Goal: Task Accomplishment & Management: Manage account settings

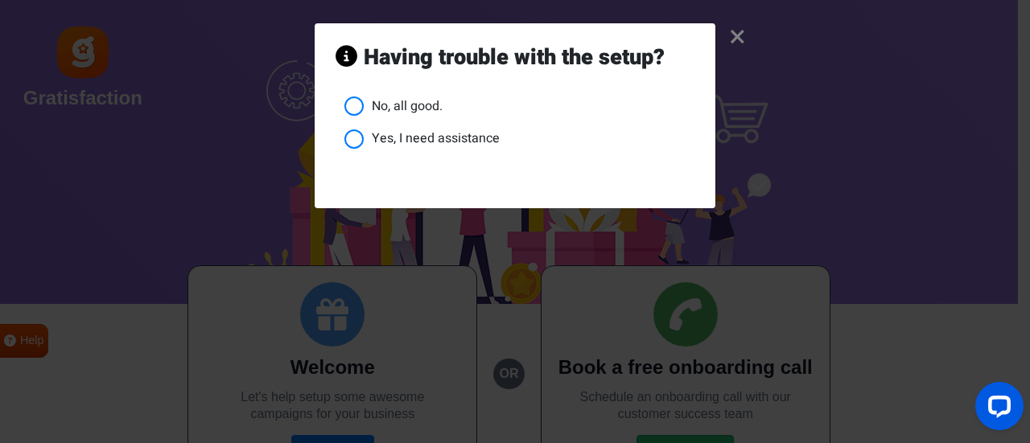
click at [424, 109] on li "No, all good." at bounding box center [519, 107] width 350 height 20
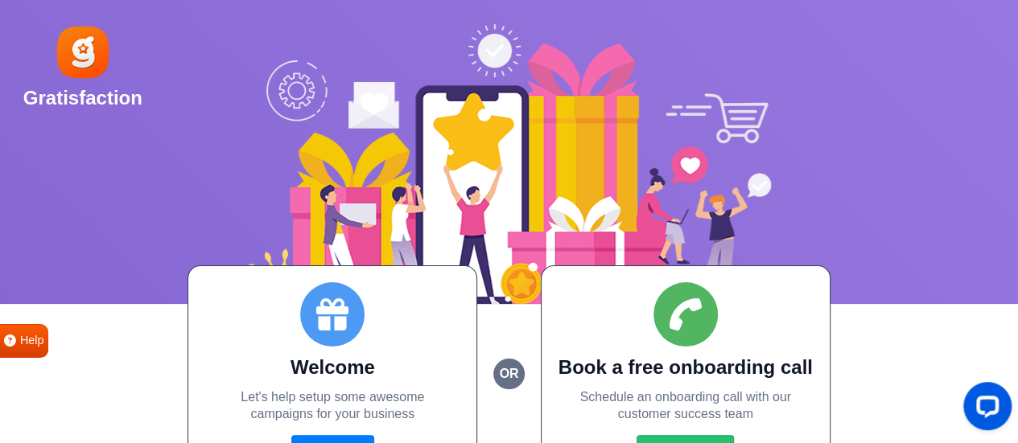
scroll to position [39, 0]
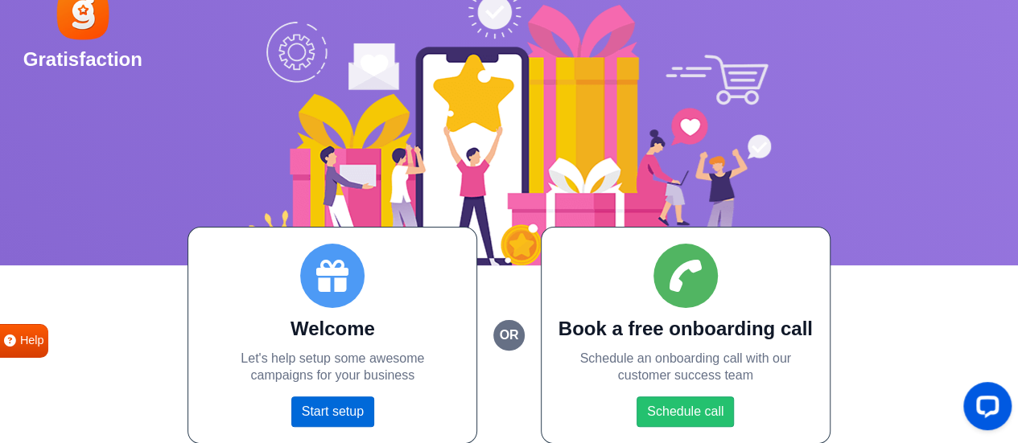
click at [344, 419] on link "Start setup" at bounding box center [332, 412] width 83 height 31
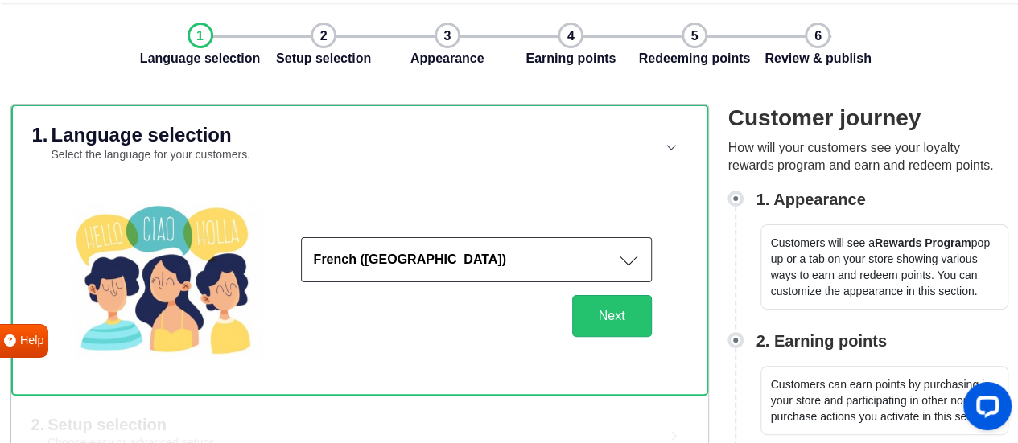
scroll to position [80, 0]
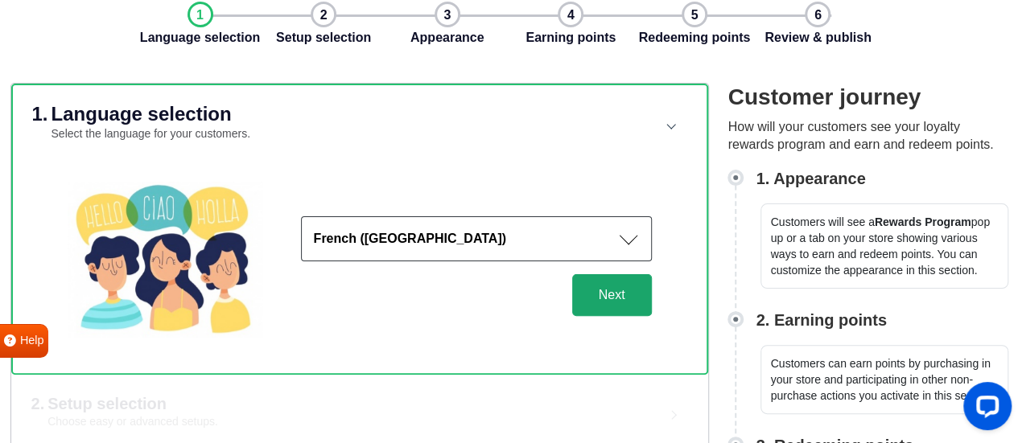
click at [623, 311] on button "Next" at bounding box center [612, 295] width 80 height 42
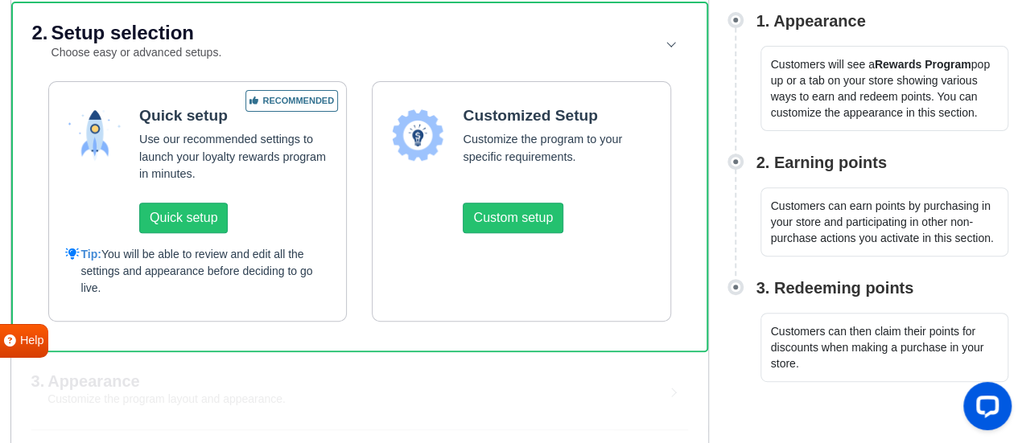
scroll to position [241, 0]
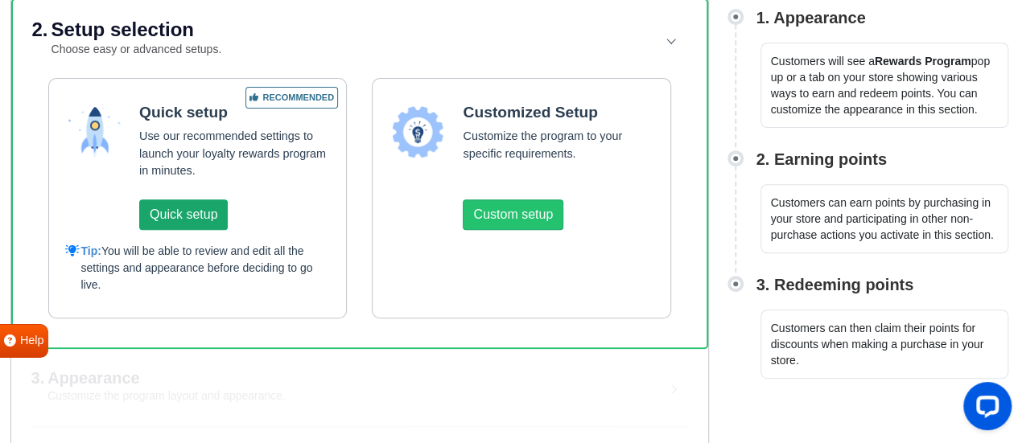
click at [163, 216] on button "Quick setup" at bounding box center [183, 215] width 89 height 31
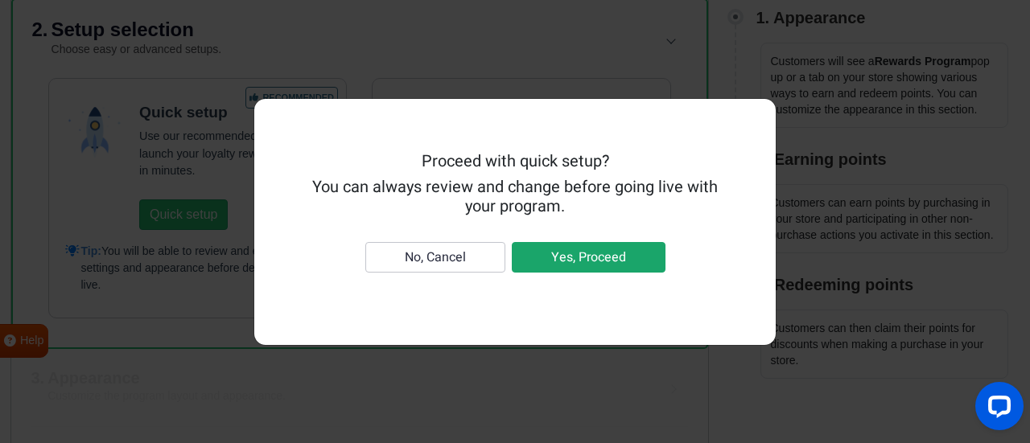
click at [539, 252] on button "Yes, Proceed" at bounding box center [589, 257] width 154 height 31
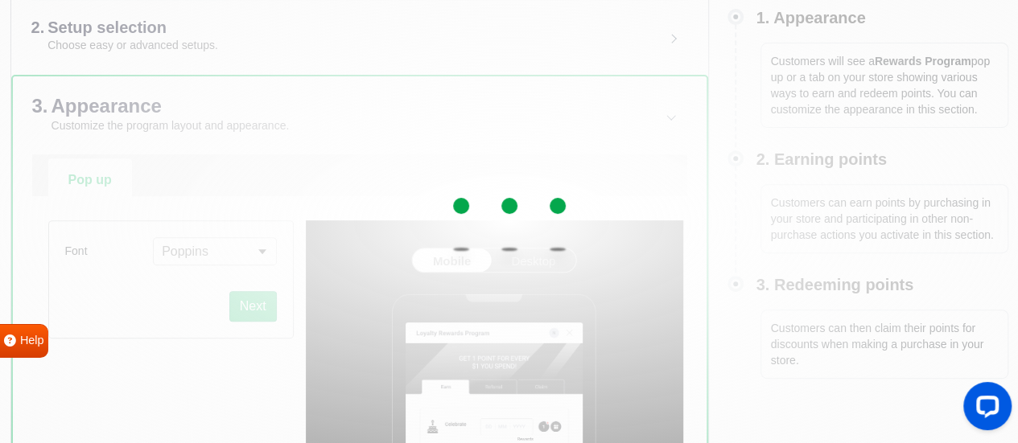
scroll to position [322, 0]
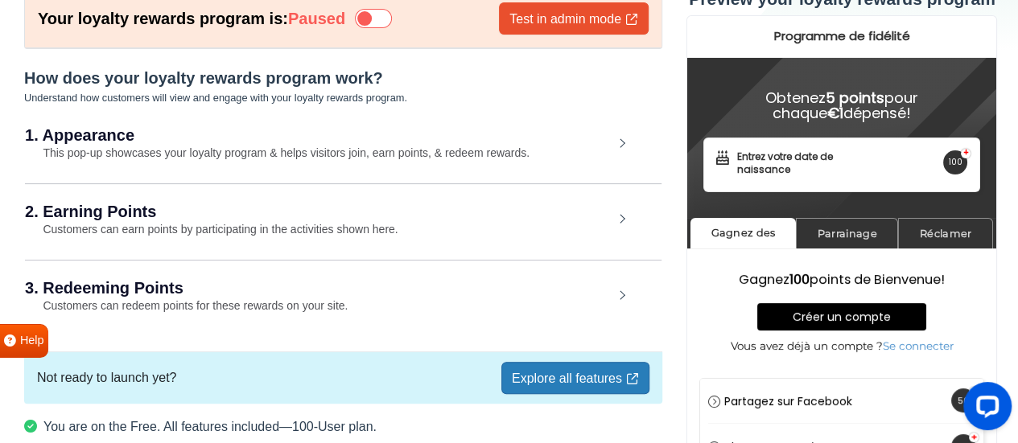
scroll to position [34, 0]
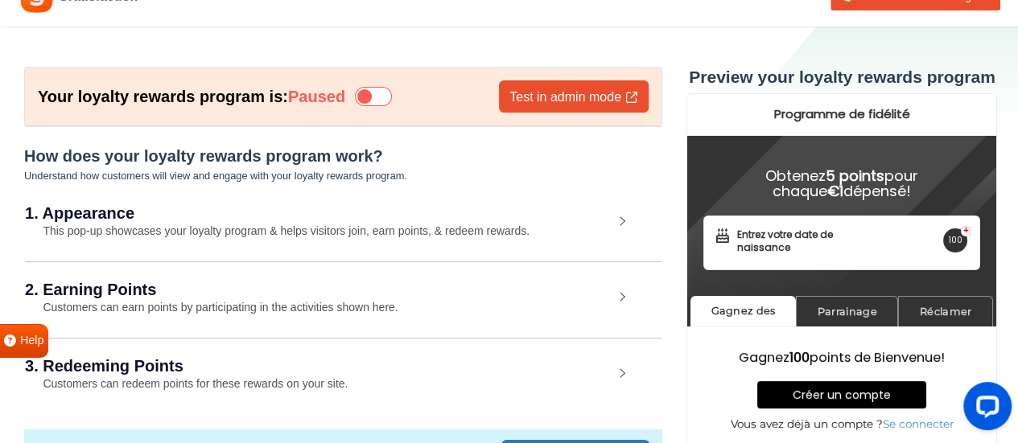
click at [224, 233] on small "This pop-up showcases your loyalty program & helps visitors join, earn points, …" at bounding box center [277, 230] width 504 height 13
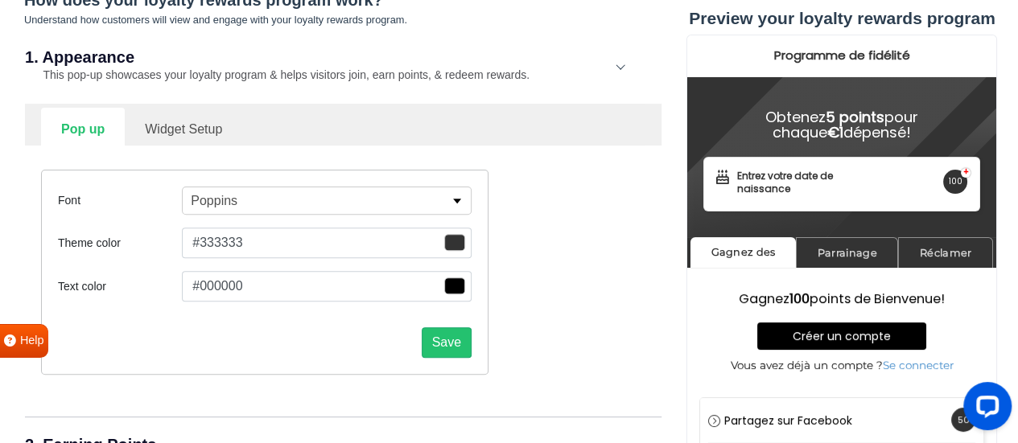
scroll to position [195, 0]
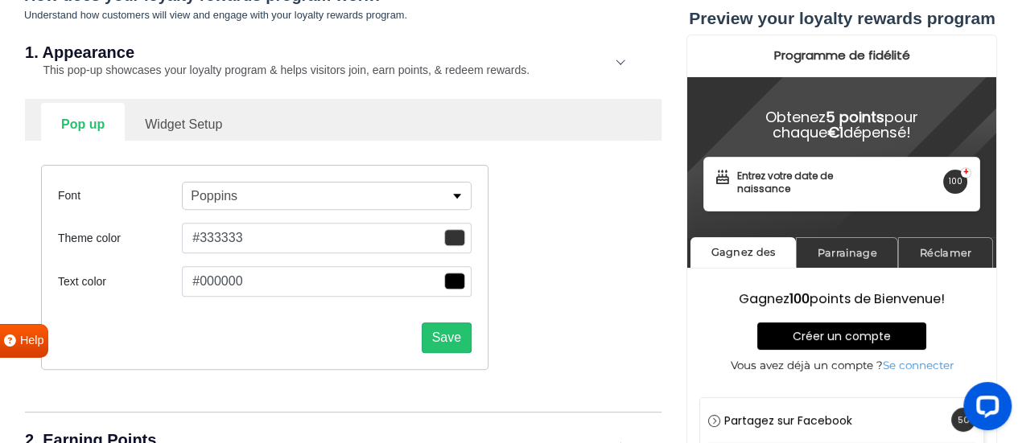
click at [455, 239] on span "button" at bounding box center [454, 237] width 21 height 17
type input "#853c3c"
type input "#813b3b"
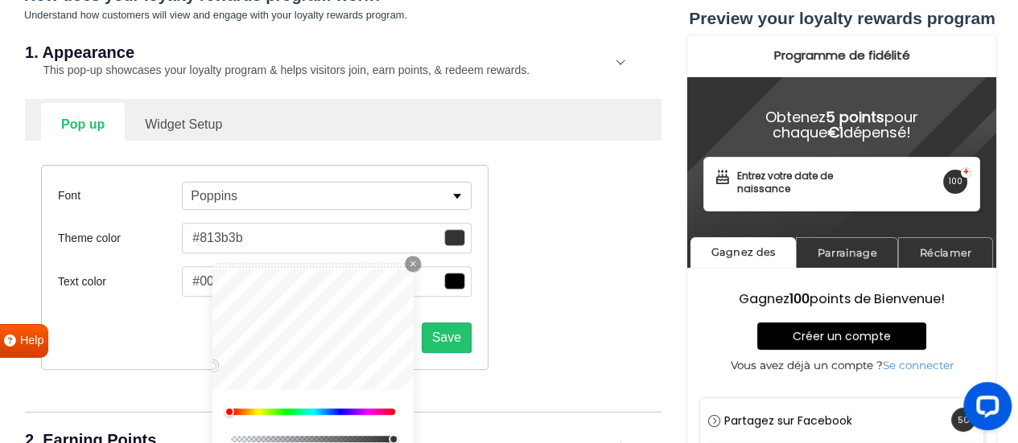
type input "#783a3a"
type input "#743939"
type input "#6a3838"
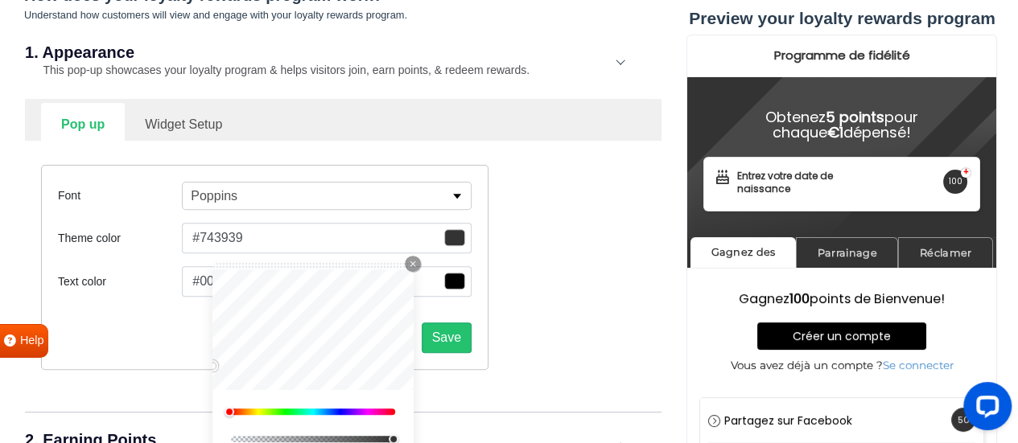
type input "#6a3838"
type input "#593434"
type input "#513333"
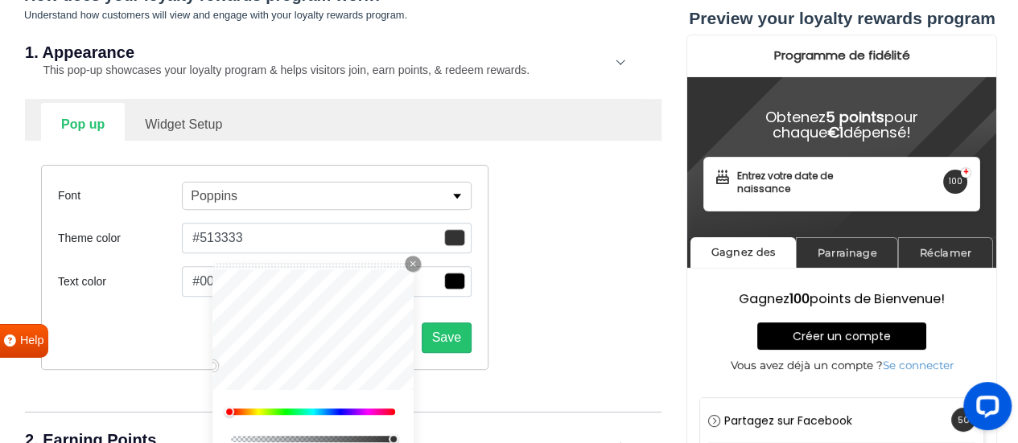
type input "#422e2e"
type input "#3a2b2b"
type input "#241e1e"
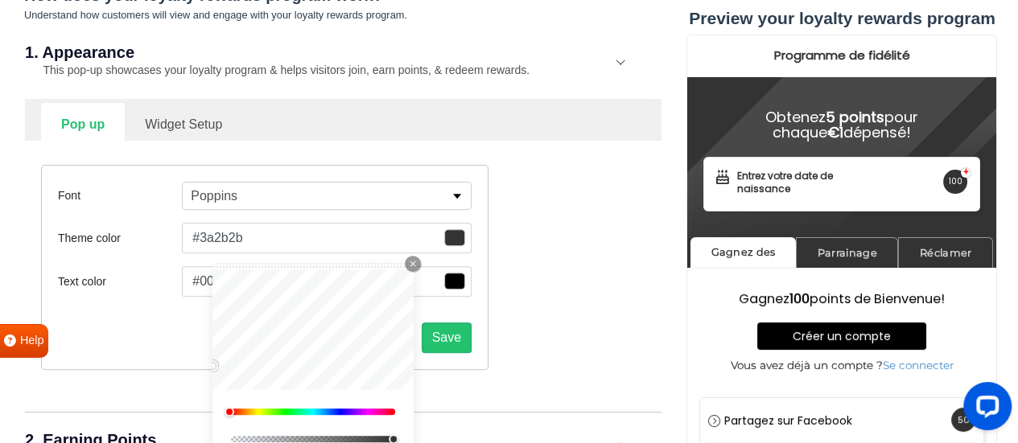
type input "#241e1e"
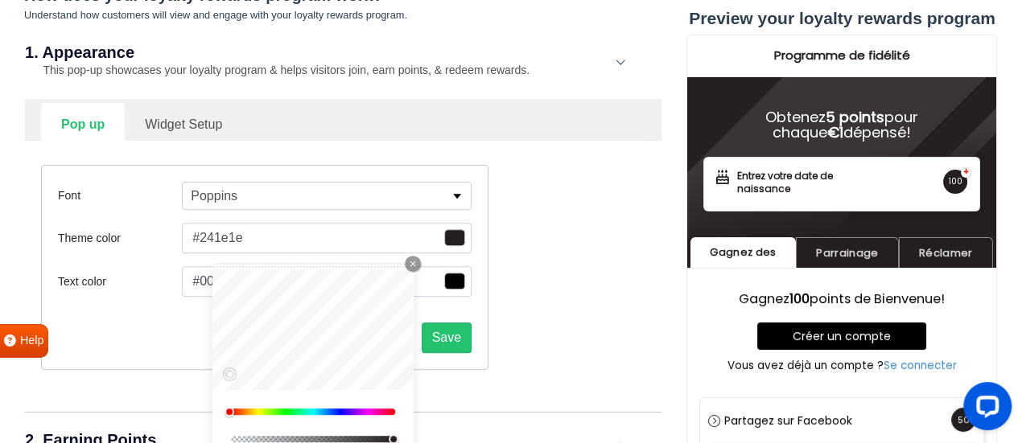
type input "#1b1717"
type input "#0f0e0e"
type input "#070707"
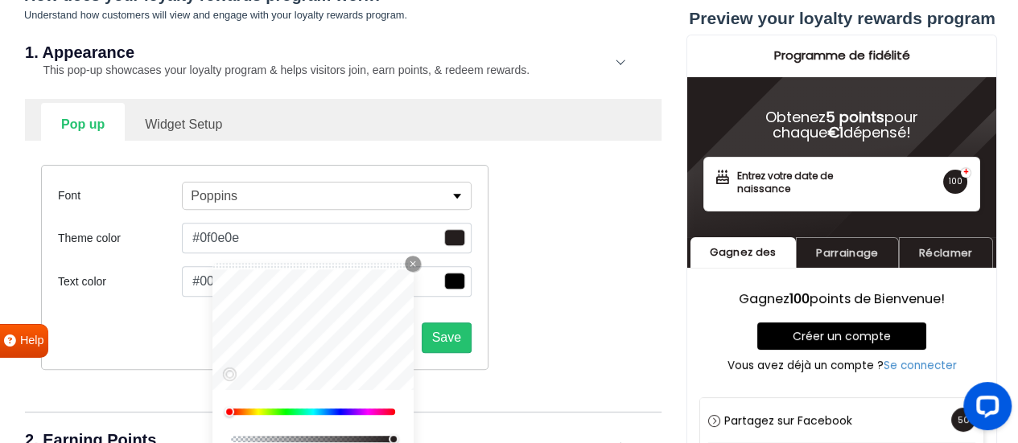
type input "#070707"
type input "#000000"
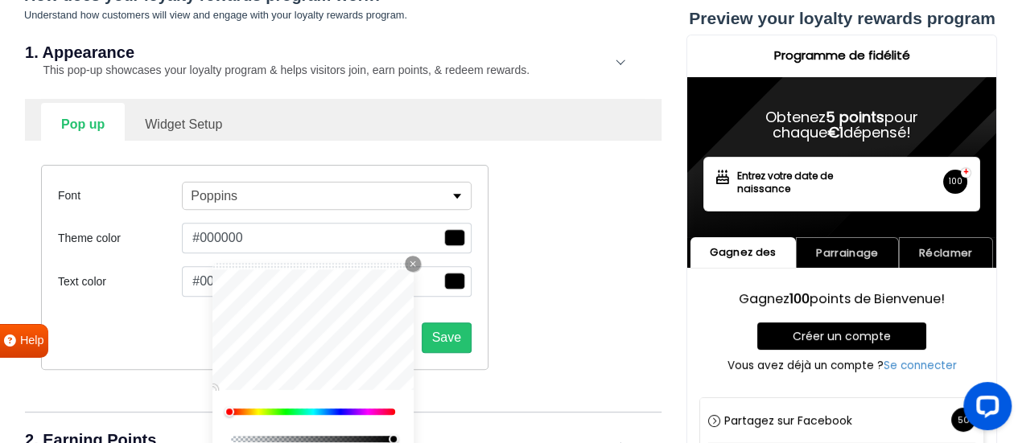
click at [178, 410] on div "How does your loyalty rewards program work? Understand how customers will view …" at bounding box center [343, 275] width 638 height 579
click at [168, 323] on div "Save" at bounding box center [265, 331] width 414 height 43
click at [460, 278] on span "button" at bounding box center [454, 281] width 21 height 17
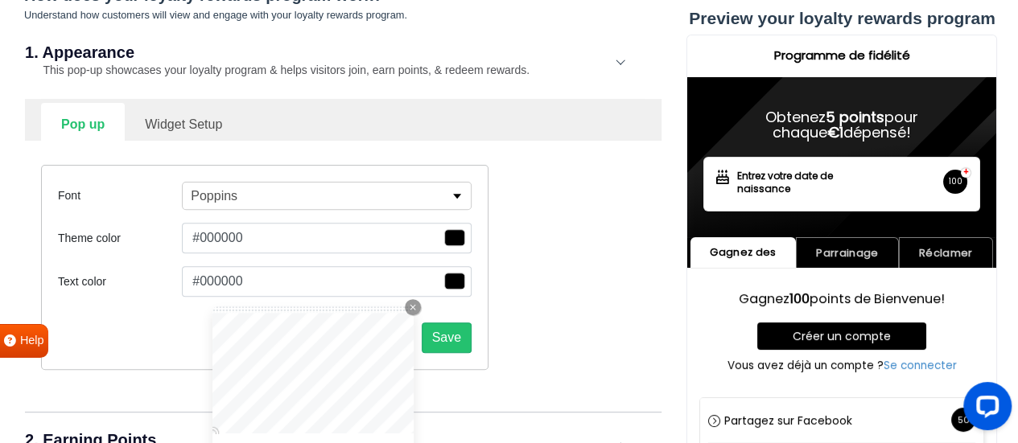
type input "#ff7676"
type input "#ff7373"
type input "#ff6d6d"
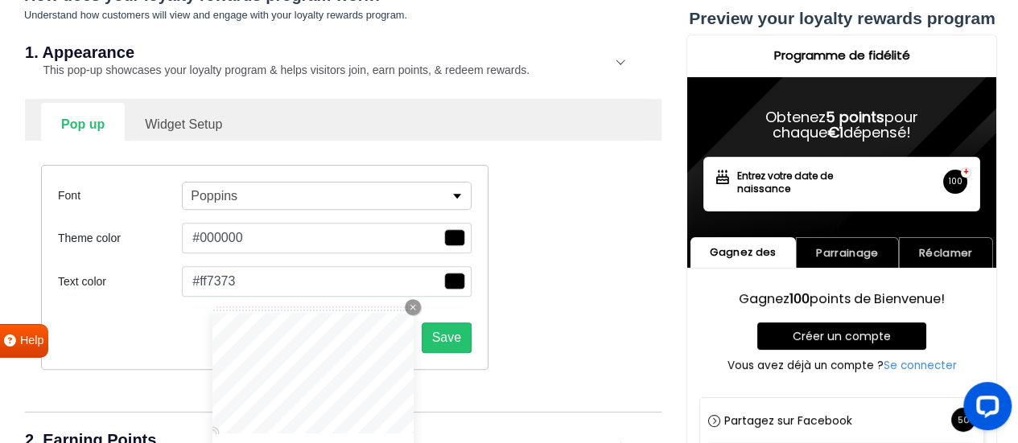
type input "#ff6d6d"
type input "#e16565"
type input "#904f4f"
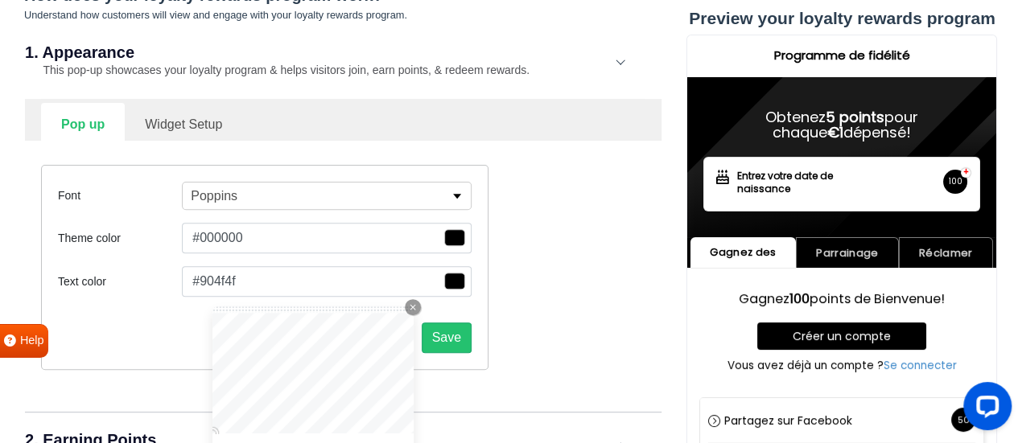
type input "#6f4242"
type input "#3b2a2a"
type input "#161212"
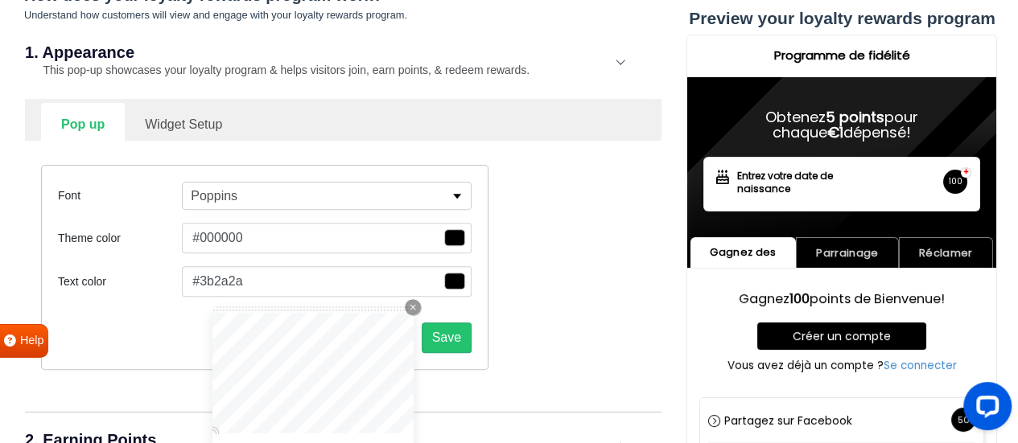
type input "#161212"
type input "#000000"
click at [161, 443] on html "Gratisfaction Book a free onboarding call Your loyalty rewards program is: Paus…" at bounding box center [509, 281] width 1018 height 953
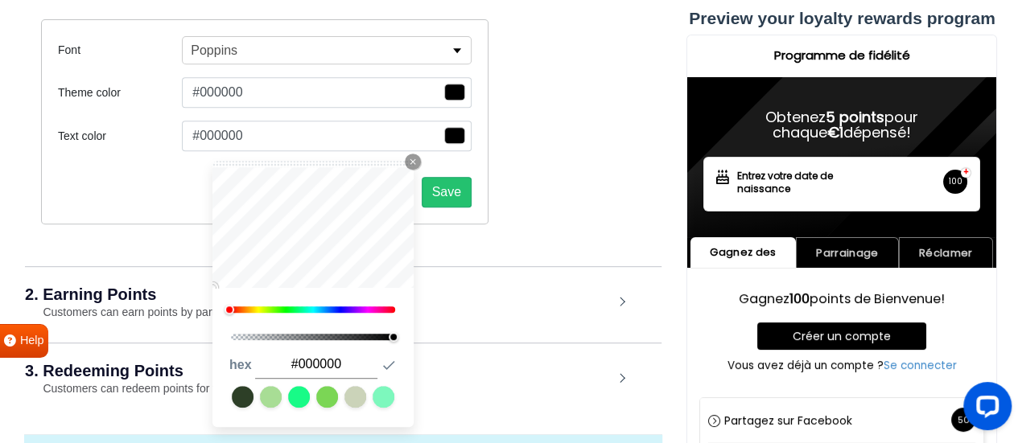
scroll to position [356, 0]
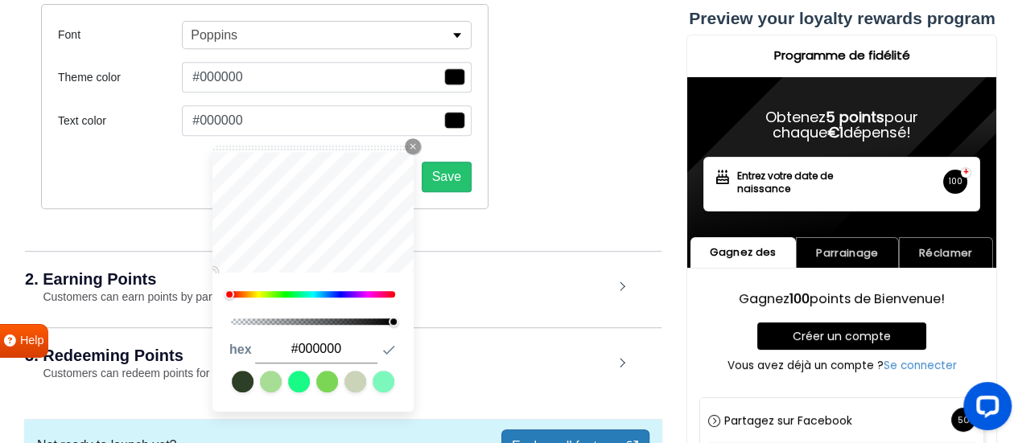
click at [315, 354] on input "#000000" at bounding box center [315, 350] width 122 height 28
paste input "#b89982"
click at [475, 327] on div "3. Redeeming Points Customers can redeem points for these rewards on your site." at bounding box center [343, 364] width 636 height 75
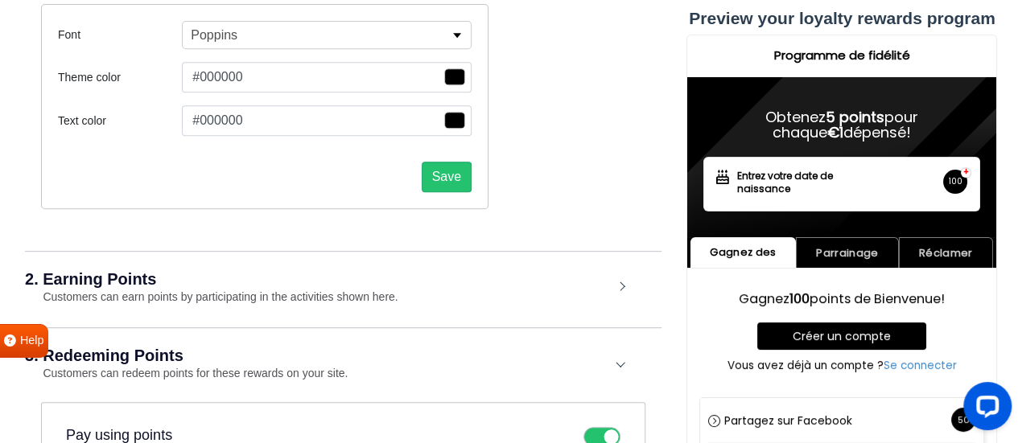
click at [253, 76] on button "#000000" at bounding box center [327, 77] width 290 height 31
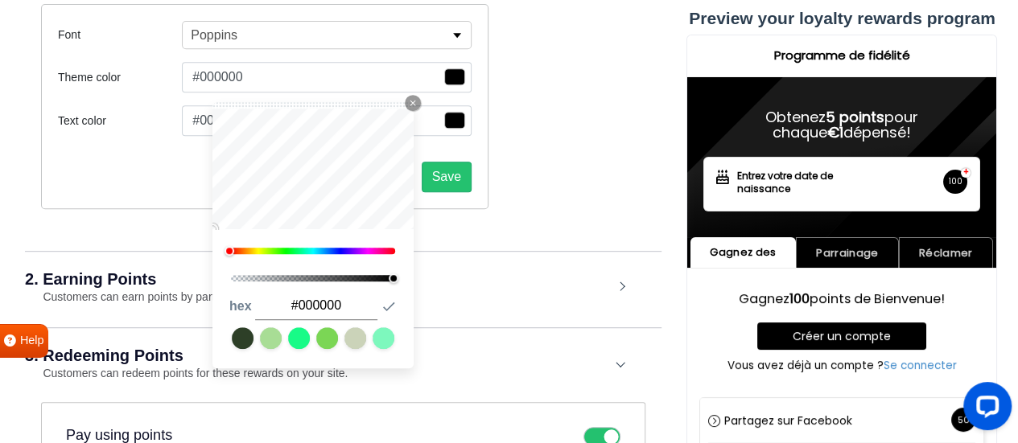
click at [193, 117] on button "#000000" at bounding box center [327, 120] width 290 height 31
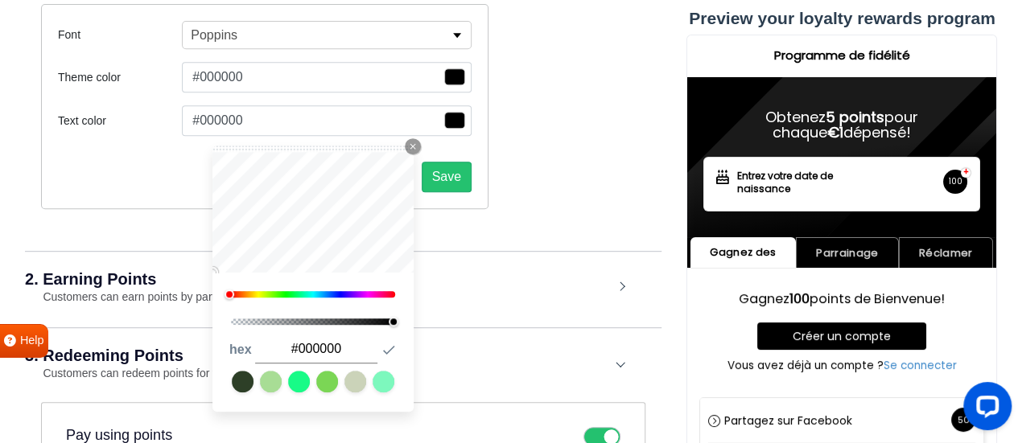
click at [296, 341] on input "#000000" at bounding box center [315, 350] width 122 height 28
paste input "b89982"
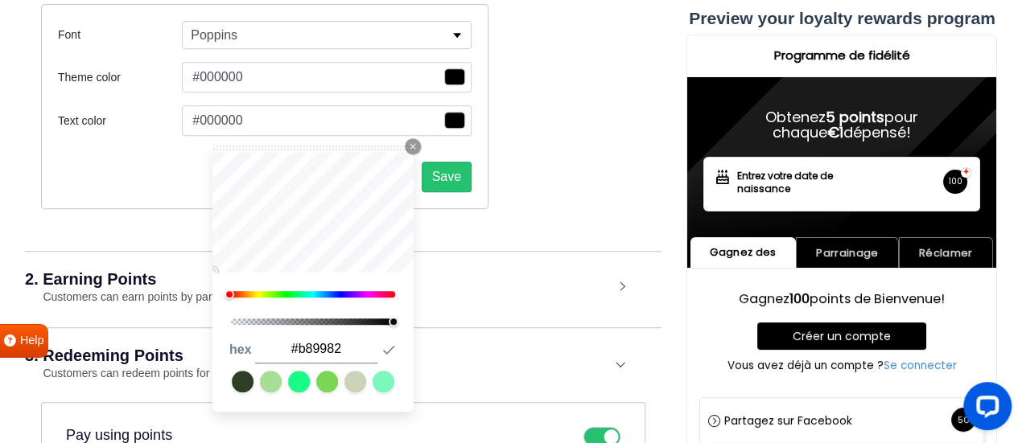
click at [363, 344] on input "#b89982" at bounding box center [315, 350] width 122 height 28
type input "#b89982"
click at [385, 344] on icon "button" at bounding box center [389, 350] width 16 height 16
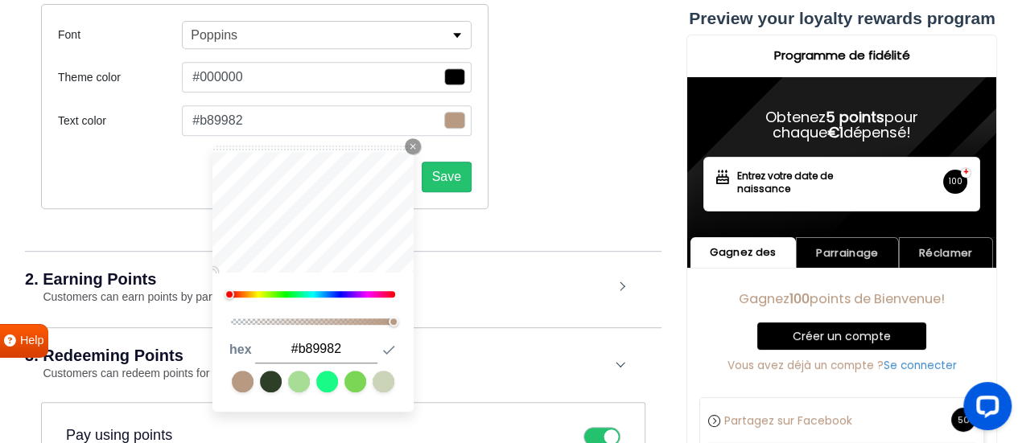
click at [240, 377] on link at bounding box center [243, 382] width 22 height 22
click at [238, 380] on link at bounding box center [243, 382] width 22 height 22
click at [549, 178] on div "Font Poppins Abel Alfa Slab One Anek Telugu Anton Archivo Archivo Black Arimo A…" at bounding box center [343, 106] width 628 height 253
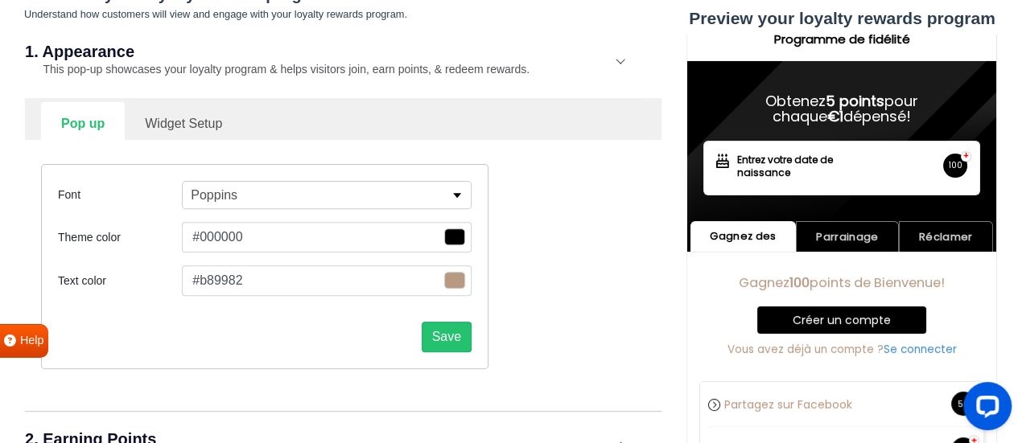
scroll to position [195, 0]
click at [446, 338] on button "Save" at bounding box center [447, 338] width 50 height 31
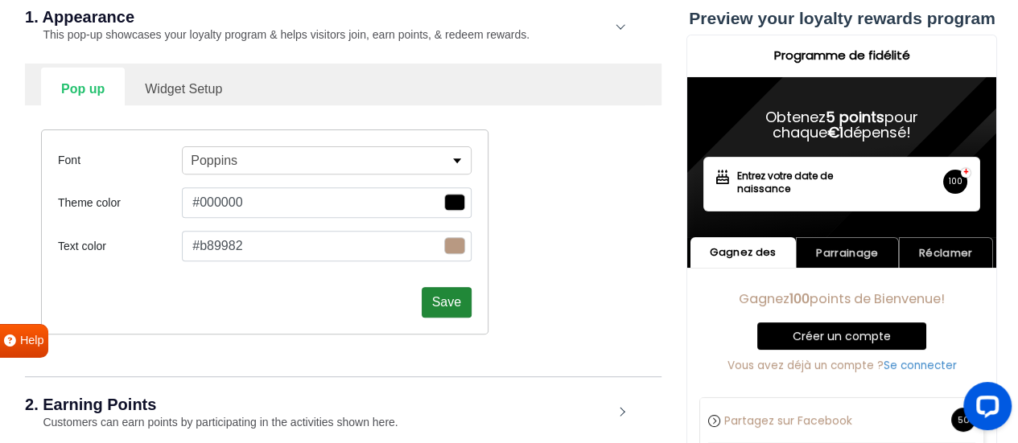
scroll to position [275, 0]
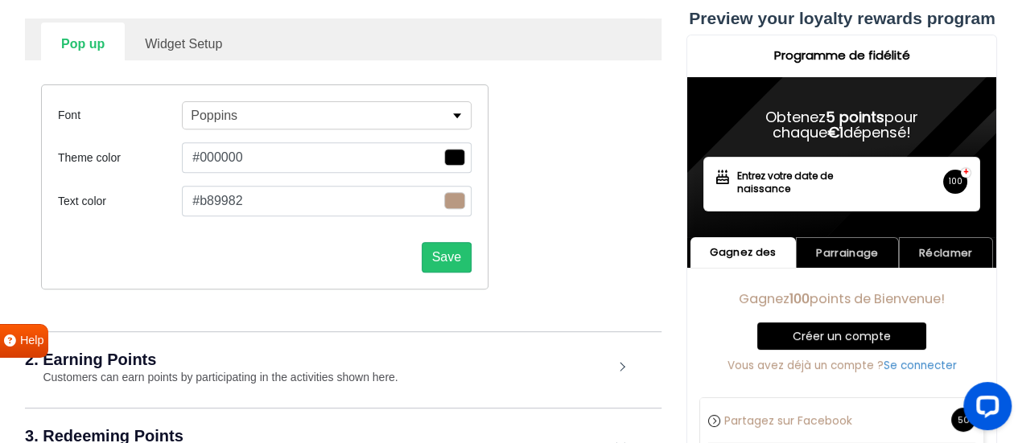
click at [198, 39] on link "Widget Setup" at bounding box center [183, 42] width 117 height 39
select select "right"
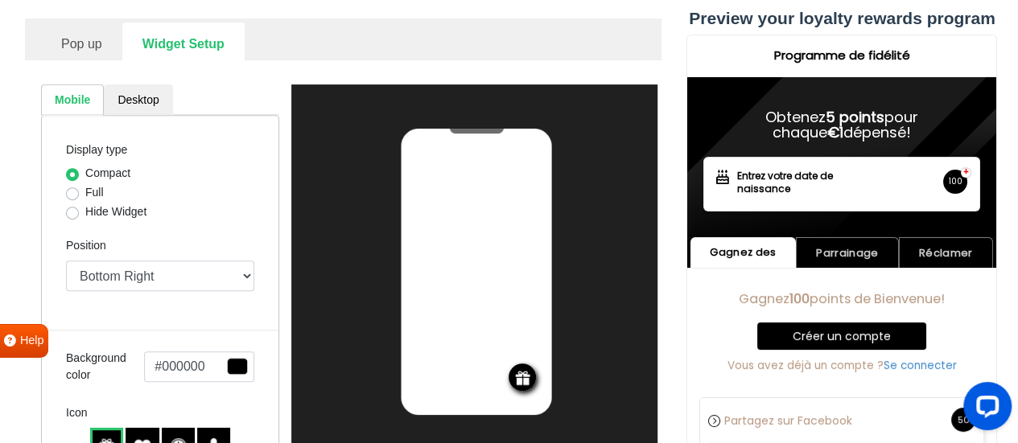
click at [97, 194] on label "Full" at bounding box center [94, 192] width 19 height 17
click at [79, 194] on input "Full" at bounding box center [72, 192] width 13 height 16
radio input "true"
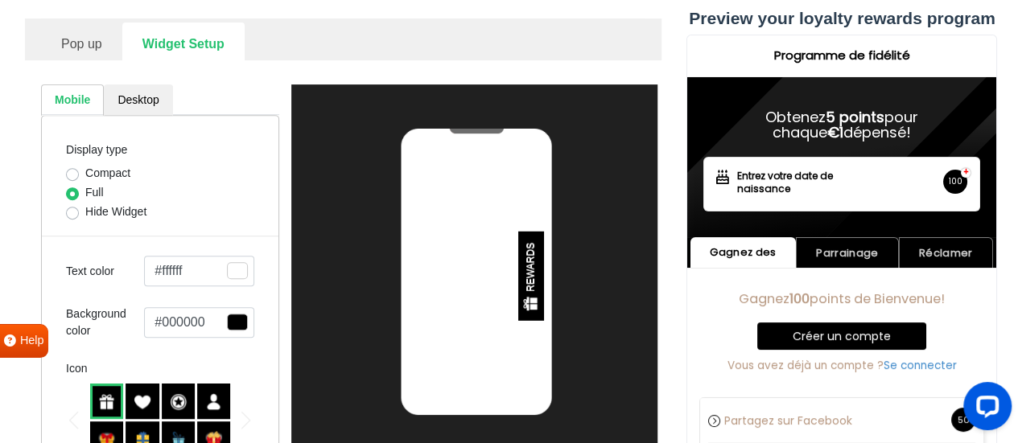
click at [97, 207] on label "Hide Widget" at bounding box center [115, 212] width 61 height 17
click at [79, 207] on input "Hide Widget" at bounding box center [72, 212] width 13 height 16
radio input "true"
click at [94, 191] on label "Full" at bounding box center [94, 192] width 19 height 17
click at [79, 191] on input "Full" at bounding box center [72, 192] width 13 height 16
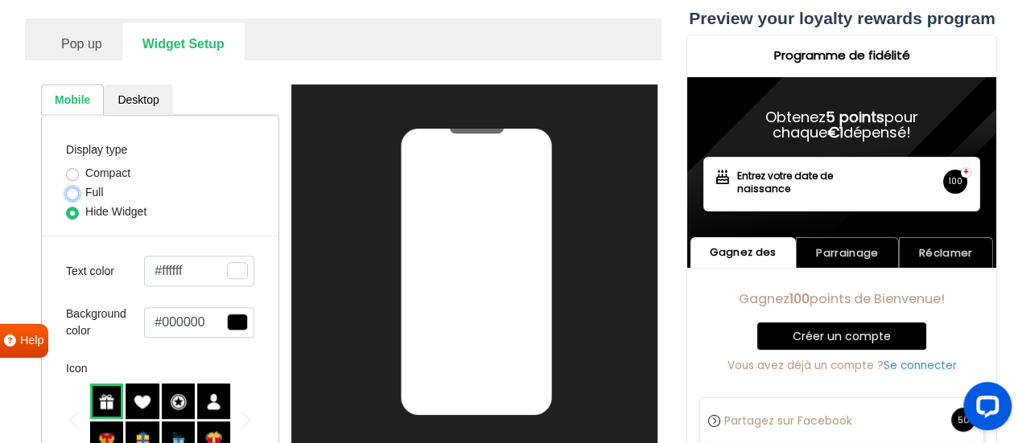
radio input "true"
click at [90, 171] on label "Compact" at bounding box center [107, 173] width 45 height 17
click at [79, 171] on input "Compact" at bounding box center [72, 173] width 13 height 16
radio input "true"
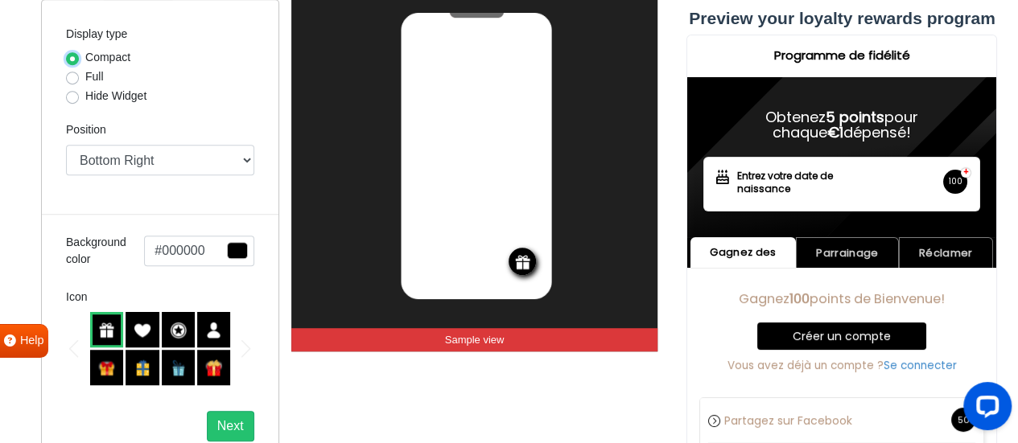
scroll to position [356, 0]
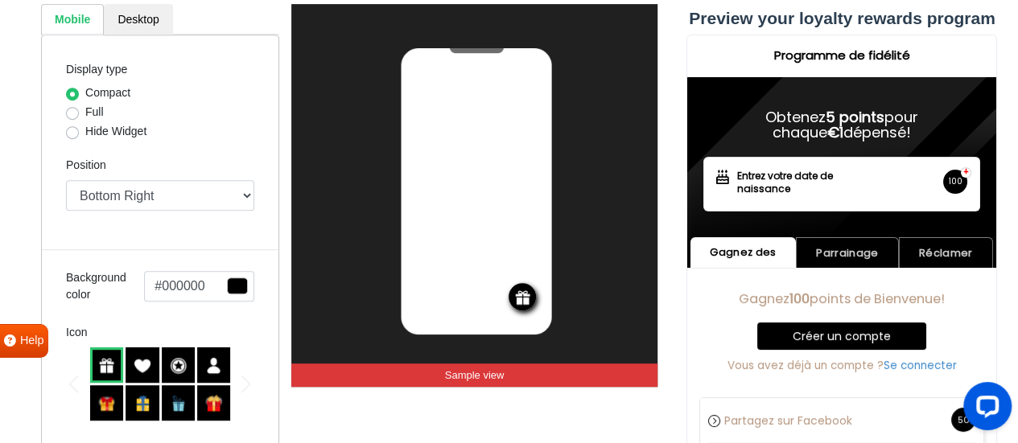
click at [154, 353] on div at bounding box center [142, 365] width 33 height 35
click at [142, 357] on img at bounding box center [142, 365] width 17 height 17
click at [109, 364] on img at bounding box center [106, 365] width 17 height 17
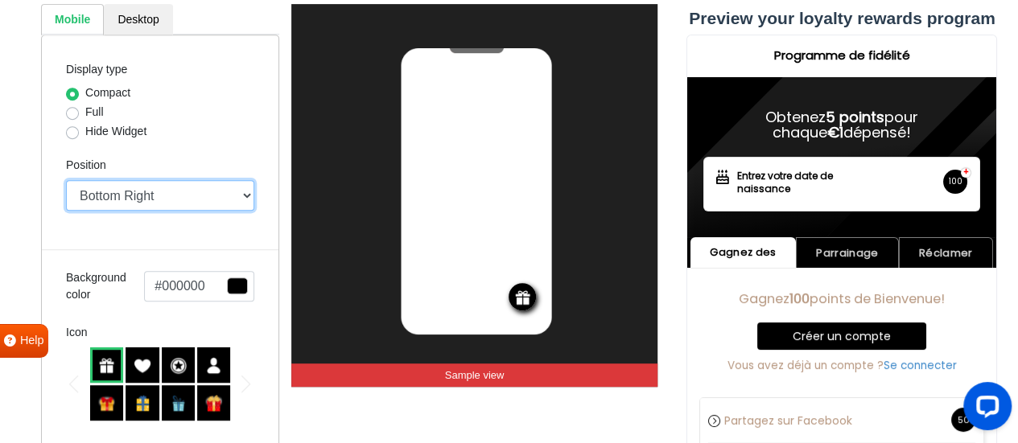
click at [158, 199] on select "Top Right Top Left Top Center Bottom Right Bottom Left Bottom Center" at bounding box center [160, 195] width 188 height 31
click at [66, 180] on select "Top Right Top Left Top Center Bottom Right Bottom Left Bottom Center" at bounding box center [160, 195] width 188 height 31
click at [152, 199] on select "Top Right Top Left Top Center Bottom Right Bottom Left Bottom Center" at bounding box center [160, 195] width 188 height 31
click at [66, 180] on select "Top Right Top Left Top Center Bottom Right Bottom Left Bottom Center" at bounding box center [160, 195] width 188 height 31
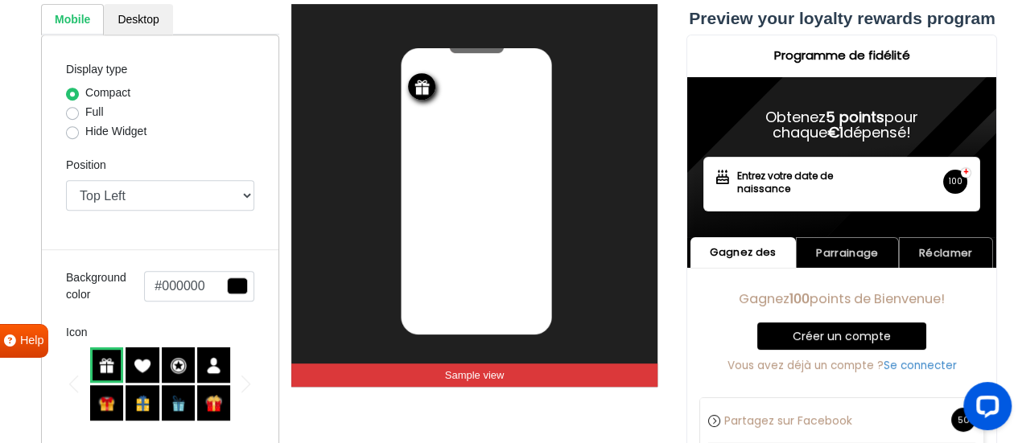
click at [151, 209] on div "Display type Compact Full Hide Widget Position Top Right Top Left Top Center Bo…" at bounding box center [160, 268] width 238 height 467
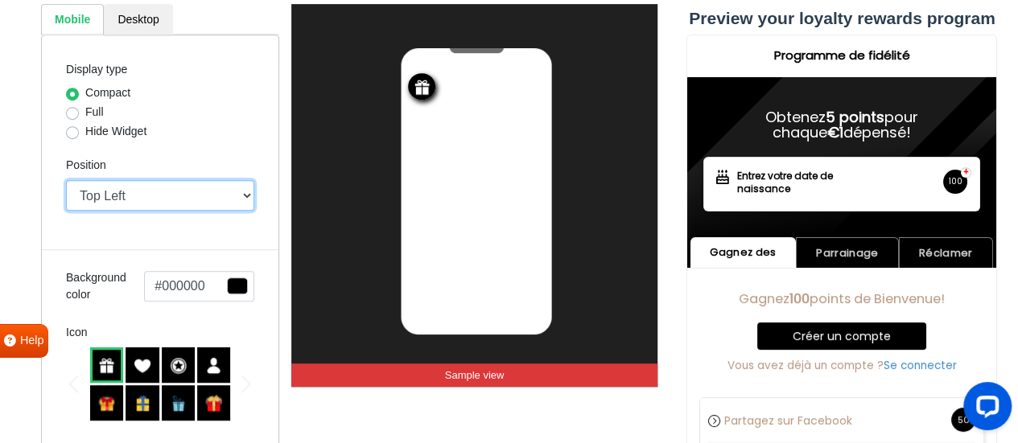
click at [156, 206] on select "Top Right Top Left Top Center Bottom Right Bottom Left Bottom Center" at bounding box center [160, 195] width 188 height 31
select select "right"
click at [66, 180] on select "Top Right Top Left Top Center Bottom Right Bottom Left Bottom Center" at bounding box center [160, 195] width 188 height 31
click at [146, 207] on select "Top Right Top Left Top Center Bottom Right Bottom Left Bottom Center" at bounding box center [160, 195] width 188 height 31
click at [152, 192] on select "Top Right Top Left Top Center Bottom Right Bottom Left Bottom Center" at bounding box center [160, 195] width 188 height 31
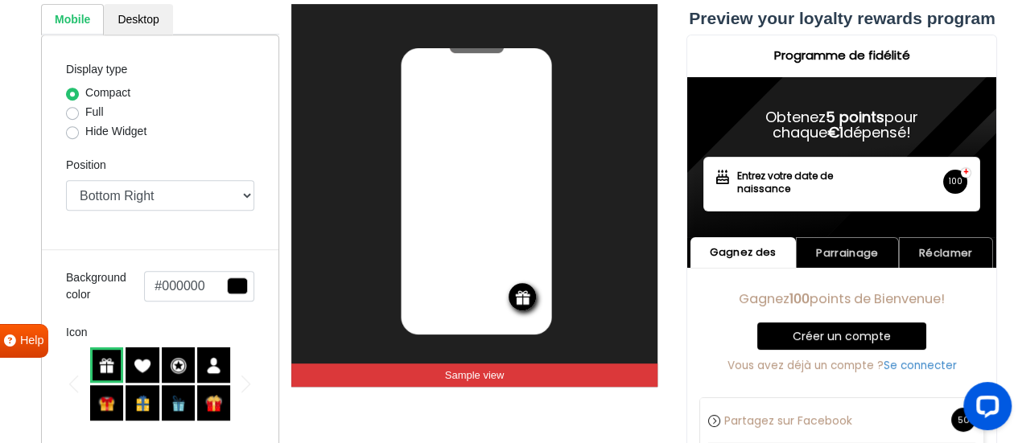
click at [218, 136] on div "Hide Widget" at bounding box center [160, 132] width 188 height 19
click at [96, 105] on label "Full" at bounding box center [94, 112] width 19 height 17
click at [79, 105] on input "Full" at bounding box center [72, 112] width 13 height 16
radio input "true"
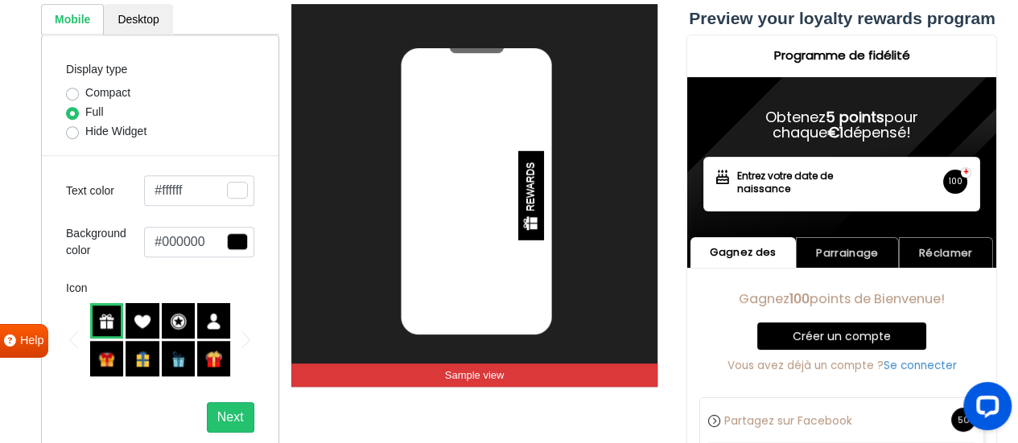
click at [100, 128] on label "Hide Widget" at bounding box center [115, 131] width 61 height 17
click at [79, 128] on input "Hide Widget" at bounding box center [72, 131] width 13 height 16
radio input "true"
click at [93, 91] on label "Compact" at bounding box center [107, 92] width 45 height 17
click at [79, 91] on input "Compact" at bounding box center [72, 92] width 13 height 16
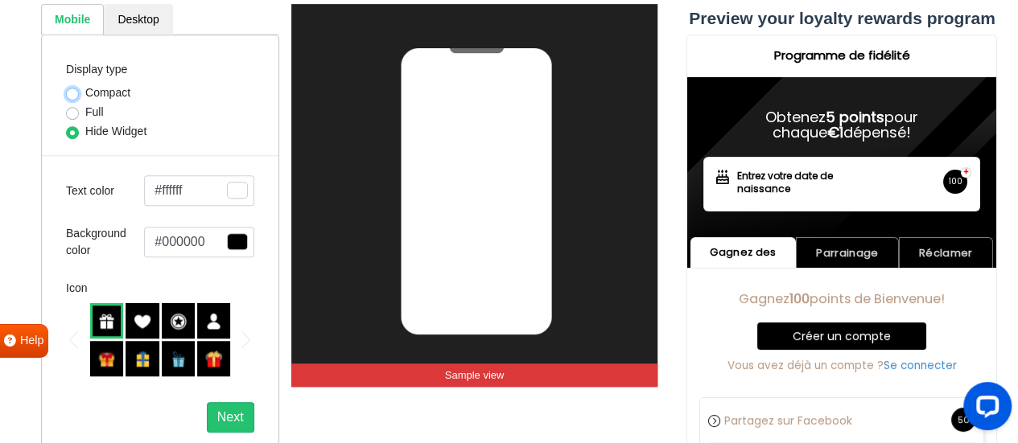
radio input "true"
select select "right"
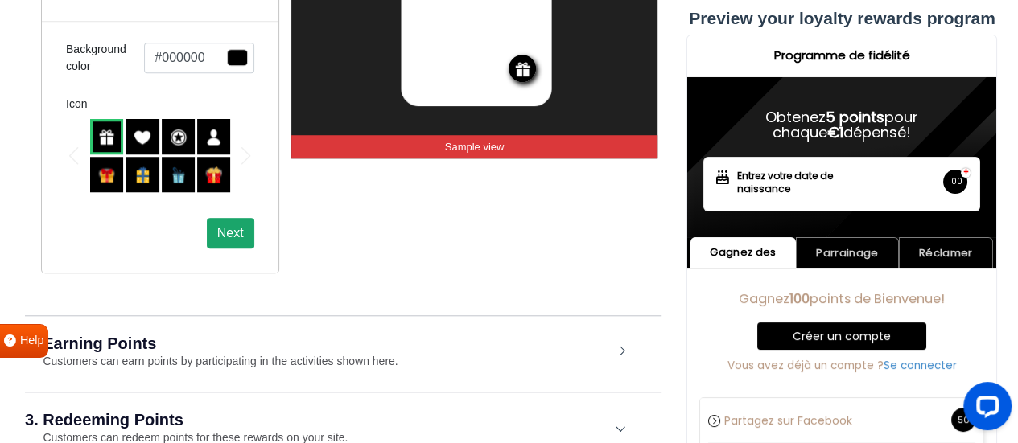
scroll to position [275, 0]
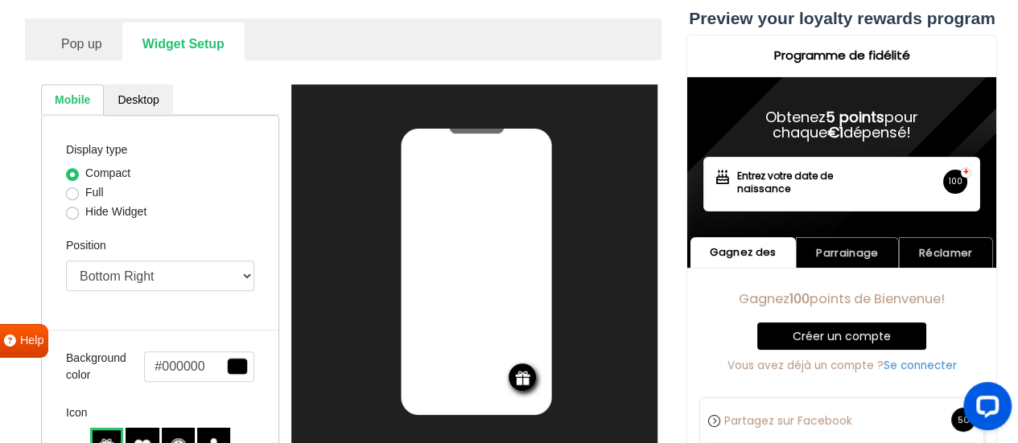
click at [138, 101] on link "Desktop" at bounding box center [138, 99] width 68 height 31
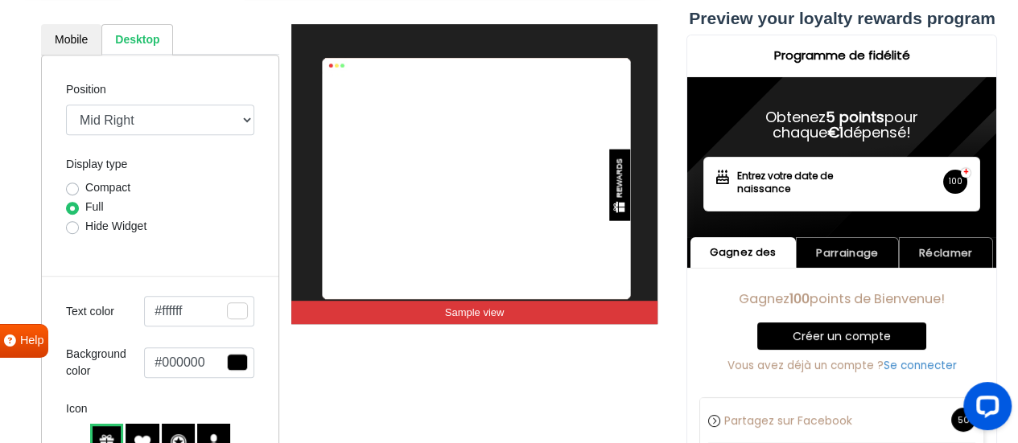
scroll to position [356, 0]
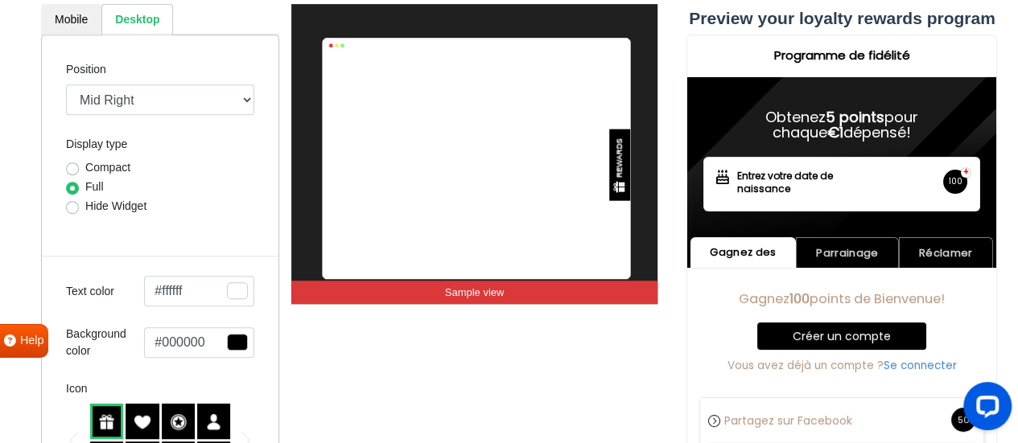
click at [114, 160] on label "Compact" at bounding box center [107, 167] width 45 height 17
click at [79, 160] on input "Compact" at bounding box center [72, 167] width 13 height 16
radio input "true"
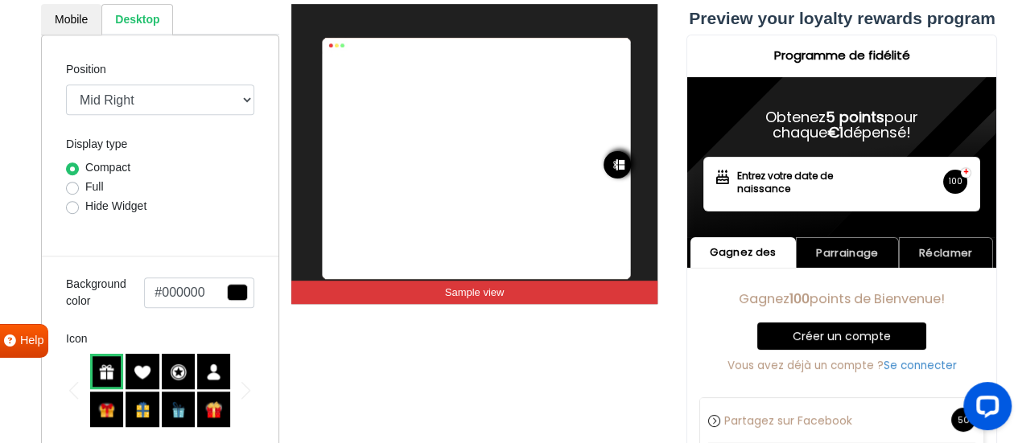
click at [99, 185] on label "Full" at bounding box center [94, 187] width 19 height 17
click at [79, 185] on input "Full" at bounding box center [72, 187] width 13 height 16
radio input "true"
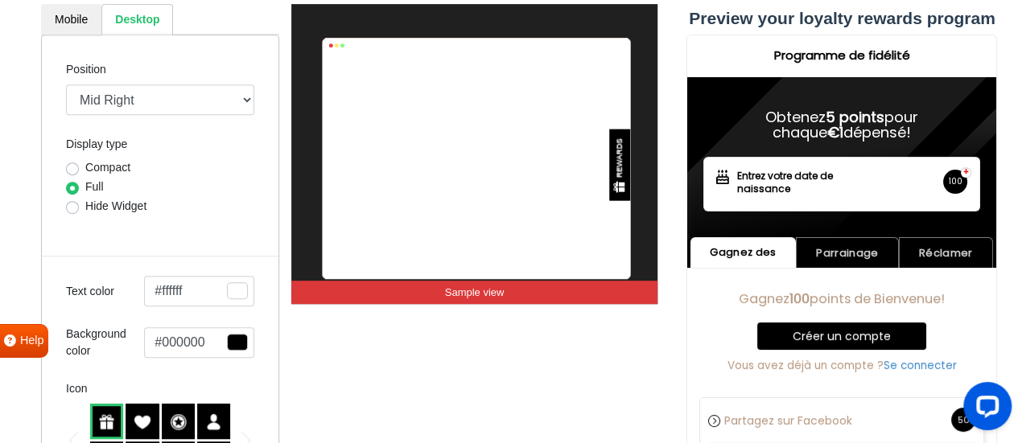
click at [102, 207] on label "Hide Widget" at bounding box center [115, 206] width 61 height 17
click at [79, 207] on input "Hide Widget" at bounding box center [72, 206] width 13 height 16
radio input "true"
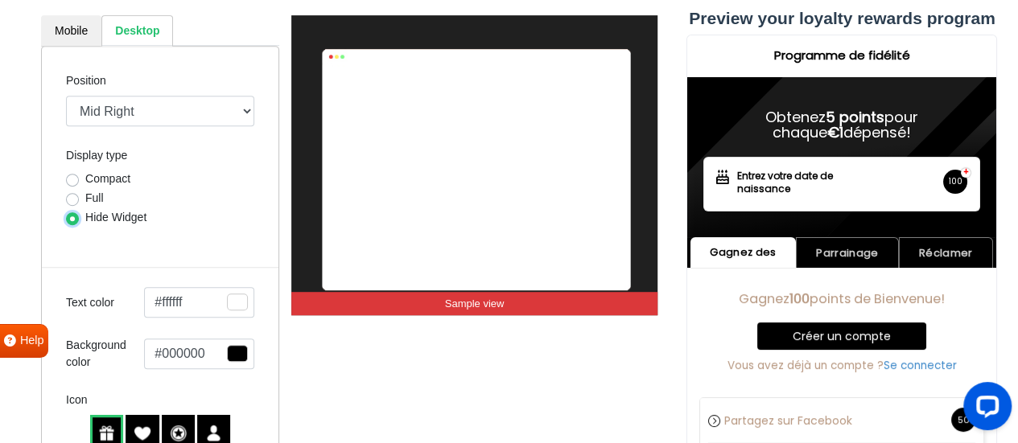
scroll to position [275, 0]
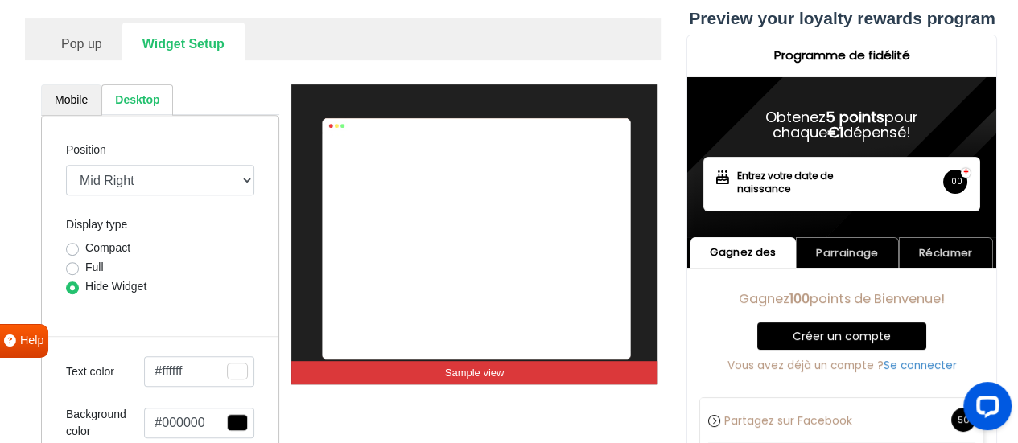
click at [83, 89] on link "Mobile" at bounding box center [71, 99] width 60 height 31
select select "right"
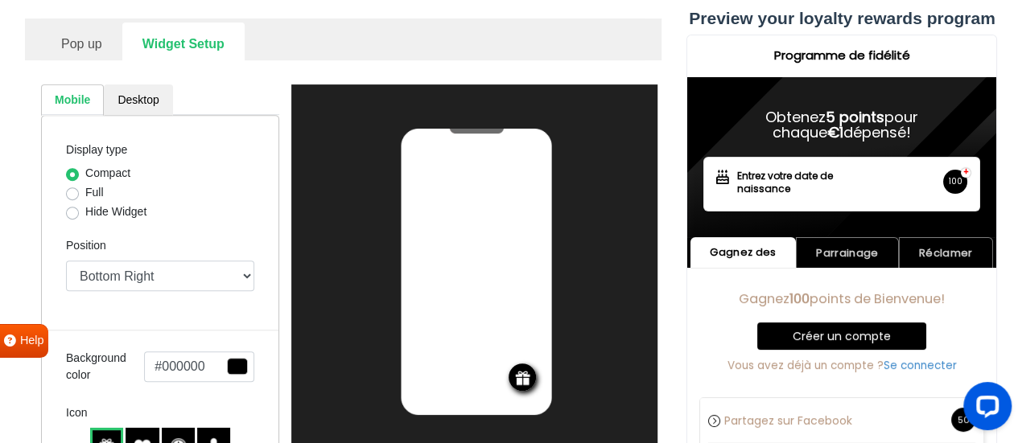
click at [113, 209] on label "Hide Widget" at bounding box center [115, 212] width 61 height 17
click at [79, 209] on input "Hide Widget" at bounding box center [72, 212] width 13 height 16
radio input "true"
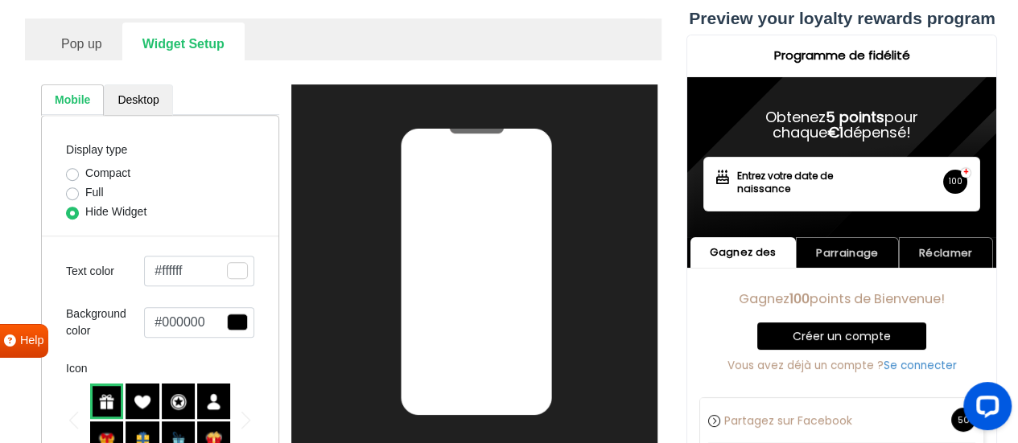
click at [124, 89] on link "Desktop" at bounding box center [138, 99] width 68 height 31
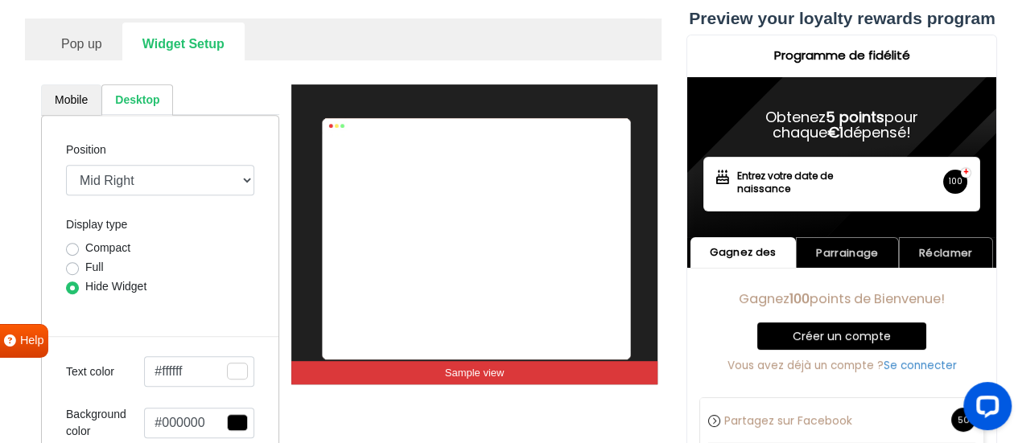
click at [69, 89] on link "Mobile" at bounding box center [71, 99] width 60 height 31
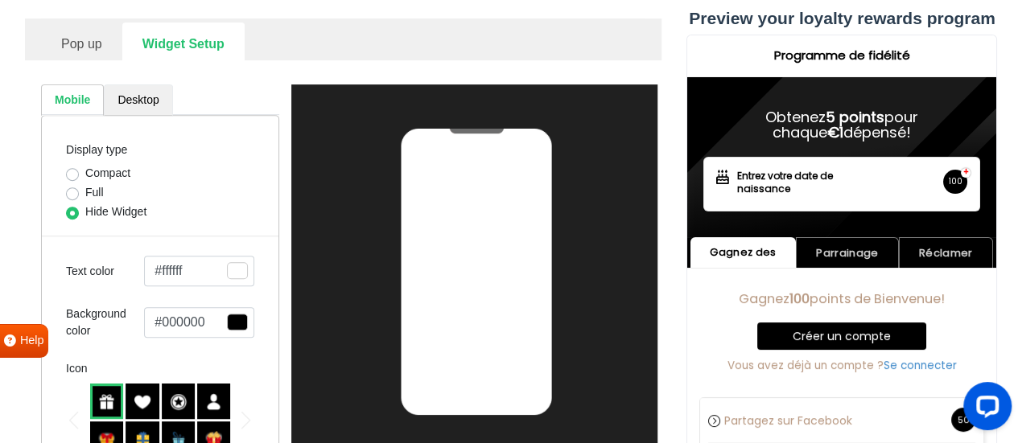
click at [137, 112] on link "Desktop" at bounding box center [138, 99] width 68 height 31
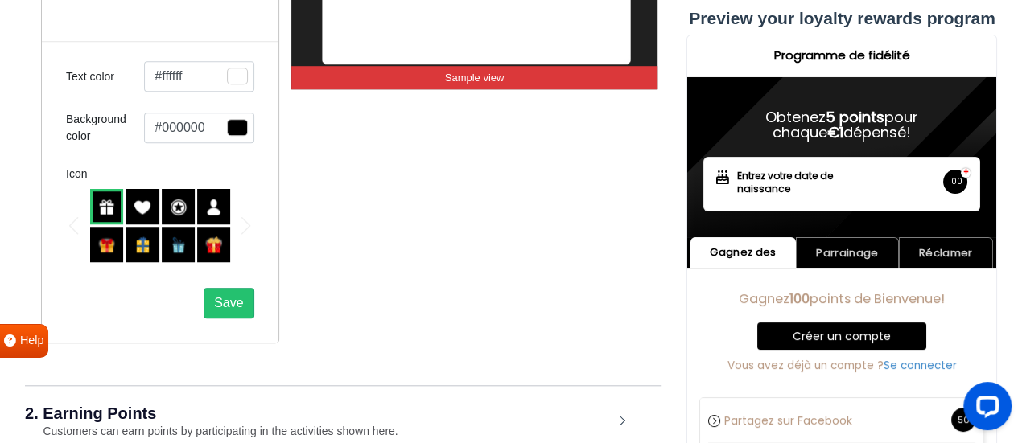
scroll to position [597, 0]
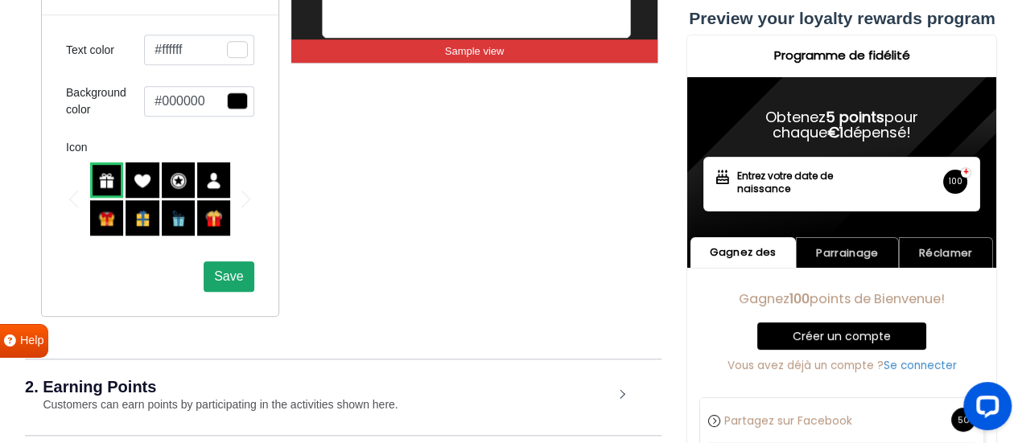
click at [217, 270] on span "Save" at bounding box center [228, 277] width 29 height 14
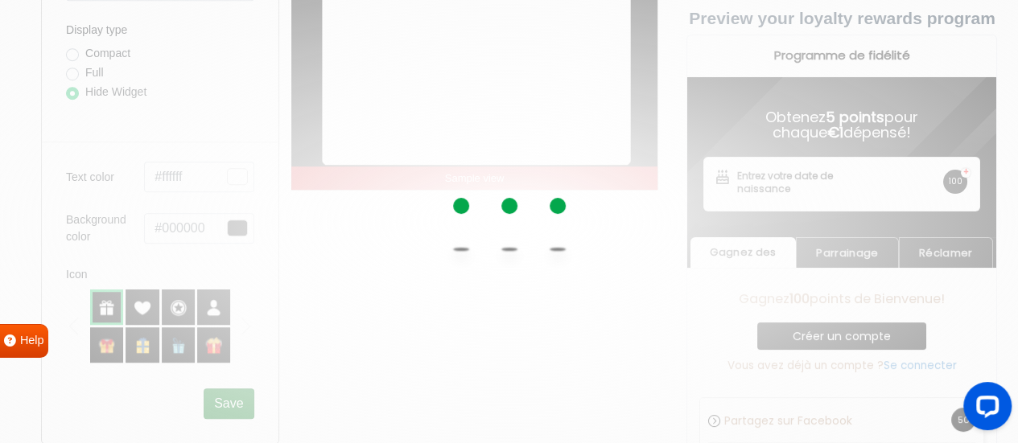
scroll to position [275, 0]
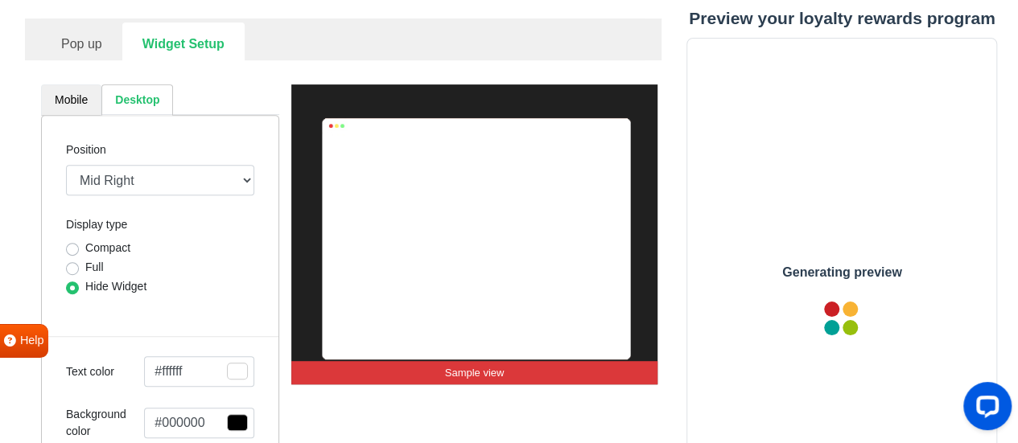
click at [81, 101] on link "Mobile" at bounding box center [71, 99] width 60 height 31
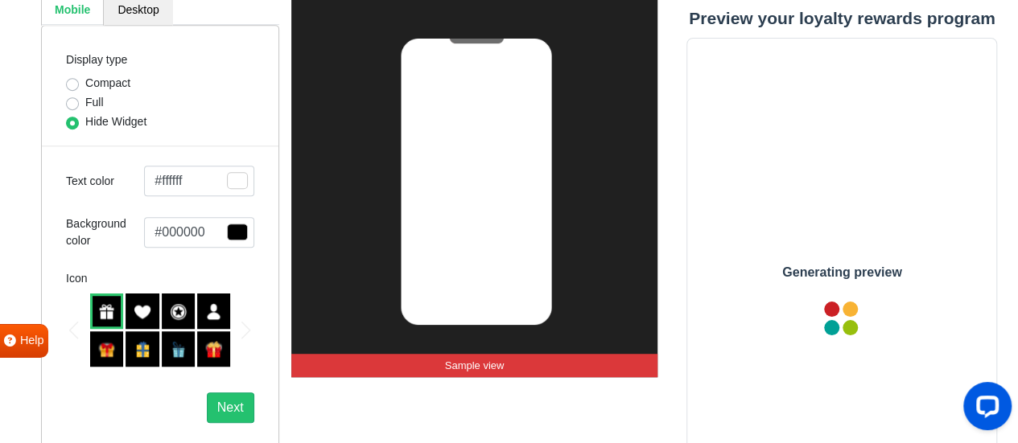
scroll to position [517, 0]
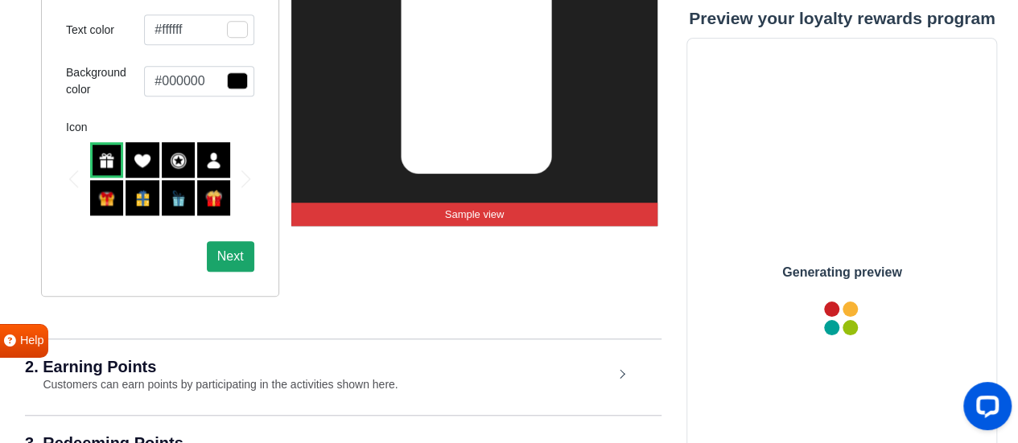
click at [238, 261] on button "Next" at bounding box center [230, 256] width 47 height 31
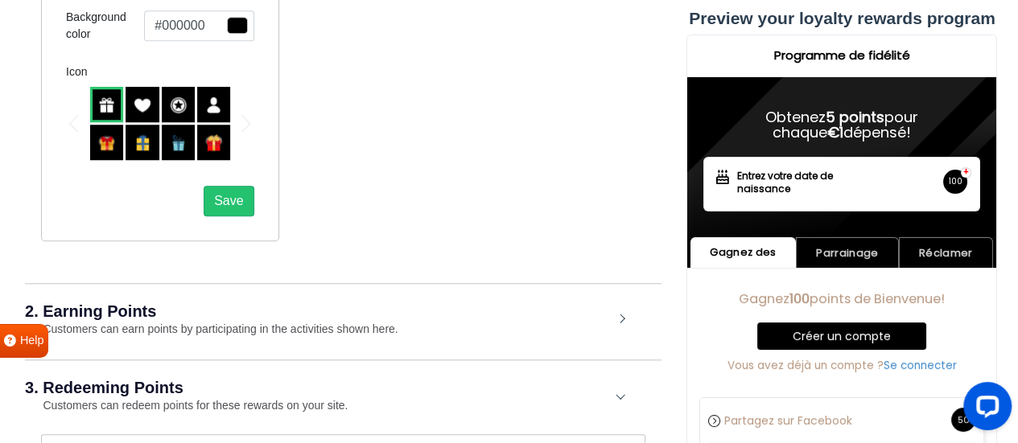
scroll to position [677, 0]
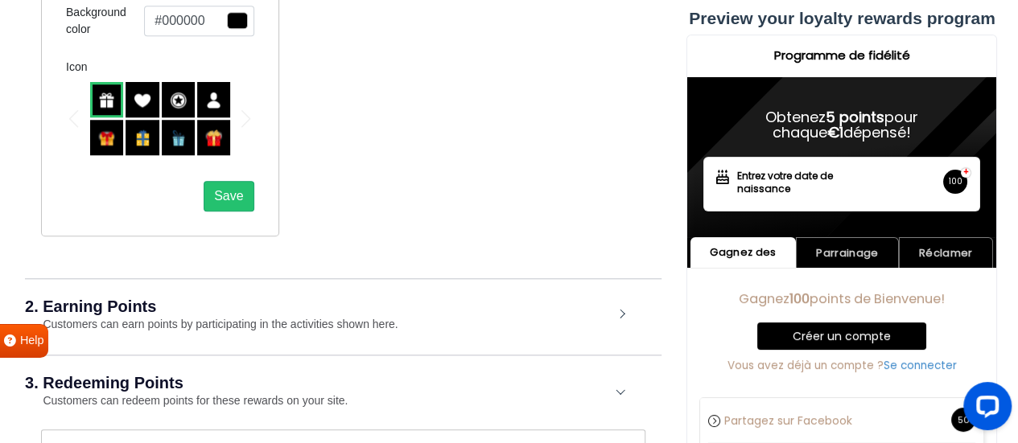
click at [222, 312] on div "2. Earning Points Customers can earn points by participating in the activities …" at bounding box center [343, 315] width 636 height 75
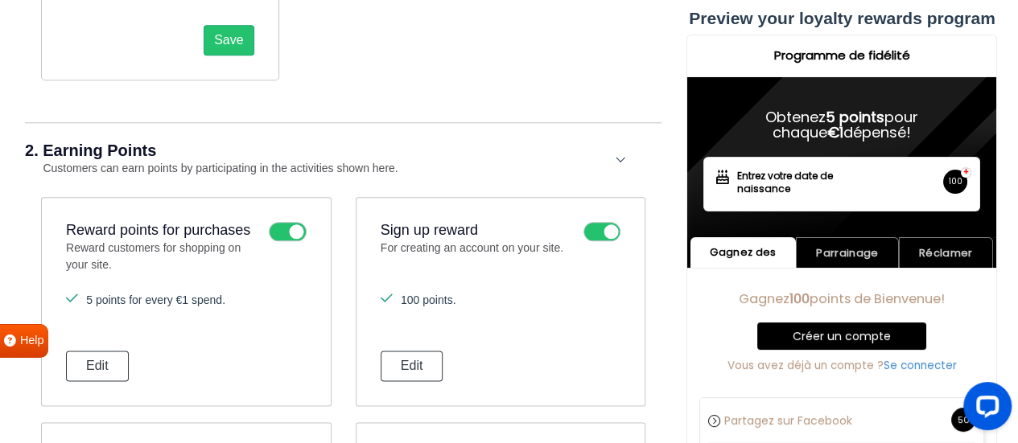
scroll to position [838, 0]
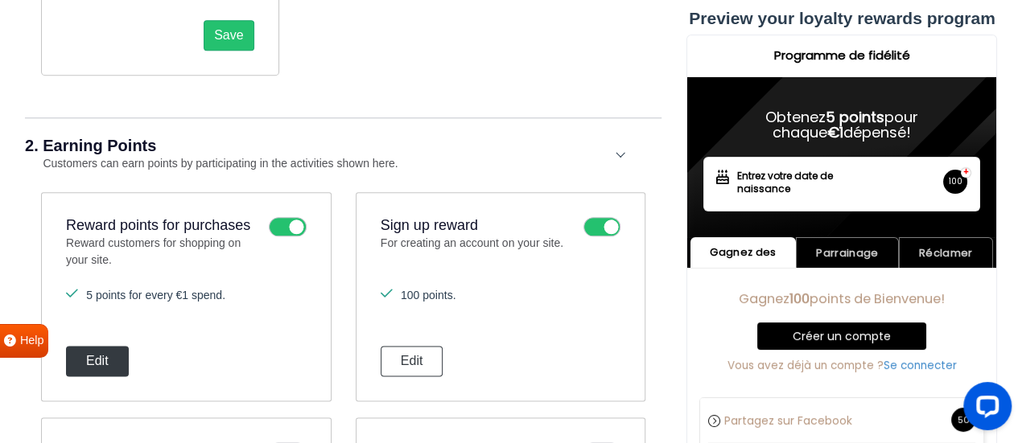
click at [119, 358] on button "Edit" at bounding box center [97, 361] width 63 height 31
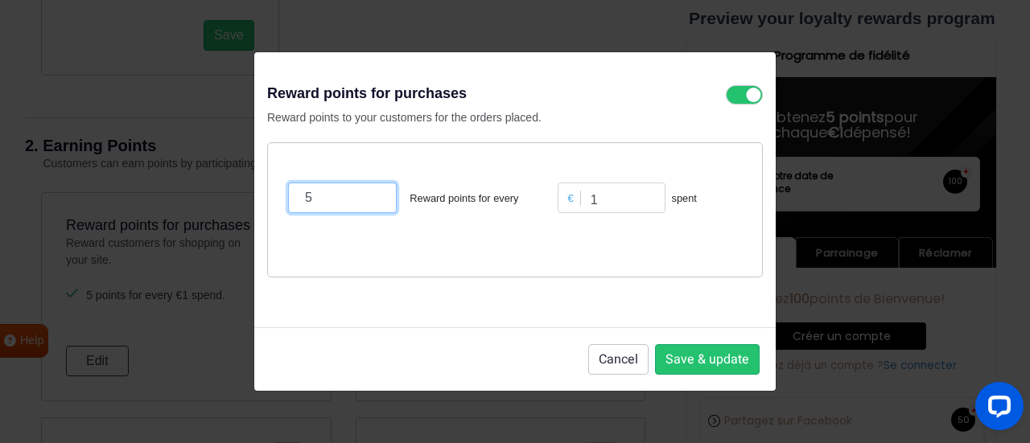
click at [335, 200] on input "5" at bounding box center [342, 198] width 109 height 31
drag, startPoint x: 335, startPoint y: 200, endPoint x: 253, endPoint y: 202, distance: 81.3
click at [254, 202] on div "Reward points for purchases Reward points to your customers for the orders plac…" at bounding box center [514, 190] width 521 height 276
type input "1"
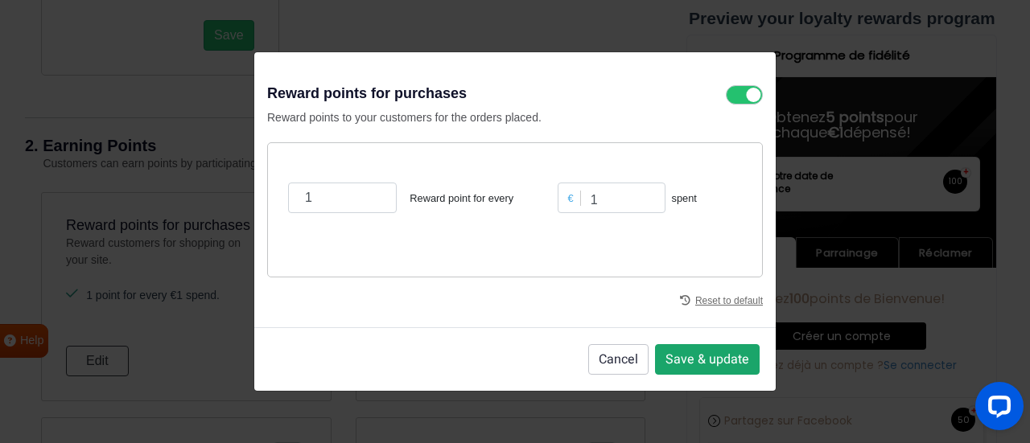
click at [705, 356] on button "Save & update" at bounding box center [707, 359] width 105 height 31
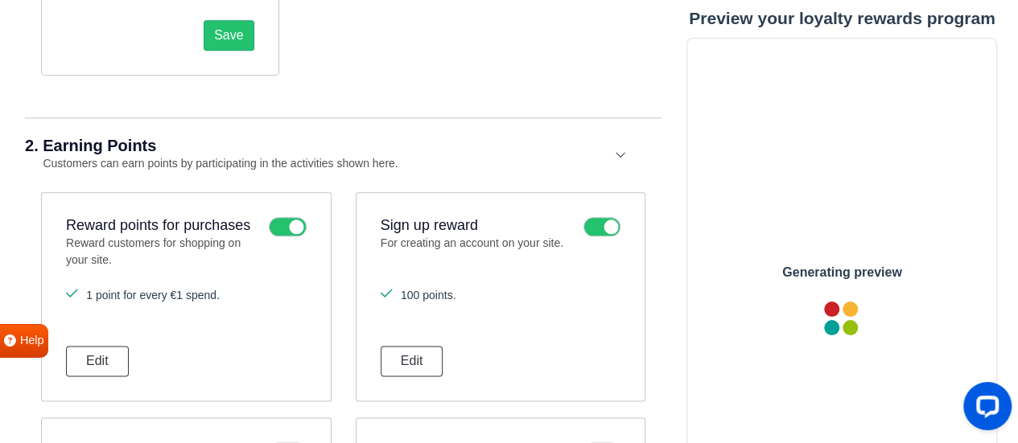
scroll to position [0, 0]
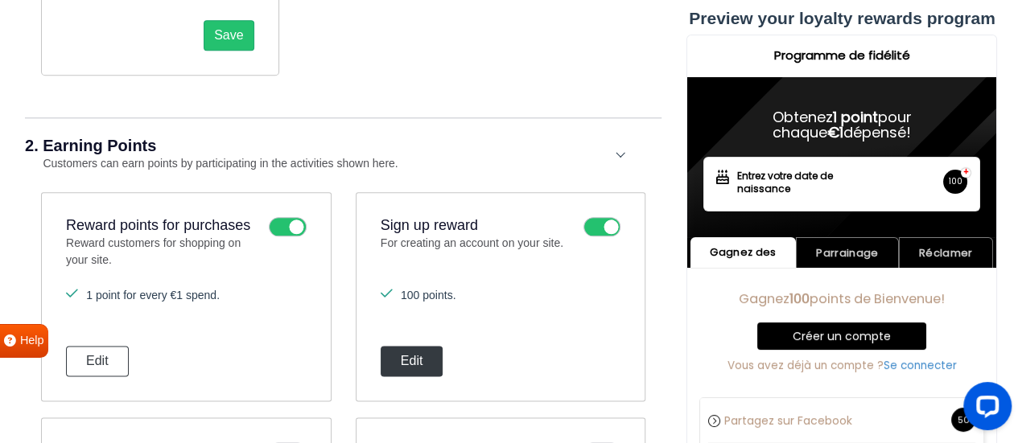
click at [419, 363] on button "Edit" at bounding box center [412, 361] width 63 height 31
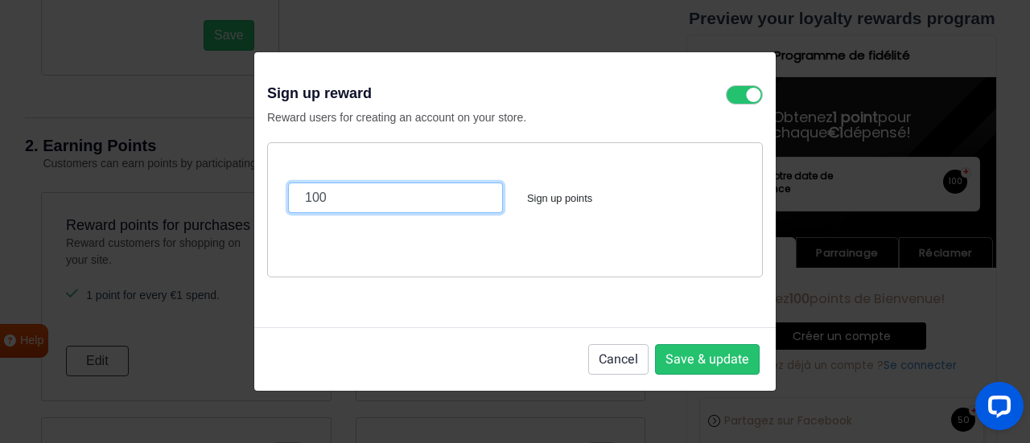
click at [381, 199] on input "100" at bounding box center [395, 198] width 215 height 31
type input "20"
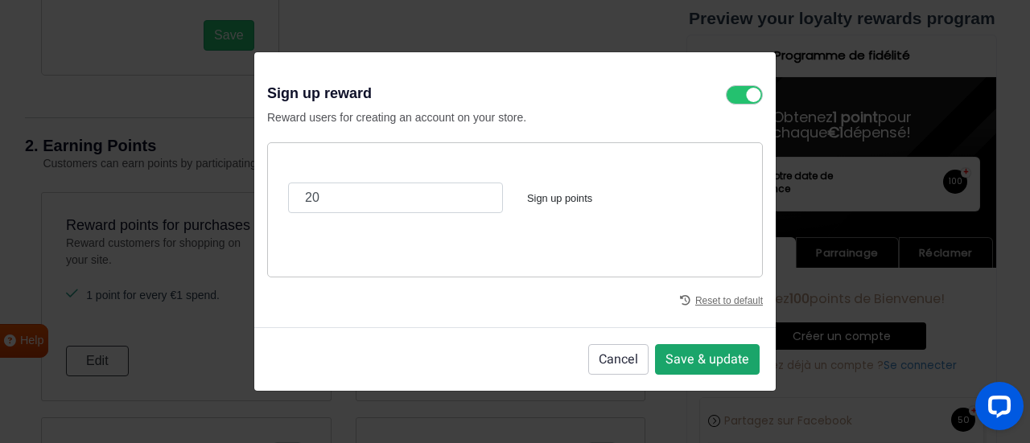
click at [750, 358] on button "Save & update" at bounding box center [707, 359] width 105 height 31
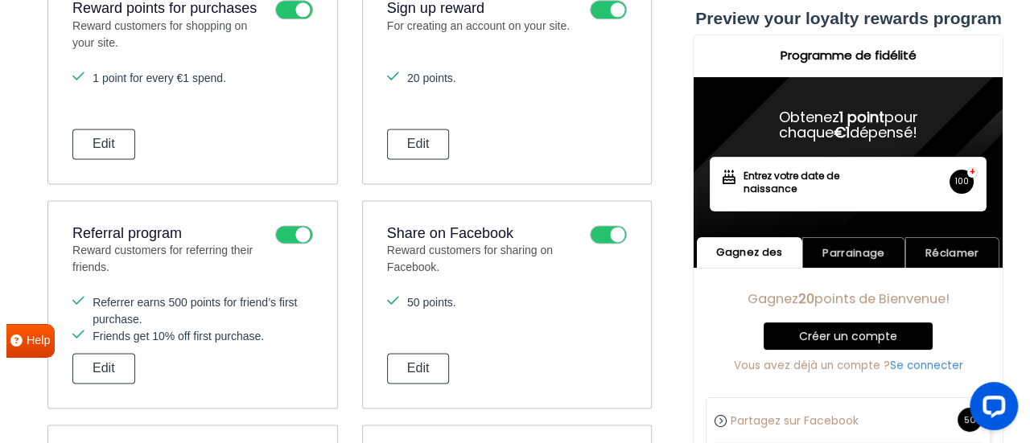
scroll to position [1080, 0]
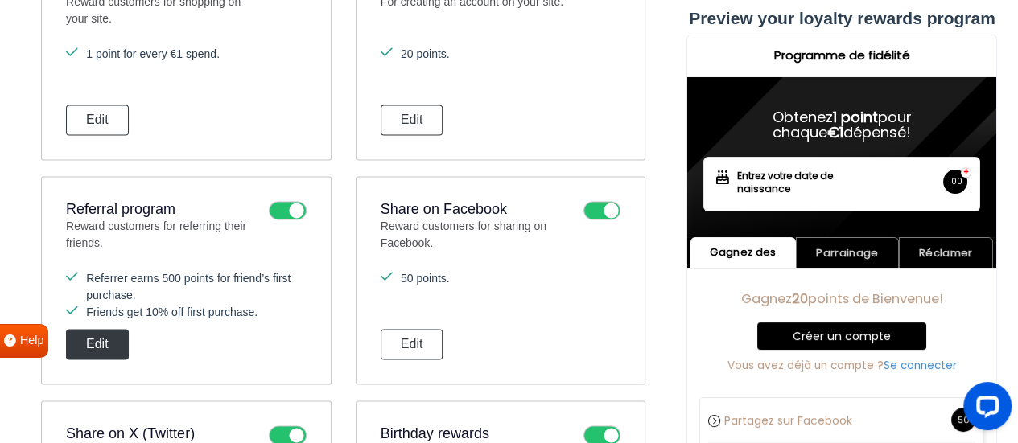
click at [120, 331] on button "Edit" at bounding box center [97, 344] width 63 height 31
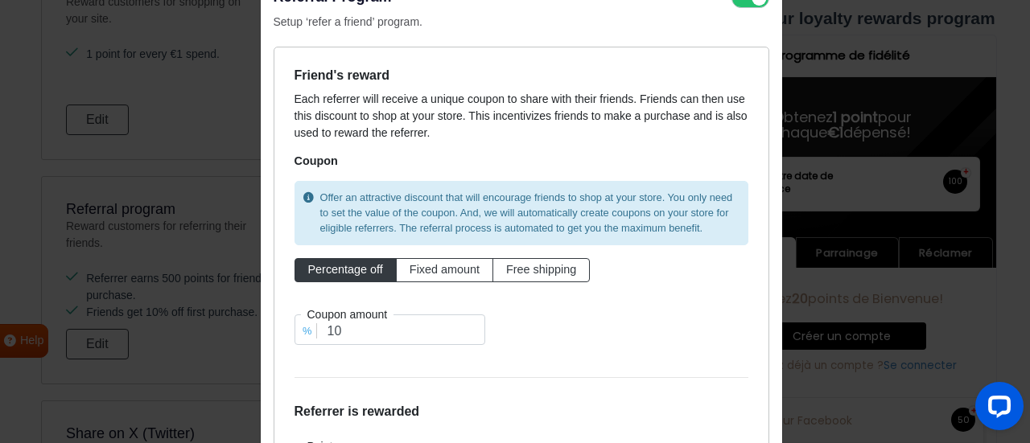
scroll to position [161, 0]
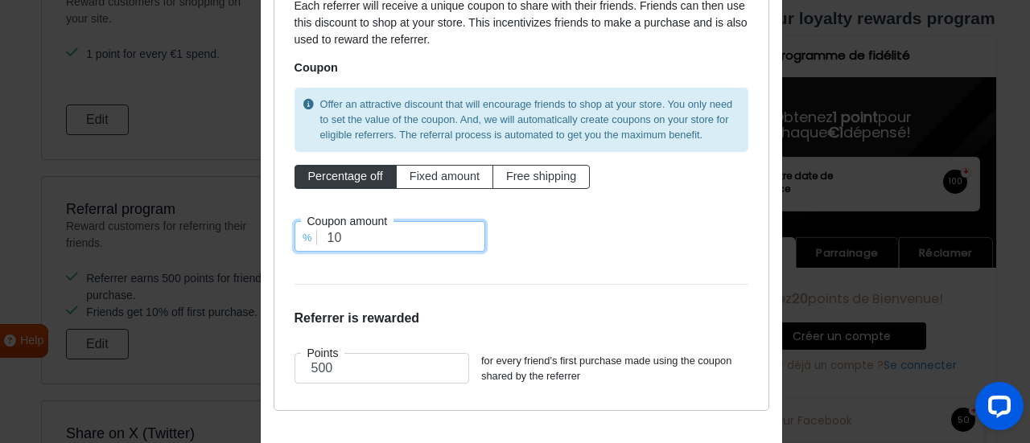
click at [344, 233] on input "10" at bounding box center [389, 236] width 191 height 31
click at [362, 279] on form "Friend's reward Each referrer will receive a unique coupon to share with their …" at bounding box center [521, 182] width 454 height 416
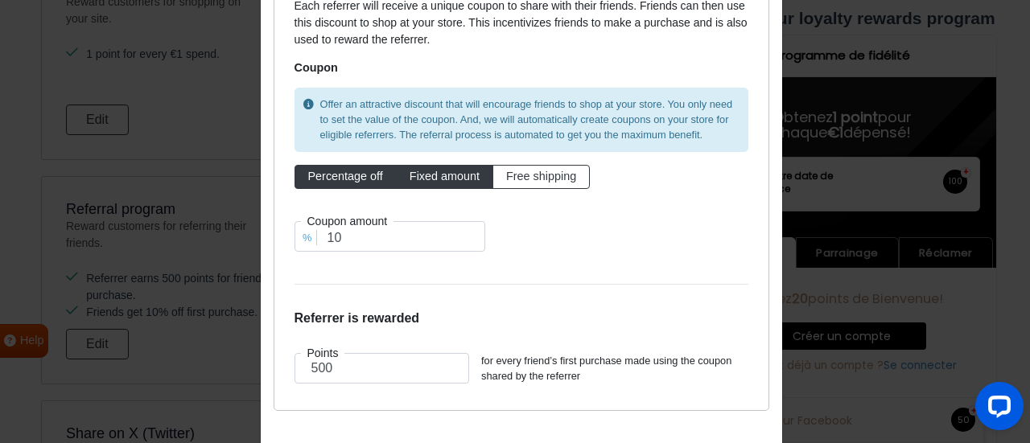
click at [417, 179] on span "Fixed amount" at bounding box center [445, 176] width 70 height 13
click at [417, 179] on input "Fixed amount" at bounding box center [415, 173] width 10 height 10
radio input "true"
click at [353, 177] on span "Percentage off" at bounding box center [345, 176] width 75 height 13
click at [319, 177] on input "Percentage off" at bounding box center [313, 173] width 10 height 10
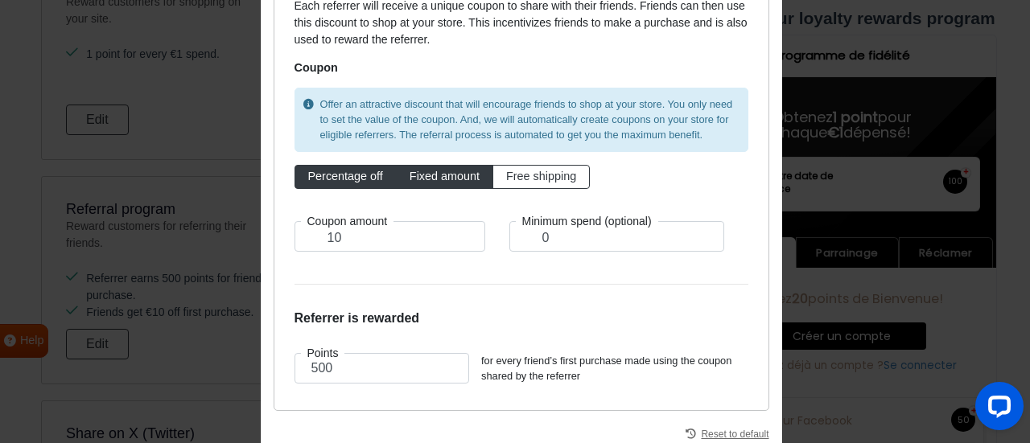
radio input "true"
click at [410, 178] on span "Fixed amount" at bounding box center [445, 176] width 70 height 13
click at [410, 178] on input "Fixed amount" at bounding box center [415, 173] width 10 height 10
radio input "true"
click at [367, 175] on span "Percentage off" at bounding box center [345, 176] width 75 height 13
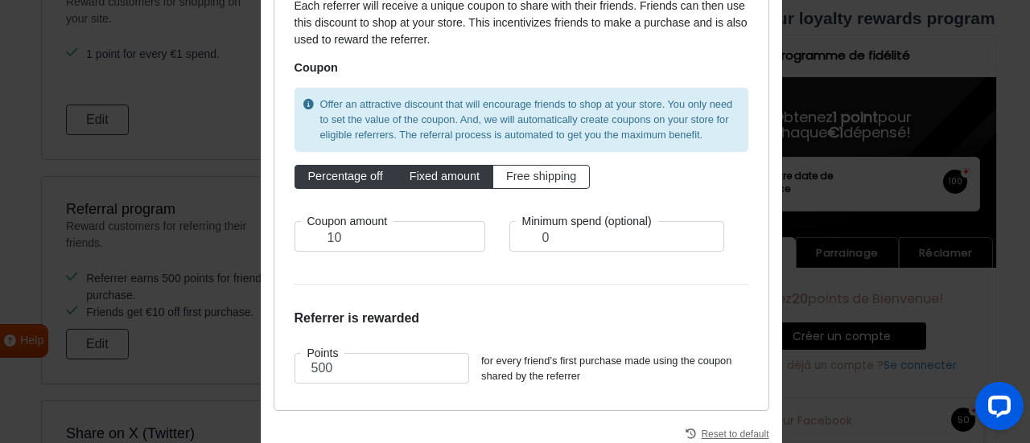
click at [319, 175] on input "Percentage off" at bounding box center [313, 173] width 10 height 10
radio input "true"
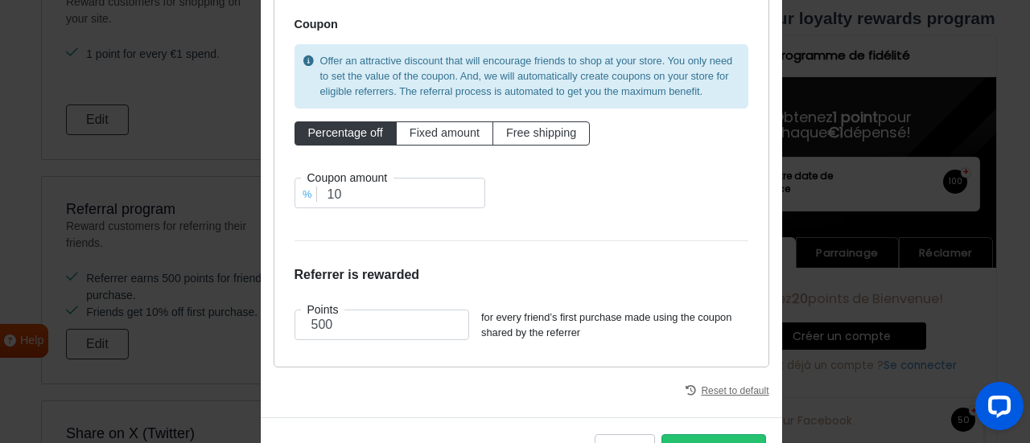
scroll to position [261, 0]
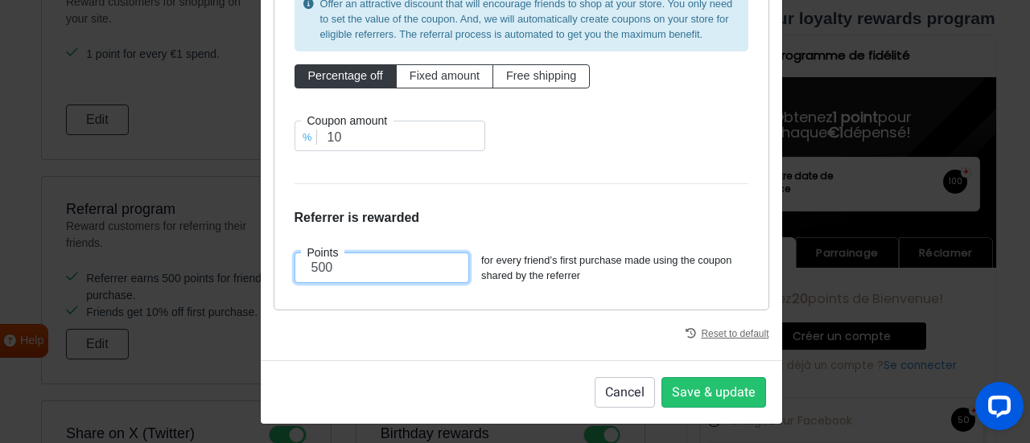
click at [360, 265] on input "500" at bounding box center [381, 268] width 175 height 31
drag, startPoint x: 360, startPoint y: 265, endPoint x: 291, endPoint y: 260, distance: 68.6
click at [294, 260] on input "500" at bounding box center [381, 268] width 175 height 31
type input "5"
click at [404, 297] on div "Friend's reward Each referrer will receive a unique coupon to share with their …" at bounding box center [522, 82] width 496 height 458
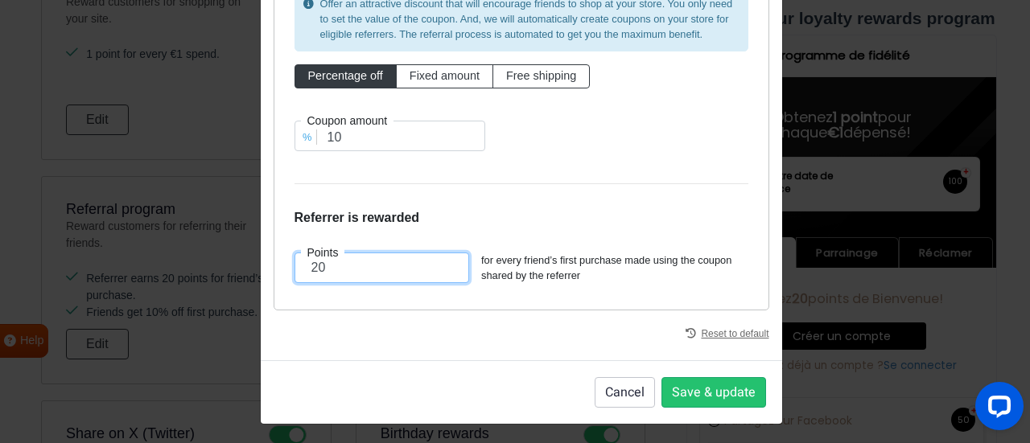
drag, startPoint x: 346, startPoint y: 263, endPoint x: 311, endPoint y: 263, distance: 35.4
click at [311, 263] on input "20" at bounding box center [381, 268] width 175 height 31
click at [418, 220] on h6 "Referrer is rewarded" at bounding box center [521, 217] width 454 height 15
click at [391, 268] on input "27" at bounding box center [381, 268] width 175 height 31
type input "20"
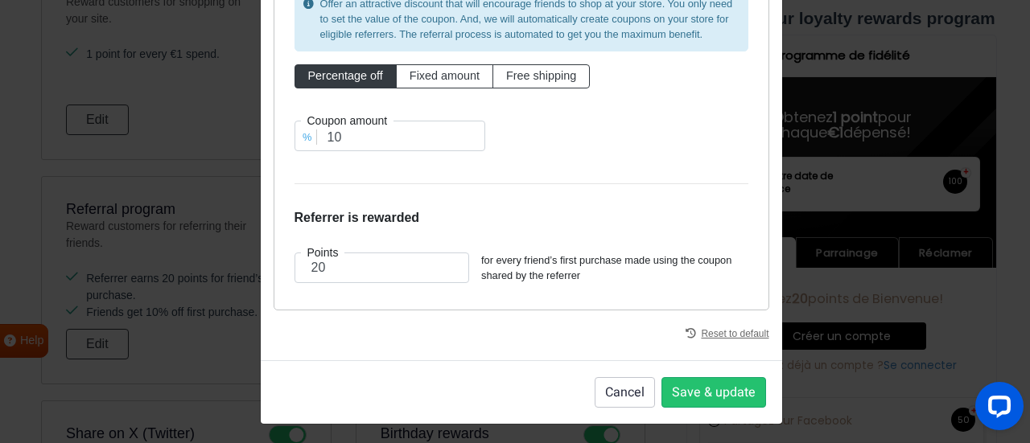
click at [366, 121] on label "Coupon amount" at bounding box center [347, 120] width 93 height 17
click at [352, 141] on input "10" at bounding box center [389, 136] width 191 height 31
click at [465, 142] on input "5" at bounding box center [389, 136] width 191 height 31
click at [465, 142] on input "4" at bounding box center [389, 136] width 191 height 31
click at [465, 142] on input "3" at bounding box center [389, 136] width 191 height 31
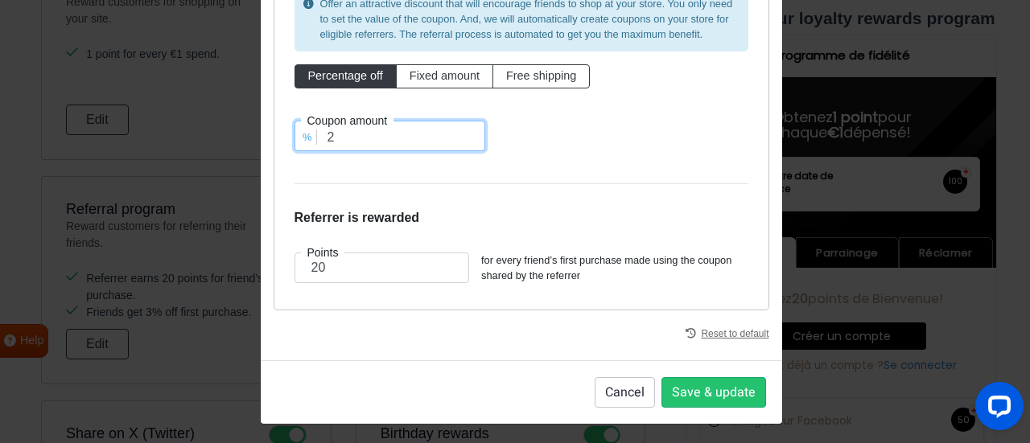
click at [465, 142] on input "2" at bounding box center [389, 136] width 191 height 31
click at [465, 142] on input "1" at bounding box center [389, 136] width 191 height 31
click at [465, 142] on input "0" at bounding box center [389, 136] width 191 height 31
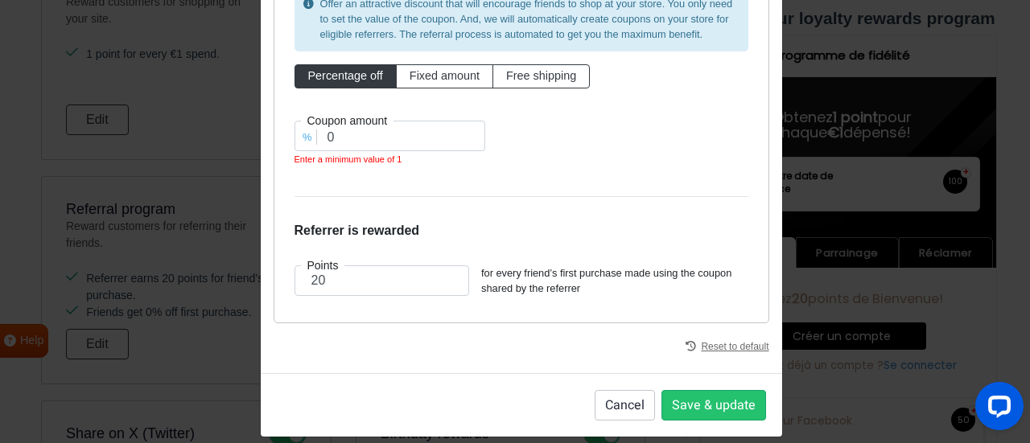
click at [524, 144] on div "Offer an attractive discount that will encourage friends to shop at your store.…" at bounding box center [521, 82] width 478 height 203
click at [389, 139] on input "0" at bounding box center [389, 136] width 191 height 31
click at [467, 132] on input "1" at bounding box center [389, 136] width 191 height 31
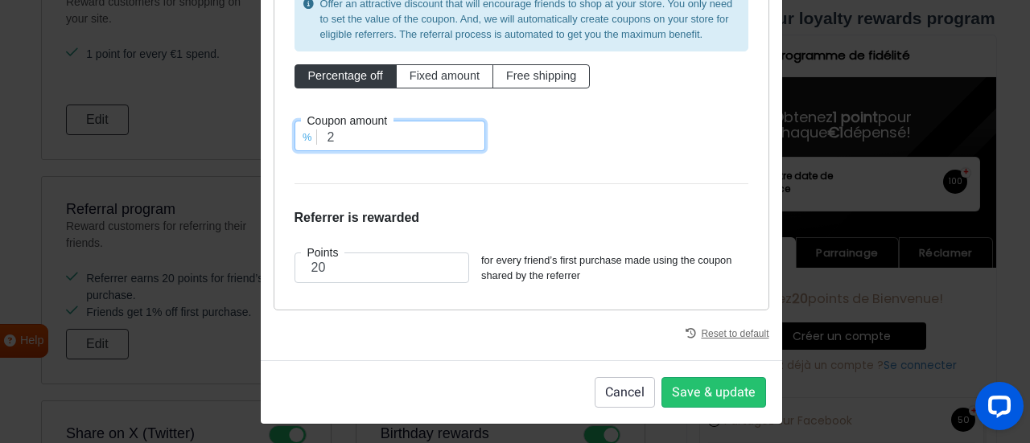
click at [467, 132] on input "2" at bounding box center [389, 136] width 191 height 31
click at [467, 132] on input "3" at bounding box center [389, 136] width 191 height 31
click at [467, 132] on input "4" at bounding box center [389, 136] width 191 height 31
click at [467, 132] on input "5" at bounding box center [389, 136] width 191 height 31
click at [467, 132] on input "6" at bounding box center [389, 136] width 191 height 31
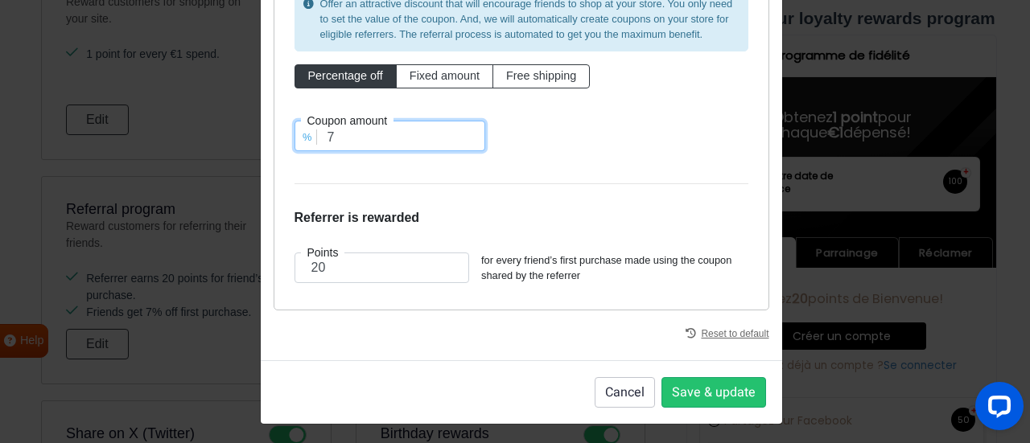
click at [467, 132] on input "7" at bounding box center [389, 136] width 191 height 31
click at [467, 132] on input "8" at bounding box center [389, 136] width 191 height 31
click at [467, 132] on input "9" at bounding box center [389, 136] width 191 height 31
type input "10"
click at [467, 132] on input "10" at bounding box center [389, 136] width 191 height 31
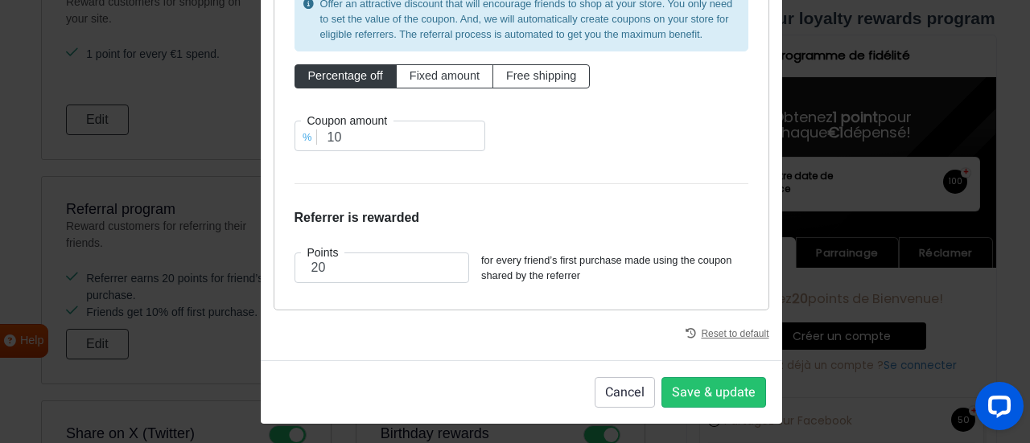
click at [555, 175] on form "Friend's reward Each referrer will receive a unique coupon to share with their …" at bounding box center [521, 82] width 454 height 416
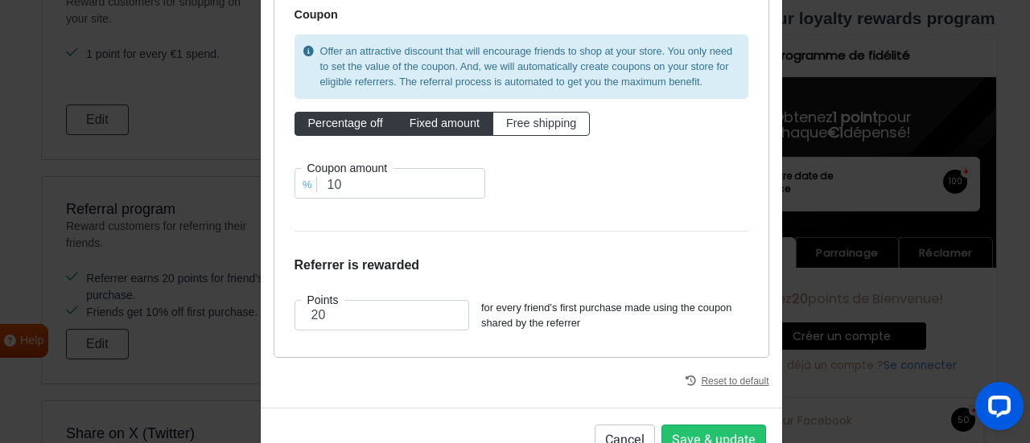
scroll to position [181, 0]
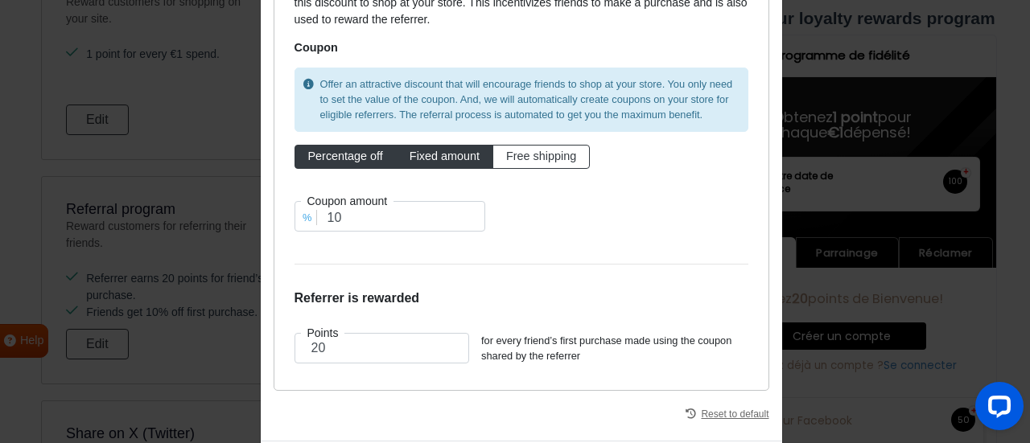
click at [457, 146] on label "Fixed amount" at bounding box center [444, 157] width 97 height 24
click at [420, 148] on input "Fixed amount" at bounding box center [415, 153] width 10 height 10
radio input "true"
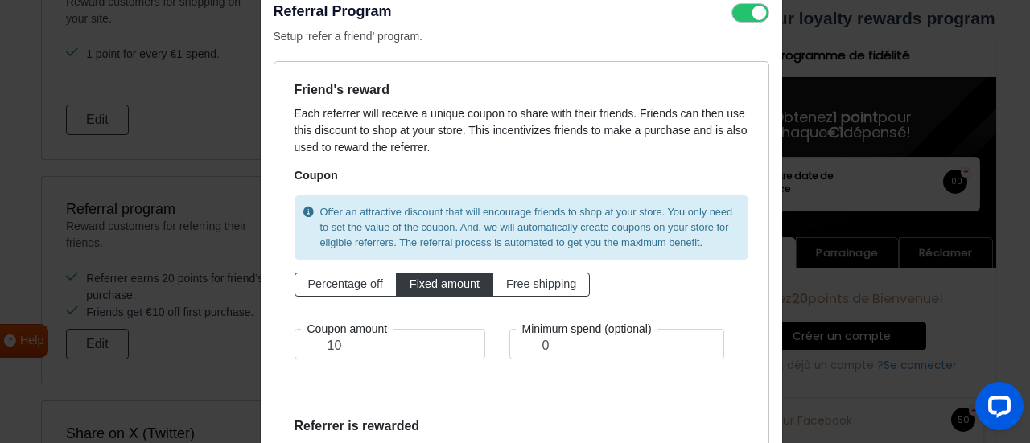
scroll to position [20, 0]
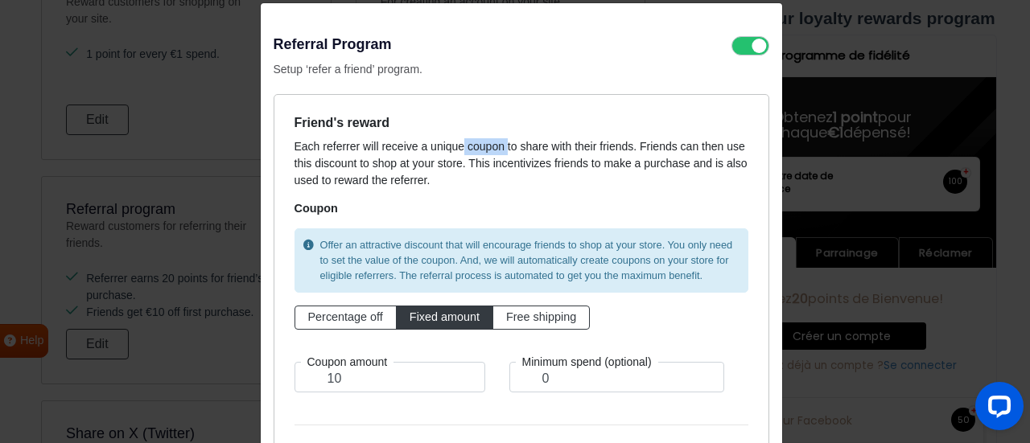
drag, startPoint x: 448, startPoint y: 141, endPoint x: 518, endPoint y: 138, distance: 70.1
click at [512, 138] on p "Each referrer will receive a unique coupon to share with their friends. Friends…" at bounding box center [521, 163] width 454 height 51
click at [528, 136] on form "Friend's reward Each referrer will receive a unique coupon to share with their …" at bounding box center [521, 323] width 454 height 416
drag, startPoint x: 562, startPoint y: 141, endPoint x: 588, endPoint y: 141, distance: 26.6
click at [588, 141] on p "Each referrer will receive a unique coupon to share with their friends. Friends…" at bounding box center [521, 163] width 454 height 51
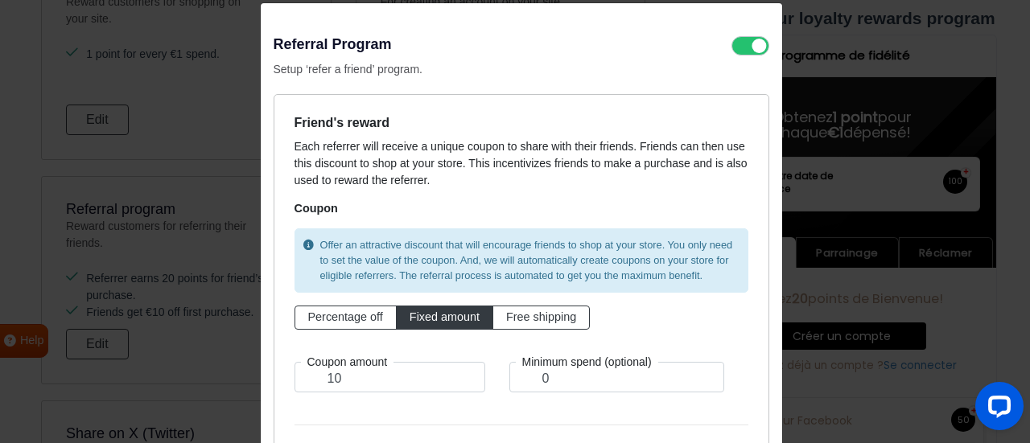
click at [592, 141] on p "Each referrer will receive a unique coupon to share with their friends. Friends…" at bounding box center [521, 163] width 454 height 51
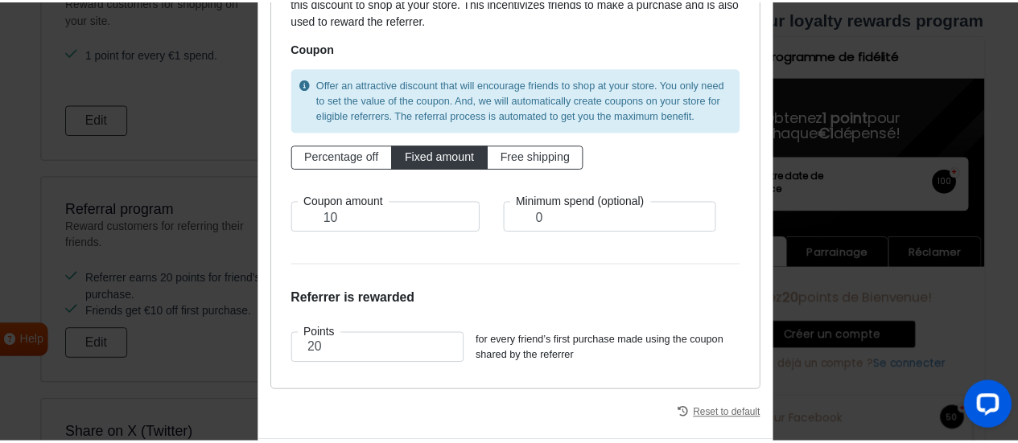
scroll to position [261, 0]
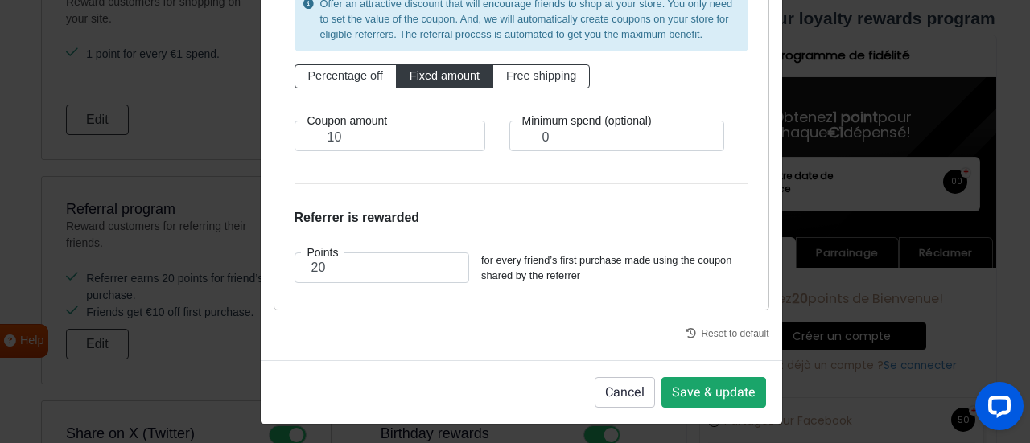
click at [676, 379] on button "Save & update" at bounding box center [713, 392] width 105 height 31
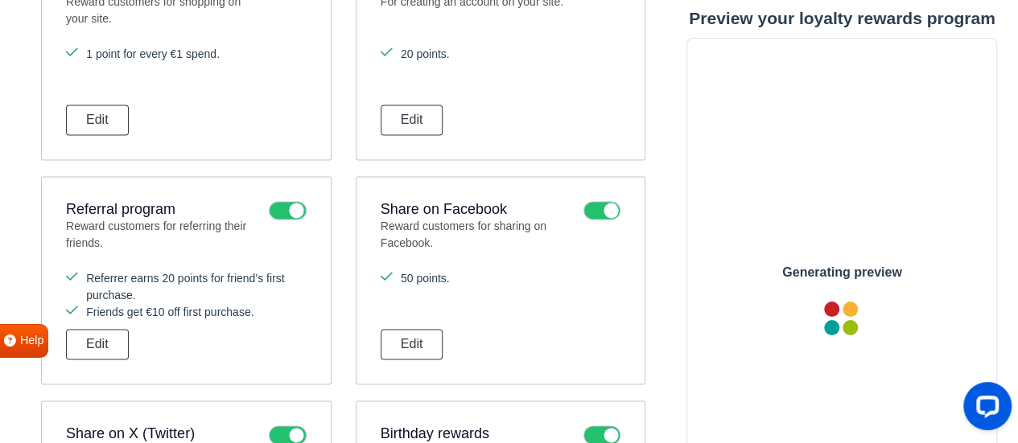
scroll to position [0, 0]
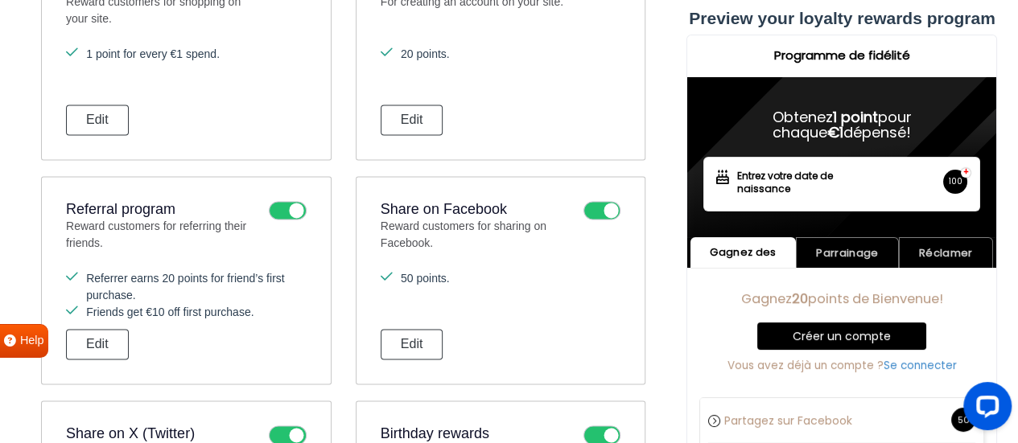
click at [603, 205] on icon at bounding box center [601, 210] width 37 height 19
click at [0, 0] on input "checkbox" at bounding box center [0, 0] width 0 height 0
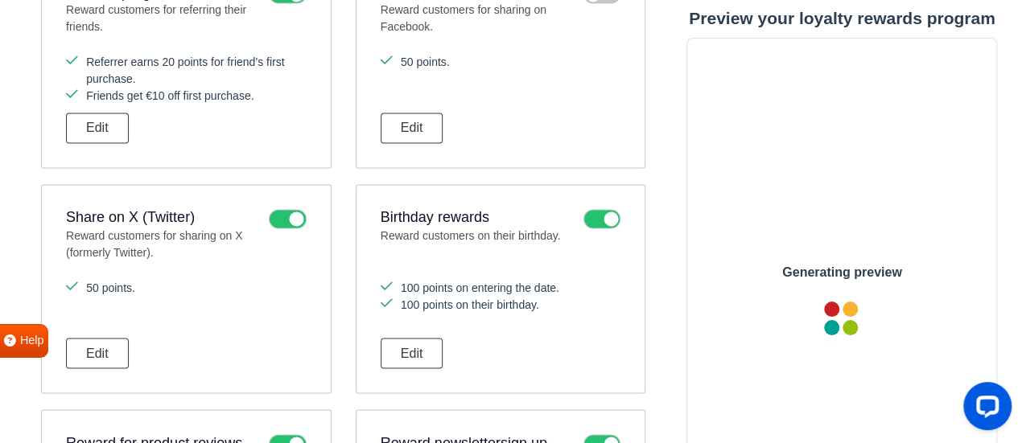
scroll to position [1321, 0]
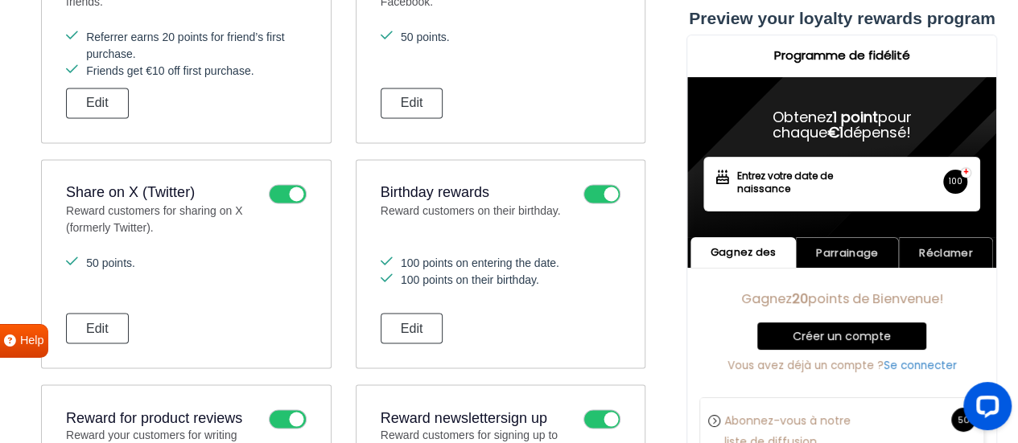
click at [291, 187] on icon at bounding box center [287, 193] width 37 height 19
click at [0, 0] on input "checkbox" at bounding box center [0, 0] width 0 height 0
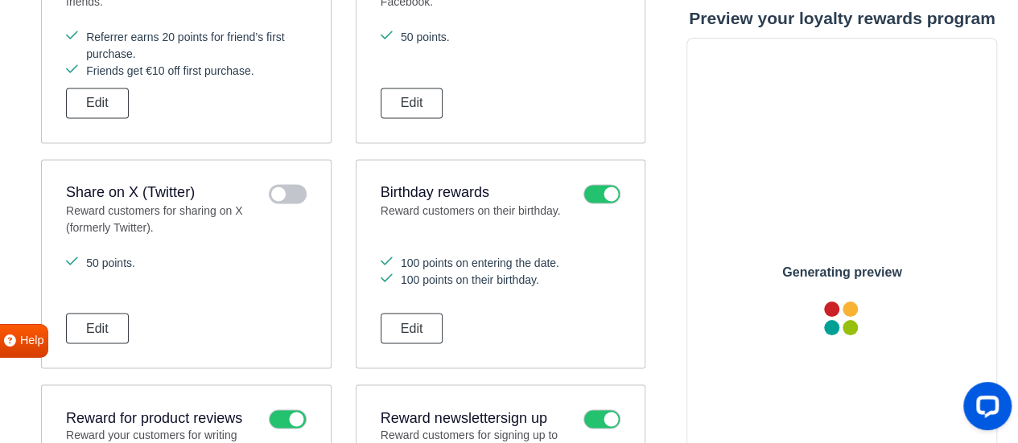
scroll to position [0, 0]
click at [428, 315] on button "Edit" at bounding box center [412, 328] width 63 height 31
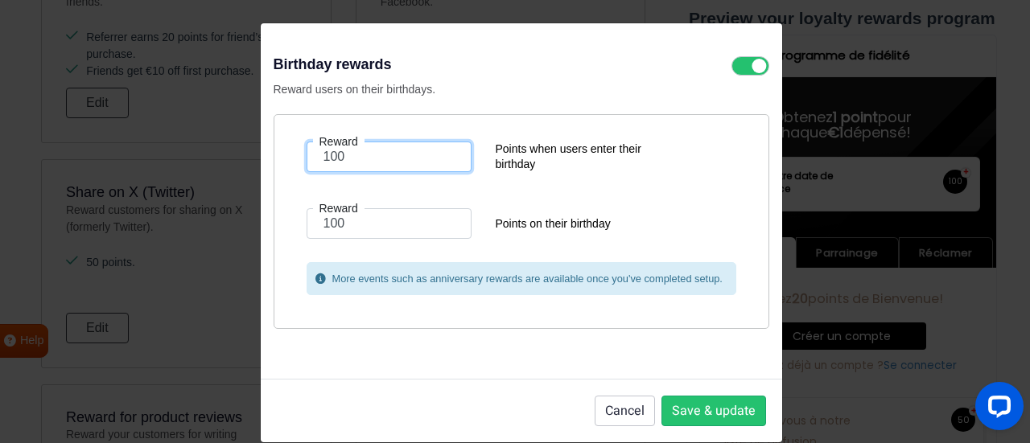
click at [442, 163] on input "100" at bounding box center [389, 157] width 165 height 31
click at [391, 152] on input "100" at bounding box center [389, 157] width 165 height 31
type input "0"
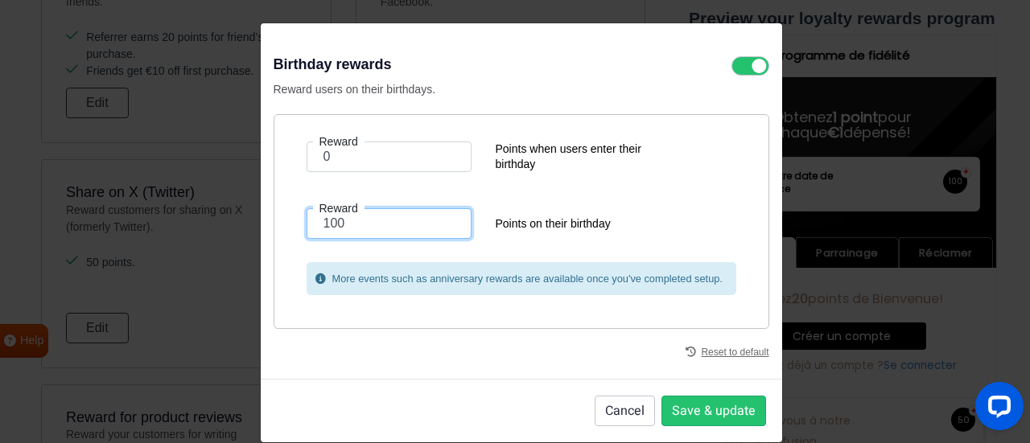
click at [401, 223] on input "100" at bounding box center [389, 223] width 165 height 31
type input "6"
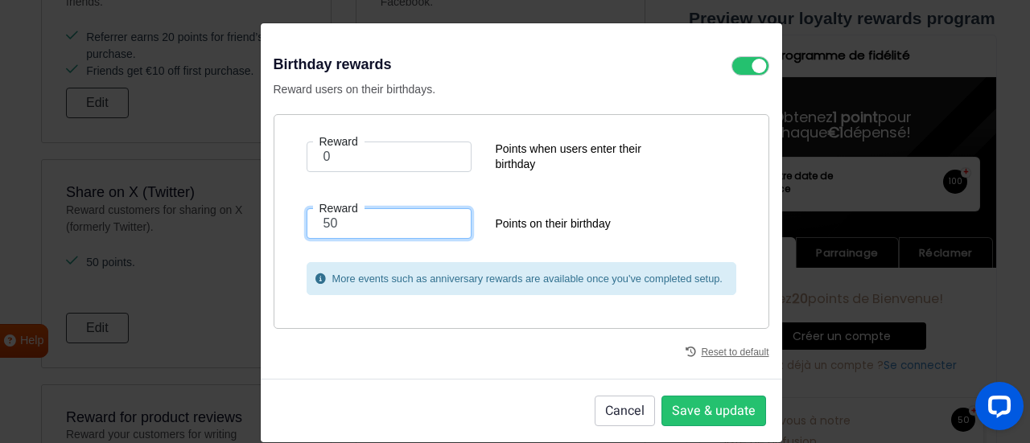
type input "50"
click at [454, 352] on div "Reset to default" at bounding box center [522, 347] width 496 height 37
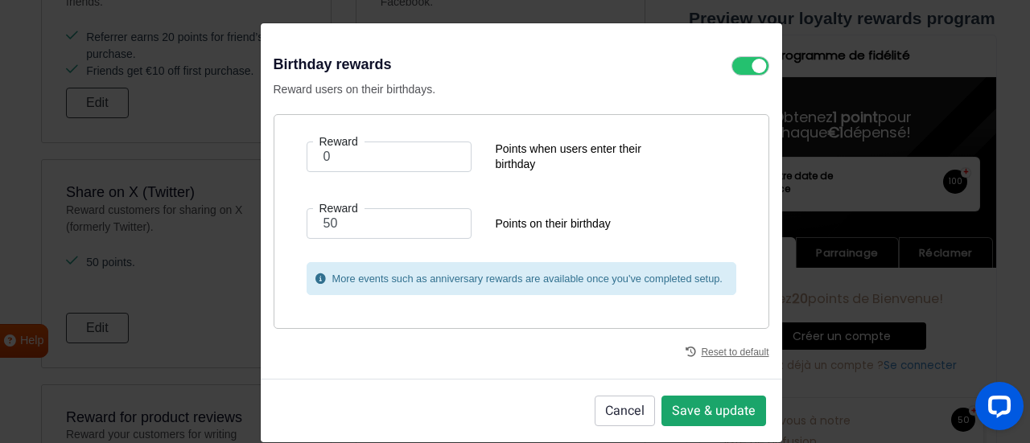
click at [693, 407] on button "Save & update" at bounding box center [713, 411] width 105 height 31
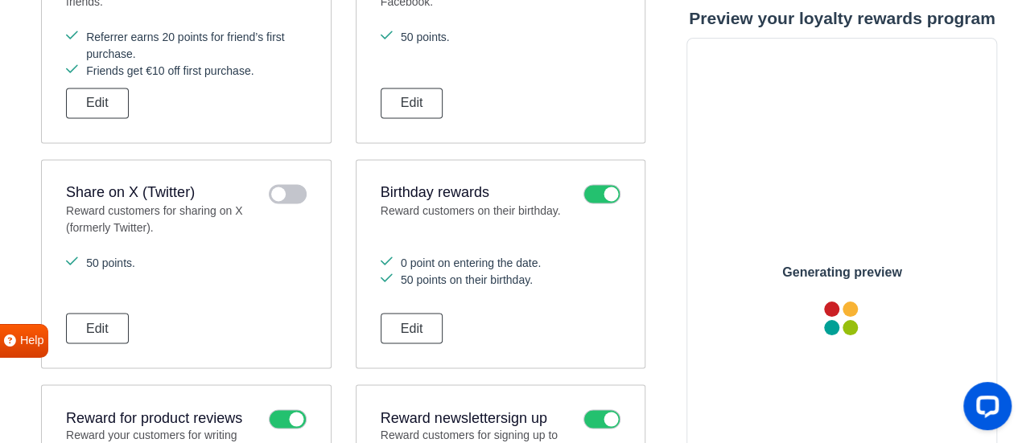
click at [506, 314] on div "0 point on entering the date. 50 points on their birthday. Edit" at bounding box center [501, 298] width 241 height 89
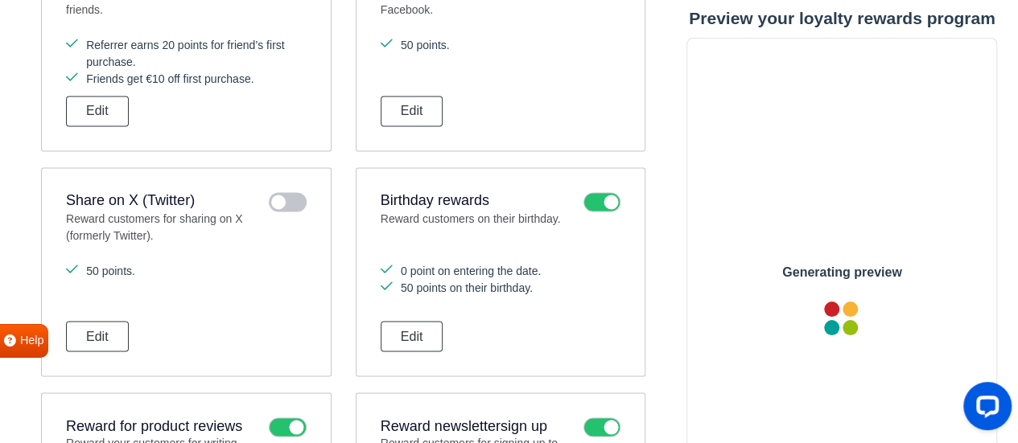
scroll to position [1402, 0]
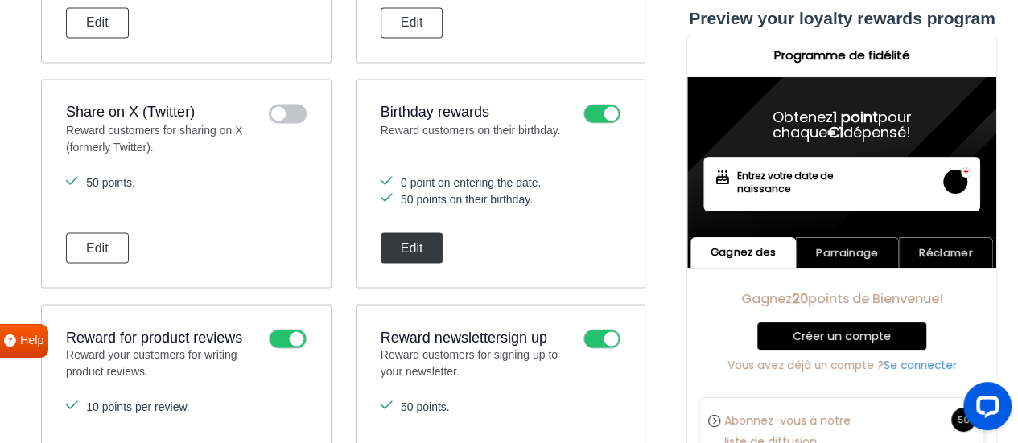
click at [423, 241] on button "Edit" at bounding box center [412, 248] width 63 height 31
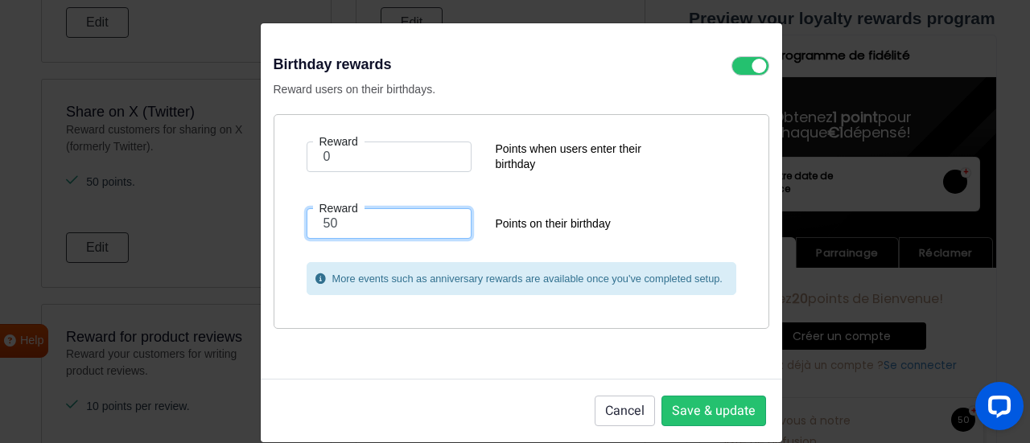
click at [354, 220] on input "50" at bounding box center [389, 223] width 165 height 31
drag, startPoint x: 354, startPoint y: 220, endPoint x: 315, endPoint y: 220, distance: 38.6
click at [315, 220] on input "50" at bounding box center [389, 223] width 165 height 31
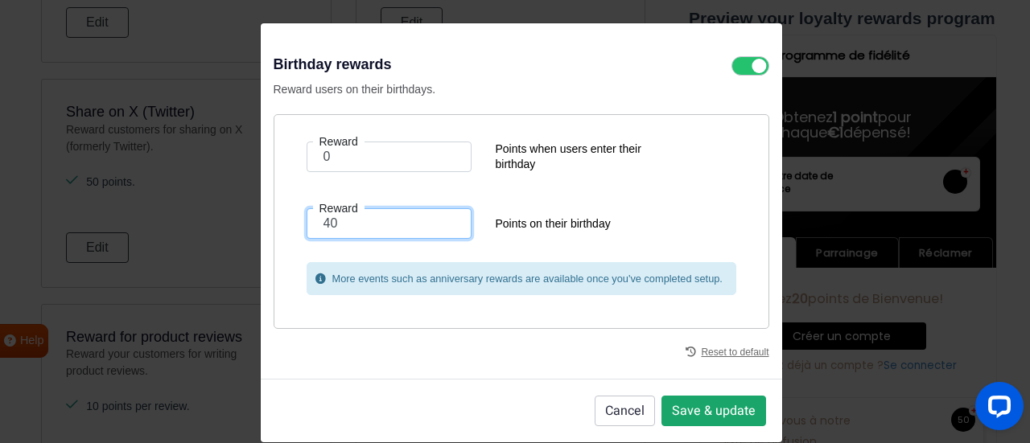
type input "40"
click at [686, 408] on button "Save & update" at bounding box center [713, 411] width 105 height 31
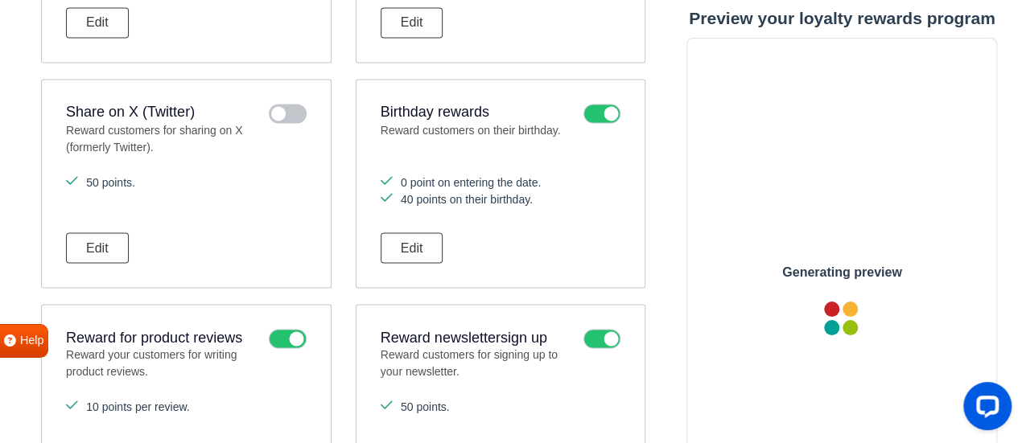
scroll to position [0, 0]
click at [361, 281] on div "Reward points for purchases Reward customers for shopping on your site. 1 point…" at bounding box center [343, 63] width 604 height 900
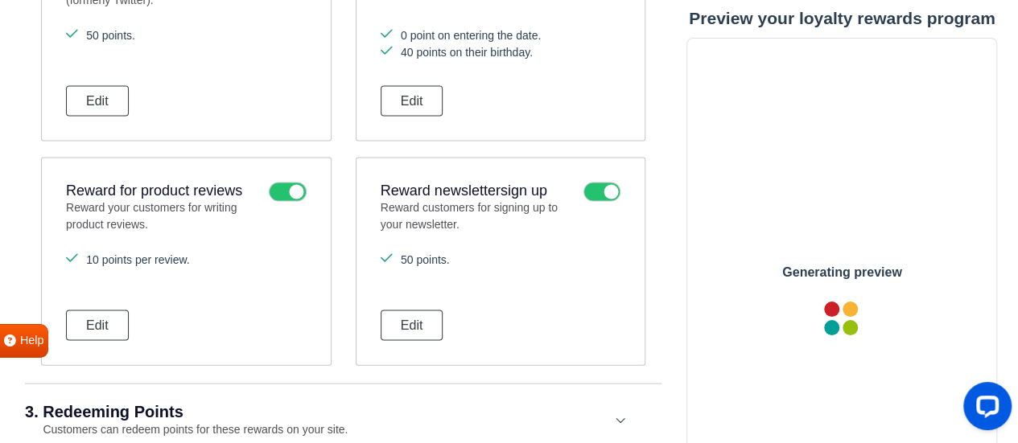
scroll to position [1563, 0]
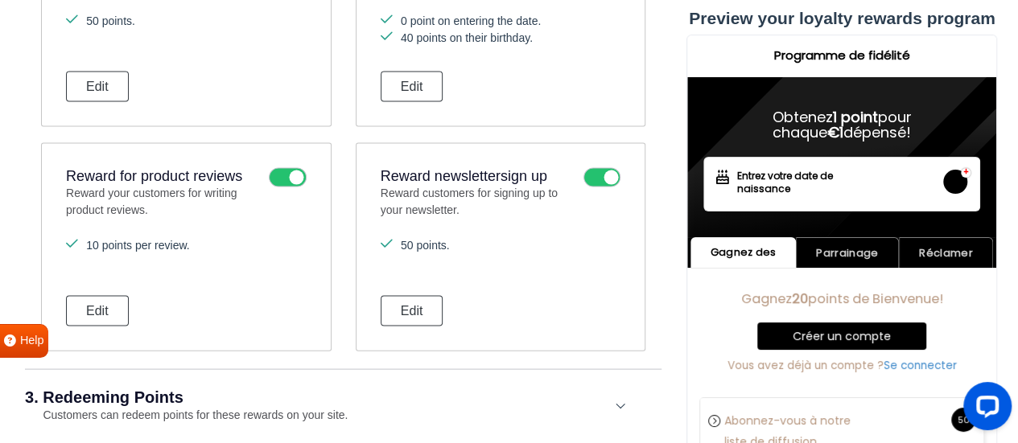
click at [277, 171] on icon at bounding box center [287, 177] width 37 height 19
click at [0, 0] on input "checkbox" at bounding box center [0, 0] width 0 height 0
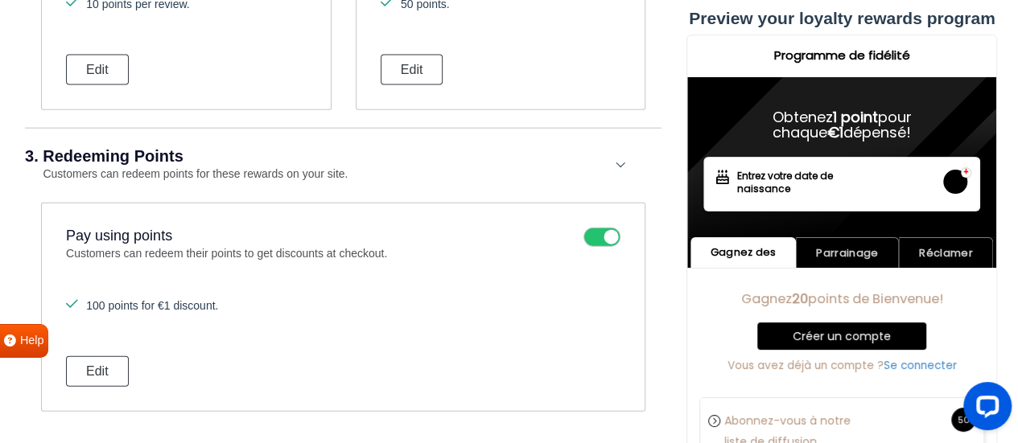
scroll to position [1643, 0]
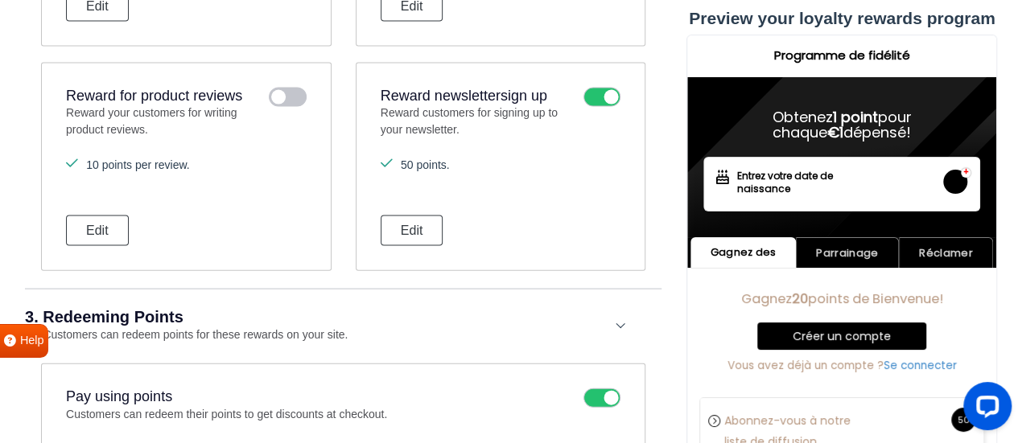
click at [599, 94] on icon at bounding box center [601, 97] width 37 height 19
click at [0, 0] on input "checkbox" at bounding box center [0, 0] width 0 height 0
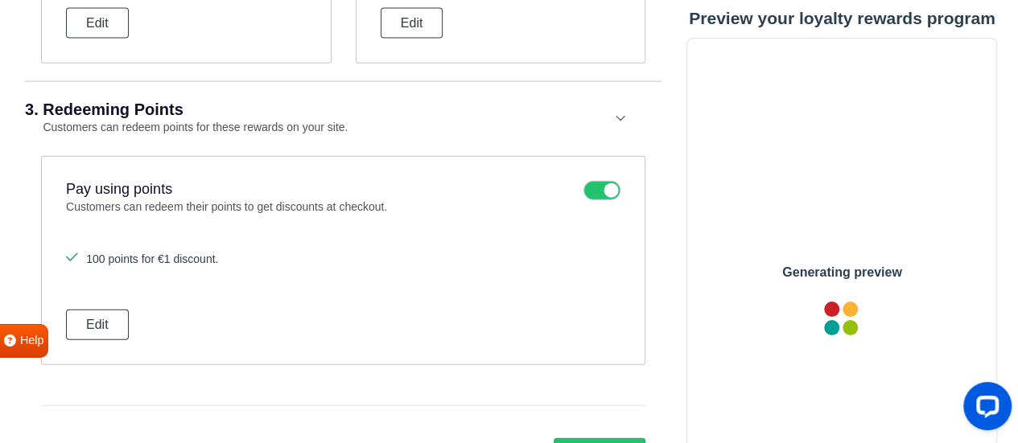
scroll to position [1884, 0]
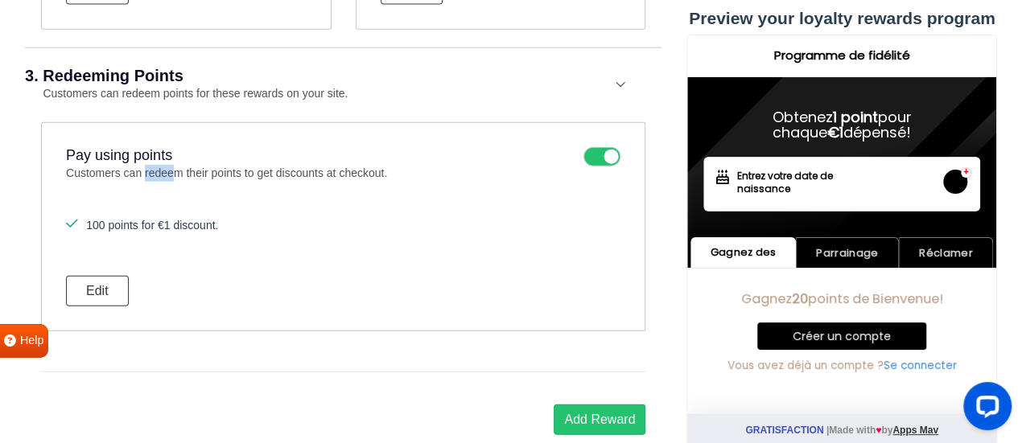
drag, startPoint x: 163, startPoint y: 162, endPoint x: 175, endPoint y: 162, distance: 12.9
click at [171, 165] on p "Customers can redeem their points to get discounts at checkout." at bounding box center [320, 183] width 509 height 36
click at [178, 165] on p "Customers can redeem their points to get discounts at checkout." at bounding box center [320, 183] width 509 height 36
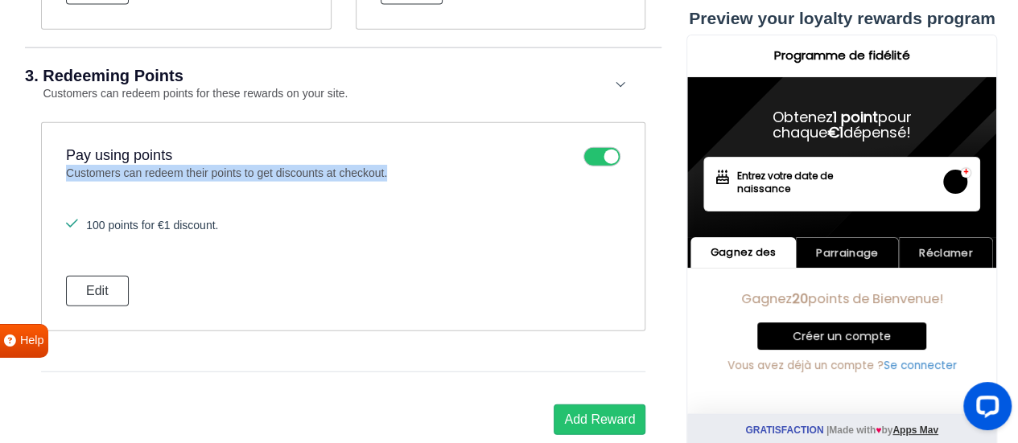
drag, startPoint x: 593, startPoint y: 141, endPoint x: 387, endPoint y: 150, distance: 206.2
click at [389, 150] on div "Pay using points Customers can redeem their points to get discounts at checkout." at bounding box center [343, 174] width 554 height 54
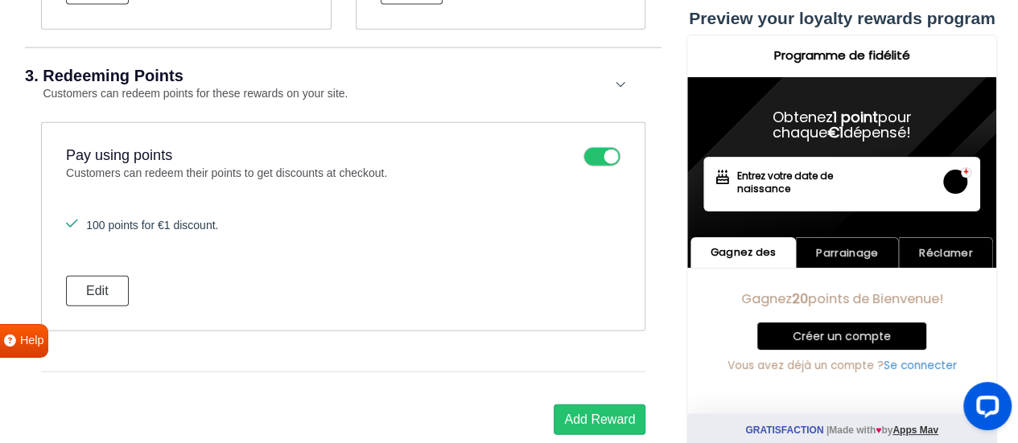
click at [253, 276] on div "100 points for €1 discount. Edit" at bounding box center [343, 261] width 554 height 89
click at [50, 291] on div "Pay using points Customers can redeem their points to get discounts at checkout…" at bounding box center [343, 226] width 604 height 209
click at [63, 282] on div "Pay using points Customers can redeem their points to get discounts at checkout…" at bounding box center [343, 226] width 604 height 209
click at [74, 281] on button "Edit" at bounding box center [97, 291] width 63 height 31
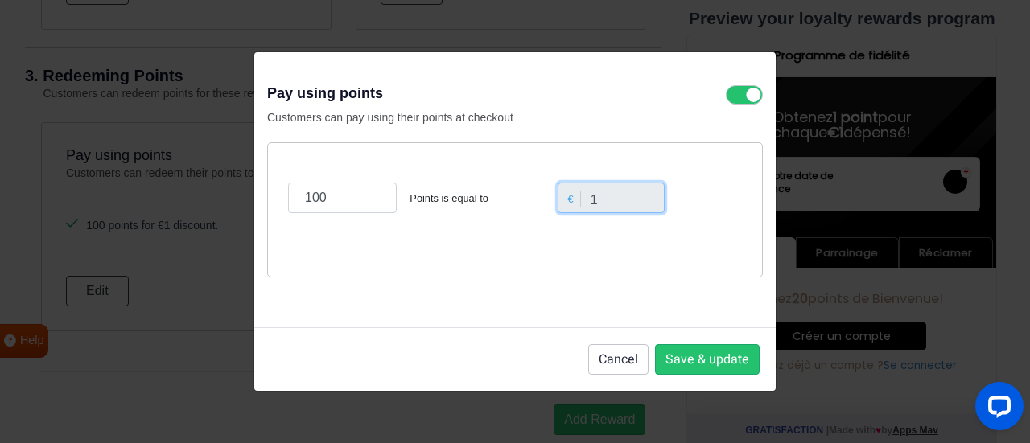
click at [607, 195] on input "1" at bounding box center [612, 198] width 108 height 31
click at [599, 201] on input "1" at bounding box center [612, 198] width 108 height 31
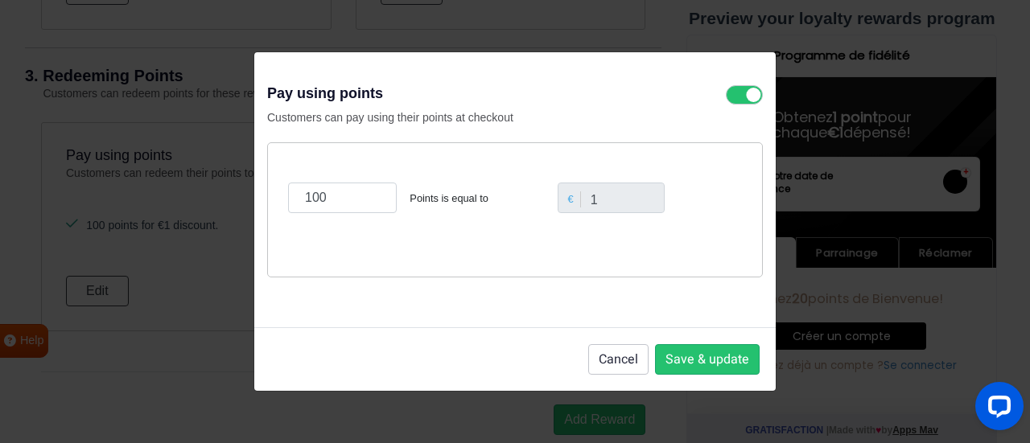
click at [521, 203] on div "100 Points is equal to" at bounding box center [418, 198] width 261 height 31
click at [747, 91] on icon at bounding box center [744, 94] width 37 height 19
click at [0, 0] on input "checkbox" at bounding box center [0, 0] width 0 height 0
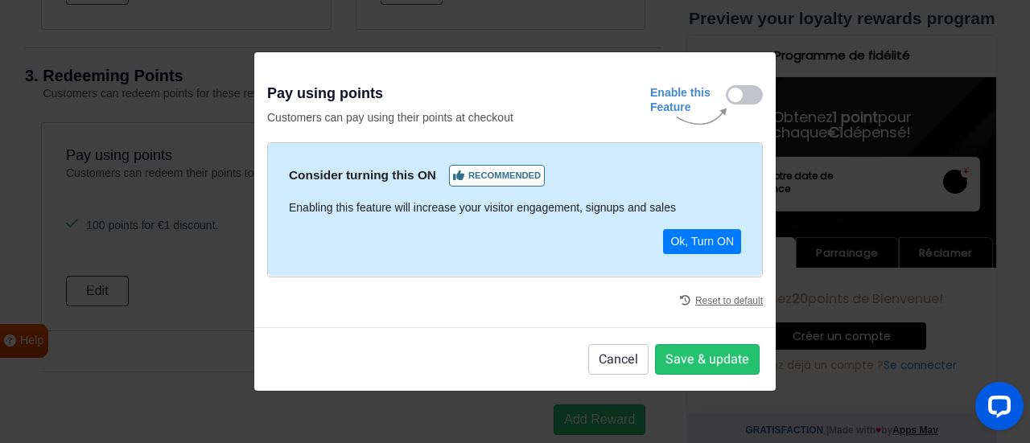
click at [743, 94] on icon at bounding box center [744, 94] width 37 height 19
click at [0, 0] on input "checkbox" at bounding box center [0, 0] width 0 height 0
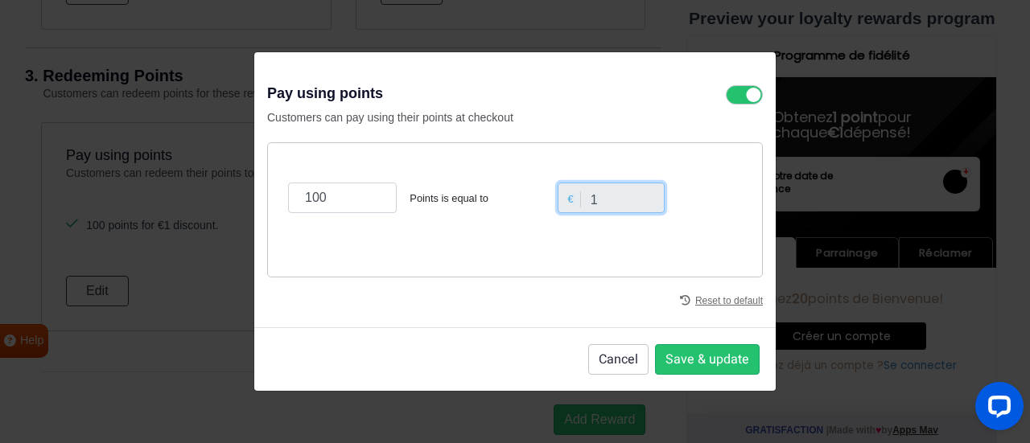
click at [594, 190] on input "1" at bounding box center [612, 198] width 108 height 31
click at [568, 199] on div "€" at bounding box center [571, 198] width 19 height 15
click at [528, 194] on div "100 Points is equal to" at bounding box center [418, 198] width 261 height 31
drag, startPoint x: 364, startPoint y: 197, endPoint x: 249, endPoint y: 204, distance: 115.3
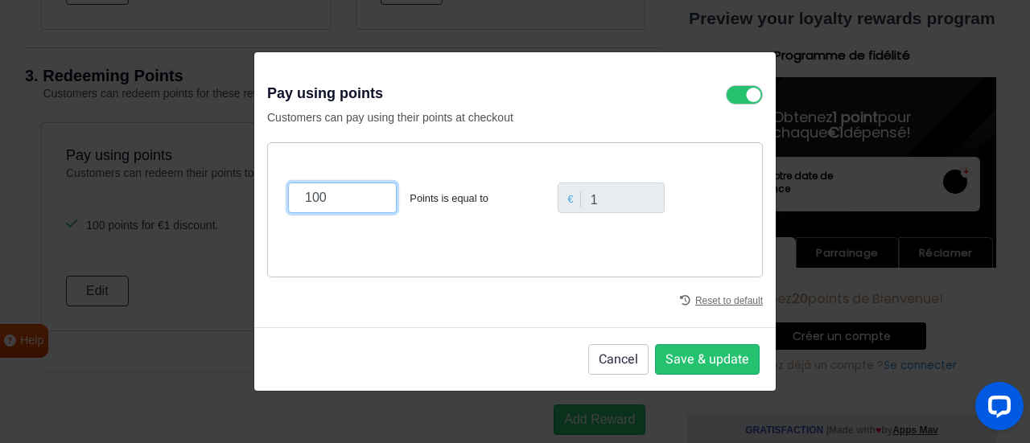
click at [249, 204] on div "Pay using points Customers can pay using their points at checkout 100 Points is…" at bounding box center [515, 221] width 1030 height 443
click at [372, 245] on div "1 Point is equal to € 1" at bounding box center [515, 209] width 496 height 135
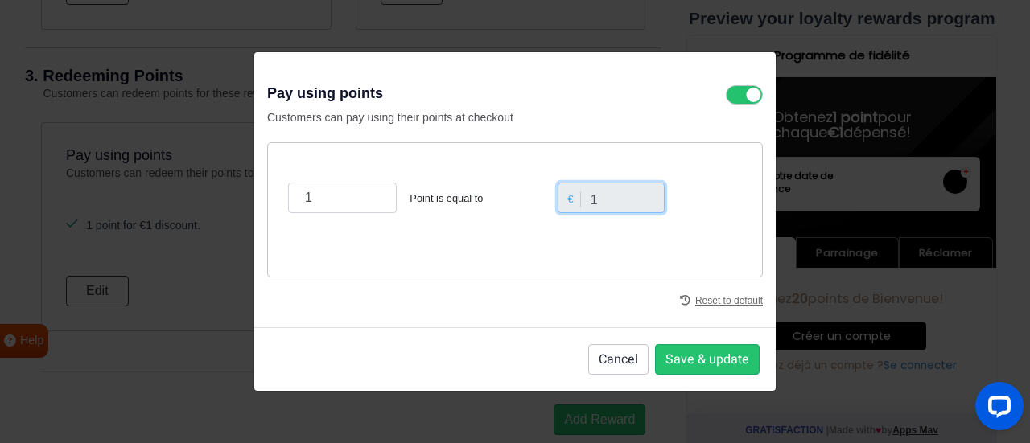
click at [591, 192] on input "1" at bounding box center [612, 198] width 108 height 31
click at [574, 197] on div "€" at bounding box center [571, 198] width 19 height 15
click at [573, 196] on div "€" at bounding box center [571, 198] width 19 height 15
click at [607, 197] on input "1" at bounding box center [612, 198] width 108 height 31
click at [713, 297] on u "Reset to default" at bounding box center [729, 301] width 68 height 14
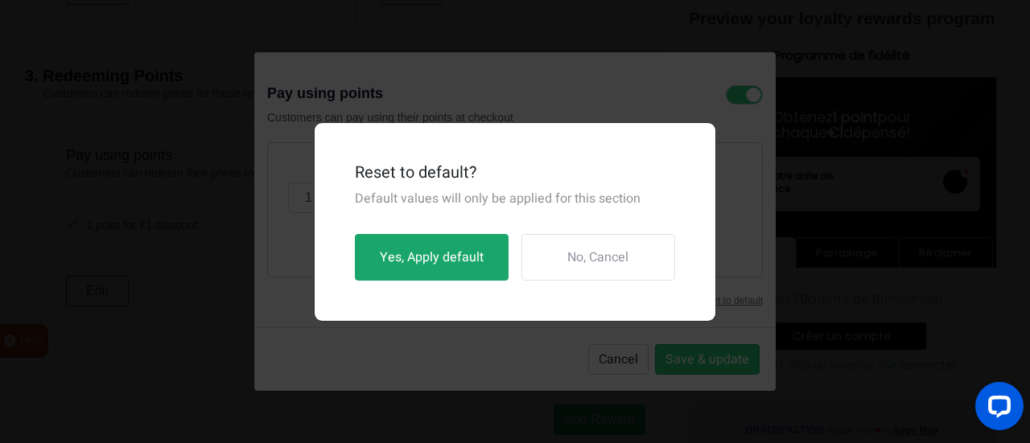
click at [439, 255] on button "Yes, Apply default" at bounding box center [432, 257] width 154 height 47
type input "100"
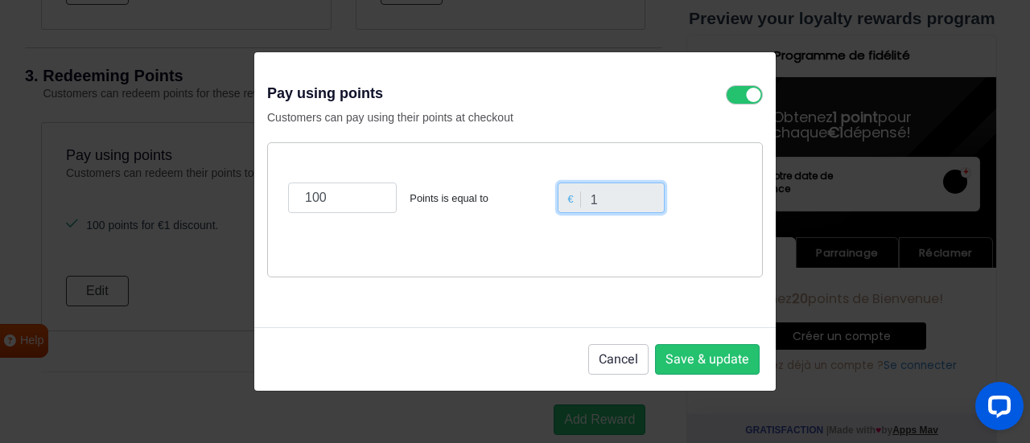
click at [613, 199] on input "1" at bounding box center [612, 198] width 108 height 31
drag, startPoint x: 599, startPoint y: 204, endPoint x: 578, endPoint y: 207, distance: 21.2
click at [578, 207] on div "€ 1" at bounding box center [612, 198] width 116 height 31
click at [607, 194] on input "1" at bounding box center [612, 198] width 108 height 31
click at [600, 360] on button "Cancel" at bounding box center [618, 359] width 60 height 31
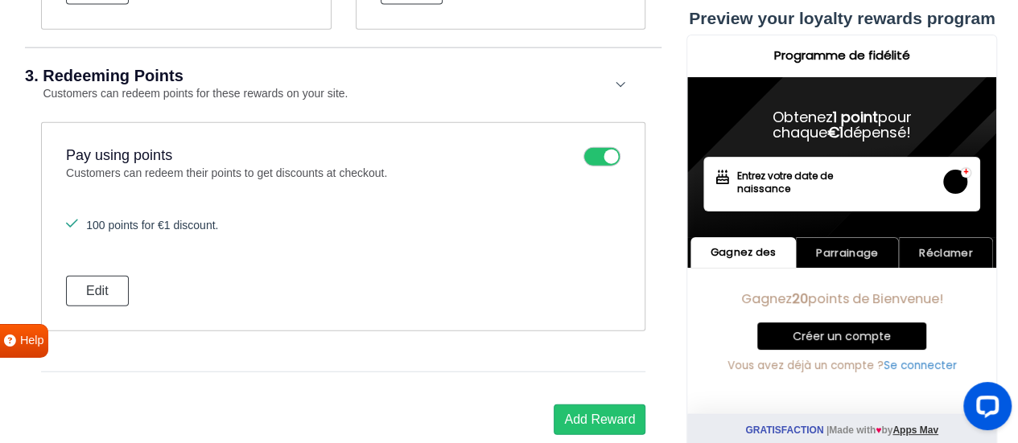
click at [398, 290] on div "100 points for €1 discount. Edit" at bounding box center [343, 261] width 554 height 89
click at [609, 147] on icon at bounding box center [601, 156] width 37 height 19
click at [0, 0] on input "checkbox" at bounding box center [0, 0] width 0 height 0
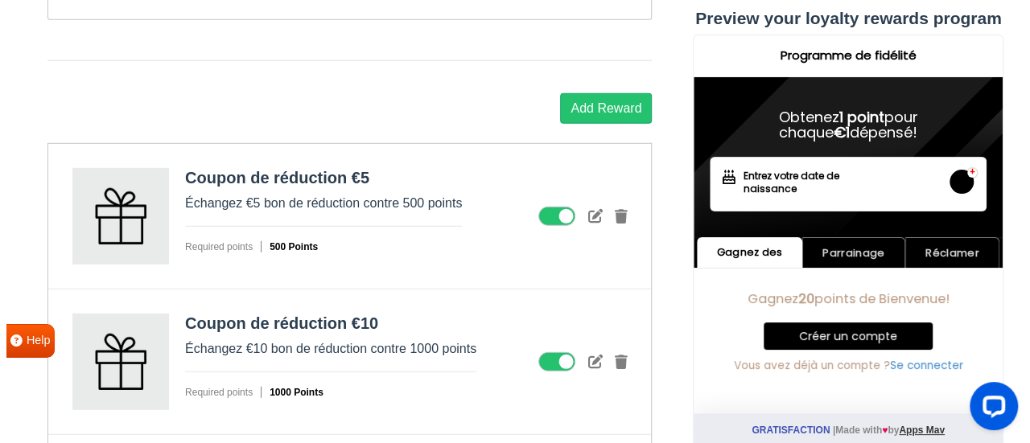
scroll to position [2206, 0]
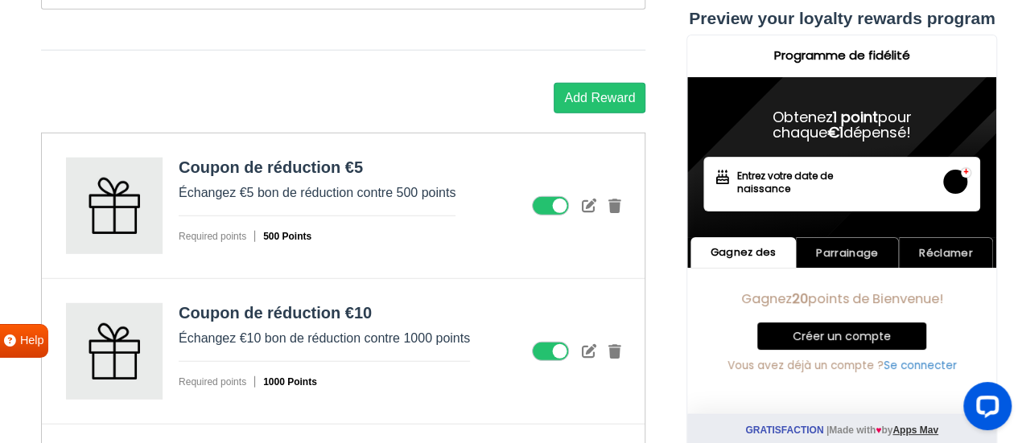
click at [587, 200] on icon at bounding box center [588, 205] width 14 height 14
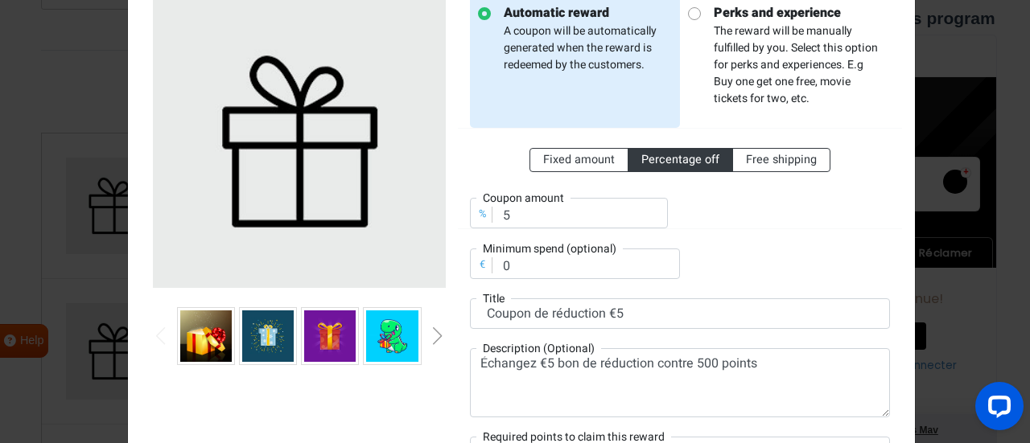
scroll to position [161, 0]
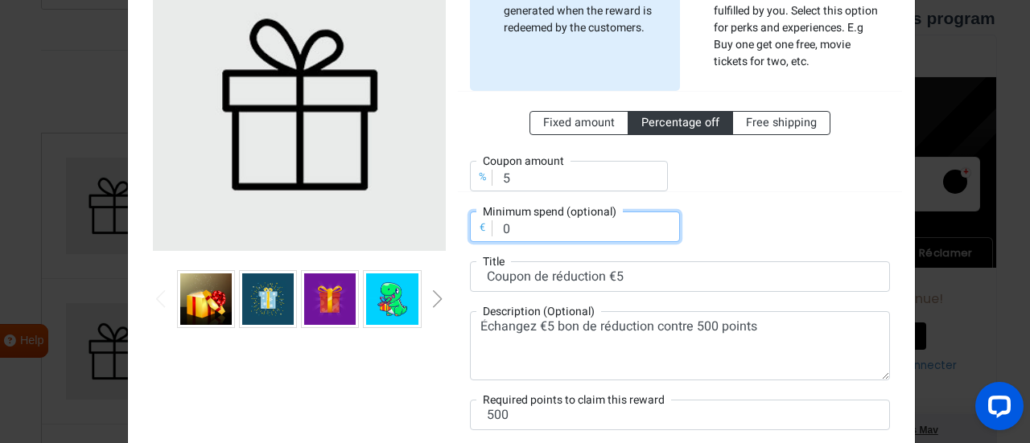
click at [521, 227] on input "0" at bounding box center [575, 227] width 210 height 31
drag, startPoint x: 521, startPoint y: 227, endPoint x: 467, endPoint y: 229, distance: 54.8
click at [470, 229] on div "€ Minimum spend (optional) 0" at bounding box center [575, 227] width 210 height 31
click at [728, 217] on div "Fixed amount Percentage off Free shipping % Coupon amount 5 € Minimum spend (op…" at bounding box center [680, 166] width 420 height 151
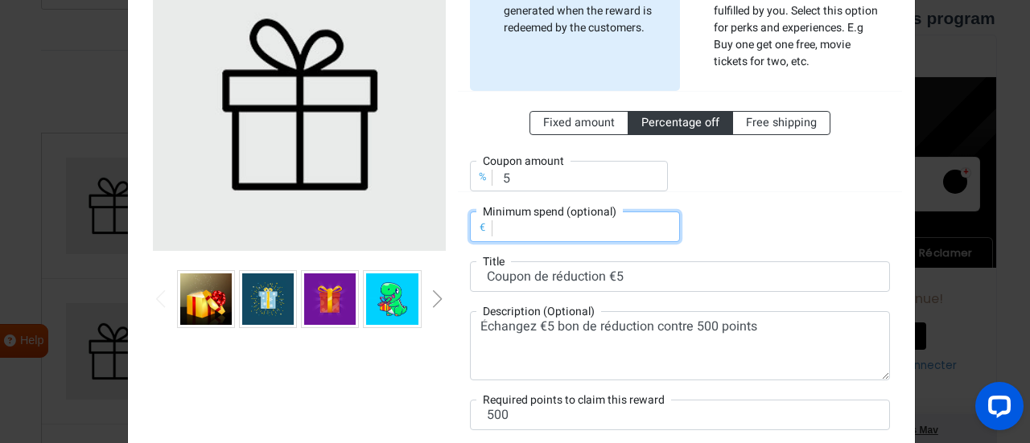
click at [576, 231] on input "number" at bounding box center [575, 227] width 210 height 31
click at [732, 188] on div at bounding box center [791, 167] width 222 height 50
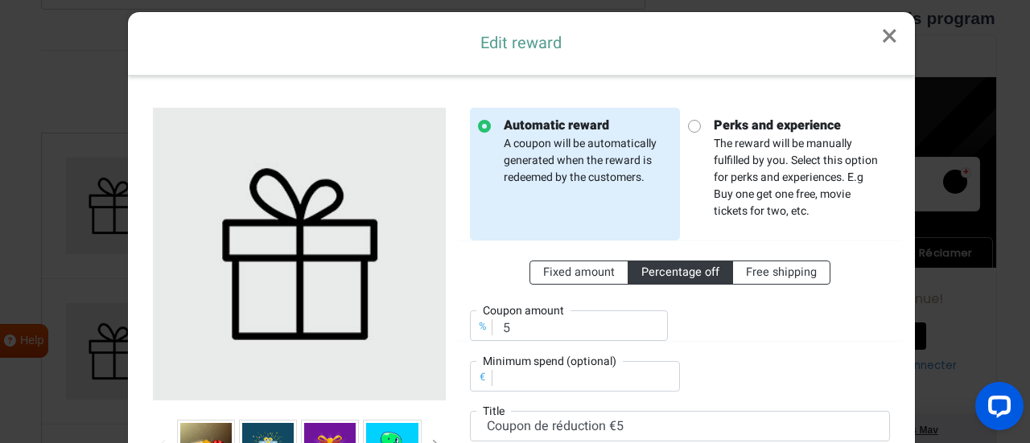
scroll to position [0, 0]
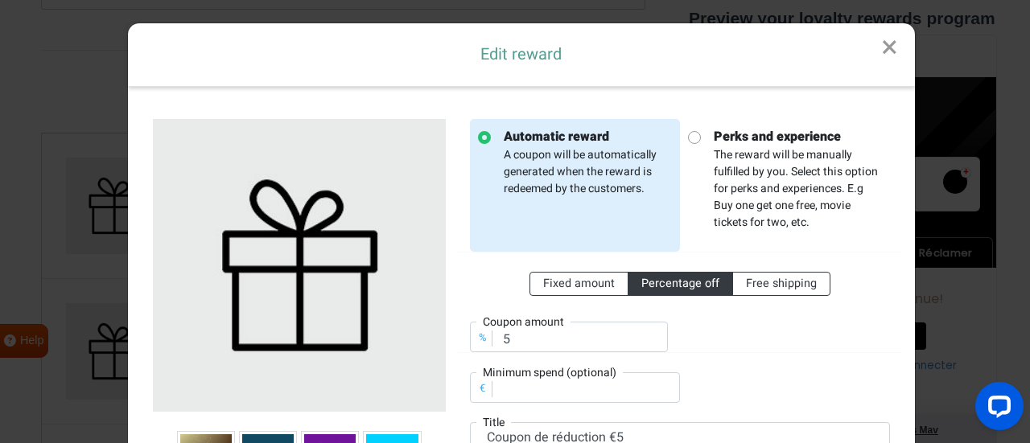
click at [875, 47] on link "×" at bounding box center [889, 47] width 51 height 49
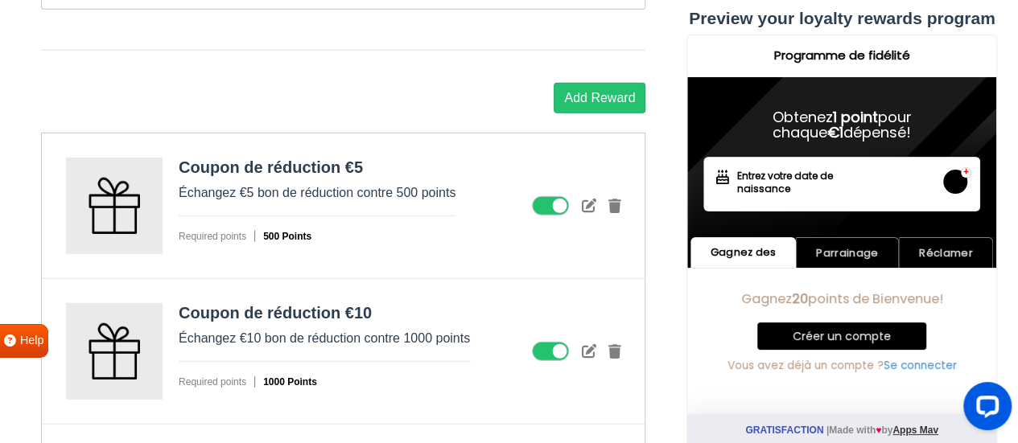
click at [589, 198] on icon at bounding box center [588, 205] width 14 height 14
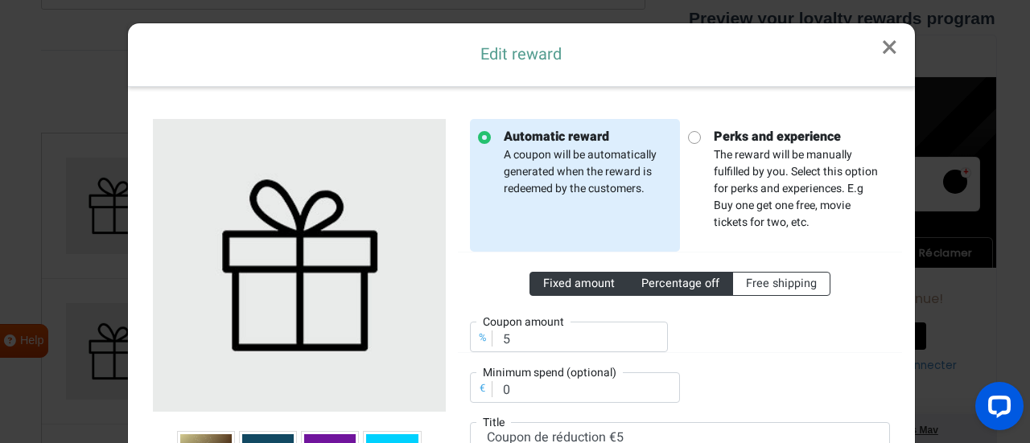
click at [590, 291] on label "Fixed amount" at bounding box center [578, 284] width 99 height 24
click at [554, 286] on input "Fixed amount" at bounding box center [548, 280] width 10 height 10
radio input "true"
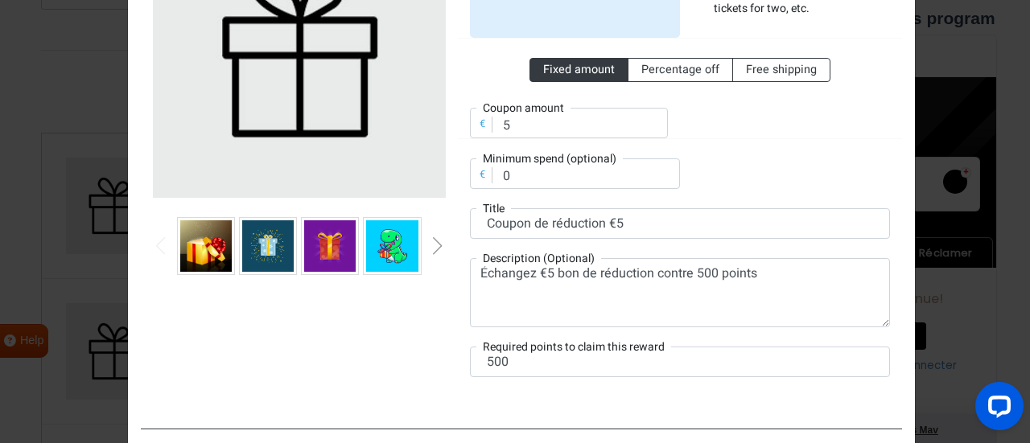
scroll to position [241, 0]
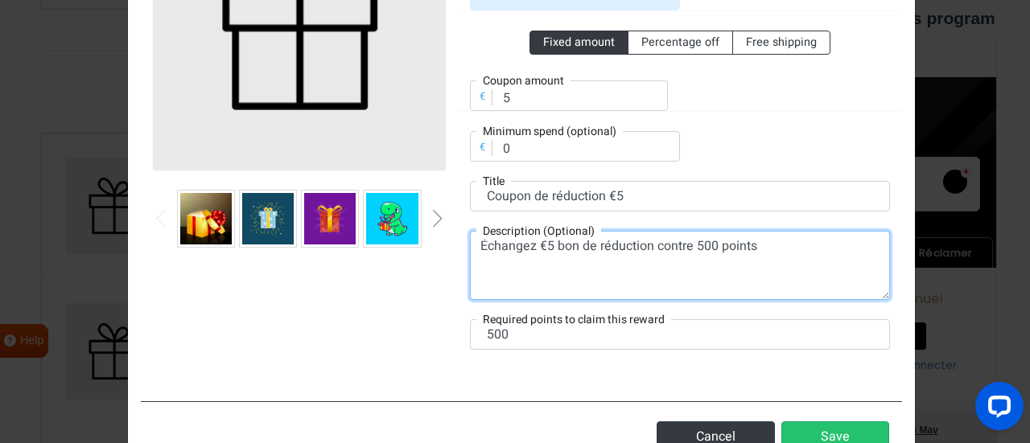
click at [576, 273] on textarea "Échangez €5 bon de réduction contre 500 points" at bounding box center [680, 265] width 420 height 69
click at [564, 252] on textarea "Échangez €5 bon de réduction contre 500 points" at bounding box center [680, 265] width 420 height 69
click at [754, 243] on textarea "Échangez €5 bon de réduction contre 500 points" at bounding box center [680, 265] width 420 height 69
drag, startPoint x: 694, startPoint y: 243, endPoint x: 710, endPoint y: 246, distance: 16.4
click at [710, 246] on textarea "Échangez €5 bon de réduction contre 500 points" at bounding box center [680, 265] width 420 height 69
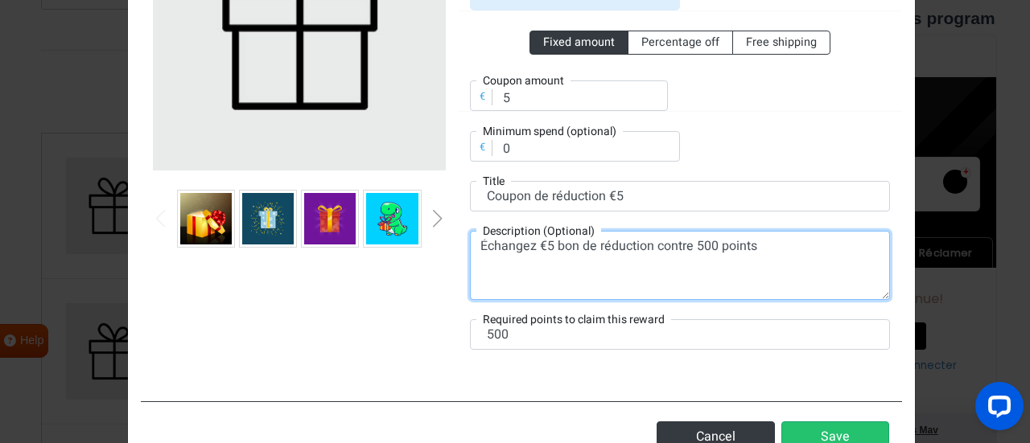
click at [689, 241] on textarea "Échangez €5 bon de réduction contre 500 points" at bounding box center [680, 265] width 420 height 69
click at [690, 237] on textarea "Échangez €5 bon de réduction contre 500 points" at bounding box center [680, 265] width 420 height 69
click at [780, 248] on textarea "Échangez €5 bon de réduction contre 100 points" at bounding box center [680, 265] width 420 height 69
drag, startPoint x: 747, startPoint y: 250, endPoint x: 715, endPoint y: 252, distance: 31.4
click at [715, 252] on textarea "Échangez €5 bon de réduction contre 100 points" at bounding box center [680, 265] width 420 height 69
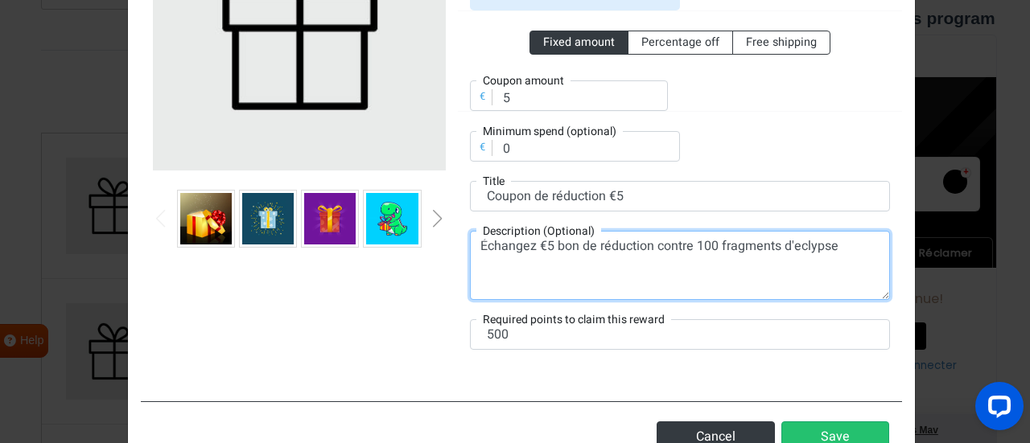
type textarea "Échangez €5 bon de réduction contre 100 fragments d'eclypse"
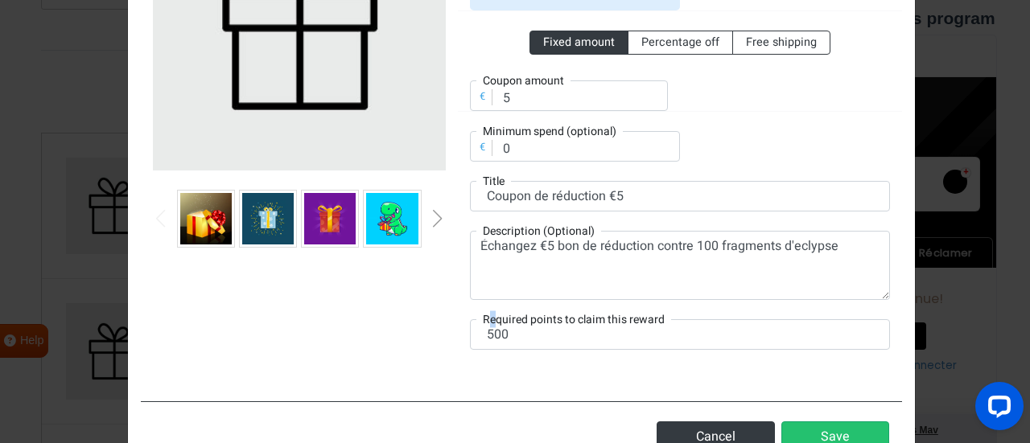
click at [487, 326] on div "Required points to claim this reward 500" at bounding box center [680, 334] width 420 height 31
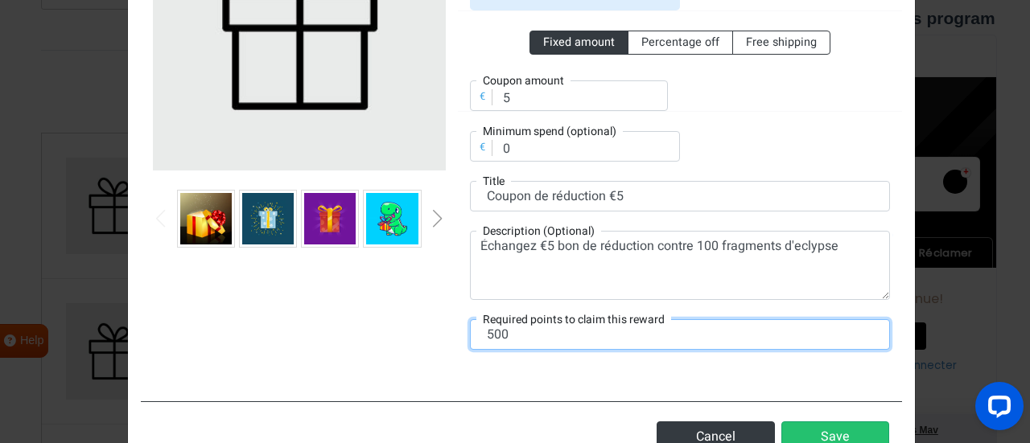
click at [488, 334] on input "500" at bounding box center [680, 334] width 420 height 31
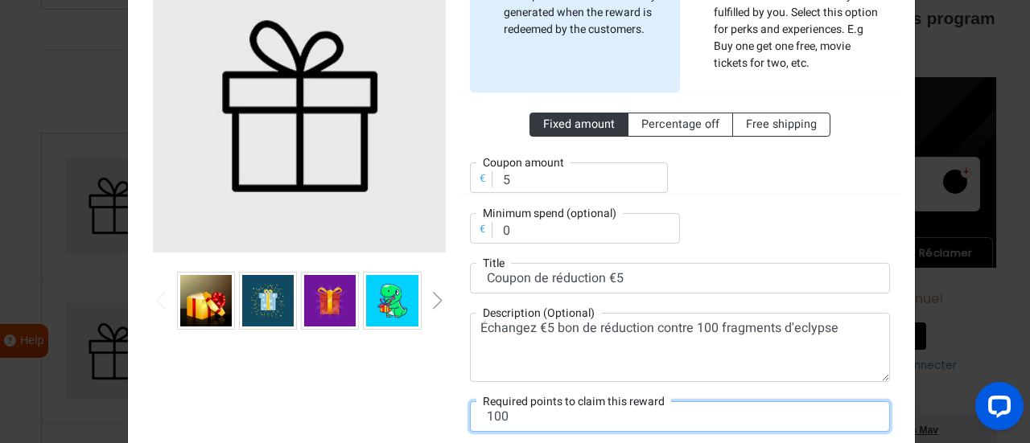
scroll to position [80, 0]
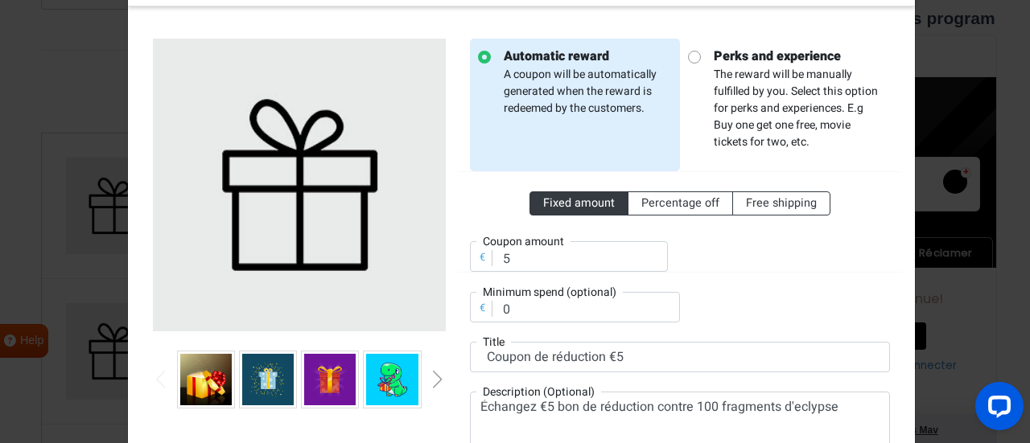
type input "100"
click at [434, 378] on div "Next slide" at bounding box center [438, 380] width 8 height 18
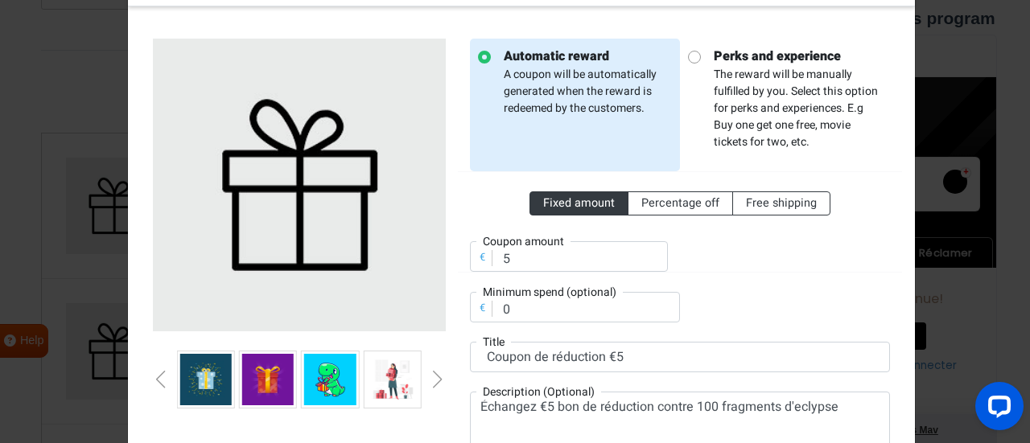
click at [434, 378] on div "Next slide" at bounding box center [438, 380] width 8 height 18
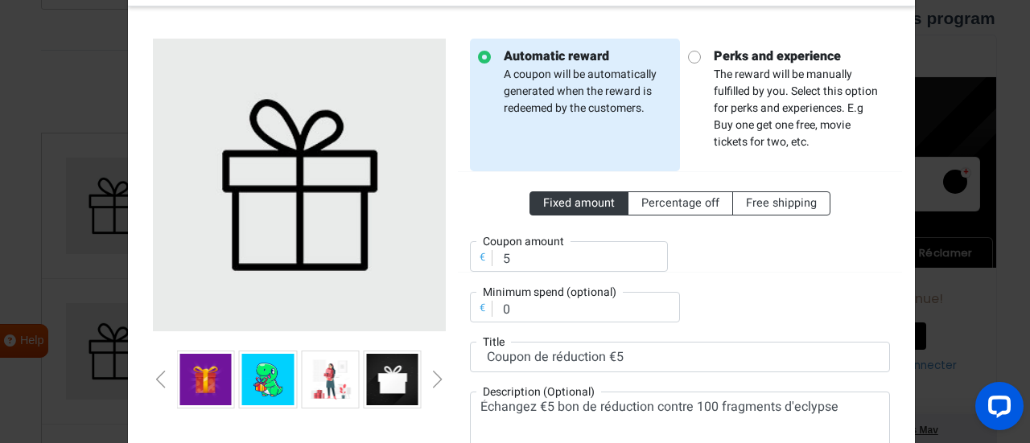
click at [434, 378] on div "Next slide" at bounding box center [438, 380] width 8 height 18
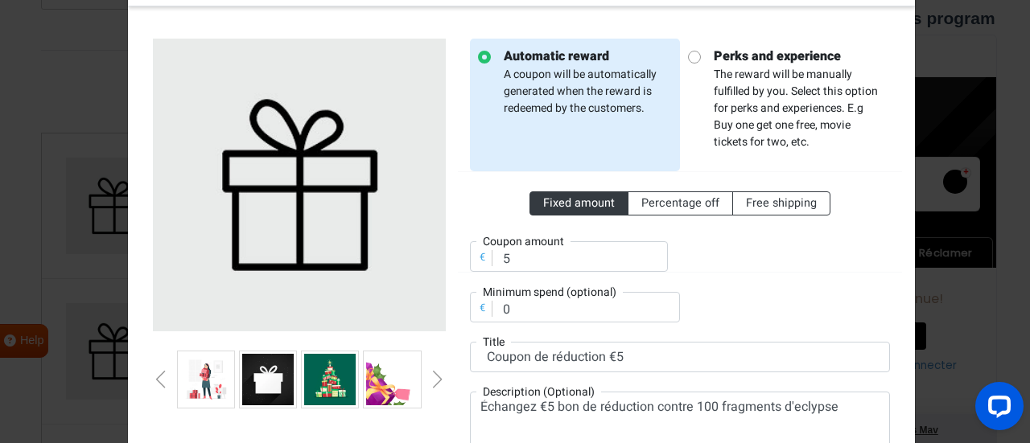
click at [434, 378] on div "Next slide" at bounding box center [438, 380] width 8 height 18
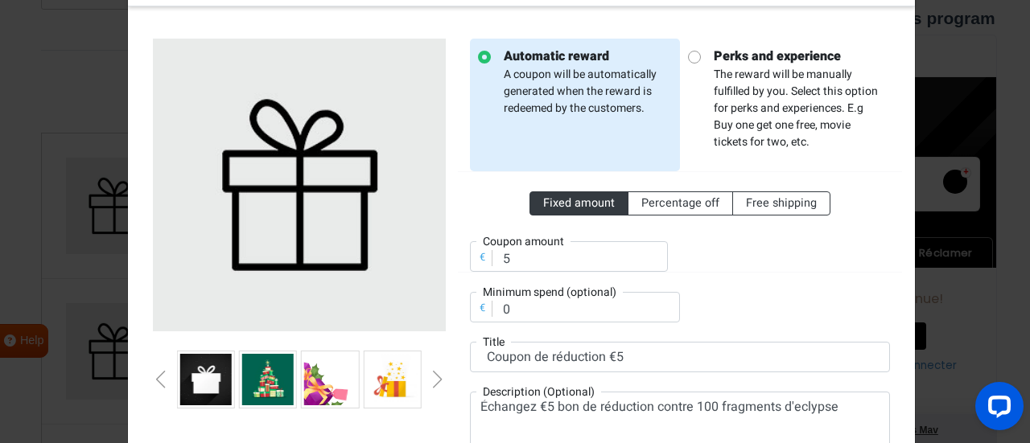
click at [434, 378] on div "Next slide" at bounding box center [438, 380] width 8 height 18
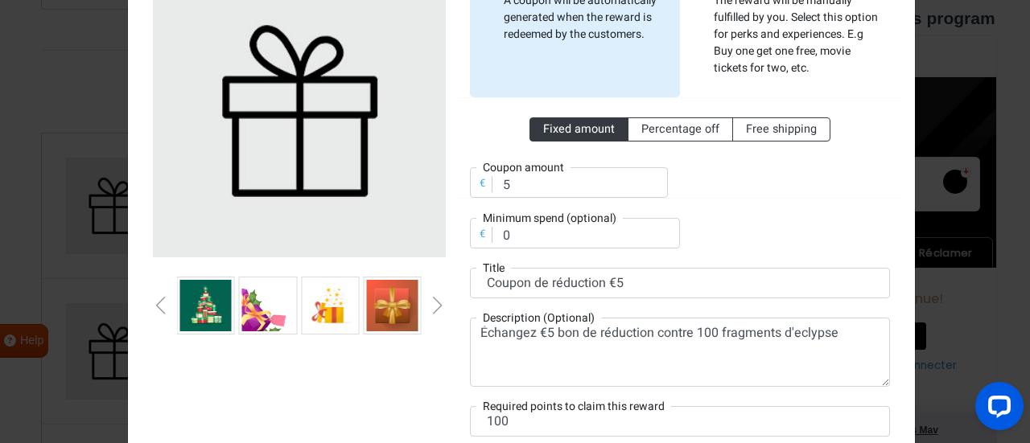
scroll to position [161, 0]
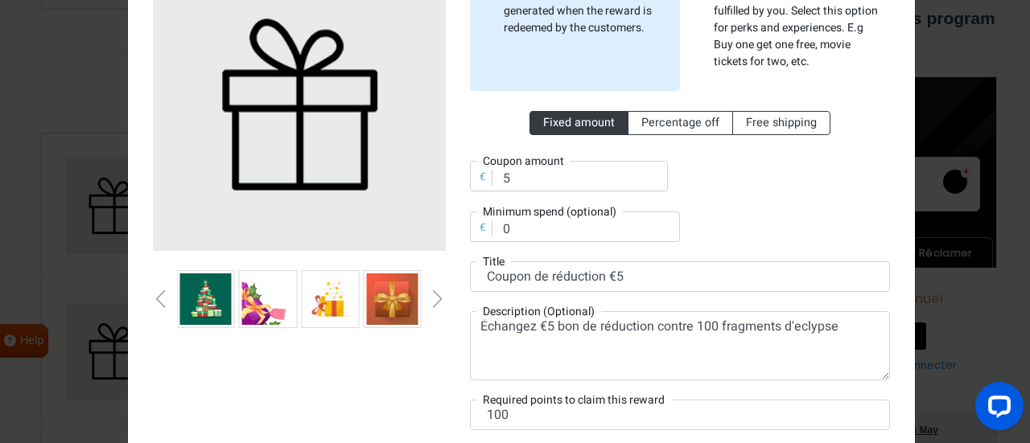
click at [168, 299] on div at bounding box center [299, 299] width 293 height 58
click at [141, 300] on div at bounding box center [299, 204] width 317 height 492
click at [157, 304] on div "Previous slide" at bounding box center [161, 299] width 8 height 18
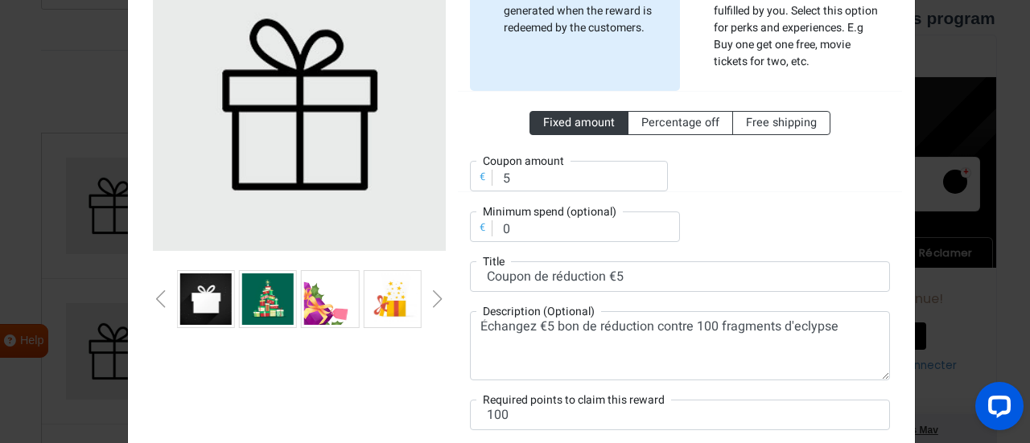
click at [157, 304] on div "Previous slide" at bounding box center [161, 299] width 8 height 18
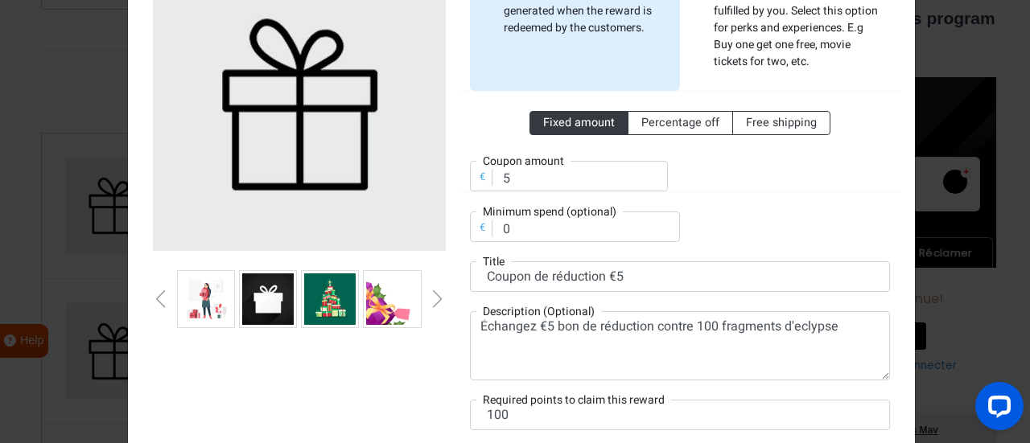
click at [272, 294] on img at bounding box center [267, 299] width 51 height 51
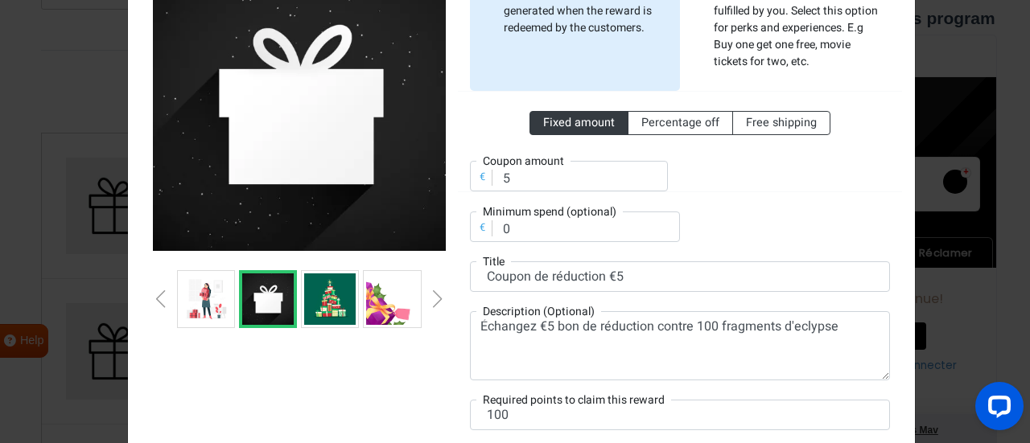
click at [434, 299] on div "Next slide" at bounding box center [438, 299] width 8 height 18
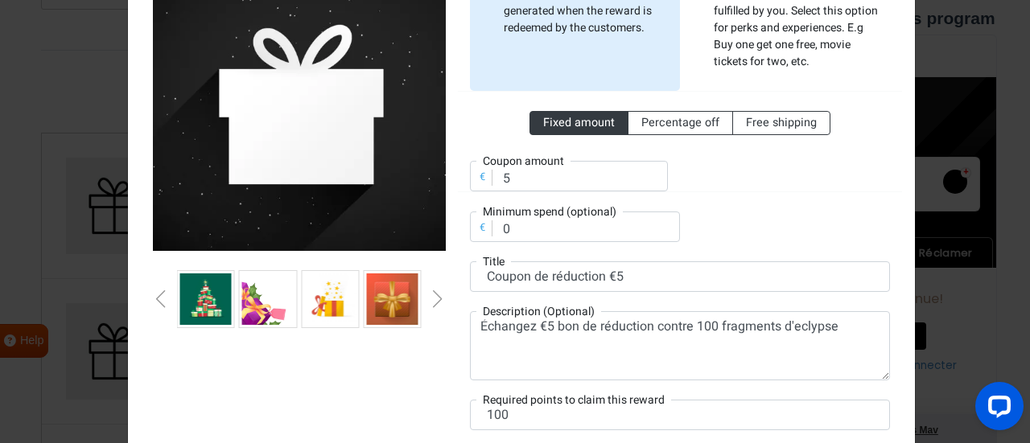
click at [434, 299] on div "Next slide" at bounding box center [438, 299] width 8 height 18
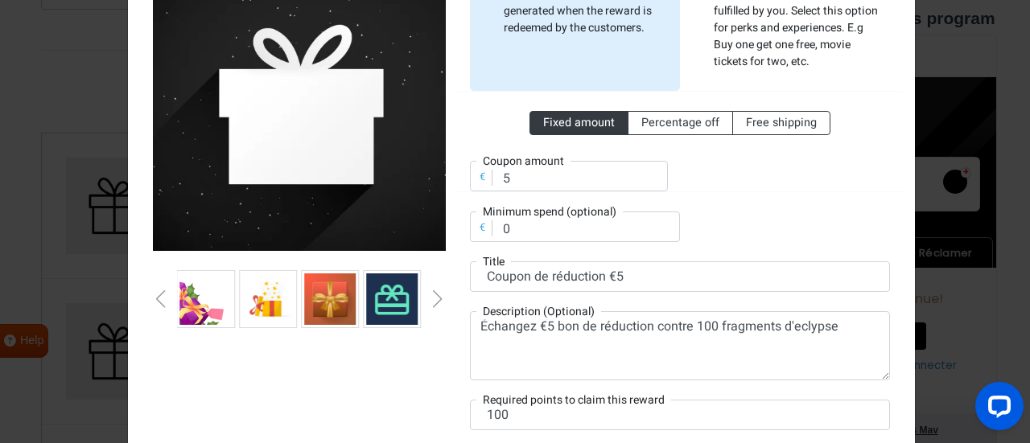
click at [434, 299] on div "Next slide" at bounding box center [438, 299] width 8 height 18
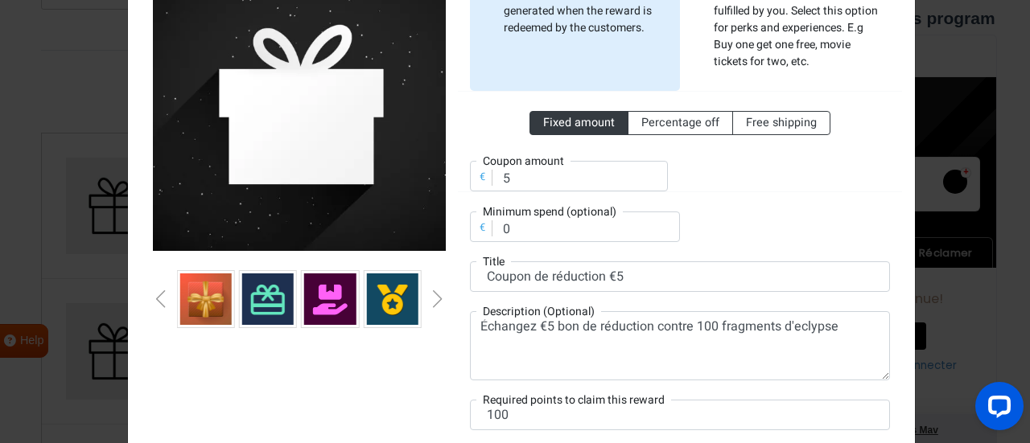
click at [434, 299] on div "Next slide" at bounding box center [438, 299] width 8 height 18
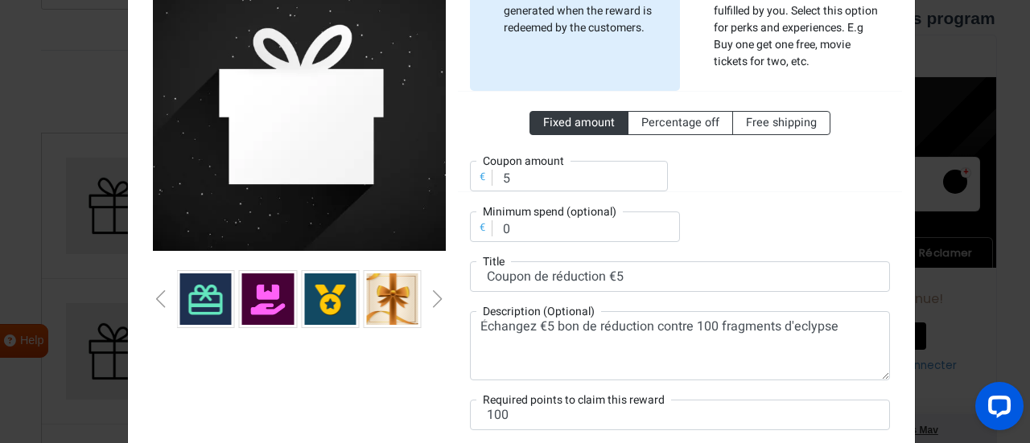
click at [434, 299] on div "Next slide" at bounding box center [438, 299] width 8 height 18
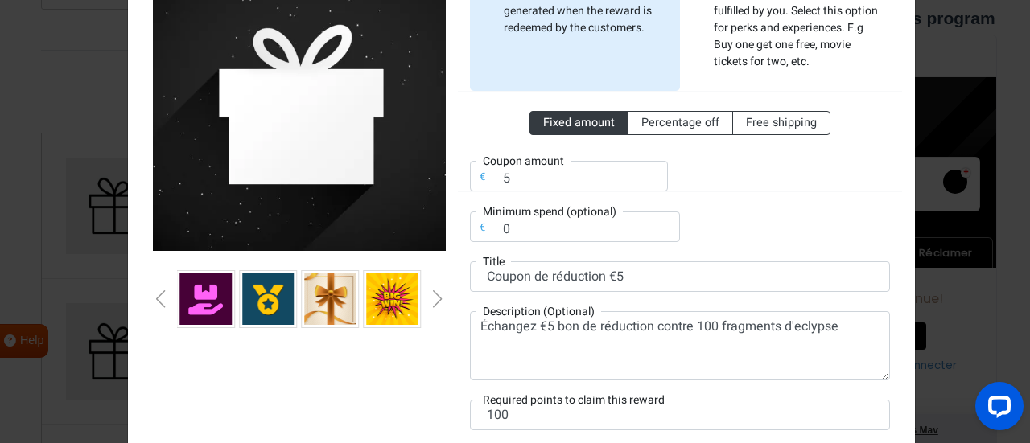
click at [434, 299] on div "Next slide" at bounding box center [438, 299] width 8 height 18
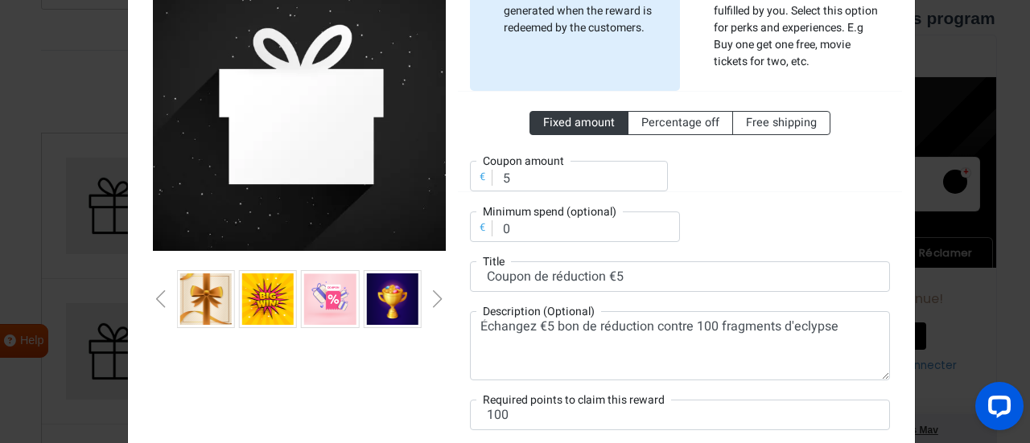
click at [434, 299] on div "Next slide" at bounding box center [438, 299] width 8 height 18
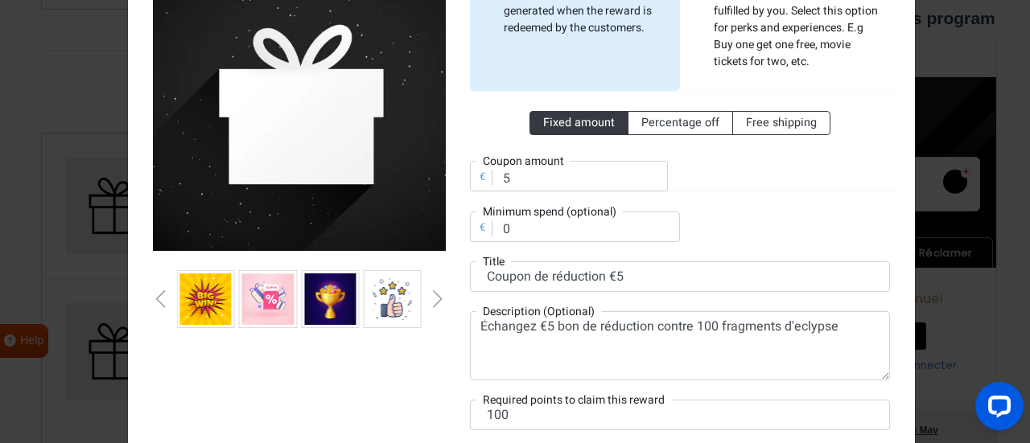
click at [434, 299] on div "Next slide" at bounding box center [438, 299] width 8 height 18
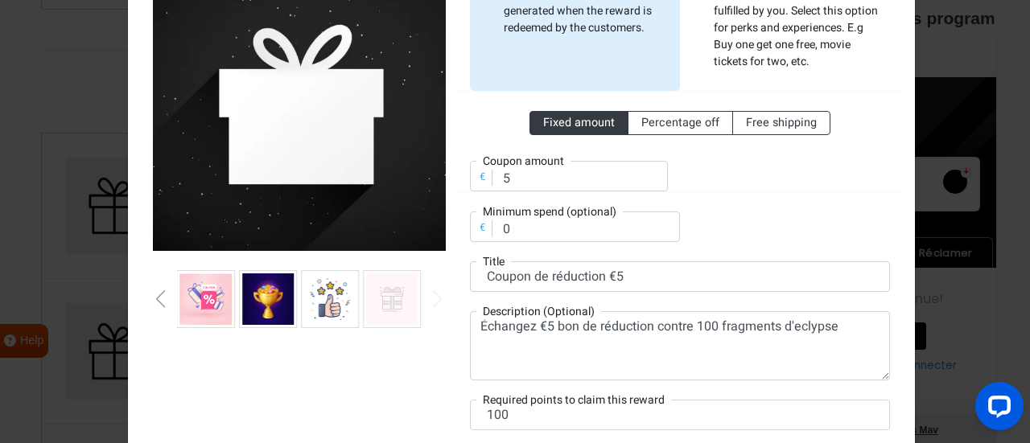
click at [434, 299] on div "Next slide" at bounding box center [438, 299] width 8 height 18
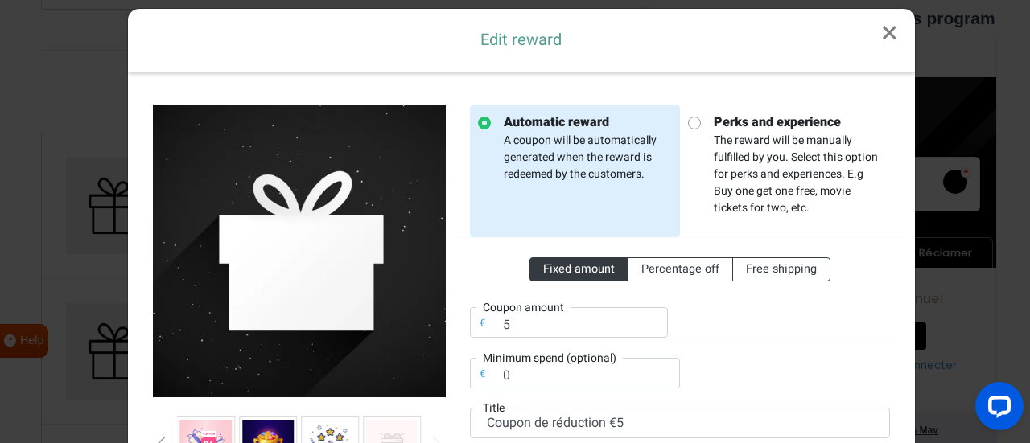
scroll to position [0, 0]
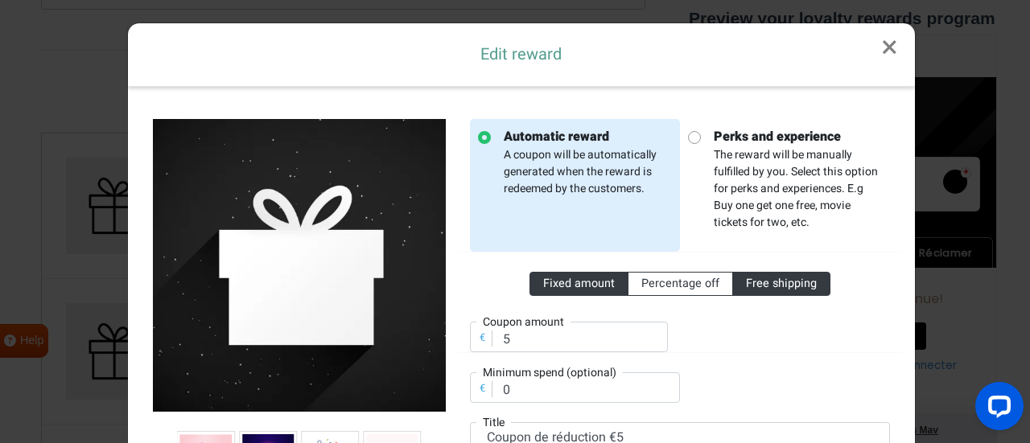
click at [764, 284] on span "Free shipping" at bounding box center [781, 283] width 71 height 17
click at [756, 284] on input "Free shipping" at bounding box center [751, 280] width 10 height 10
radio input "true"
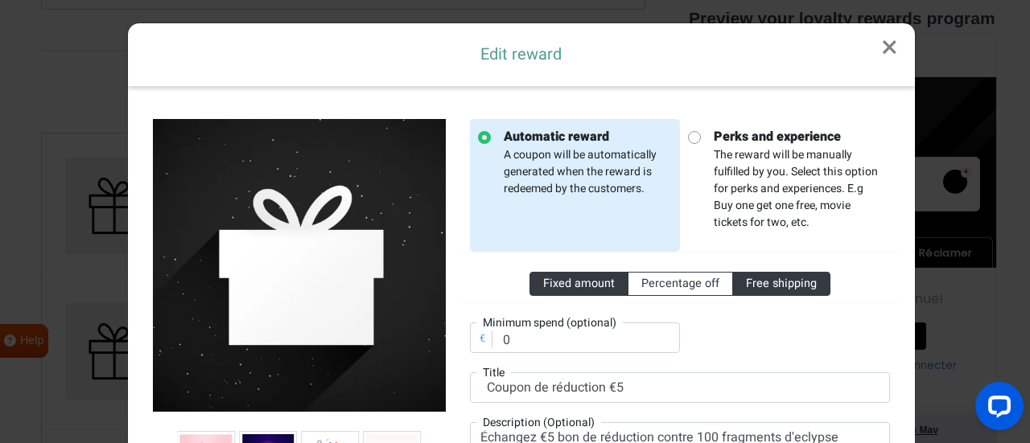
click at [573, 287] on span "Fixed amount" at bounding box center [579, 283] width 72 height 17
click at [554, 286] on input "Fixed amount" at bounding box center [548, 280] width 10 height 10
radio input "true"
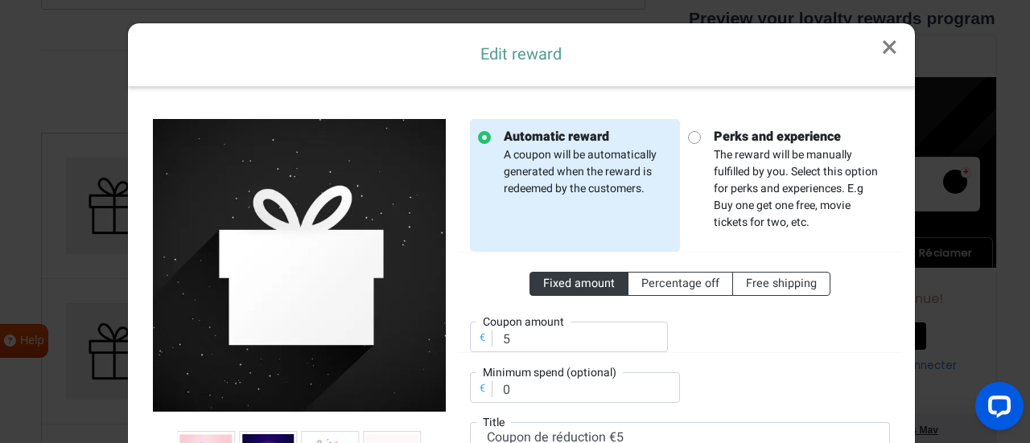
click at [761, 298] on div "Fixed amount Percentage off Free shipping € Coupon amount 5" at bounding box center [680, 302] width 444 height 101
click at [692, 292] on label "Percentage off" at bounding box center [680, 284] width 105 height 24
click at [652, 286] on input "Percentage off" at bounding box center [646, 280] width 10 height 10
radio input "true"
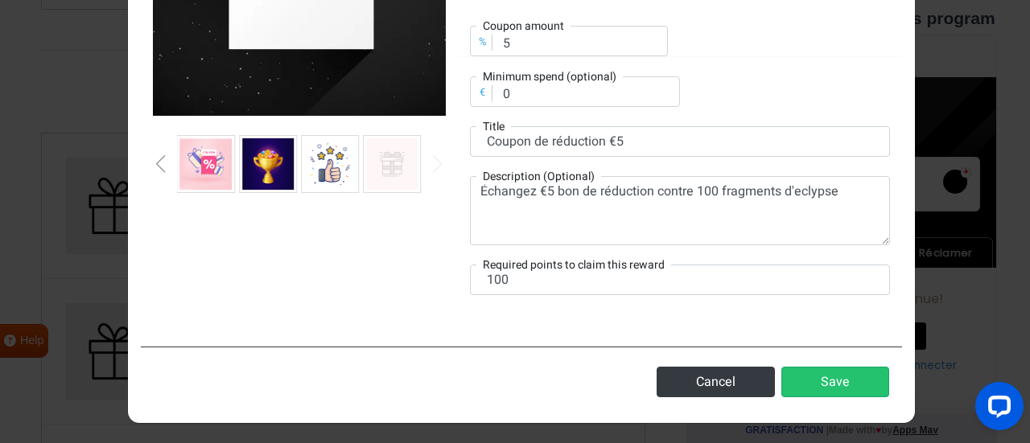
scroll to position [135, 0]
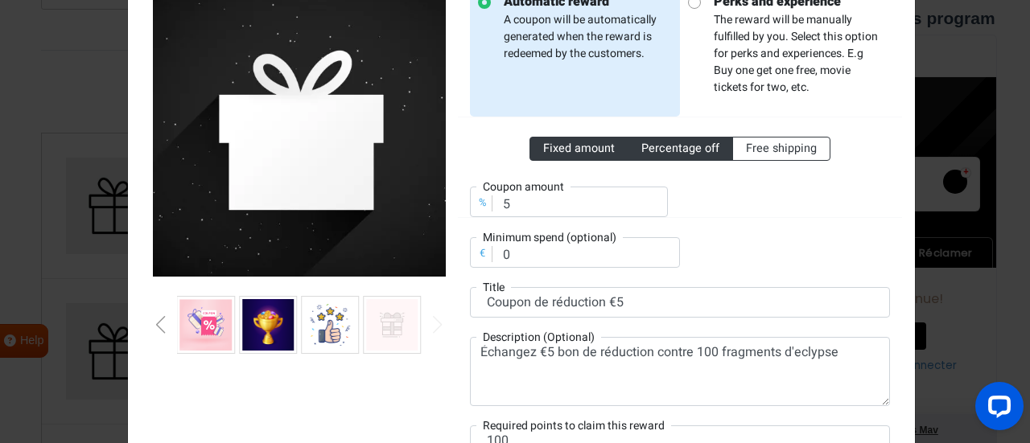
click at [543, 144] on span "Fixed amount" at bounding box center [579, 148] width 72 height 17
click at [543, 144] on input "Fixed amount" at bounding box center [548, 145] width 10 height 10
radio input "true"
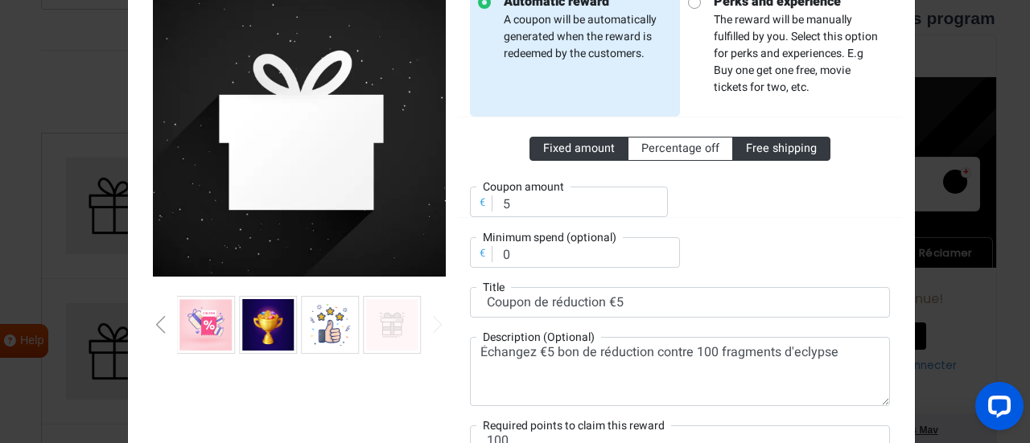
click at [747, 155] on span "Free shipping" at bounding box center [781, 148] width 71 height 17
click at [747, 150] on input "Free shipping" at bounding box center [751, 145] width 10 height 10
radio input "true"
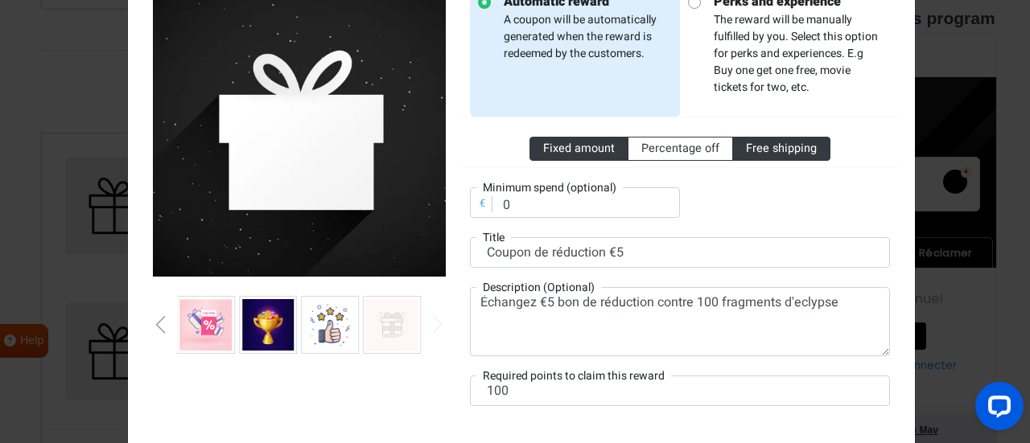
click at [583, 152] on span "Fixed amount" at bounding box center [579, 148] width 72 height 17
click at [554, 150] on input "Fixed amount" at bounding box center [548, 145] width 10 height 10
radio input "true"
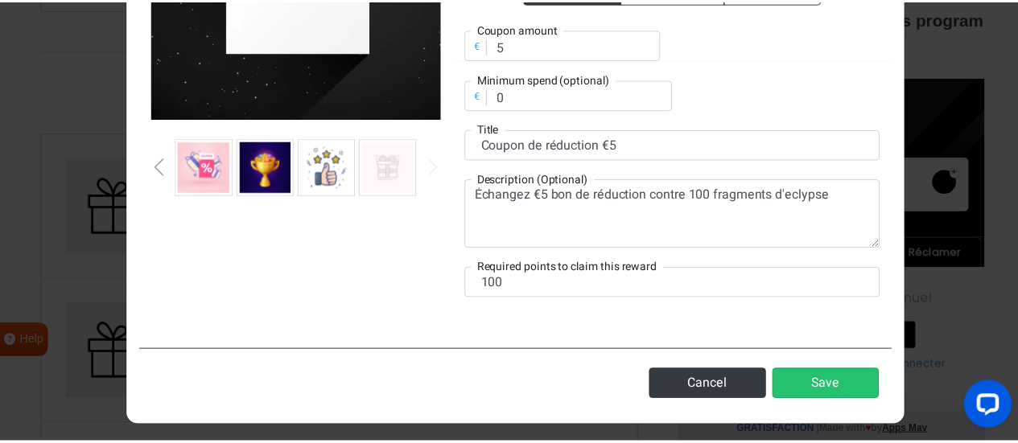
scroll to position [296, 0]
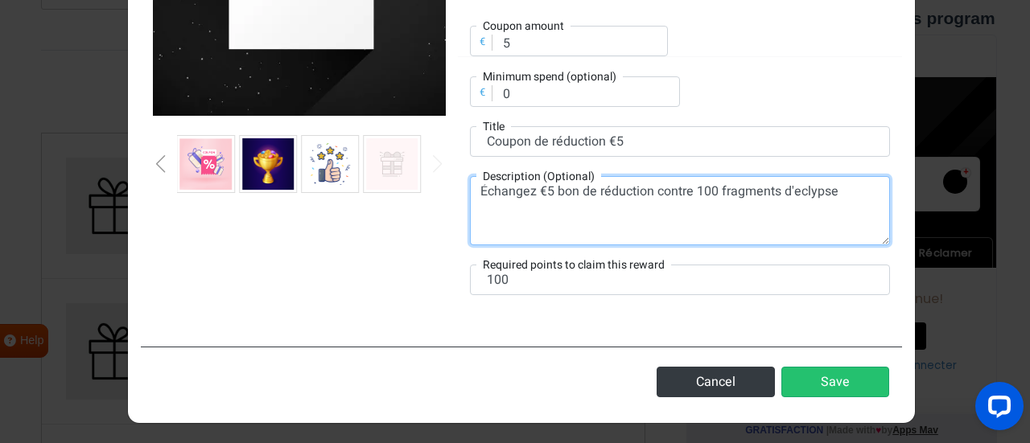
drag, startPoint x: 547, startPoint y: 191, endPoint x: 536, endPoint y: 189, distance: 11.4
click at [536, 189] on textarea "Échangez €5 bon de réduction contre 100 fragments d'eclypse" at bounding box center [680, 210] width 420 height 69
click at [537, 190] on textarea "Échangez €5 bon de réduction contre 100 fragments d'eclypse" at bounding box center [680, 210] width 420 height 69
click at [533, 186] on textarea "Échangez €5 bon de réduction contre 100 fragments d'eclypse" at bounding box center [680, 210] width 420 height 69
click at [576, 191] on textarea "Échangez 5€5 bon de réduction contre 100 fragments d'eclypse" at bounding box center [680, 210] width 420 height 69
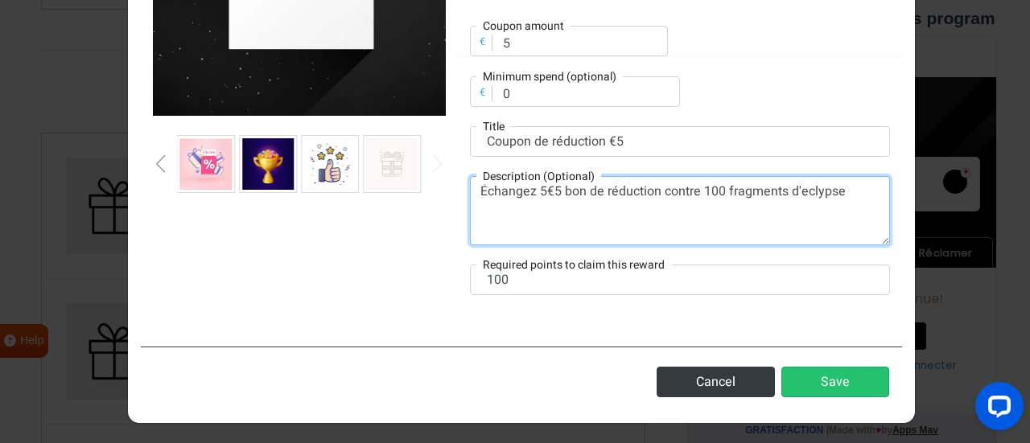
click at [550, 187] on textarea "Échangez 5€5 bon de réduction contre 100 fragments d'eclypse" at bounding box center [680, 210] width 420 height 69
drag, startPoint x: 663, startPoint y: 189, endPoint x: 536, endPoint y: 187, distance: 127.1
click at [536, 187] on textarea "Échangez 5€ de réduction contre 100 fragments d'eclypse" at bounding box center [680, 210] width 420 height 69
click at [546, 195] on textarea "Échangez 5€ de réduction contre 100 fragments d'eclypse" at bounding box center [680, 210] width 420 height 69
click at [631, 195] on textarea "Échangez 5€ de réduction contre 100 fragments d'eclypse" at bounding box center [680, 210] width 420 height 69
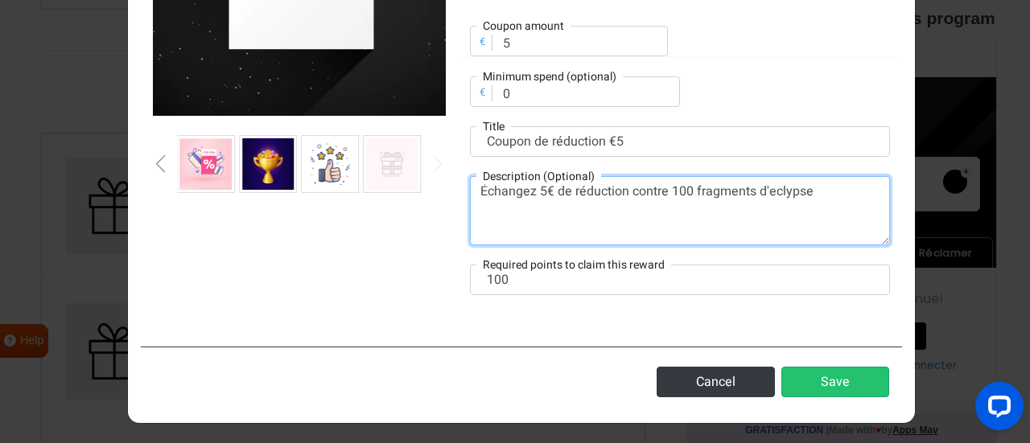
drag, startPoint x: 620, startPoint y: 191, endPoint x: 534, endPoint y: 187, distance: 85.3
click at [534, 187] on textarea "Échangez 5€ de réduction contre 100 fragments d'eclypse" at bounding box center [680, 210] width 420 height 69
click at [732, 197] on textarea "Échangez contre 100 fragments d'eclypse" at bounding box center [680, 210] width 420 height 69
paste textarea "5€ de réduction"
click at [716, 181] on textarea "Échangez contre 100 fragments d'eclypse 5€ de réduction" at bounding box center [680, 210] width 420 height 69
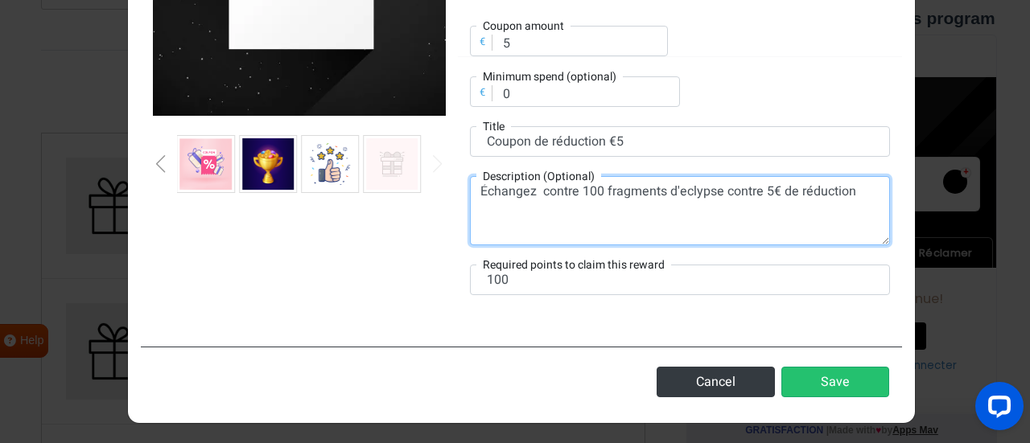
click at [859, 184] on textarea "Échangez contre 100 fragments d'eclypse contre 5€ de réduction" at bounding box center [680, 210] width 420 height 69
drag, startPoint x: 573, startPoint y: 189, endPoint x: 533, endPoint y: 181, distance: 41.0
click at [533, 181] on div "Description (Optional) Échangez contre 100 fragments d'eclypse contre 5€ de réd…" at bounding box center [680, 210] width 420 height 69
click at [533, 189] on textarea "Échangez 100 fragments d'eclypse contre 5€ de réduction." at bounding box center [680, 210] width 420 height 69
click at [565, 218] on textarea "Échangez 100 fragments d'eclypse contre 5€ de réduction." at bounding box center [680, 210] width 420 height 69
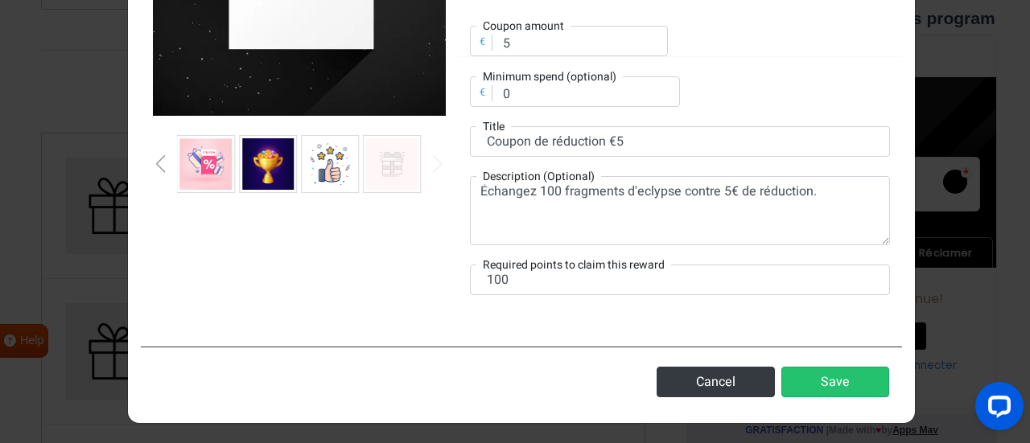
click at [745, 172] on div "Automatic reward A coupon will be automatically generated when the reward is re…" at bounding box center [680, 69] width 444 height 492
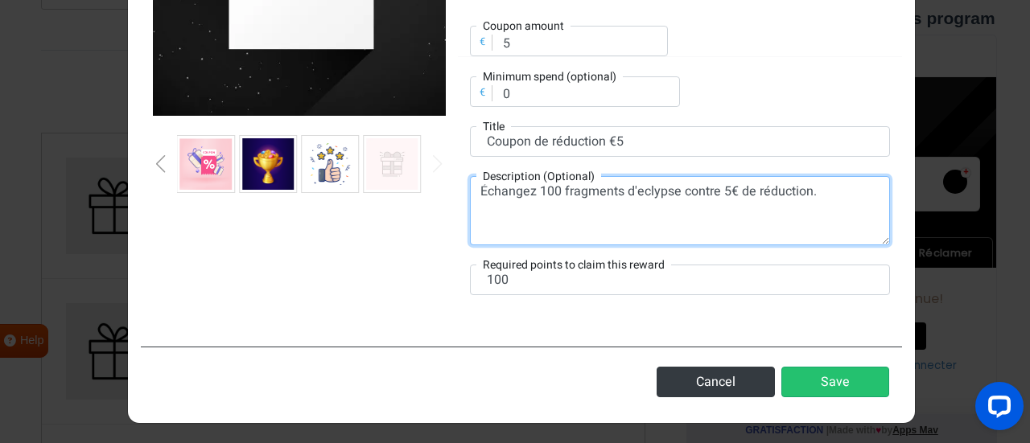
click at [780, 191] on textarea "Échangez 100 fragments d'eclypse contre 5€ de réduction." at bounding box center [680, 210] width 420 height 69
click at [806, 189] on textarea "Échangez 100 fragments d'eclypse contre 5€ de réduction." at bounding box center [680, 210] width 420 height 69
click at [648, 213] on textarea "Échangez 100 fragments d'éclipse contre 5€ de réduction." at bounding box center [680, 210] width 420 height 69
click at [830, 195] on textarea "Échangez 100 fragments d'éclipse contre 5€ de réduction." at bounding box center [680, 210] width 420 height 69
type textarea "Échangez 100 fragments d'éclipse contre 5€ de réduction."
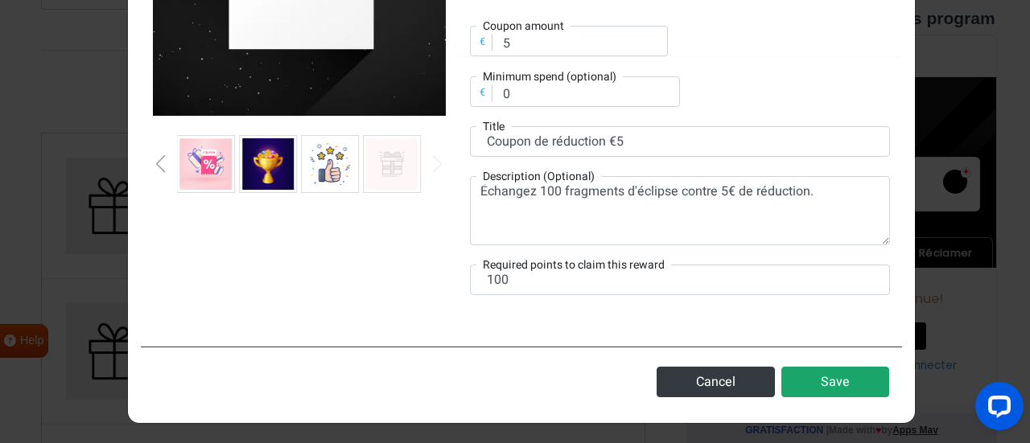
click at [826, 380] on button "Save" at bounding box center [835, 382] width 108 height 31
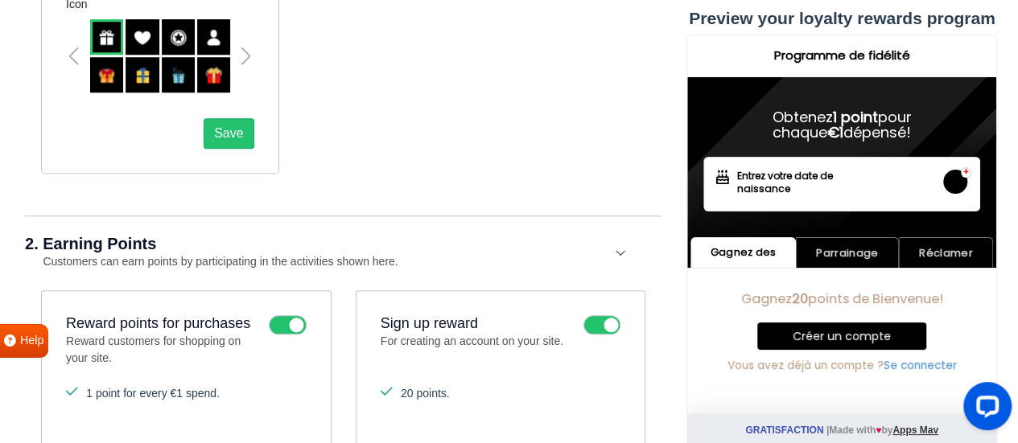
scroll to position [838, 0]
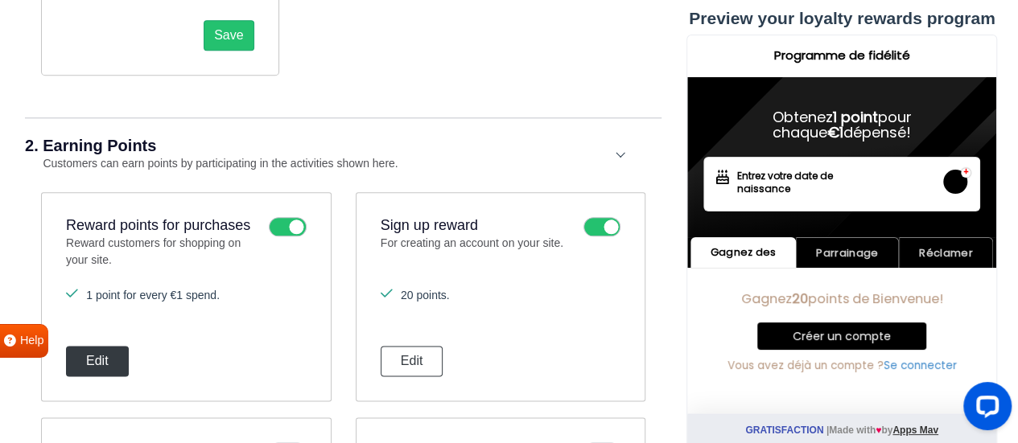
click at [113, 346] on button "Edit" at bounding box center [97, 361] width 63 height 31
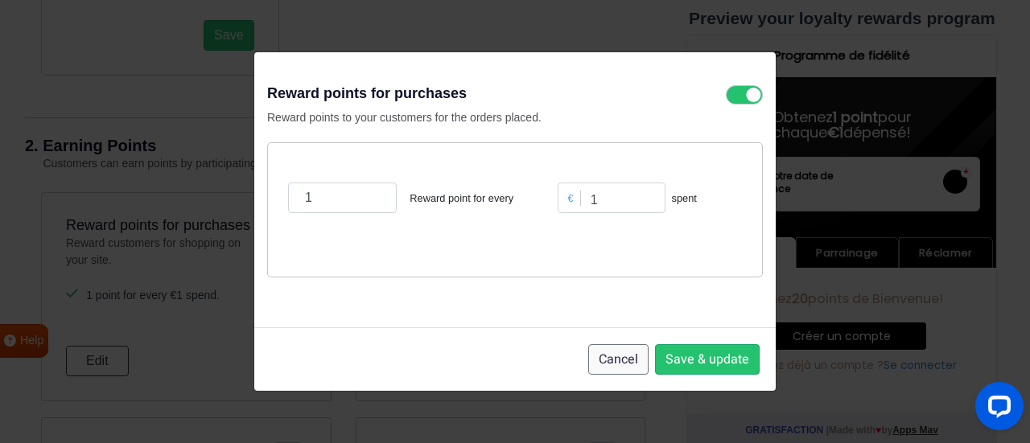
click at [629, 361] on button "Cancel" at bounding box center [618, 359] width 60 height 31
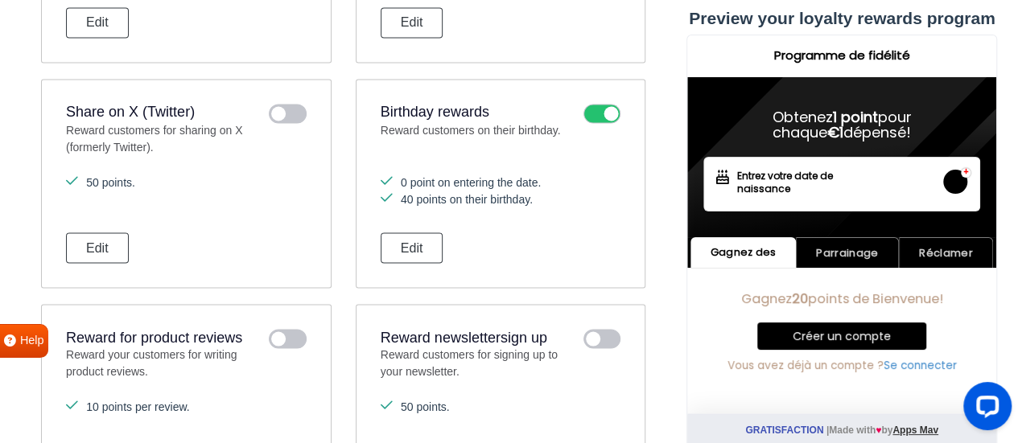
scroll to position [1563, 0]
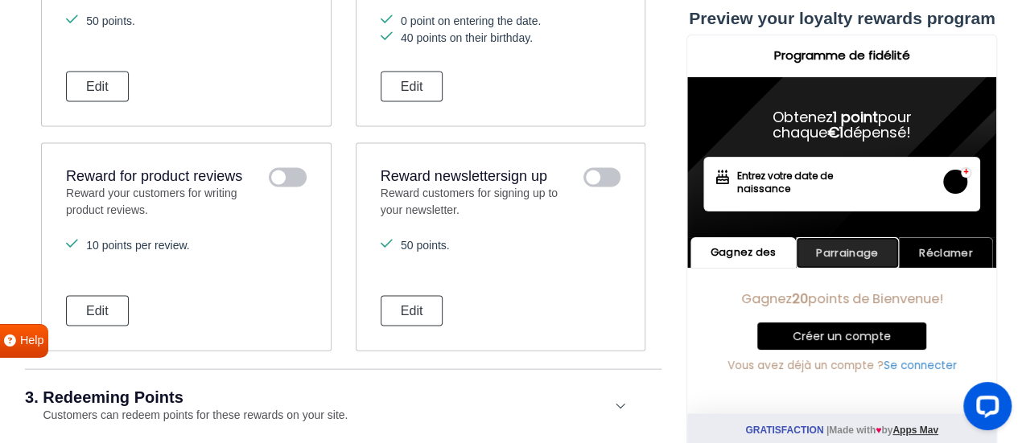
click at [870, 249] on link "Parrainage" at bounding box center [847, 252] width 103 height 31
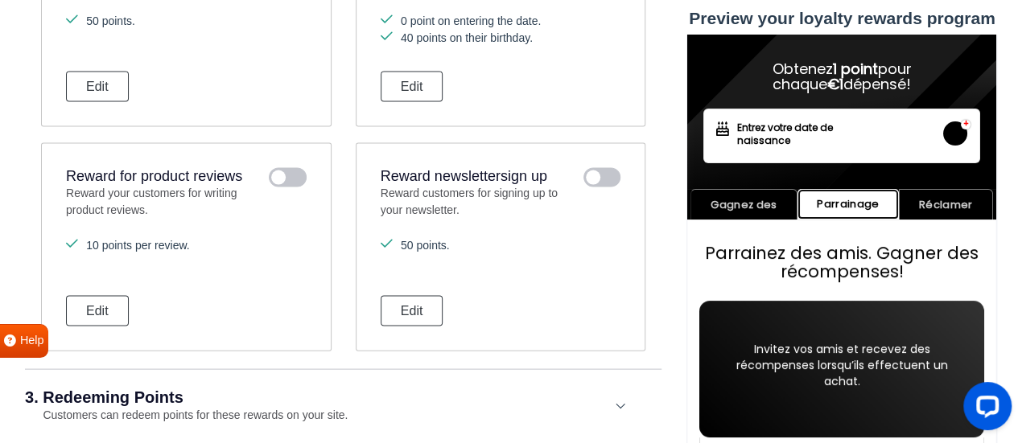
scroll to position [68, 0]
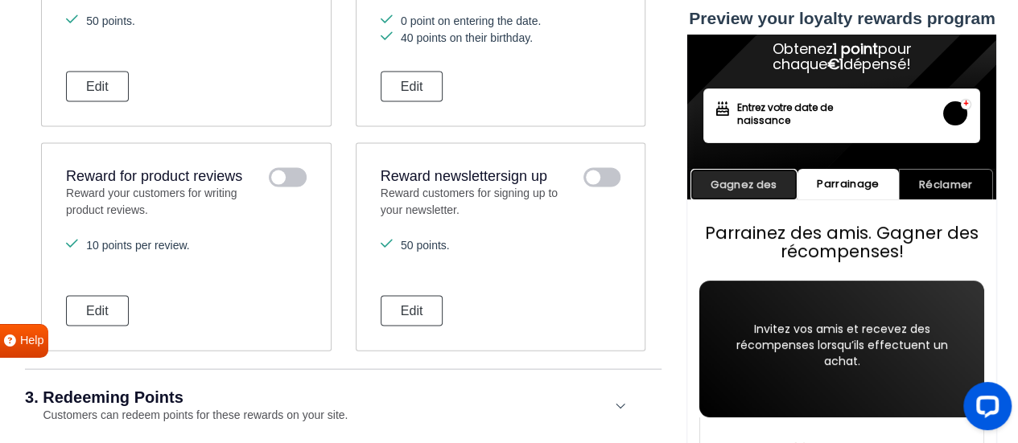
click at [746, 188] on link "Gagnez des" at bounding box center [743, 184] width 107 height 31
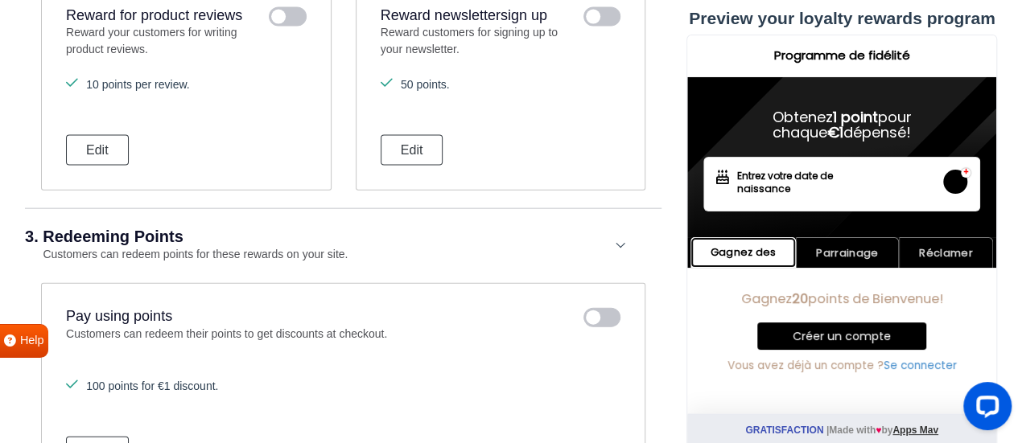
scroll to position [1723, 0]
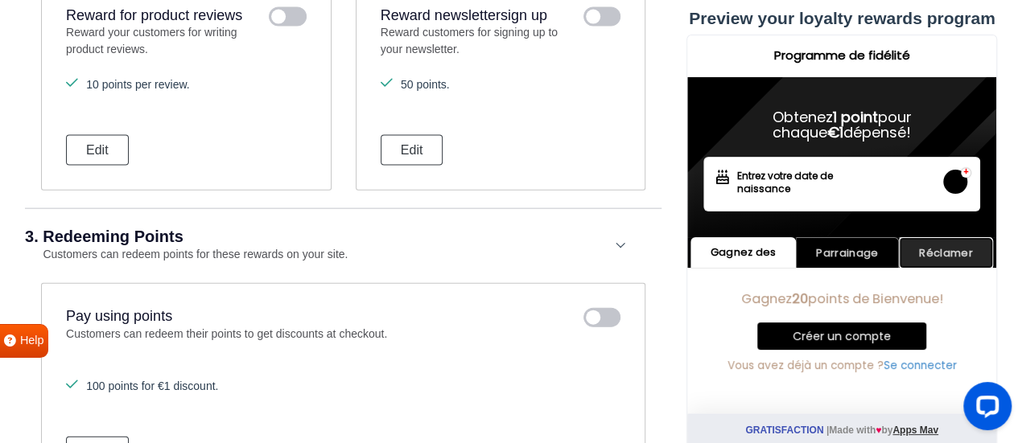
click at [948, 258] on link "Réclamer" at bounding box center [946, 252] width 94 height 31
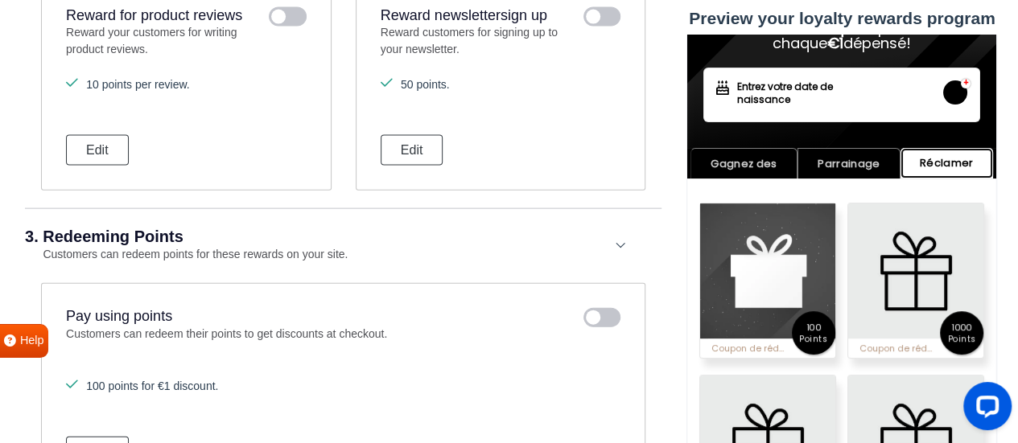
scroll to position [90, 0]
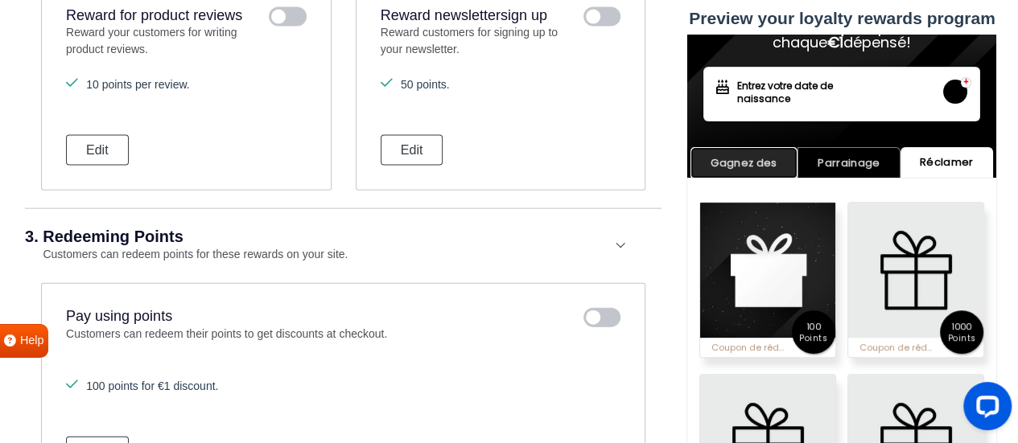
click at [741, 167] on link "Gagnez des" at bounding box center [743, 162] width 107 height 31
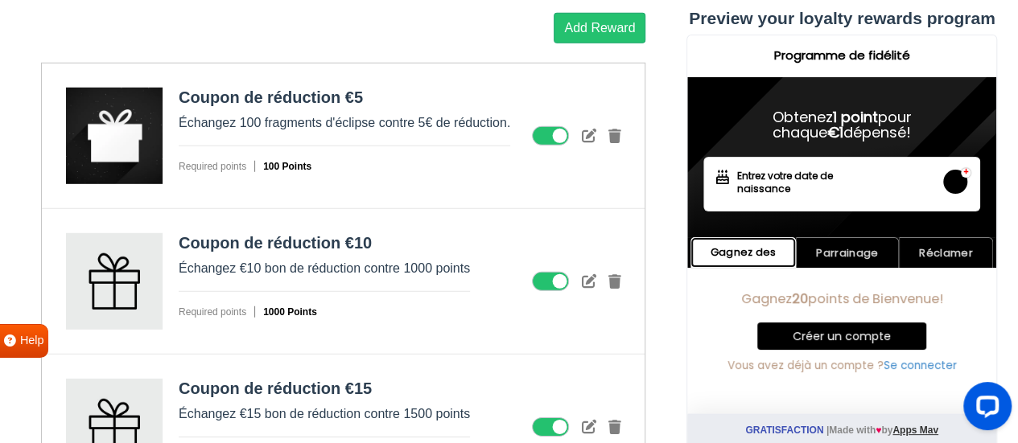
scroll to position [2206, 0]
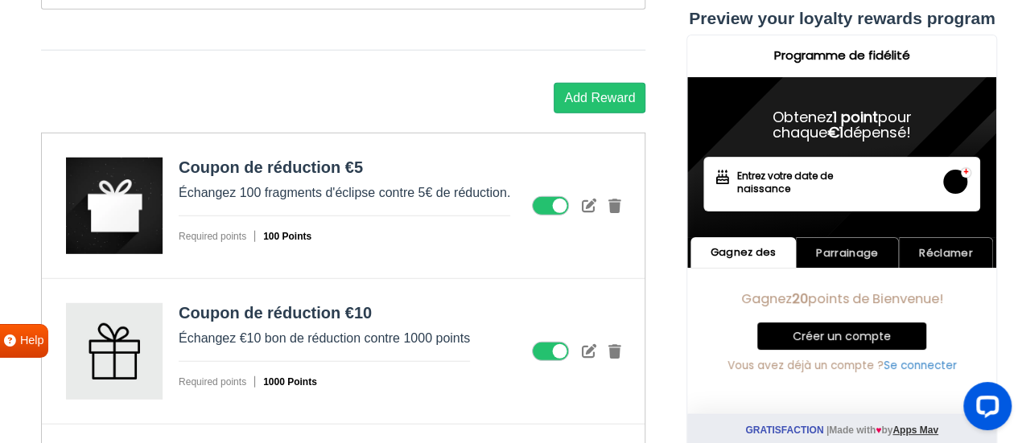
click at [617, 344] on icon at bounding box center [613, 351] width 13 height 14
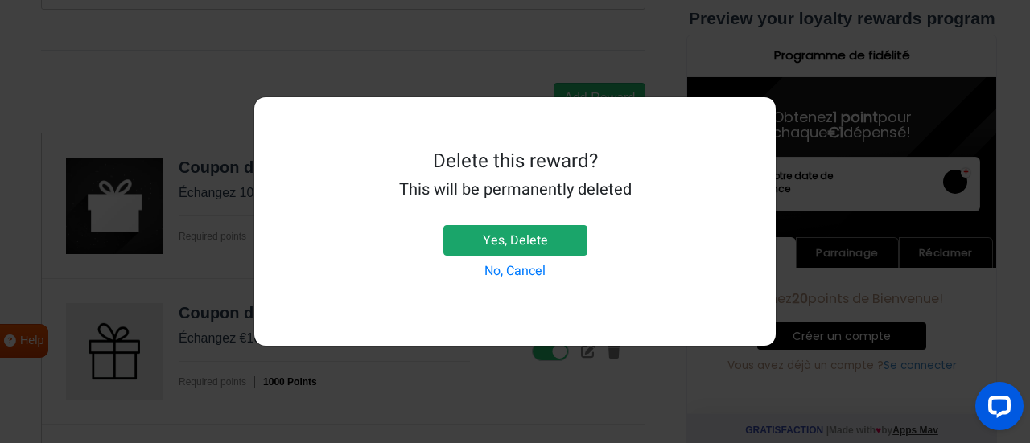
click at [541, 238] on button "Yes, Delete" at bounding box center [515, 240] width 144 height 31
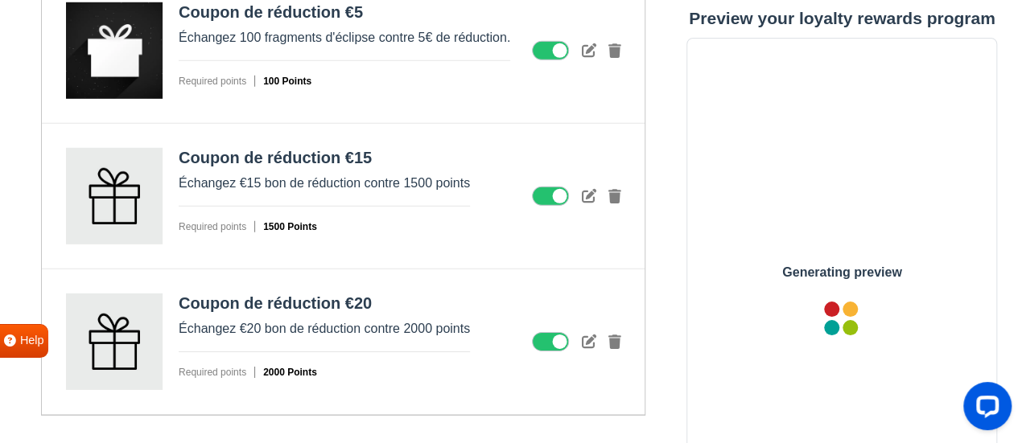
scroll to position [2367, 0]
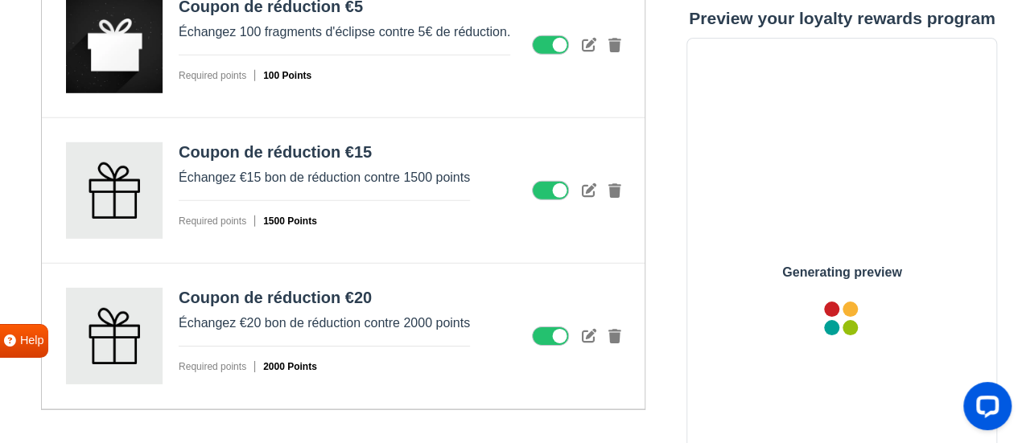
click at [609, 187] on div at bounding box center [576, 190] width 89 height 19
click at [610, 186] on div at bounding box center [576, 190] width 89 height 19
click at [614, 183] on icon at bounding box center [613, 190] width 13 height 14
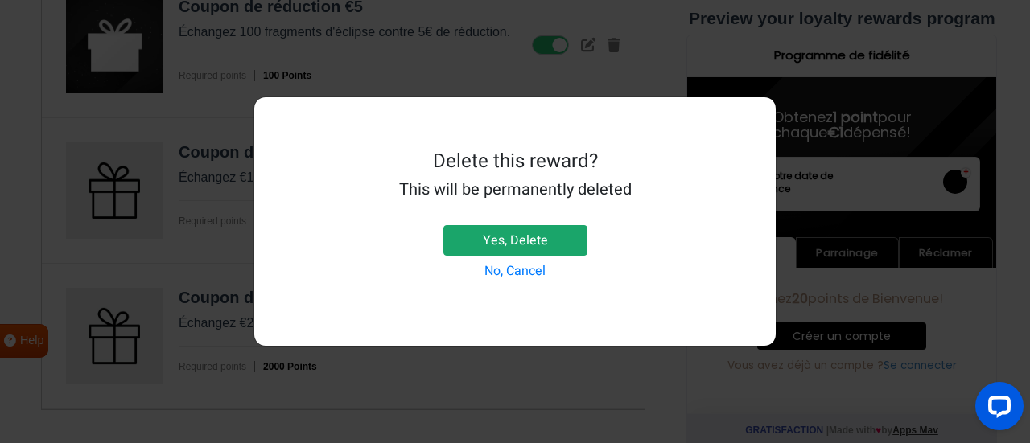
click at [562, 236] on button "Yes, Delete" at bounding box center [515, 240] width 144 height 31
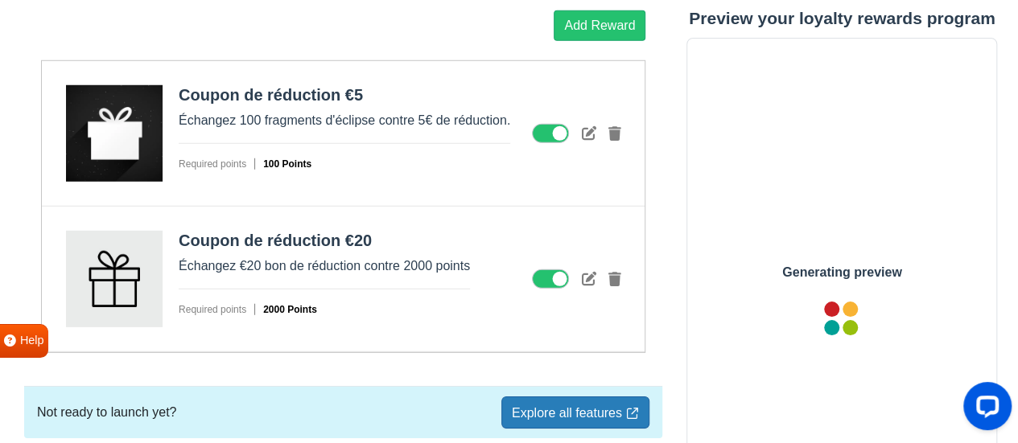
scroll to position [2206, 0]
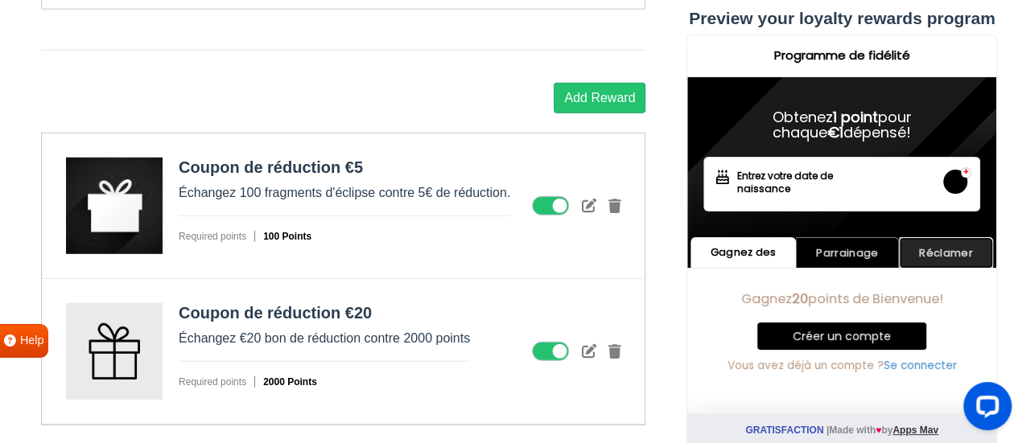
click at [974, 249] on link "Réclamer" at bounding box center [946, 252] width 94 height 31
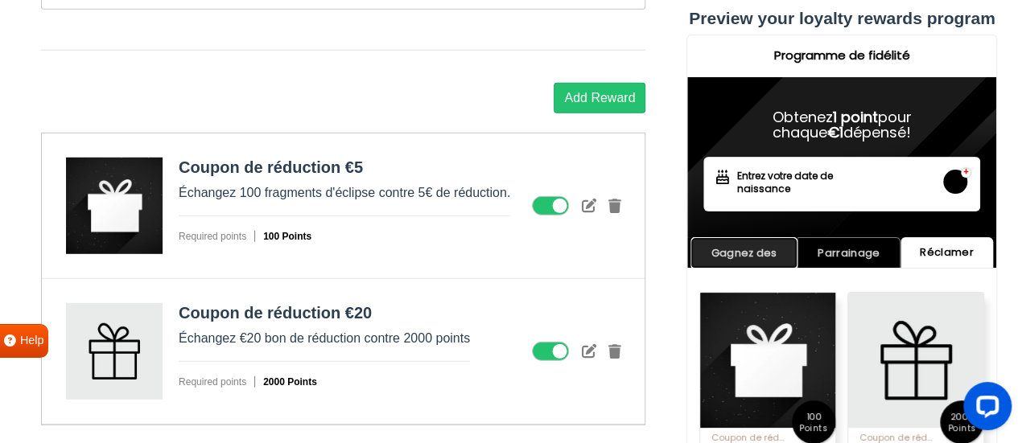
click at [759, 257] on link "Gagnez des" at bounding box center [743, 252] width 107 height 31
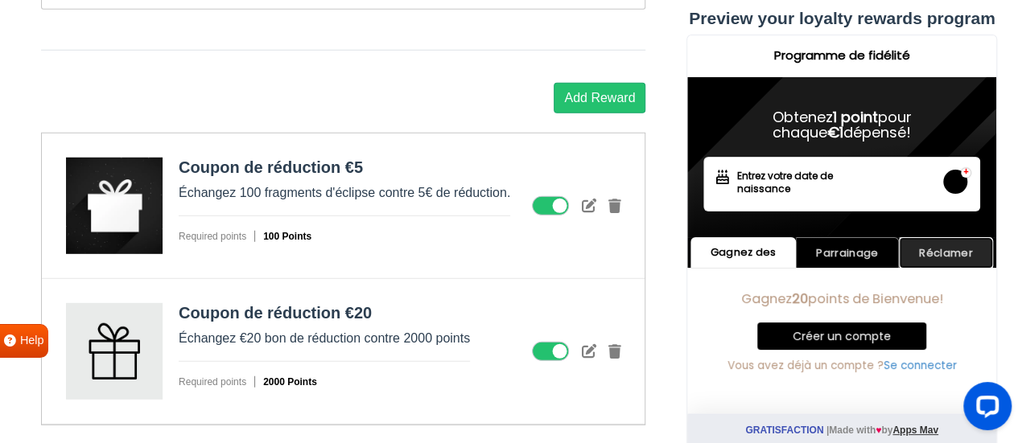
click at [962, 249] on link "Réclamer" at bounding box center [946, 252] width 94 height 31
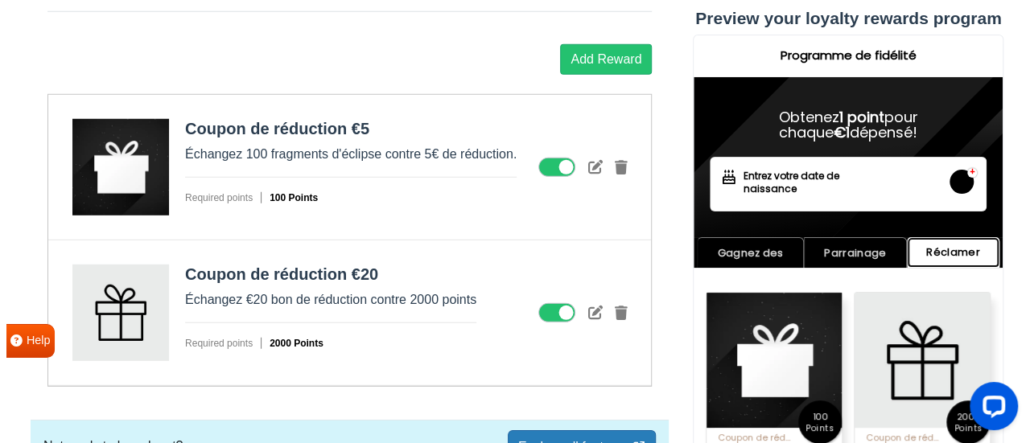
scroll to position [2226, 0]
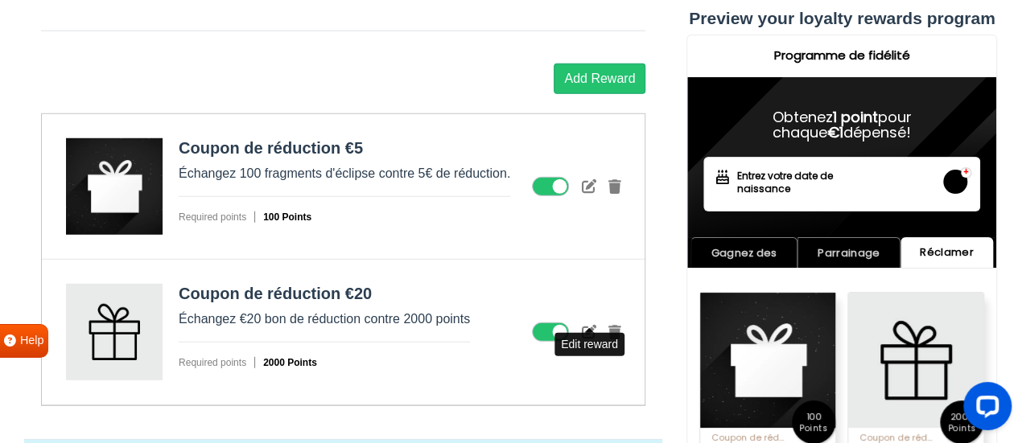
click at [591, 324] on icon at bounding box center [588, 331] width 14 height 14
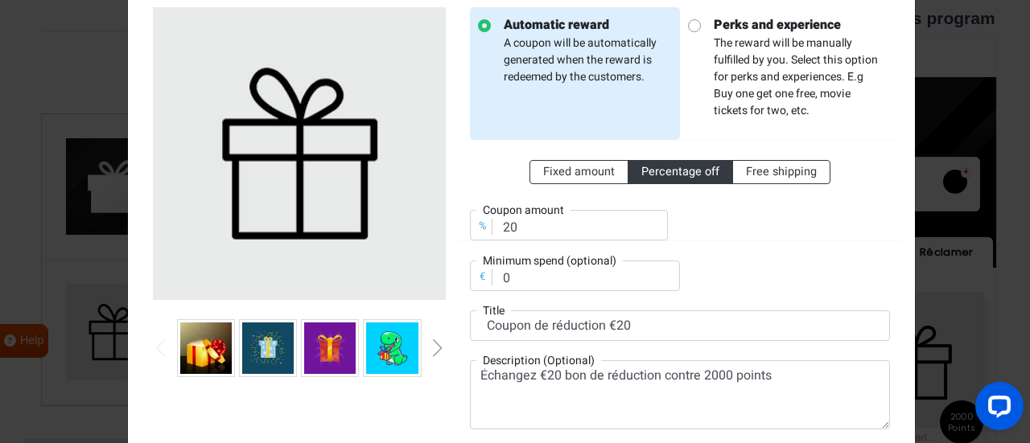
scroll to position [80, 0]
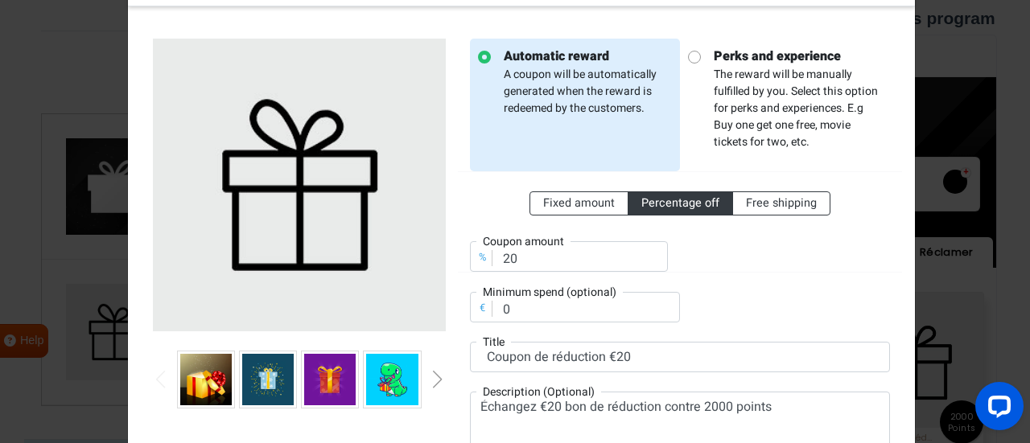
click at [691, 64] on div at bounding box center [694, 59] width 13 height 19
radio input "false"
radio input "true"
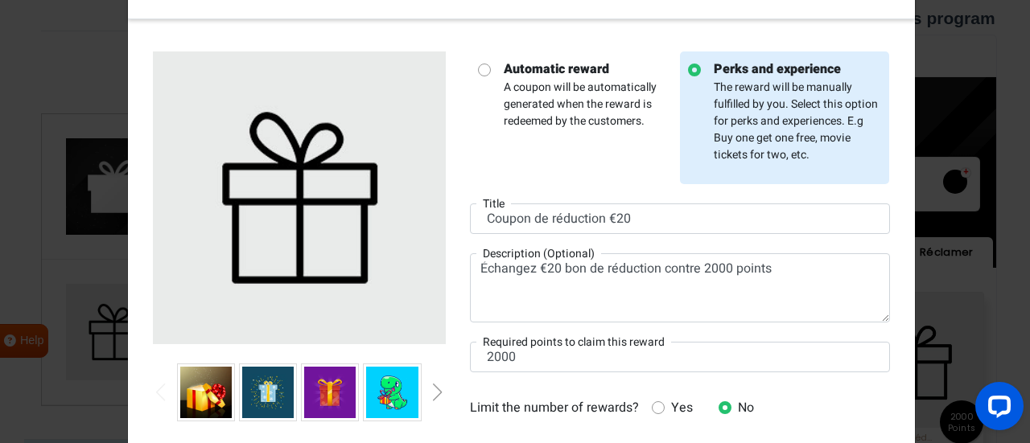
scroll to position [35, 0]
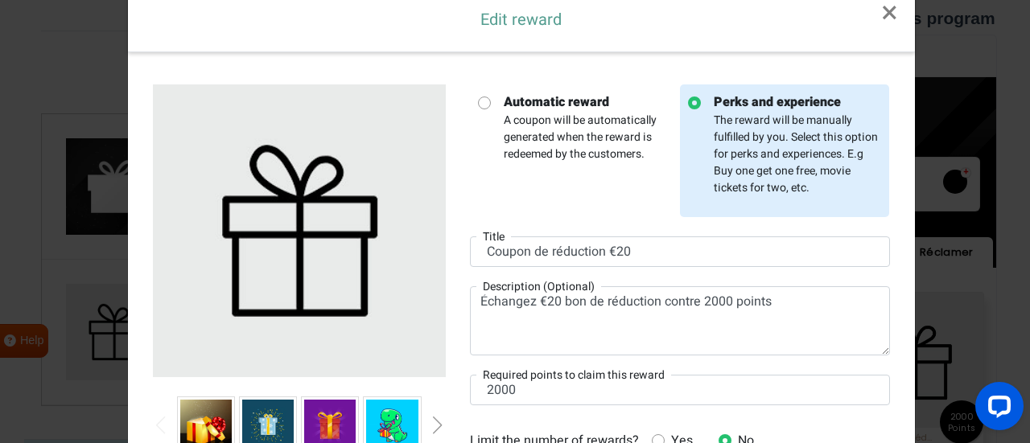
click at [576, 122] on p "Automatic reward A coupon will be automatically generated when the reward is re…" at bounding box center [581, 128] width 181 height 70
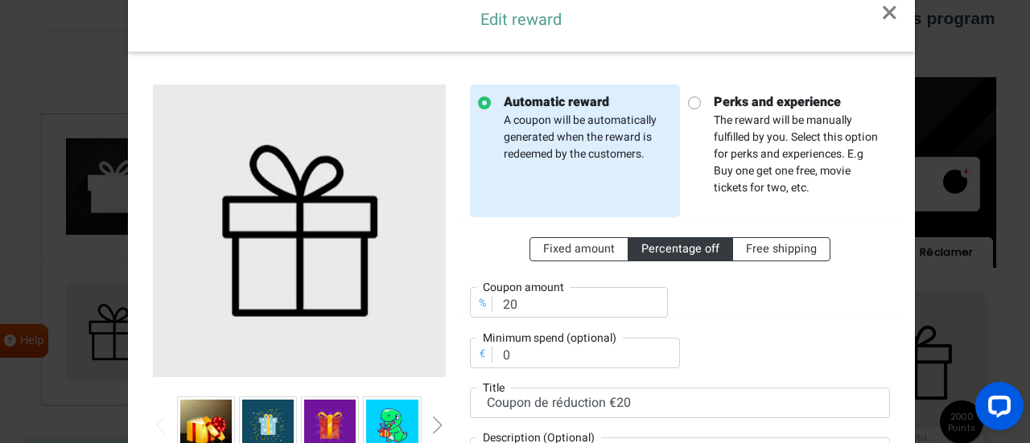
click at [701, 117] on p "Perks and experience The reward will be manually fulfilled by you. Select this …" at bounding box center [791, 145] width 181 height 104
radio input "false"
radio input "true"
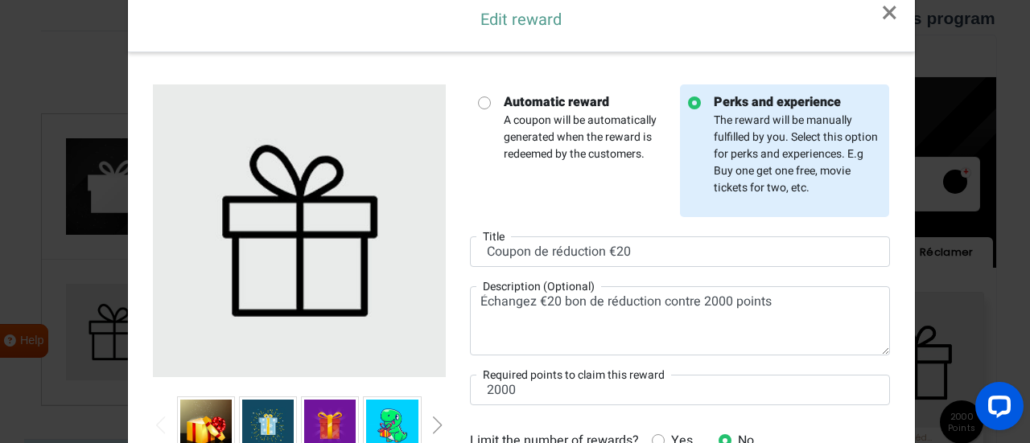
click at [616, 127] on p "Automatic reward A coupon will be automatically generated when the reward is re…" at bounding box center [581, 128] width 181 height 70
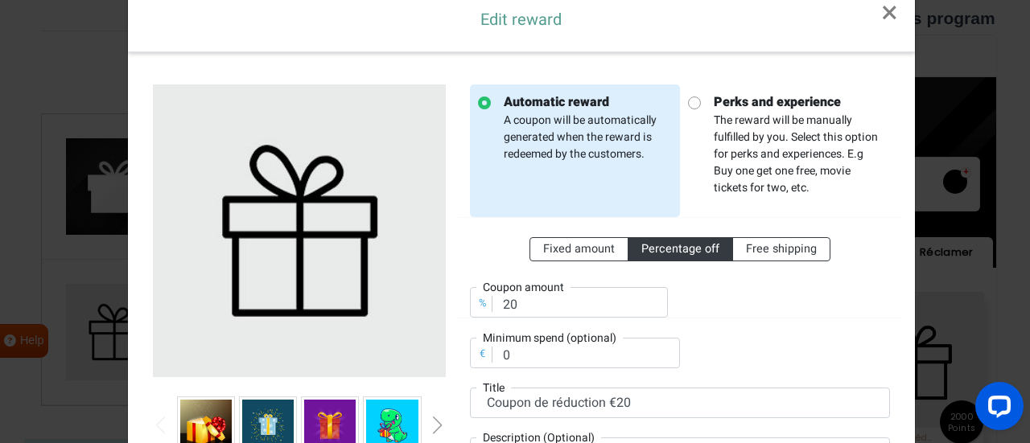
click at [723, 100] on strong "Perks and experience" at bounding box center [798, 102] width 168 height 19
radio input "false"
radio input "true"
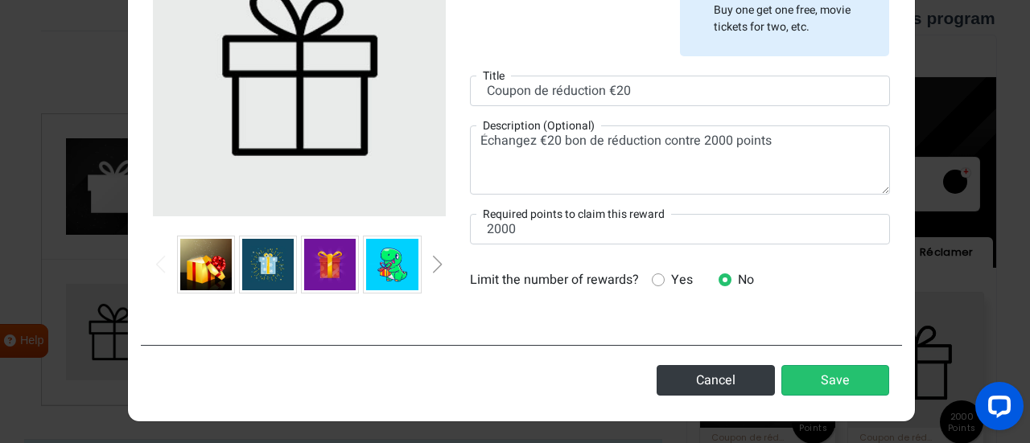
scroll to position [115, 0]
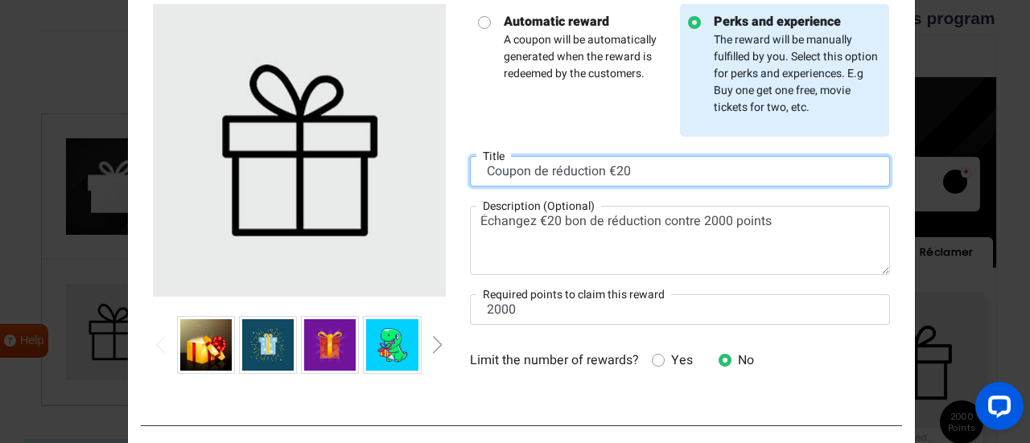
drag, startPoint x: 647, startPoint y: 167, endPoint x: 476, endPoint y: 173, distance: 170.7
click at [476, 173] on input "Coupon de réduction €20" at bounding box center [680, 171] width 420 height 31
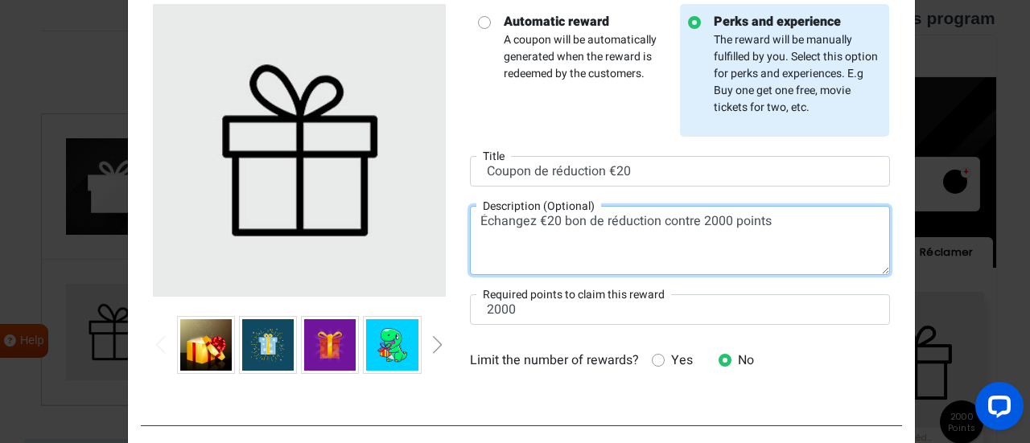
click at [636, 233] on textarea "Échangez €20 bon de réduction contre 2000 points" at bounding box center [680, 240] width 420 height 69
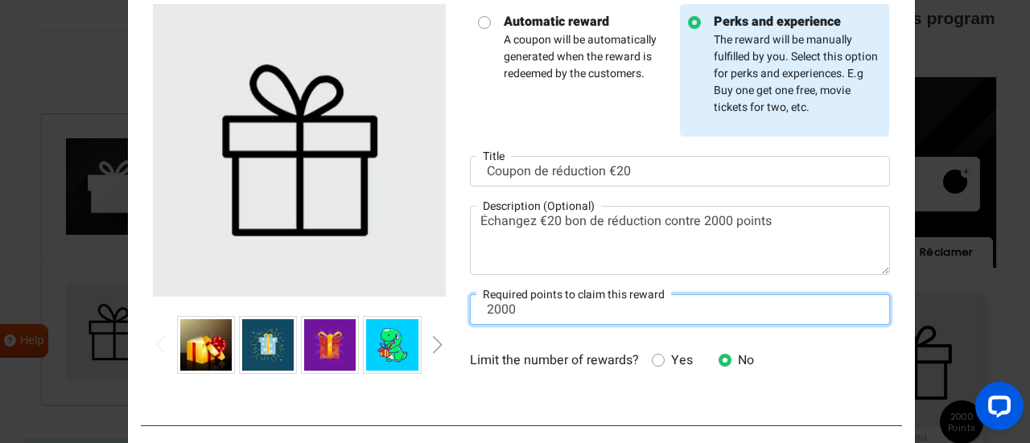
drag, startPoint x: 562, startPoint y: 304, endPoint x: 449, endPoint y: 309, distance: 113.6
click at [449, 309] on div "Automatic reward A coupon will be automatically generated when the reward is re…" at bounding box center [521, 199] width 761 height 428
click at [550, 313] on input "2000" at bounding box center [680, 309] width 420 height 31
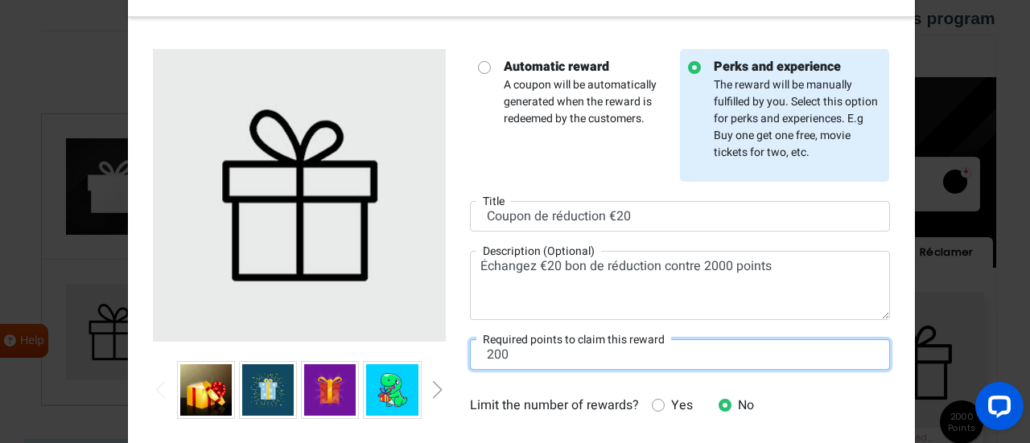
scroll to position [35, 0]
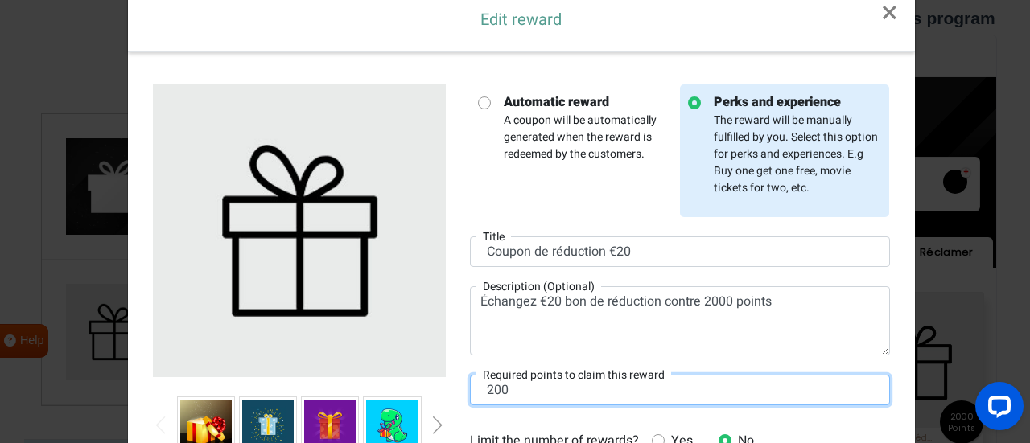
type input "200"
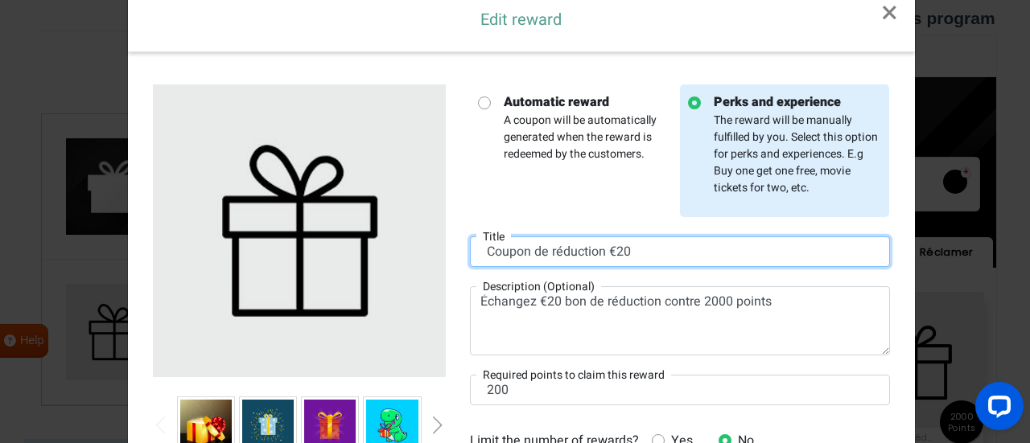
click at [554, 247] on input "Coupon de réduction €20" at bounding box center [680, 252] width 420 height 31
drag, startPoint x: 643, startPoint y: 252, endPoint x: 404, endPoint y: 259, distance: 239.1
click at [404, 259] on div "Automatic reward A coupon will be automatically generated when the reward is re…" at bounding box center [521, 279] width 761 height 428
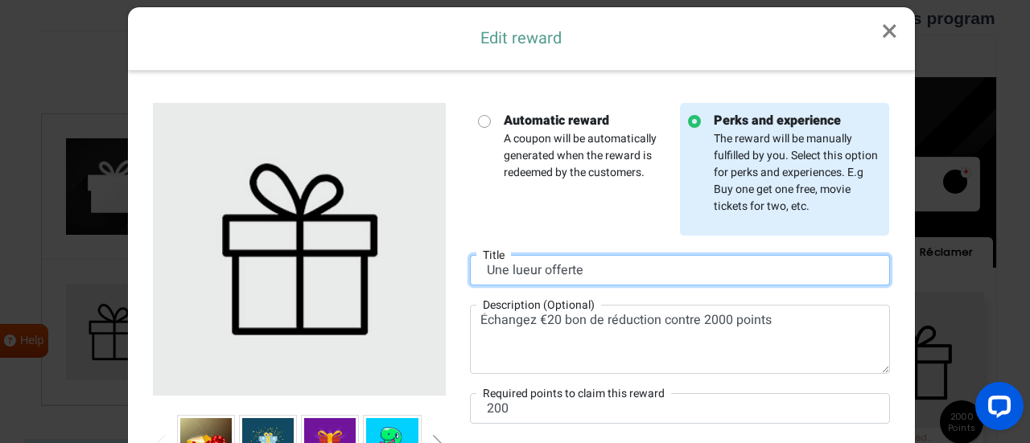
scroll to position [0, 0]
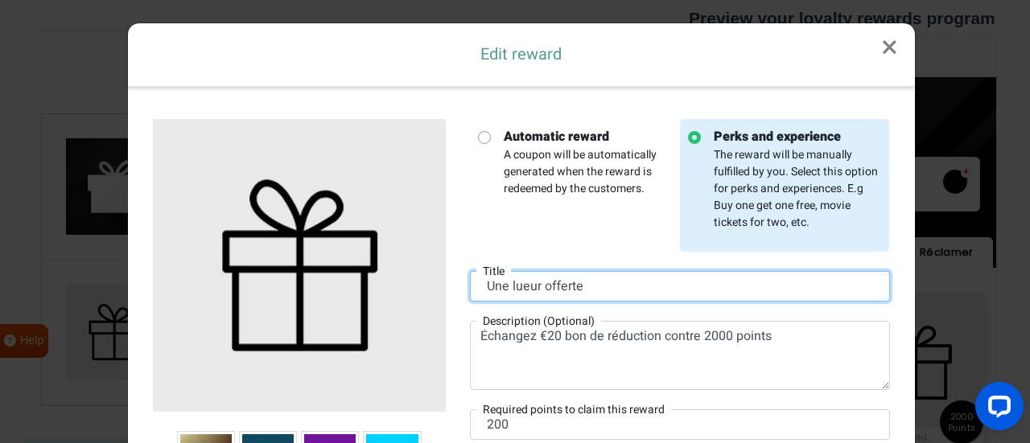
type input "Une lueur offerte"
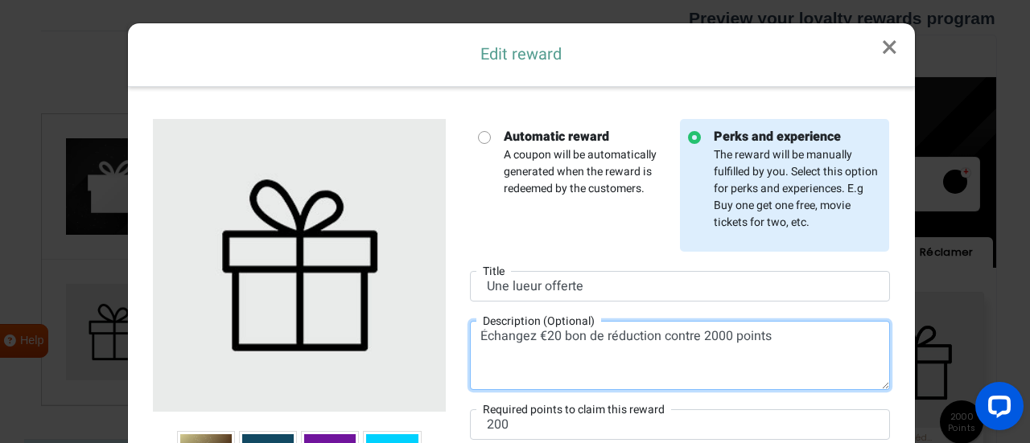
drag, startPoint x: 789, startPoint y: 331, endPoint x: 529, endPoint y: 344, distance: 259.4
click at [529, 344] on textarea "Échangez €20 bon de réduction contre 2000 points" at bounding box center [680, 355] width 420 height 69
click at [527, 331] on textarea "Échangez200 points contre une lueur." at bounding box center [680, 355] width 420 height 69
click at [557, 356] on textarea "Échangez 200 points contre une lueur." at bounding box center [680, 355] width 420 height 69
click at [697, 345] on textarea "Échangez 200 points contre une lueur." at bounding box center [680, 355] width 420 height 69
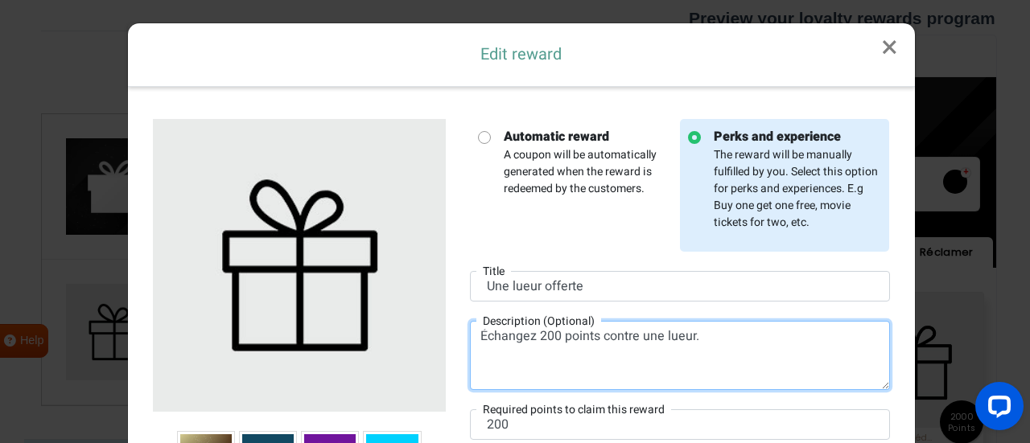
click at [728, 335] on textarea "Échangez 200 points contre une lueur." at bounding box center [680, 355] width 420 height 69
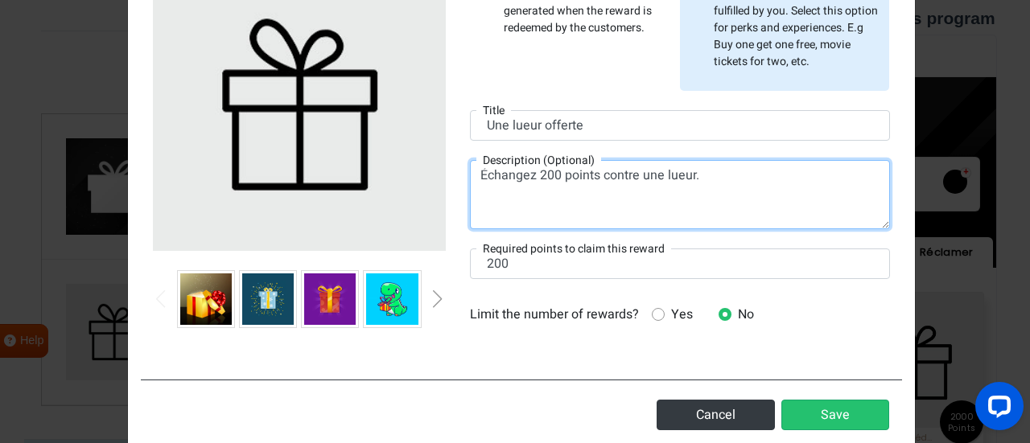
scroll to position [80, 0]
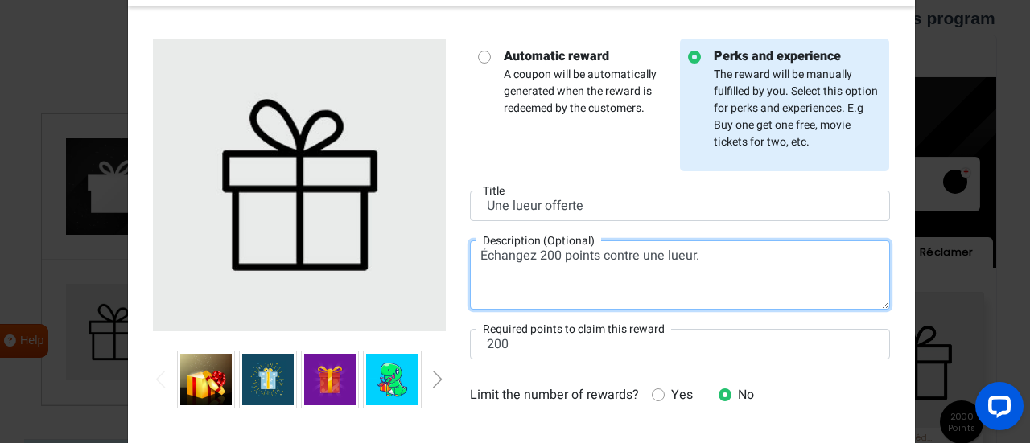
type textarea "Échangez 200 points contre une lueur."
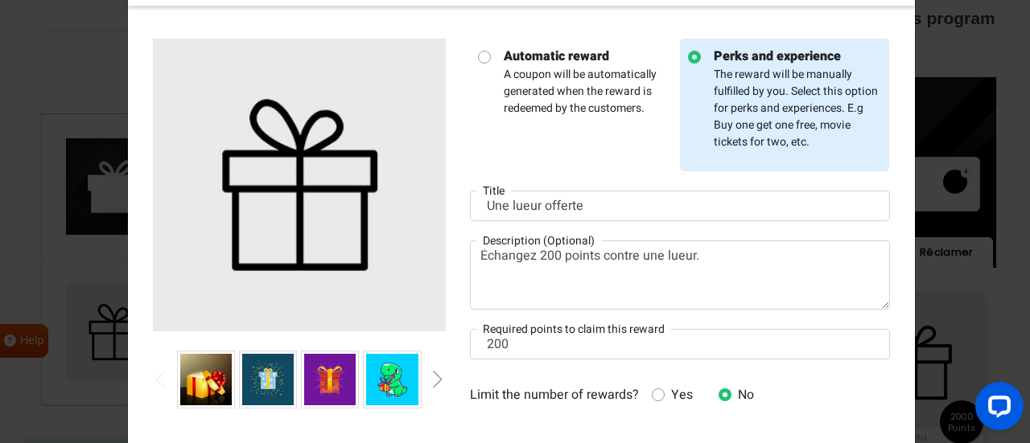
click at [434, 383] on div "Next slide" at bounding box center [438, 380] width 8 height 18
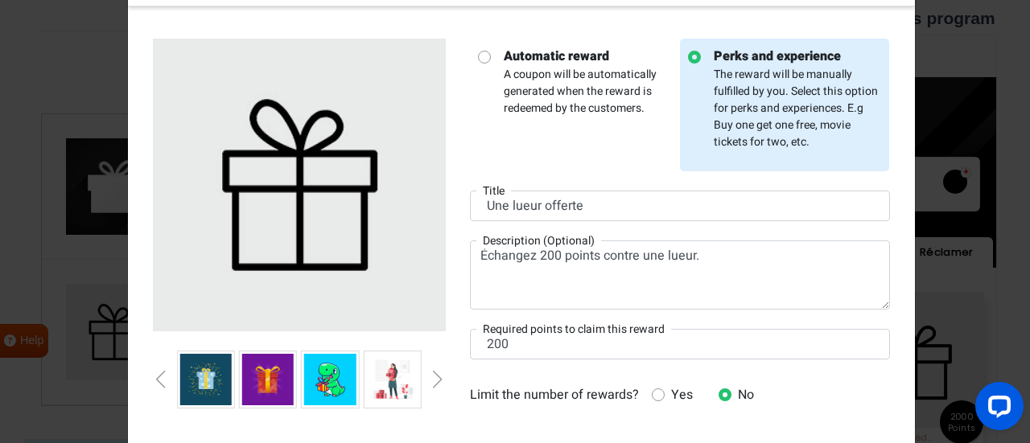
click at [434, 383] on div "Next slide" at bounding box center [438, 380] width 8 height 18
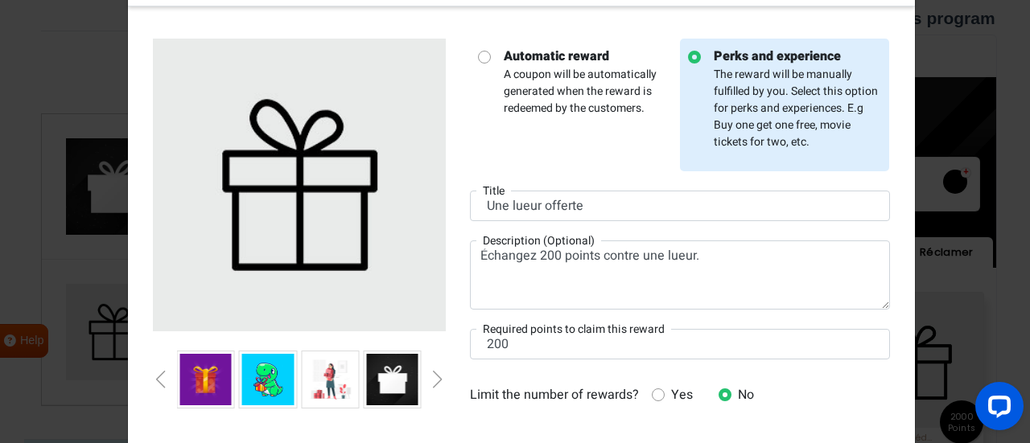
click at [434, 383] on div "Next slide" at bounding box center [438, 380] width 8 height 18
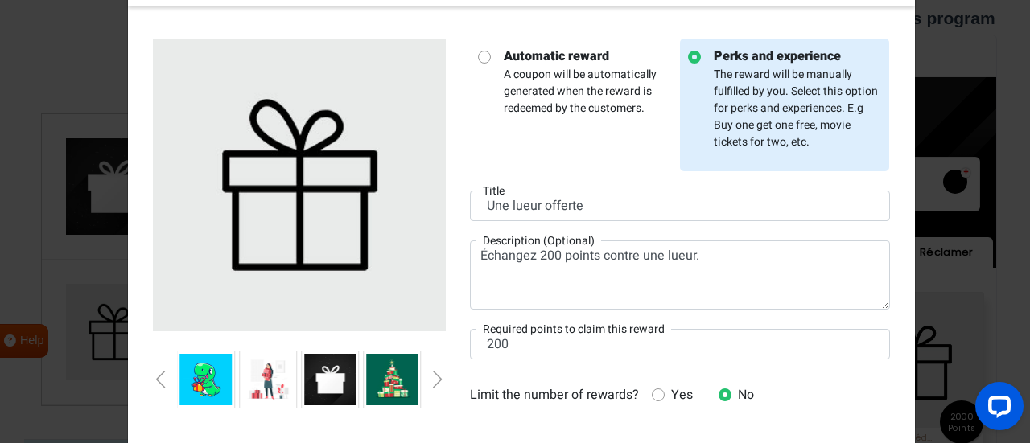
click at [434, 383] on div "Next slide" at bounding box center [438, 380] width 8 height 18
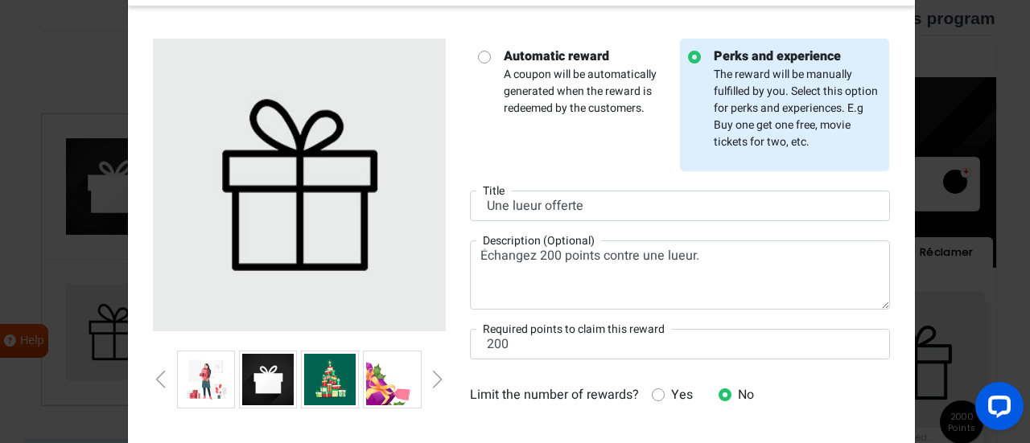
click at [249, 374] on img at bounding box center [267, 379] width 51 height 51
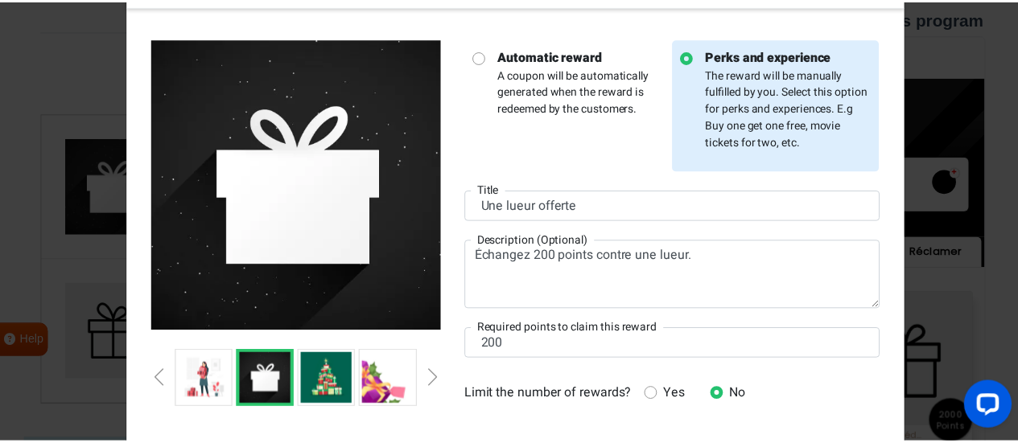
scroll to position [161, 0]
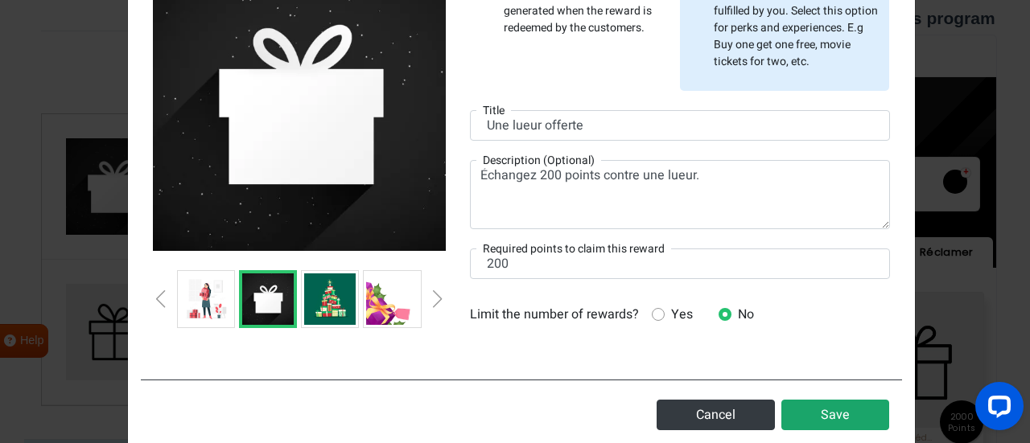
click at [795, 411] on button "Save" at bounding box center [835, 415] width 108 height 31
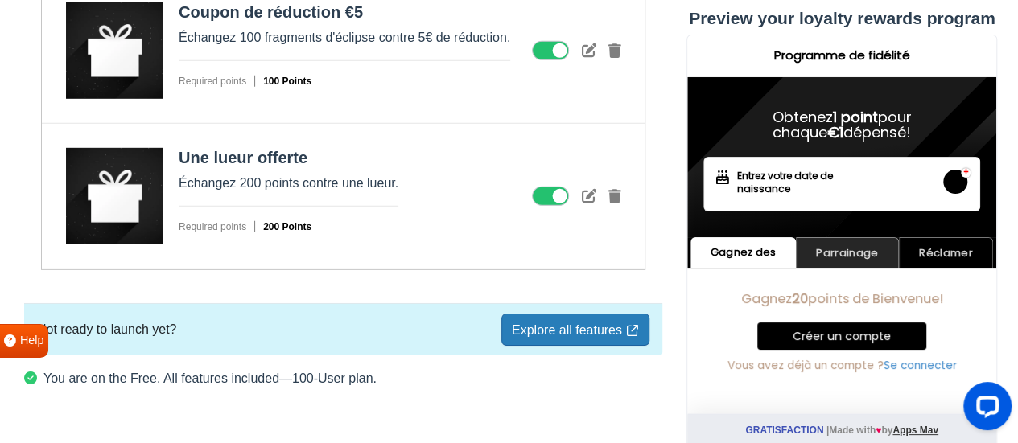
scroll to position [2386, 0]
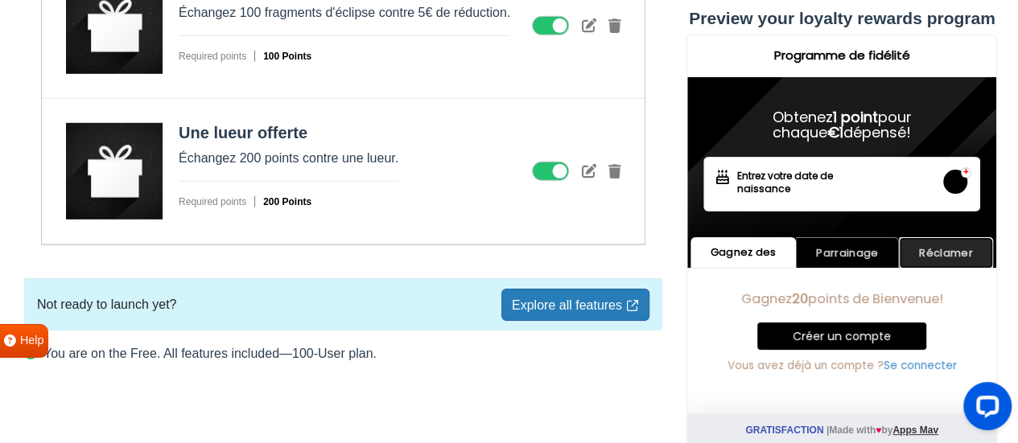
click at [919, 243] on link "Réclamer" at bounding box center [946, 252] width 94 height 31
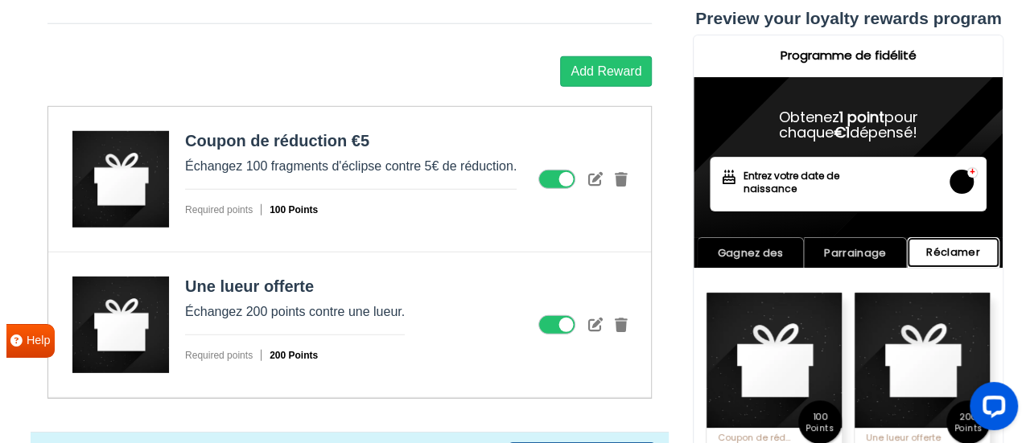
scroll to position [2226, 0]
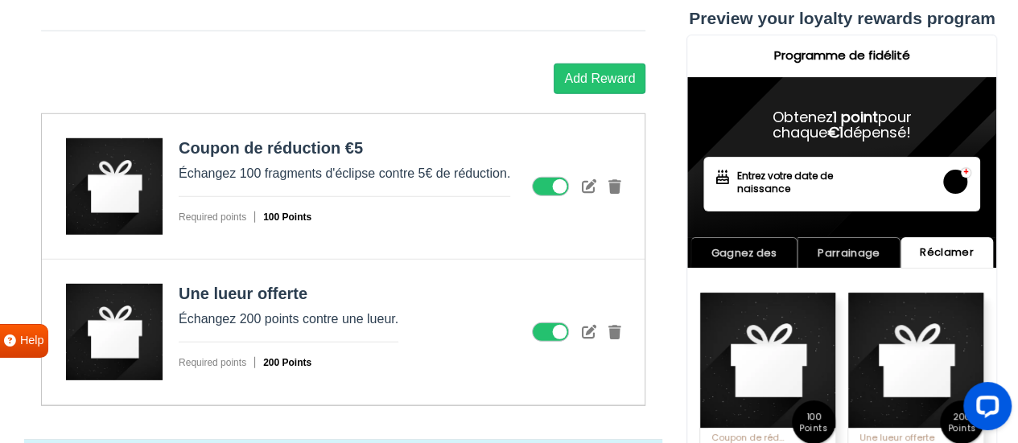
click at [592, 179] on icon at bounding box center [588, 186] width 14 height 14
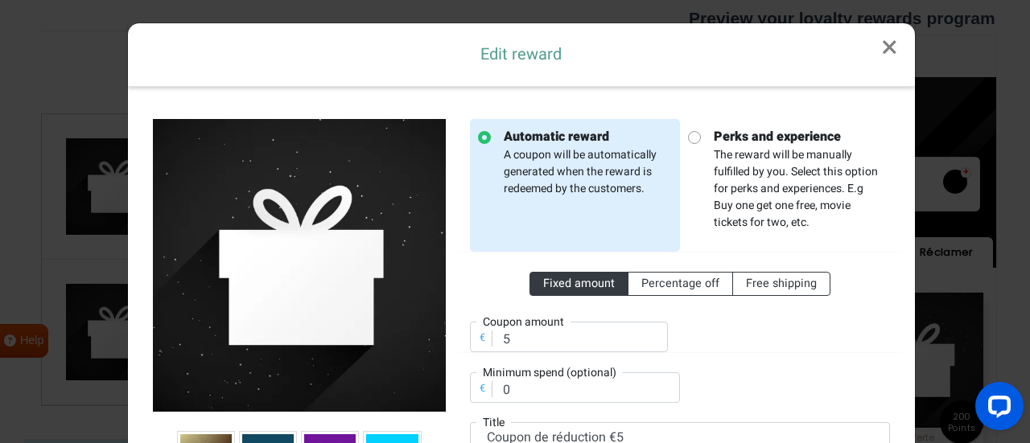
scroll to position [0, 0]
click at [546, 344] on input "5" at bounding box center [569, 337] width 198 height 31
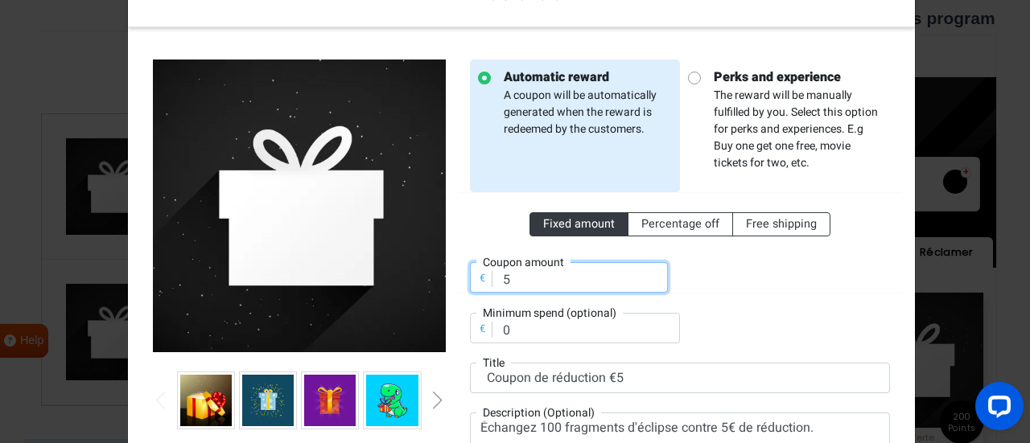
scroll to position [161, 0]
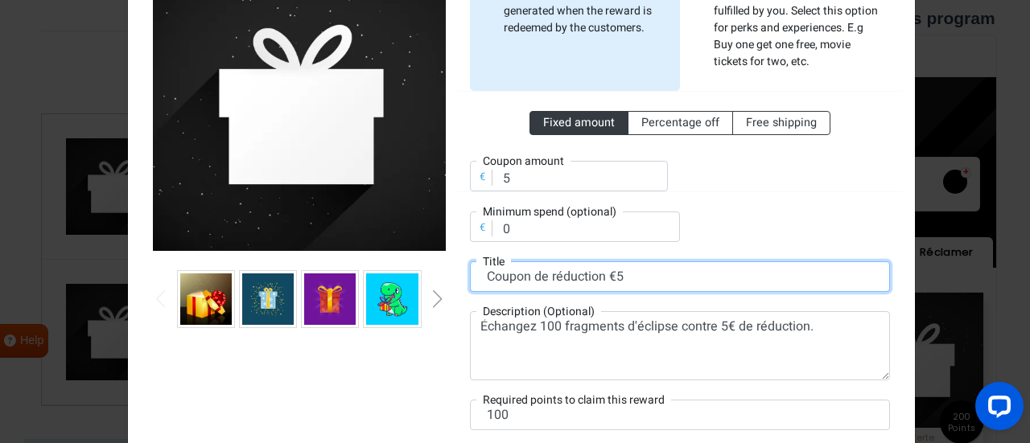
drag, startPoint x: 638, startPoint y: 274, endPoint x: 404, endPoint y: 290, distance: 234.7
click at [404, 290] on div "Automatic reward A coupon will be automatically generated when the reward is re…" at bounding box center [521, 204] width 761 height 530
click at [587, 277] on input "Coupon de réduction €5" at bounding box center [680, 276] width 420 height 31
click at [608, 276] on input "Coupon de réduction €5" at bounding box center [680, 276] width 420 height 31
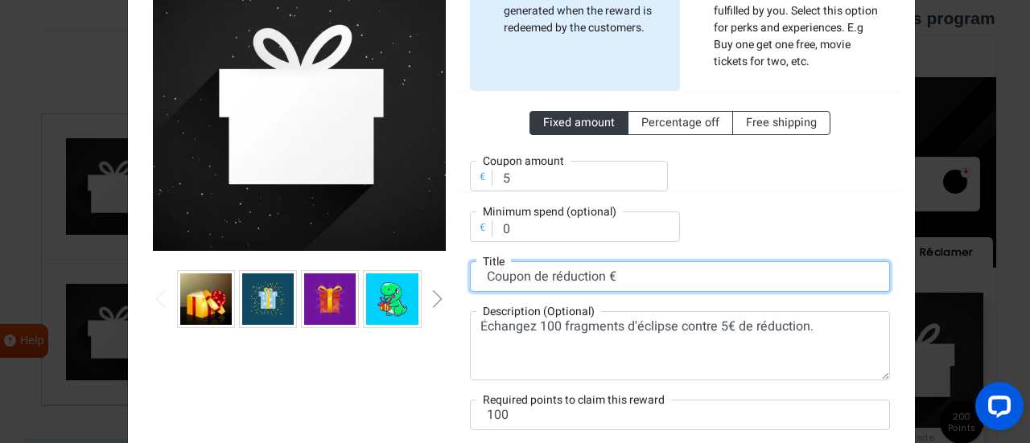
drag, startPoint x: 602, startPoint y: 268, endPoint x: 428, endPoint y: 280, distance: 174.2
click at [428, 280] on div "Automatic reward A coupon will be automatically generated when the reward is re…" at bounding box center [521, 204] width 761 height 530
click at [549, 270] on input "5€ offerts" at bounding box center [680, 276] width 420 height 31
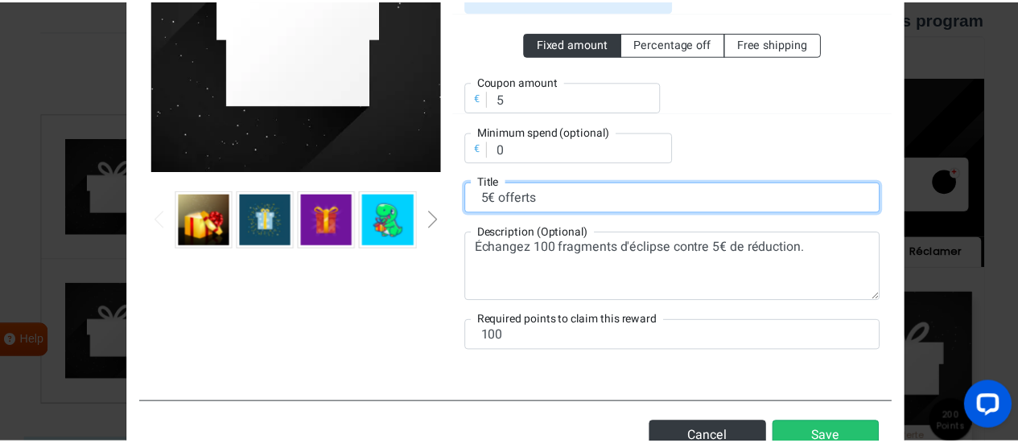
scroll to position [296, 0]
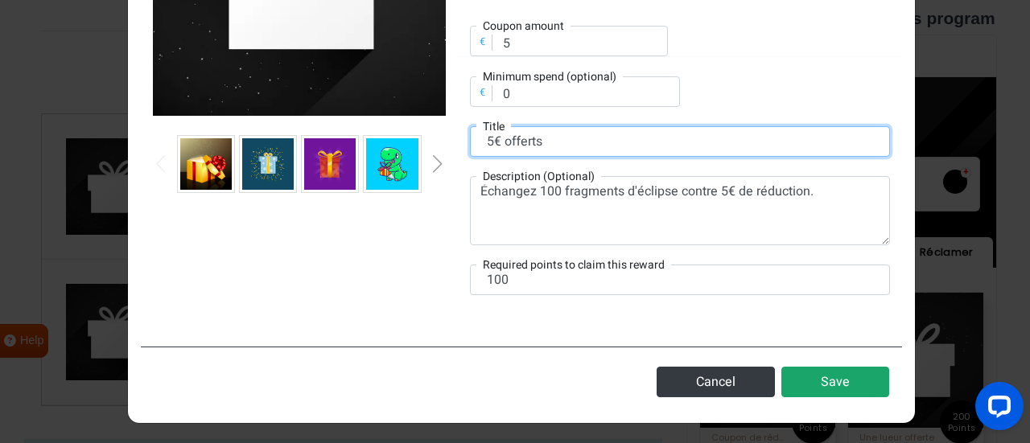
type input "5€ offerts"
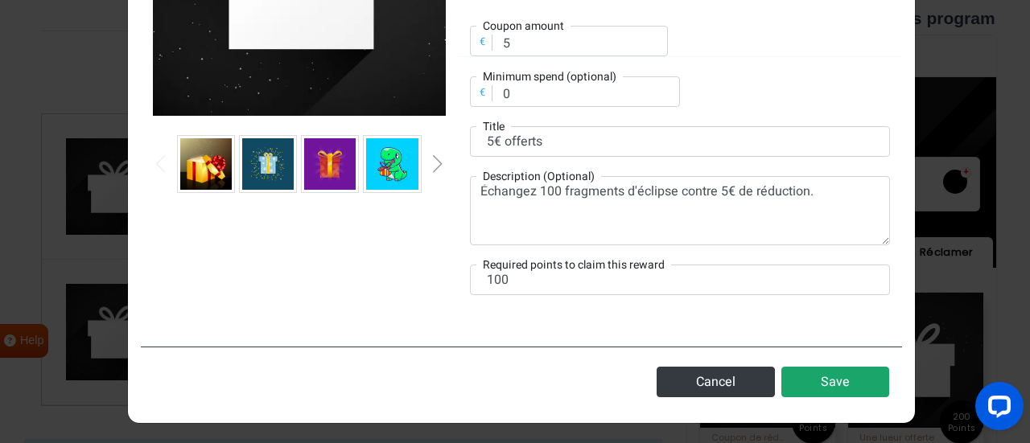
click at [810, 376] on button "Save" at bounding box center [835, 382] width 108 height 31
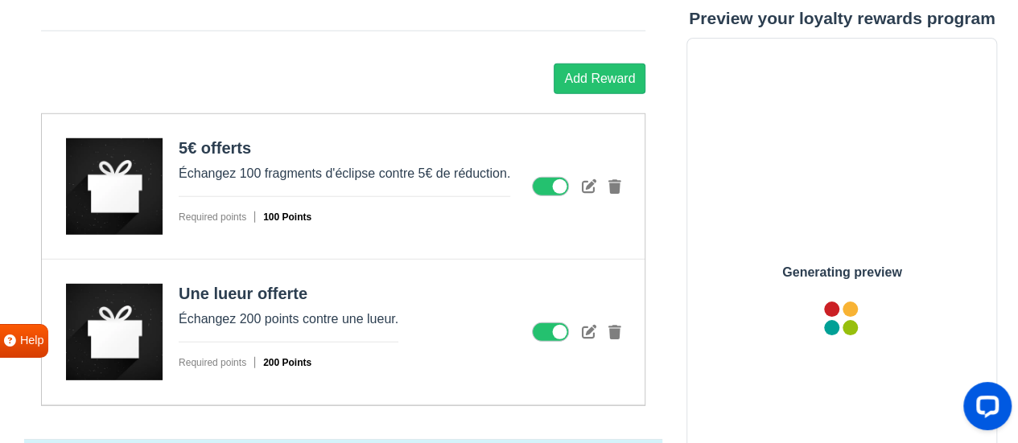
scroll to position [0, 0]
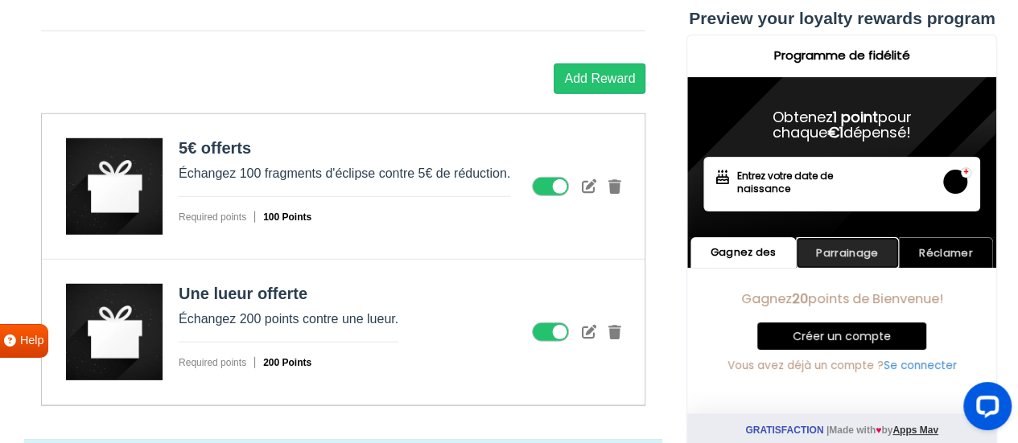
click at [805, 243] on link "Parrainage" at bounding box center [847, 252] width 103 height 31
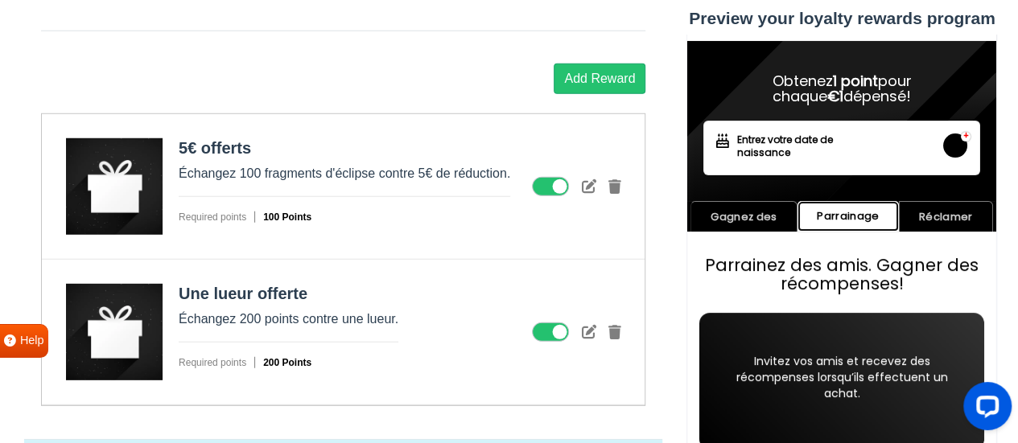
scroll to position [68, 0]
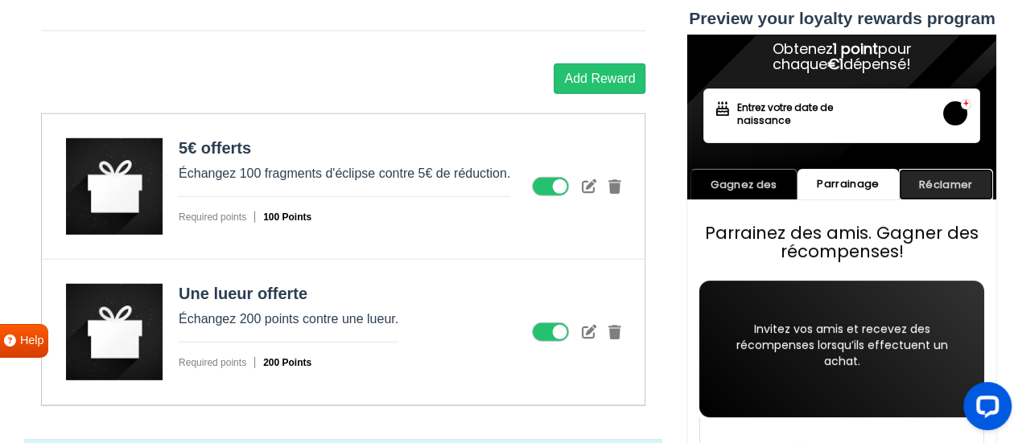
click at [939, 194] on link "Réclamer" at bounding box center [946, 184] width 94 height 31
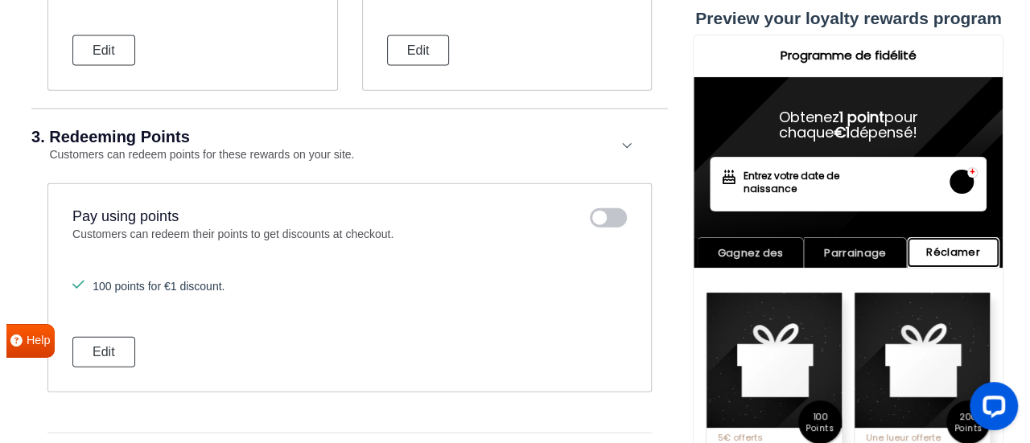
scroll to position [1984, 0]
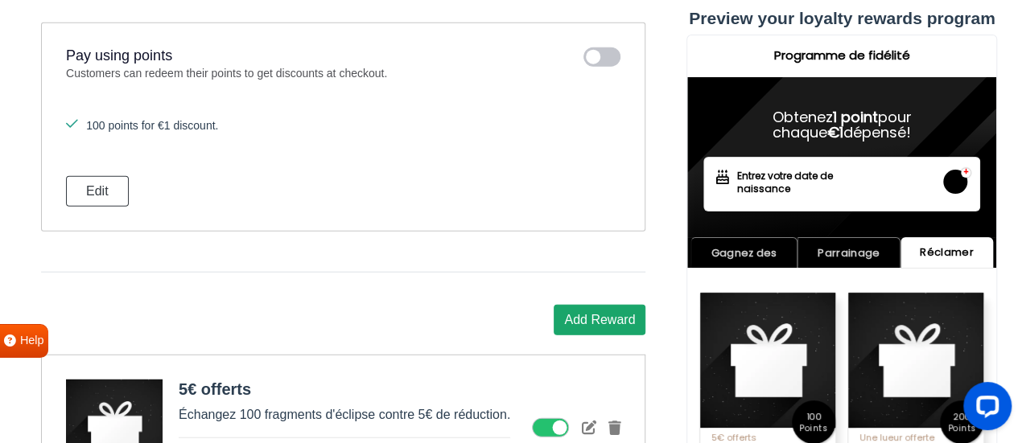
click at [591, 307] on button "Add Reward" at bounding box center [600, 320] width 92 height 31
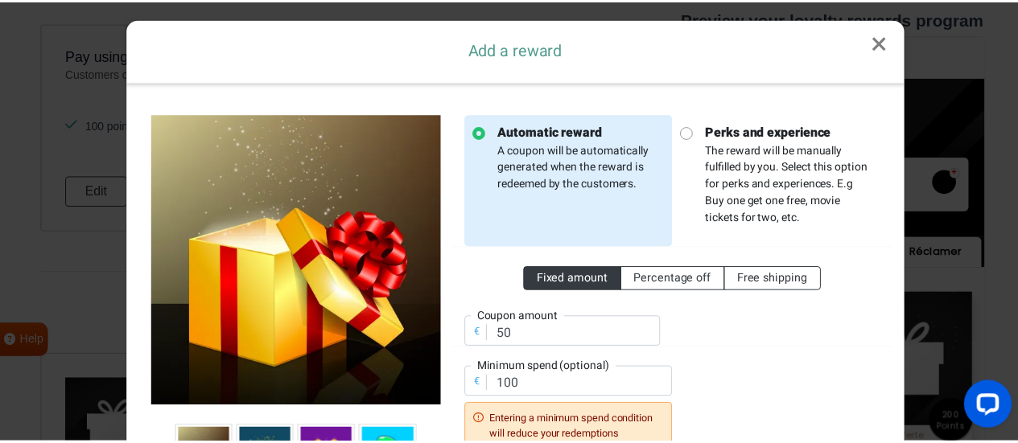
scroll to position [0, 0]
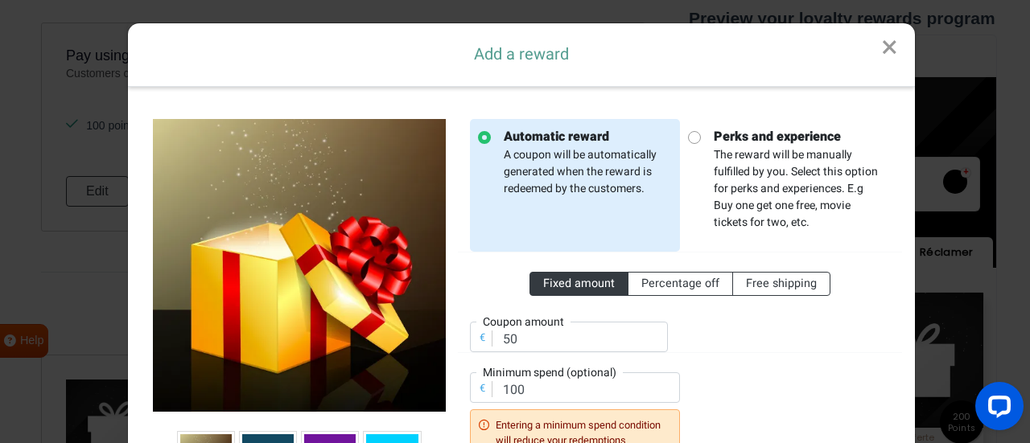
click at [874, 51] on link "×" at bounding box center [889, 47] width 51 height 49
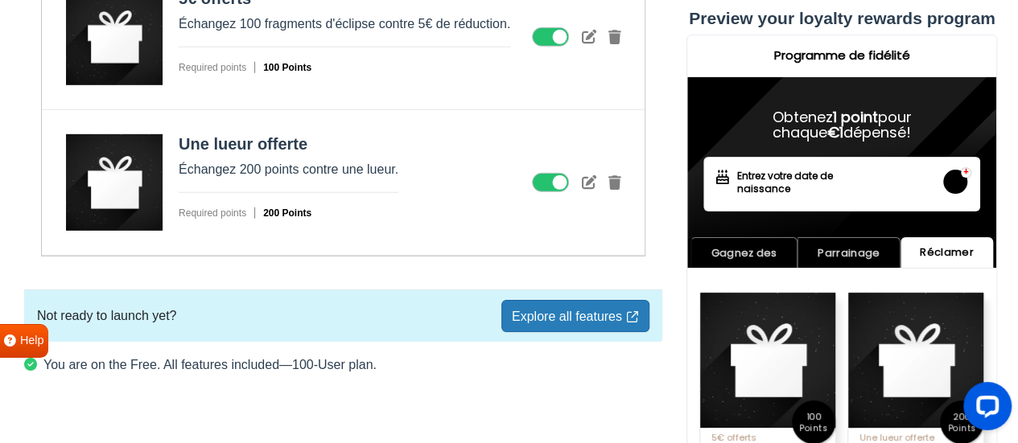
scroll to position [2386, 0]
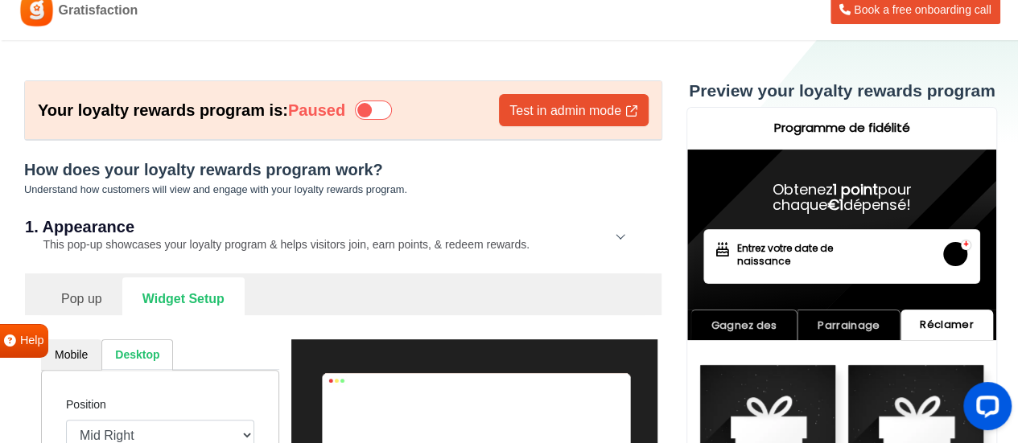
scroll to position [0, 0]
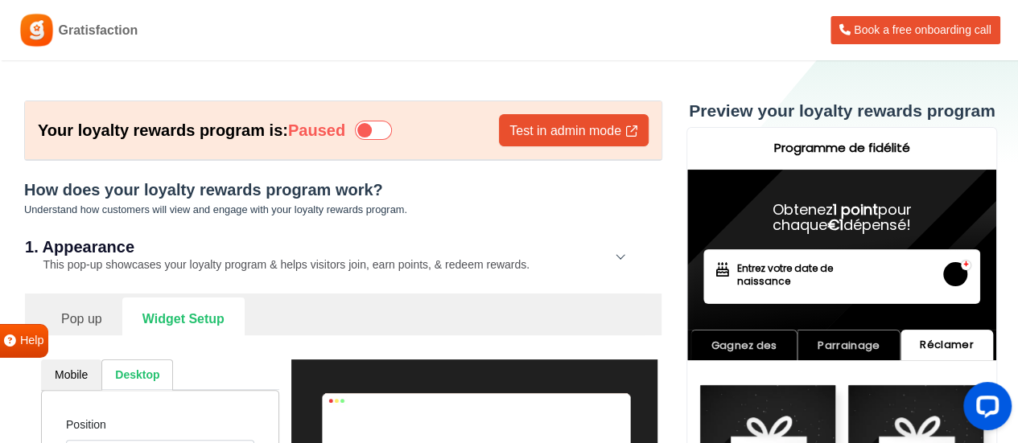
click at [413, 303] on ul "Pop up Widget Setup" at bounding box center [343, 317] width 604 height 38
click at [106, 315] on link "Pop up" at bounding box center [81, 317] width 81 height 39
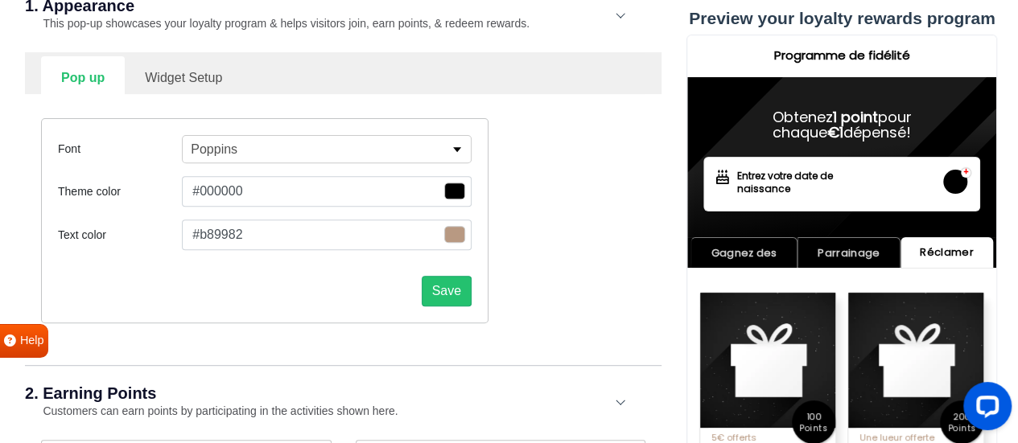
click at [204, 72] on link "Widget Setup" at bounding box center [183, 75] width 117 height 39
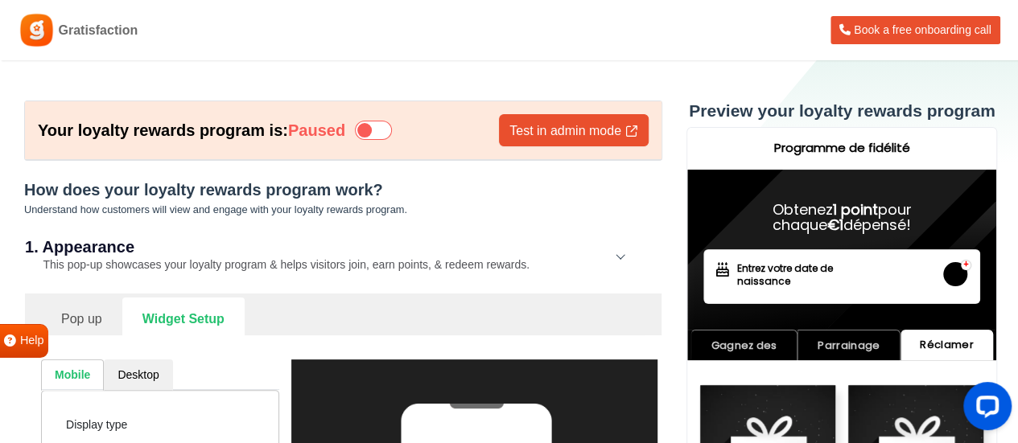
click at [93, 310] on link "Pop up" at bounding box center [81, 317] width 81 height 39
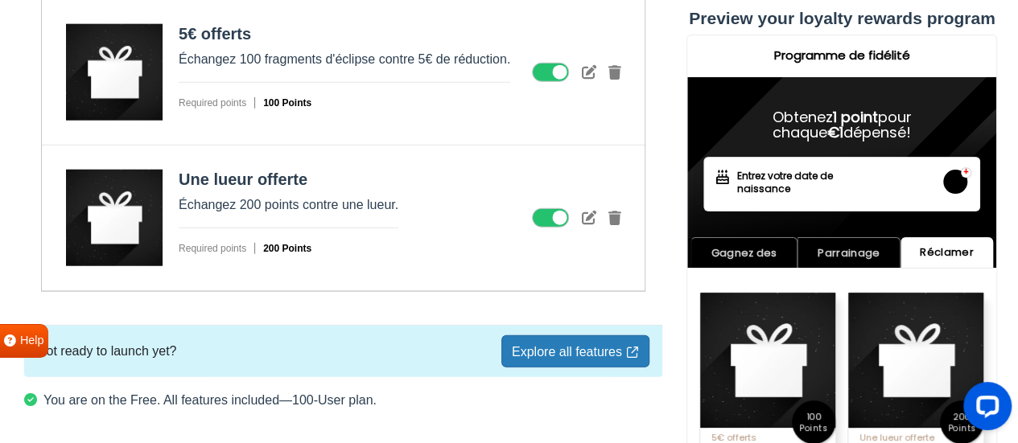
scroll to position [1958, 0]
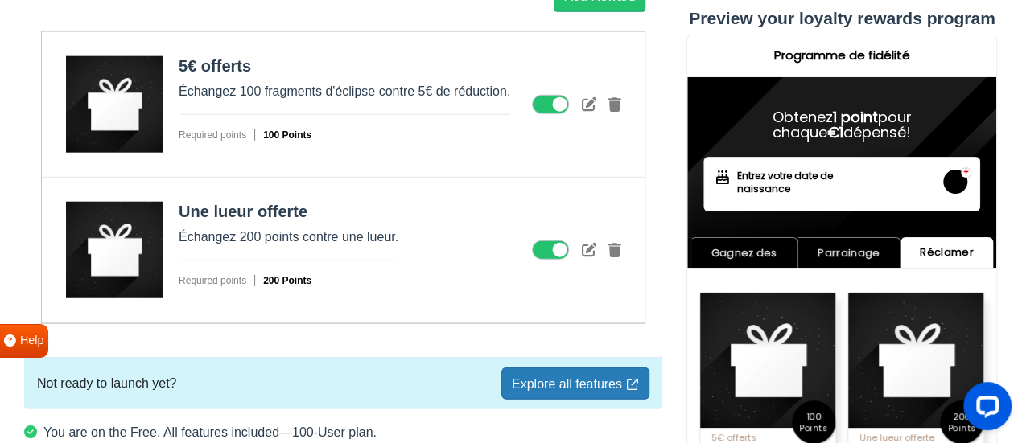
click at [588, 368] on link "Explore all features" at bounding box center [575, 384] width 148 height 32
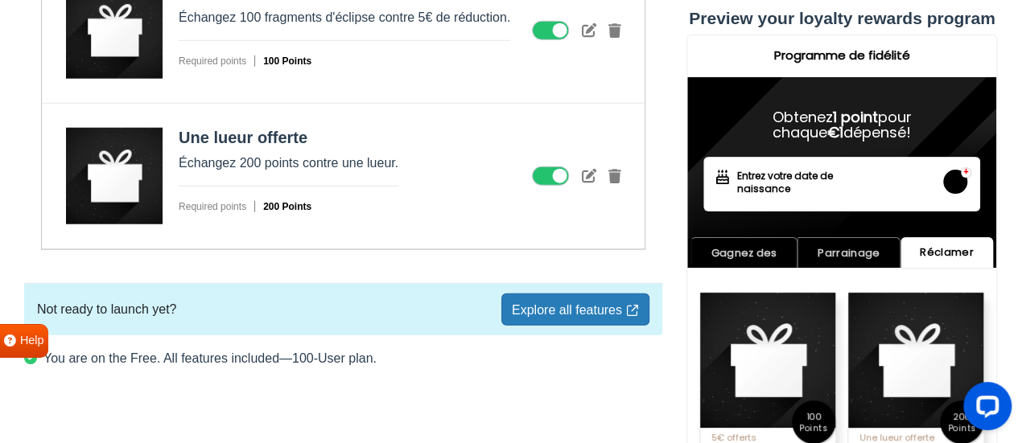
scroll to position [2039, 0]
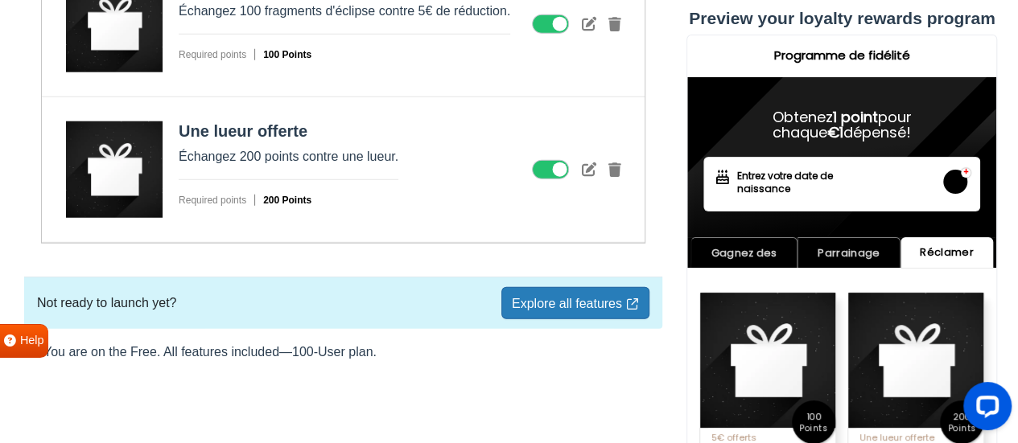
click at [353, 348] on p "You are on the Free. All features included—100-User plan." at bounding box center [343, 352] width 638 height 20
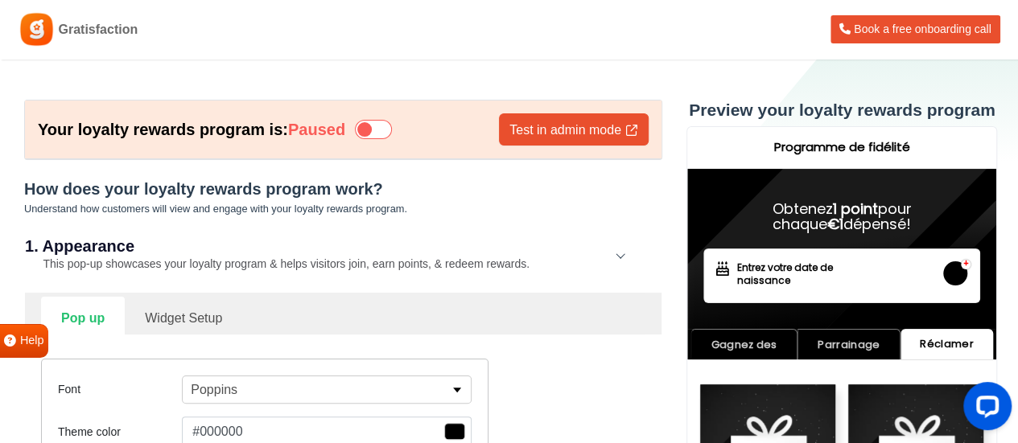
scroll to position [0, 0]
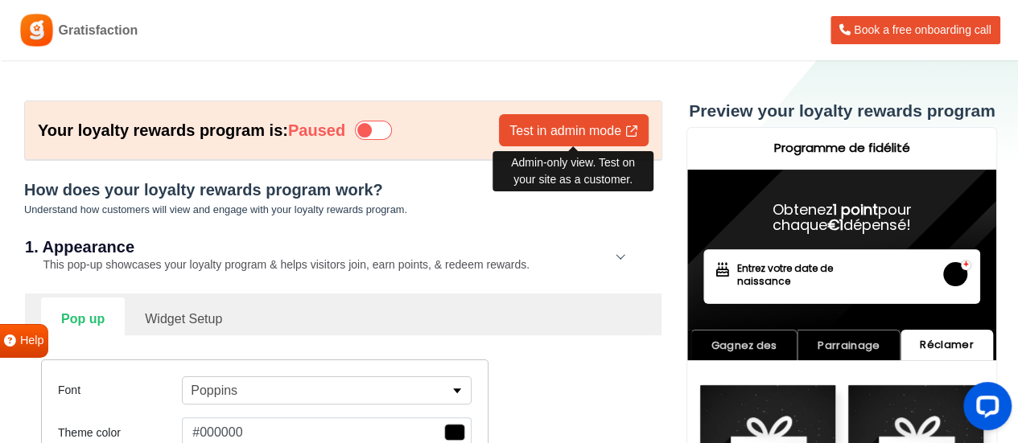
click at [537, 134] on link "Test in admin mode" at bounding box center [574, 130] width 150 height 32
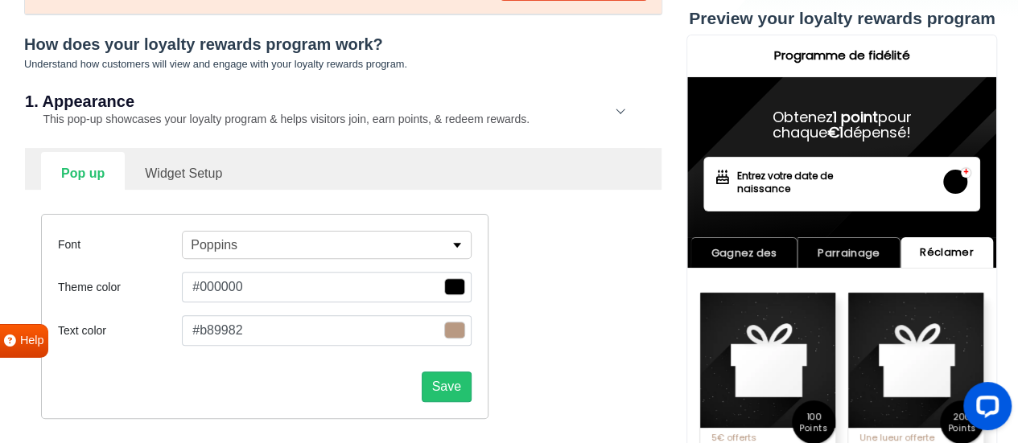
scroll to position [161, 0]
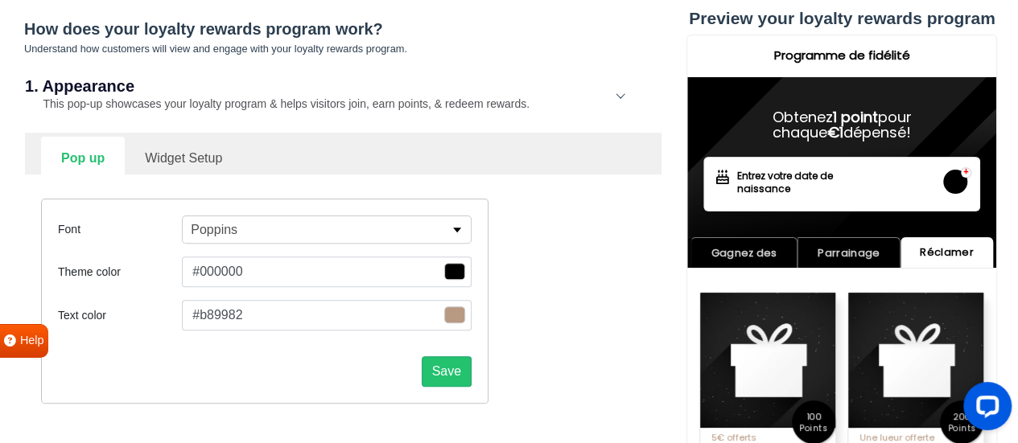
click at [212, 167] on link "Widget Setup" at bounding box center [183, 156] width 117 height 39
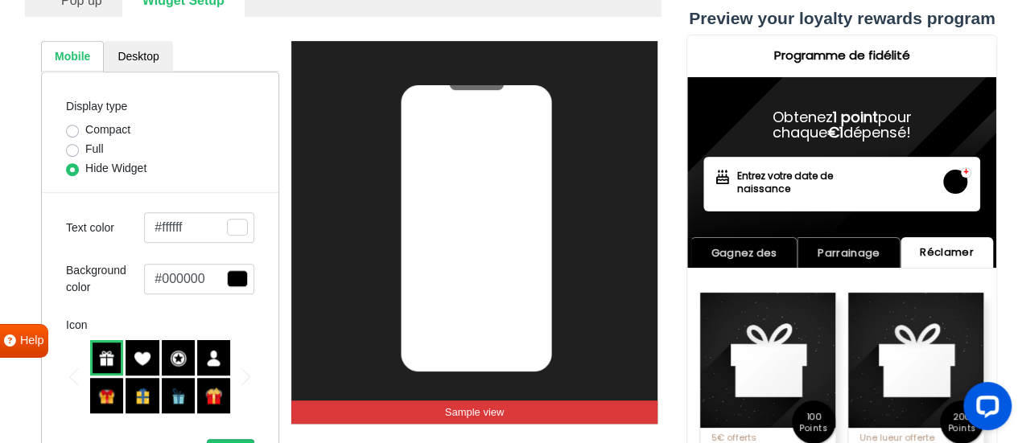
scroll to position [322, 0]
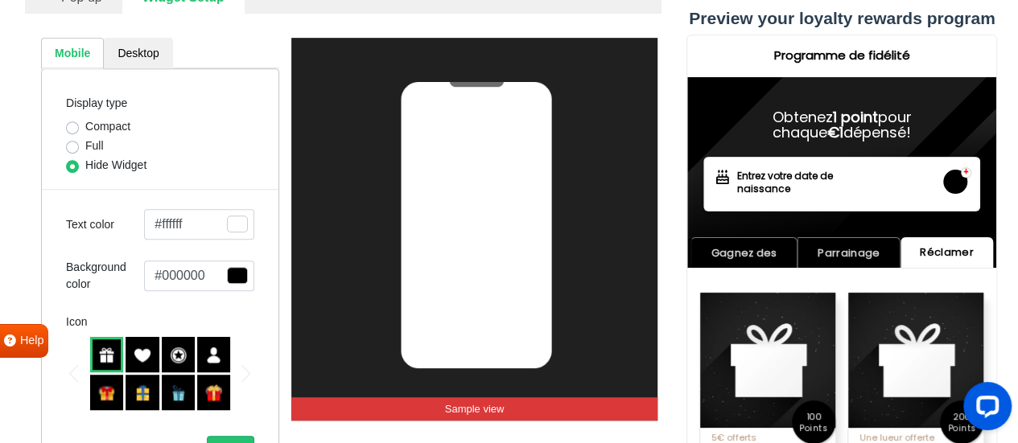
click at [93, 146] on label "Full" at bounding box center [94, 146] width 19 height 17
click at [79, 146] on input "Full" at bounding box center [72, 146] width 13 height 16
radio input "true"
click at [96, 129] on label "Compact" at bounding box center [107, 126] width 45 height 17
click at [79, 129] on input "Compact" at bounding box center [72, 126] width 13 height 16
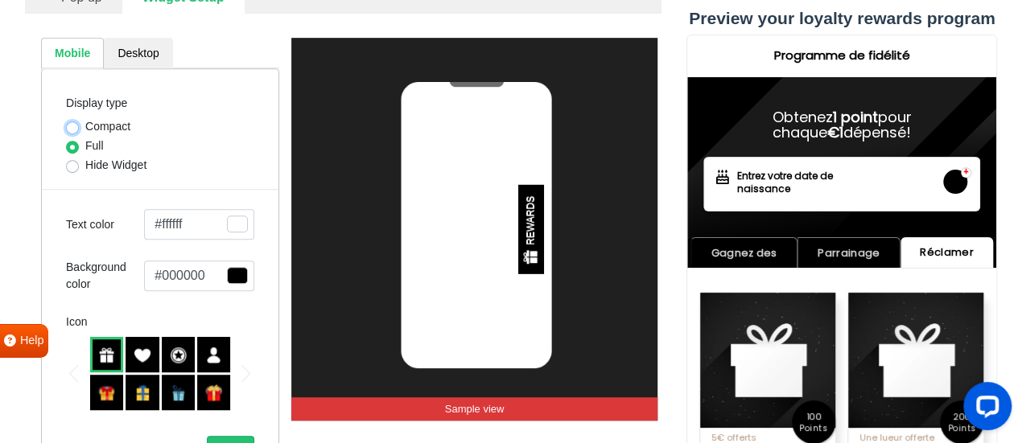
radio input "true"
select select "right"
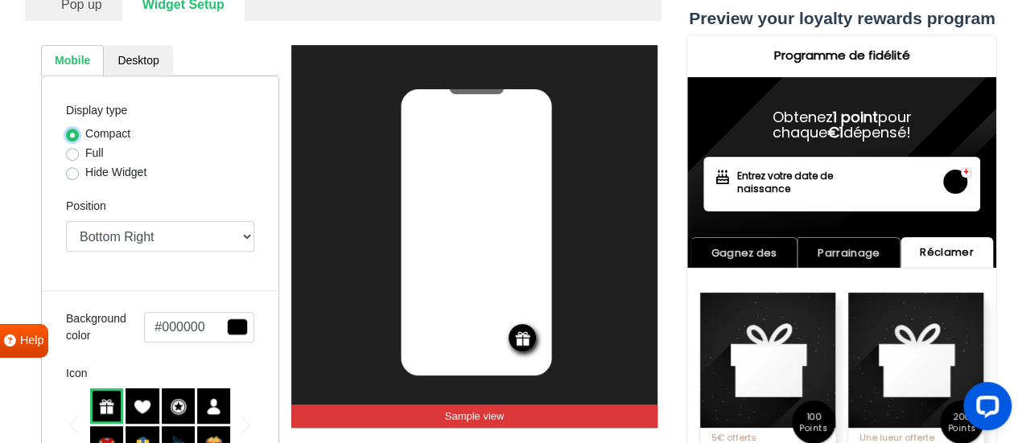
scroll to position [241, 0]
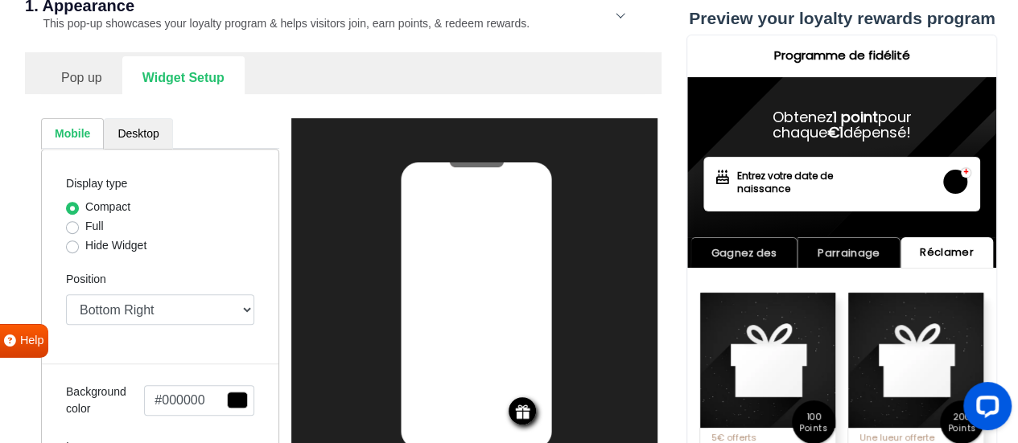
click at [109, 130] on link "Desktop" at bounding box center [138, 133] width 68 height 31
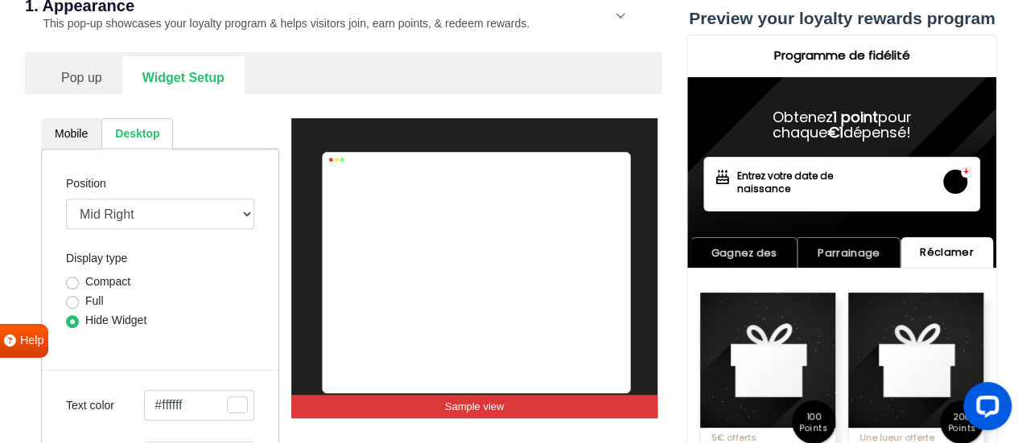
click at [109, 278] on label "Compact" at bounding box center [107, 282] width 45 height 17
click at [79, 278] on input "Compact" at bounding box center [72, 282] width 13 height 16
radio input "true"
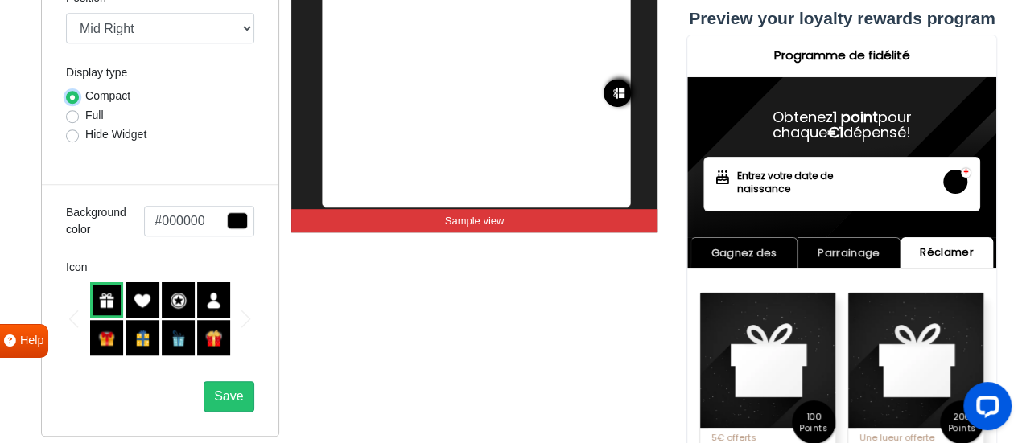
scroll to position [402, 0]
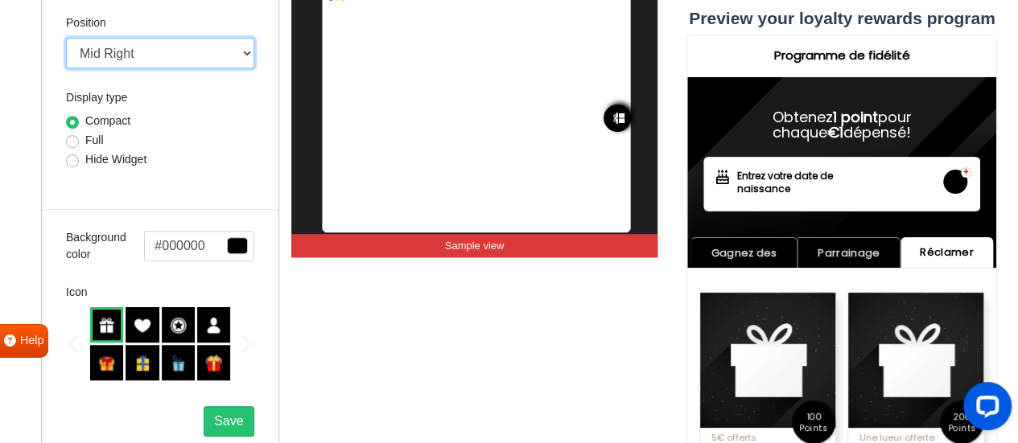
click at [143, 38] on select "Mid Right Mid Left Top Bar Top Left Top Right Top Center Bottom Bar Bottom Left…" at bounding box center [160, 53] width 188 height 31
click at [66, 38] on select "Mid Right Mid Left Top Bar Top Left Top Right Top Center Bottom Bar Bottom Left…" at bounding box center [160, 53] width 188 height 31
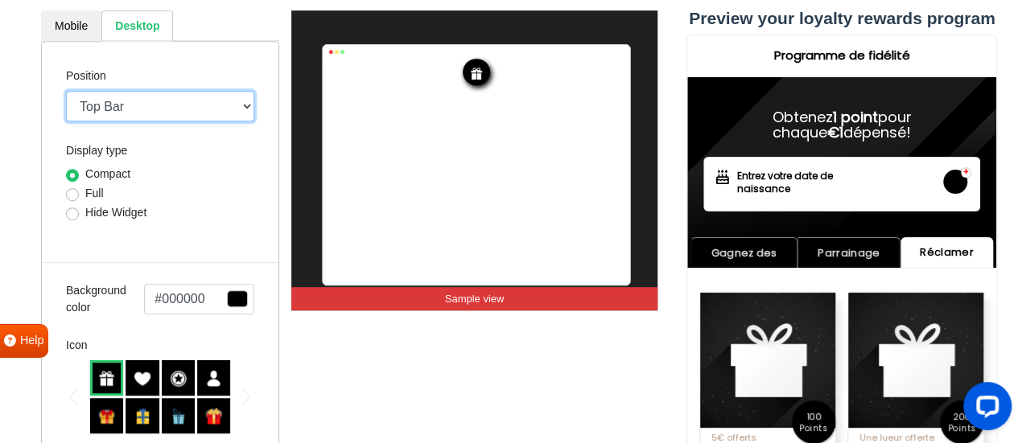
scroll to position [241, 0]
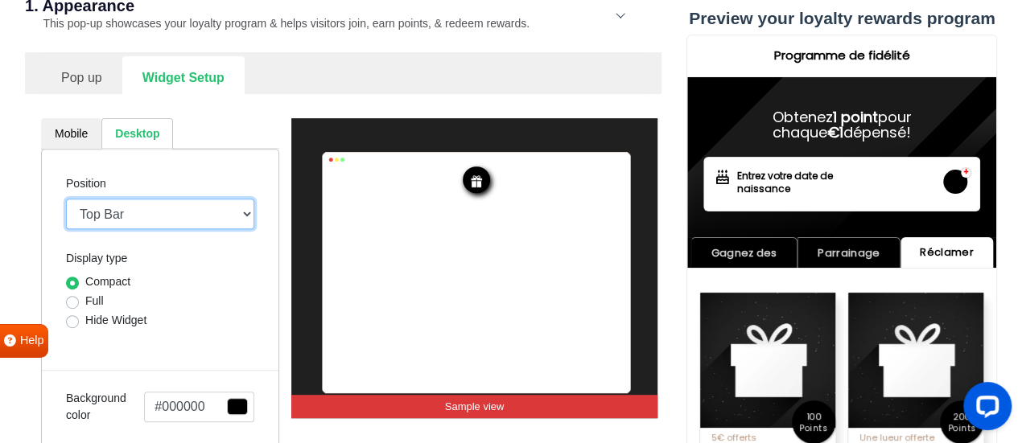
click at [134, 207] on select "Mid Right Mid Left Top Bar Top Left Top Right Top Center Bottom Bar Bottom Left…" at bounding box center [160, 214] width 188 height 31
click at [66, 199] on select "Mid Right Mid Left Top Bar Top Left Top Right Top Center Bottom Bar Bottom Left…" at bounding box center [160, 214] width 188 height 31
click at [121, 219] on select "Mid Right Mid Left Top Bar Top Left Top Right Top Center Bottom Bar Bottom Left…" at bounding box center [160, 214] width 188 height 31
select select "top-right-corner"
click at [66, 199] on select "Mid Right Mid Left Top Bar Top Left Top Right Top Center Bottom Bar Bottom Left…" at bounding box center [160, 214] width 188 height 31
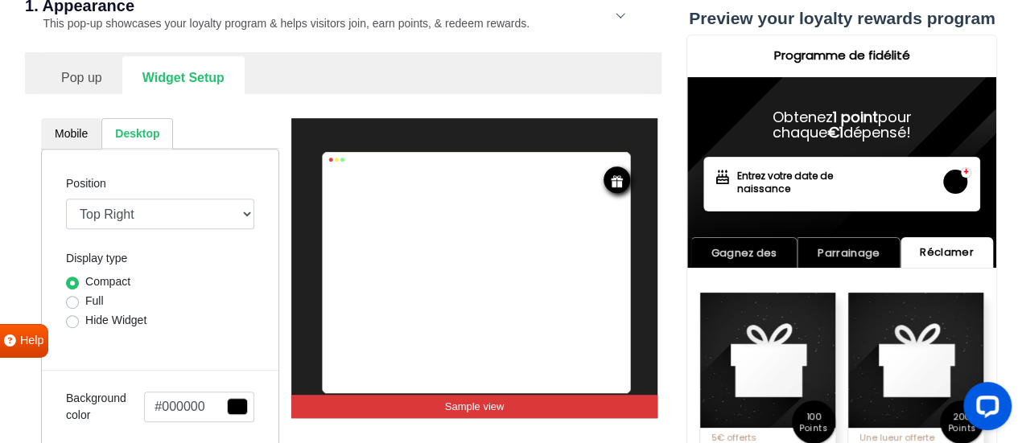
click at [232, 250] on div "Display type Compact Full Hide Widget" at bounding box center [160, 290] width 188 height 83
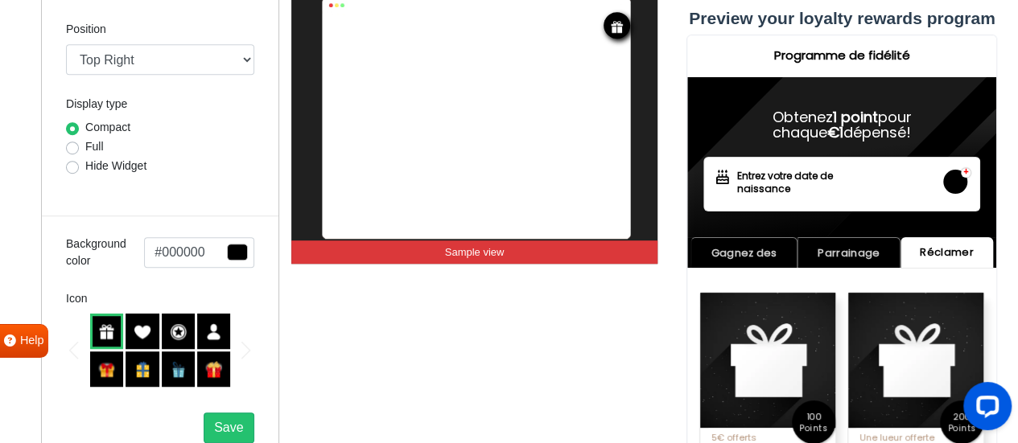
scroll to position [483, 0]
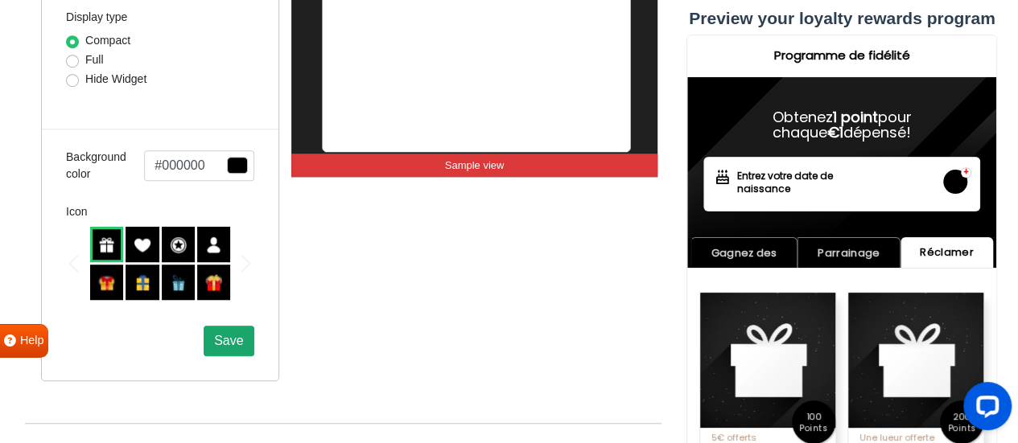
click at [225, 334] on span "Save" at bounding box center [228, 341] width 29 height 14
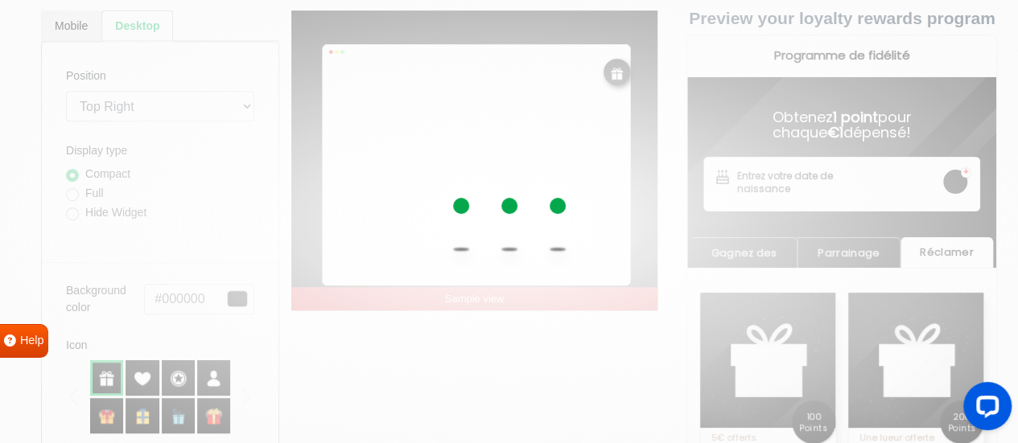
scroll to position [241, 0]
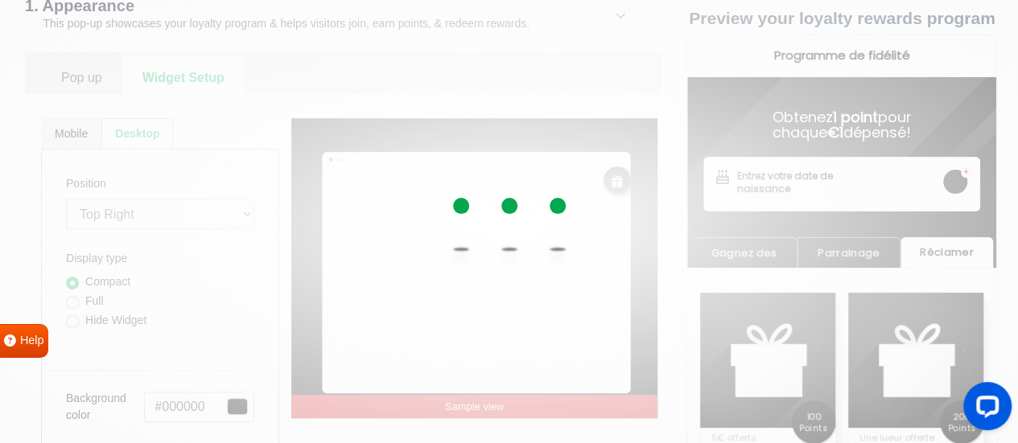
click at [77, 132] on div at bounding box center [509, 221] width 1018 height 443
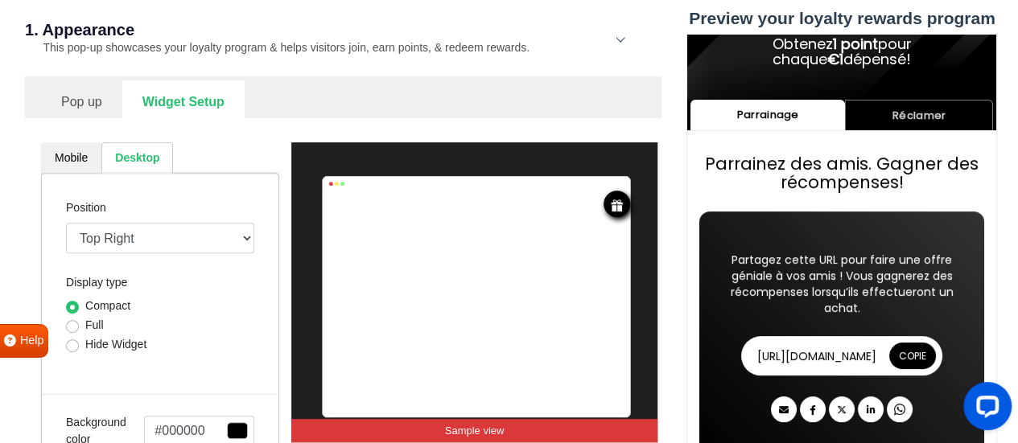
scroll to position [0, 0]
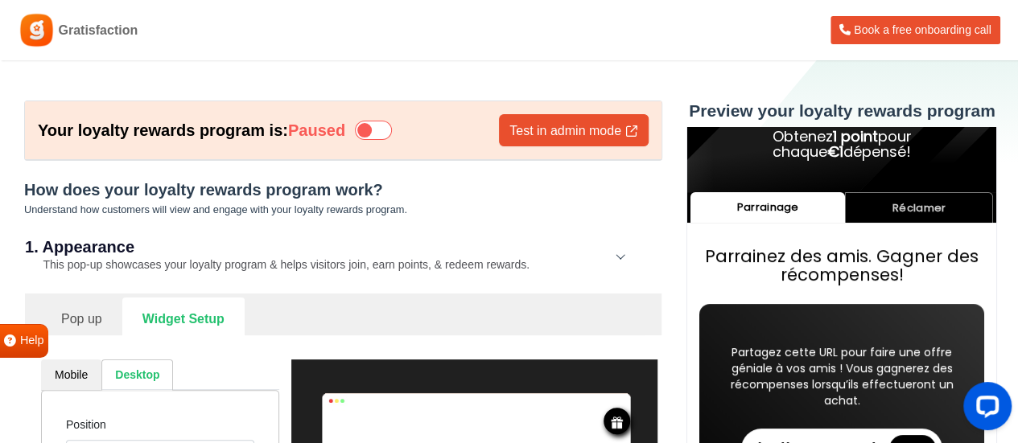
click at [368, 126] on icon at bounding box center [373, 130] width 37 height 19
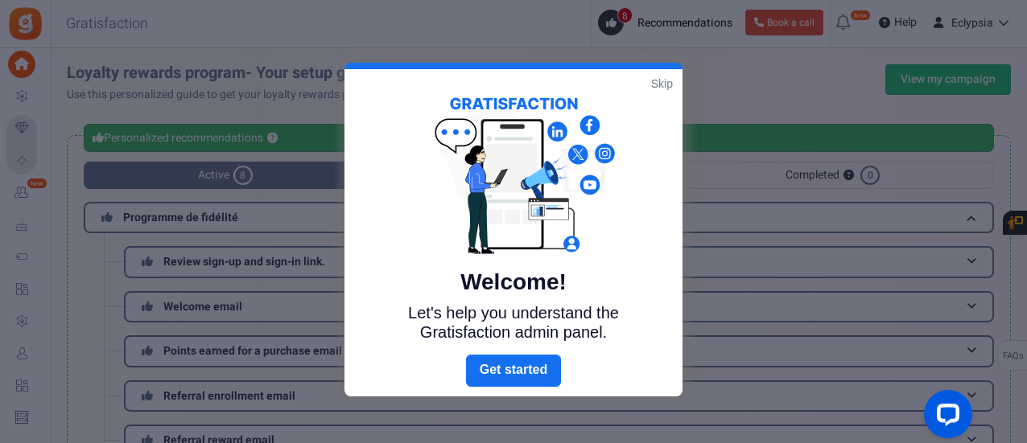
click at [658, 84] on link "Skip" at bounding box center [662, 84] width 22 height 16
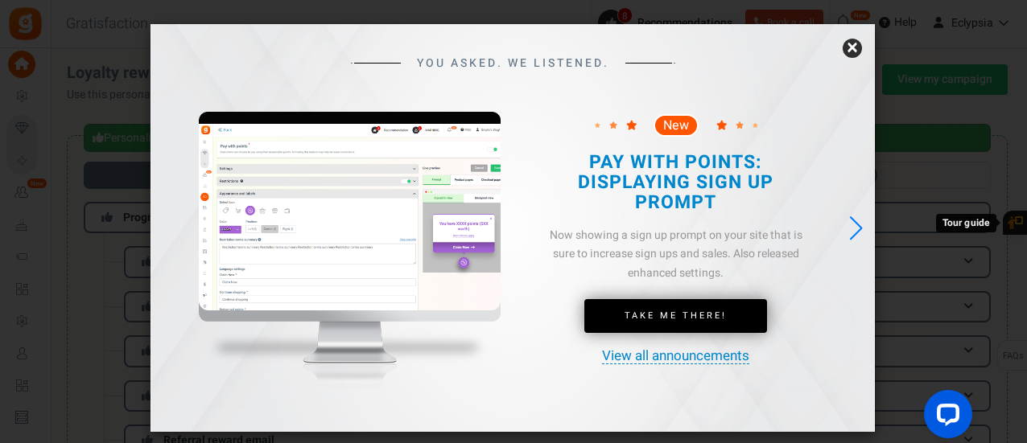
click at [852, 53] on link "×" at bounding box center [851, 48] width 19 height 19
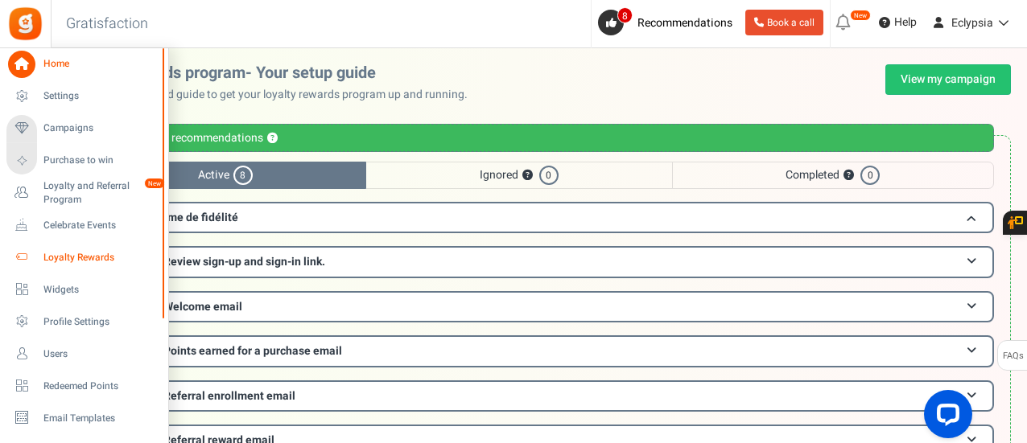
click at [109, 260] on span "Loyalty Rewards" at bounding box center [99, 258] width 113 height 14
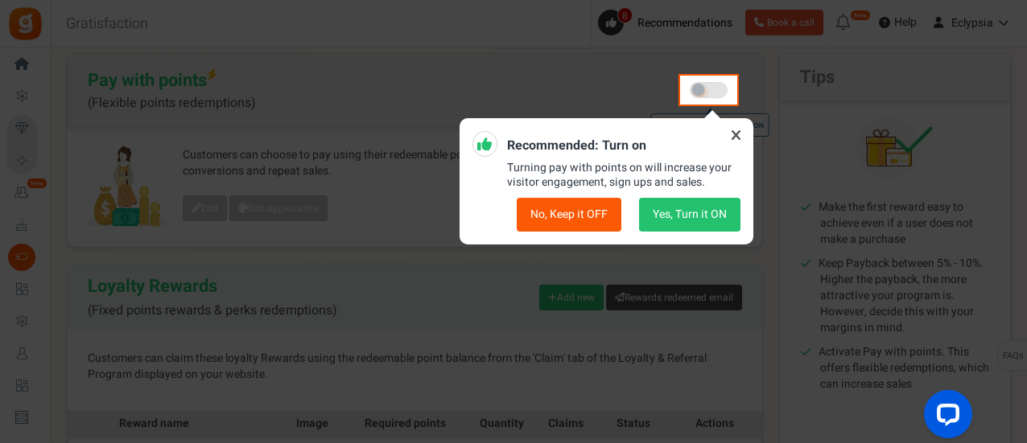
scroll to position [161, 0]
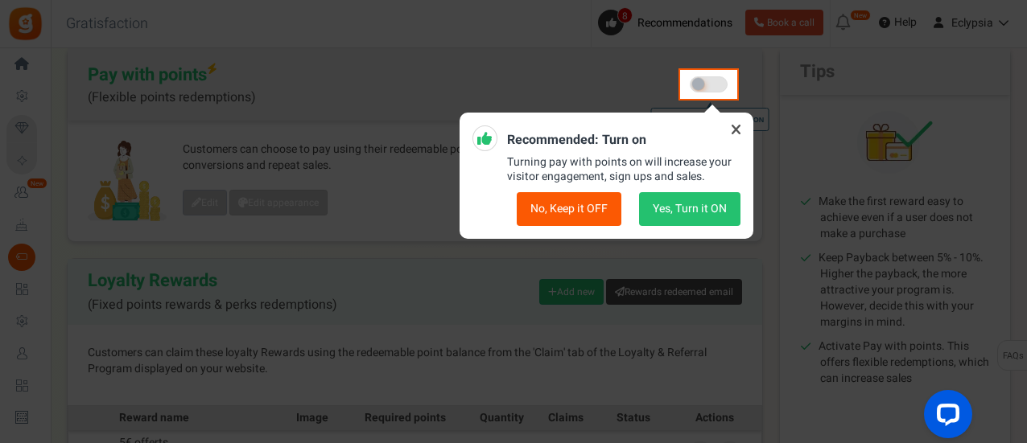
click at [729, 131] on icon at bounding box center [736, 130] width 26 height 26
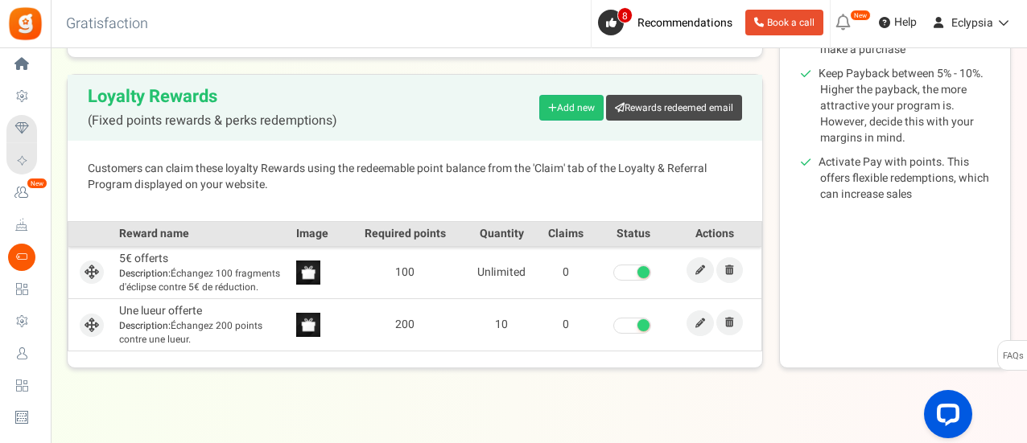
scroll to position [364, 0]
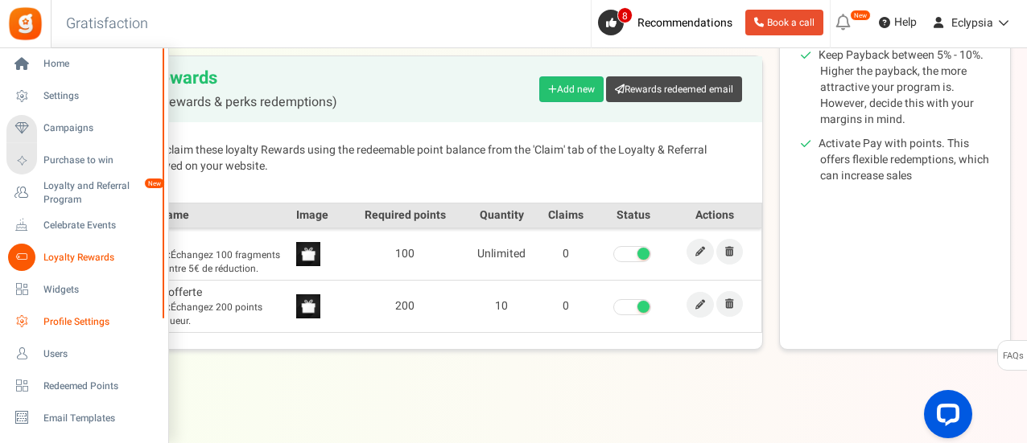
click at [56, 321] on span "Profile Settings" at bounding box center [99, 322] width 113 height 14
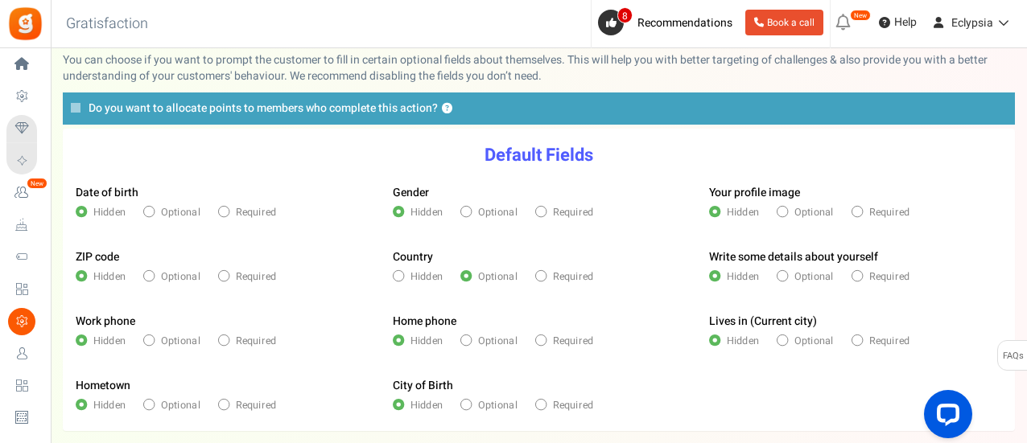
scroll to position [226, 0]
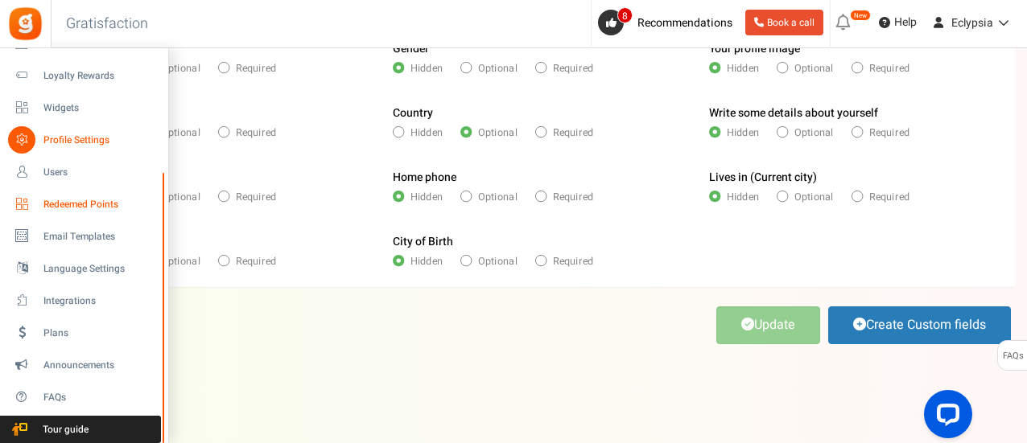
click at [101, 208] on span "Redeemed Points" at bounding box center [99, 205] width 113 height 14
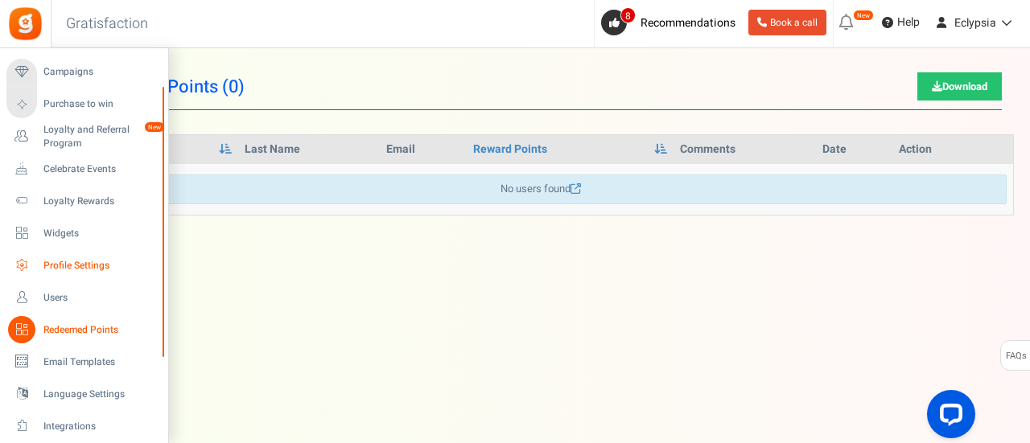
click at [85, 261] on span "Profile Settings" at bounding box center [99, 266] width 113 height 14
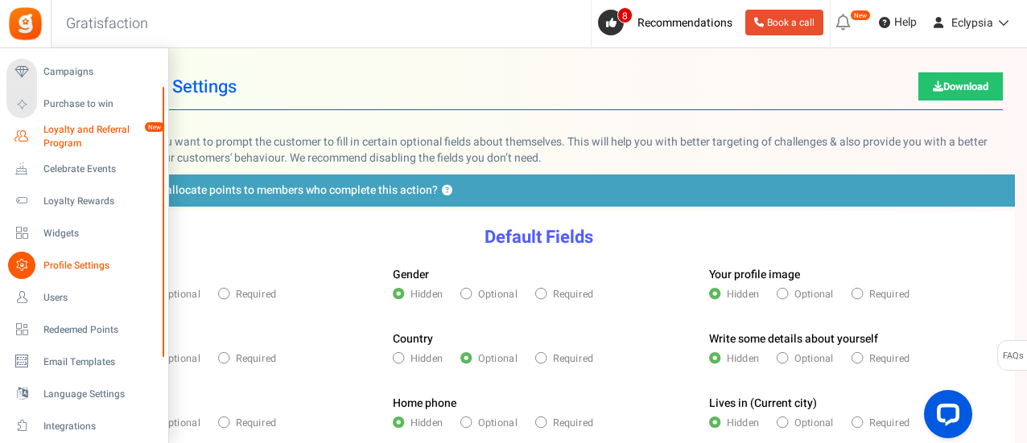
click at [55, 140] on span "Loyalty and Referral Program" at bounding box center [101, 136] width 117 height 27
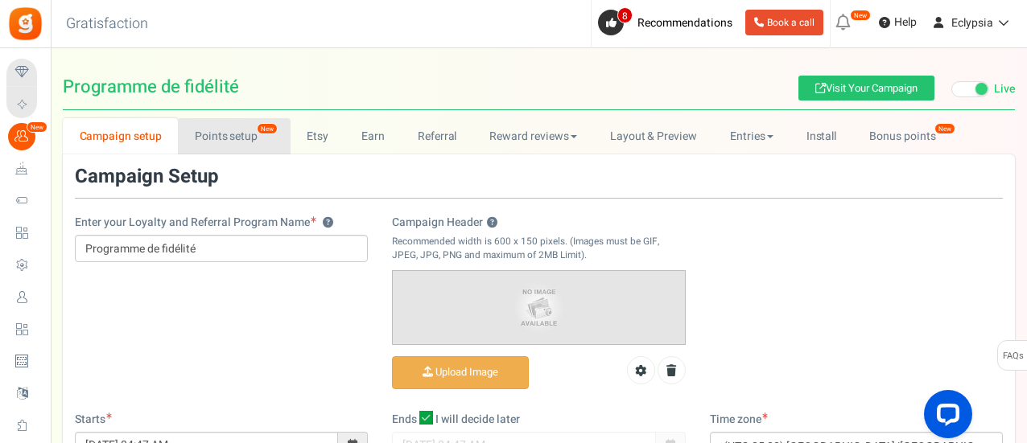
click at [253, 140] on link "Points setup New" at bounding box center [234, 136] width 112 height 36
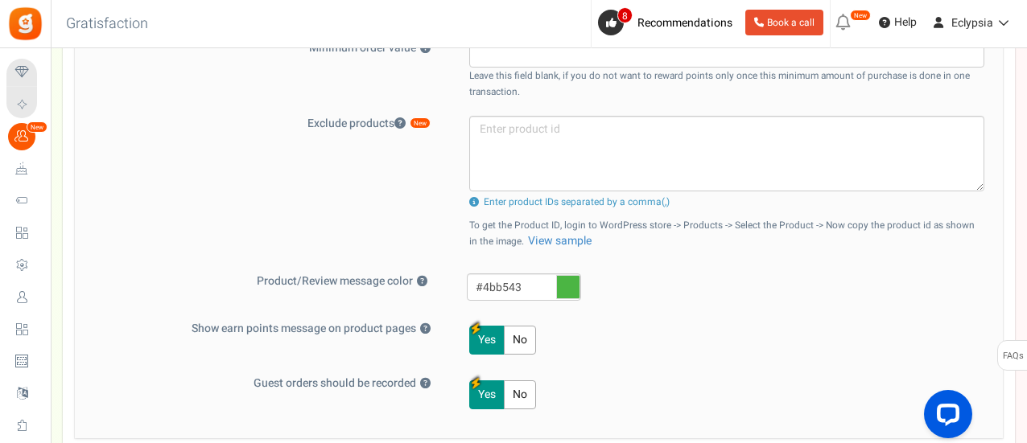
scroll to position [644, 0]
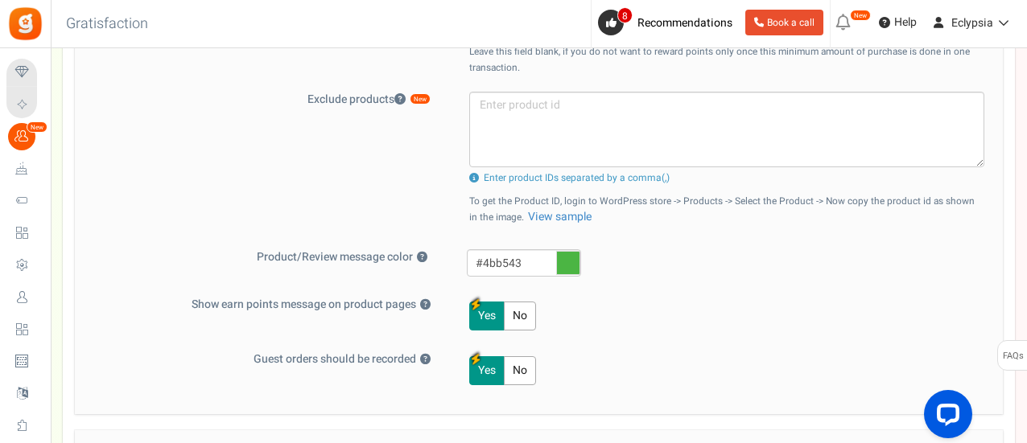
click at [563, 261] on icon at bounding box center [568, 263] width 24 height 24
click at [563, 261] on input "#4bb543" at bounding box center [524, 262] width 114 height 27
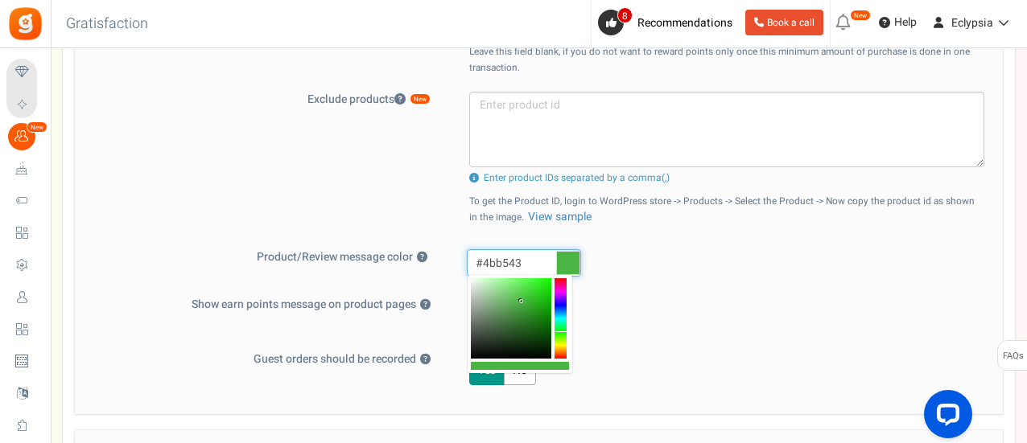
click at [526, 255] on input "#4bb543" at bounding box center [524, 262] width 114 height 27
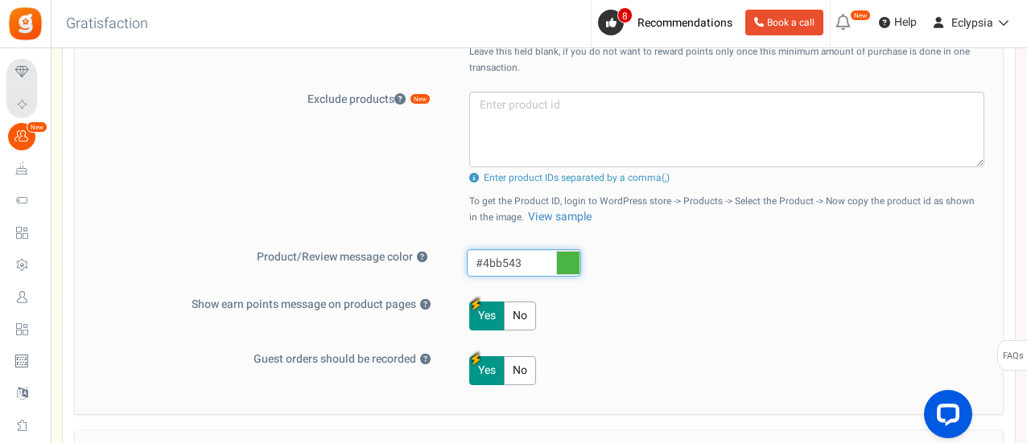
click at [526, 255] on input "#4bb543" at bounding box center [524, 262] width 114 height 27
click at [525, 255] on input "#4bb543" at bounding box center [524, 262] width 114 height 27
paste input "b89982"
type input "#b89982"
click at [602, 300] on div "Yes No" at bounding box center [717, 316] width 533 height 39
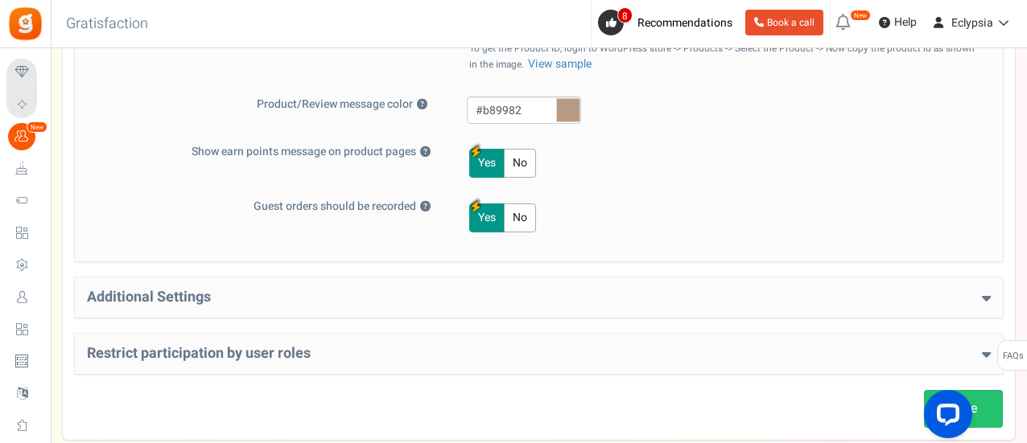
scroll to position [805, 0]
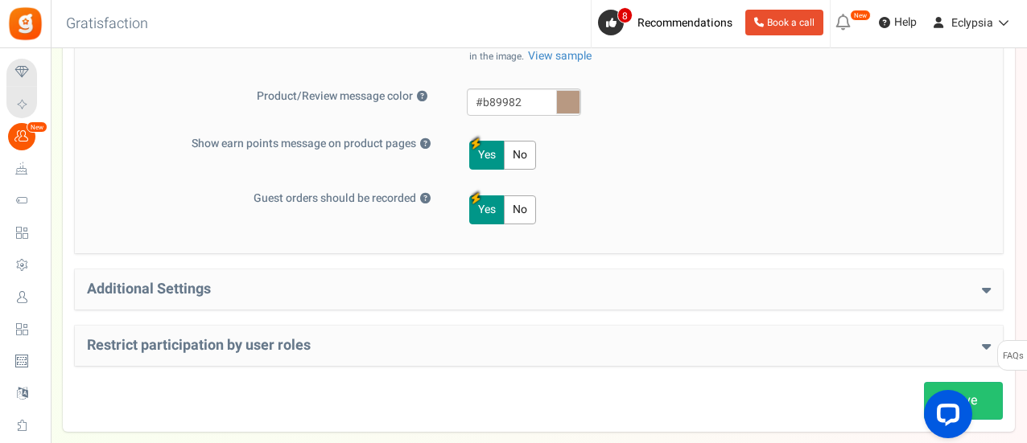
click at [504, 282] on h4 "Additional Settings" at bounding box center [539, 290] width 904 height 16
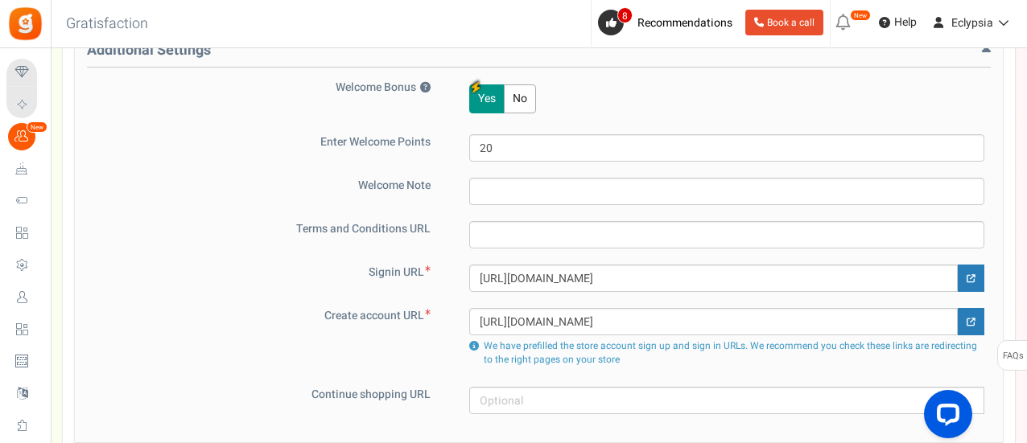
scroll to position [1207, 0]
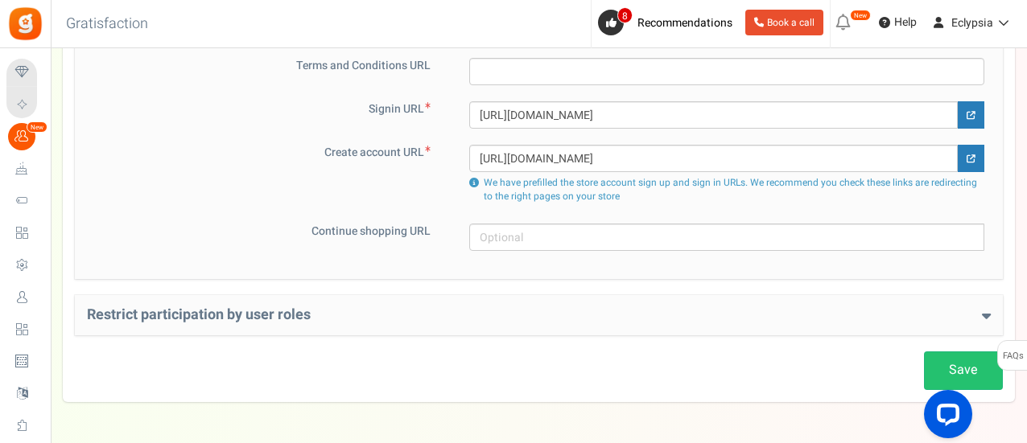
click at [451, 297] on div "Restrict participation by user roles Restrict user roles from participating in …" at bounding box center [539, 315] width 928 height 40
click at [451, 303] on div "Restrict participation by user roles Restrict user roles from participating in …" at bounding box center [539, 315] width 928 height 40
click at [454, 307] on h4 "Restrict participation by user roles" at bounding box center [539, 315] width 904 height 16
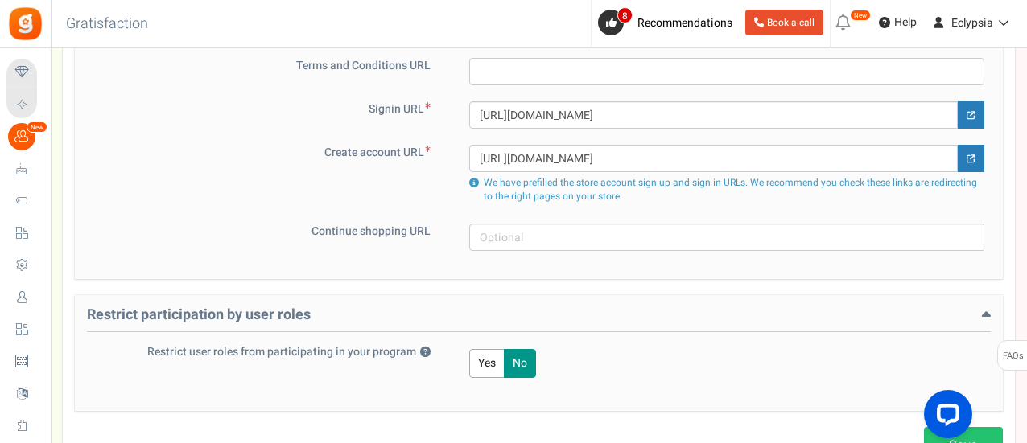
click at [455, 307] on h4 "Restrict participation by user roles" at bounding box center [539, 319] width 904 height 25
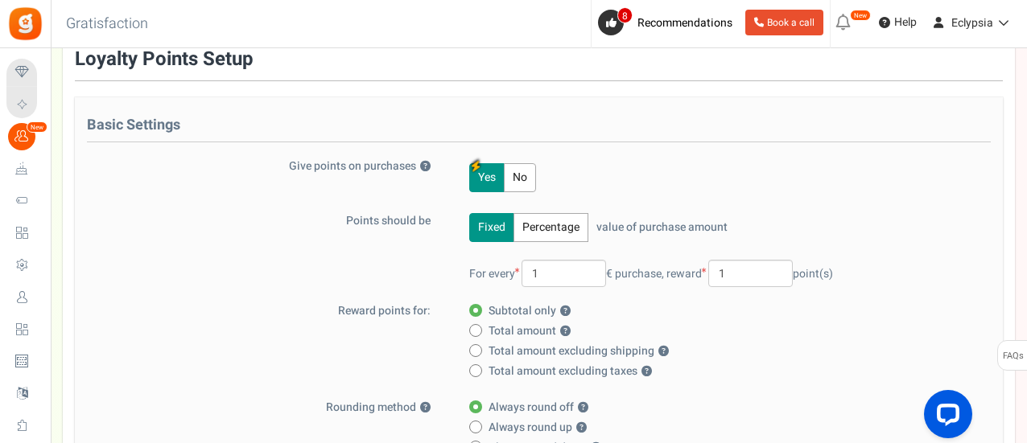
scroll to position [0, 0]
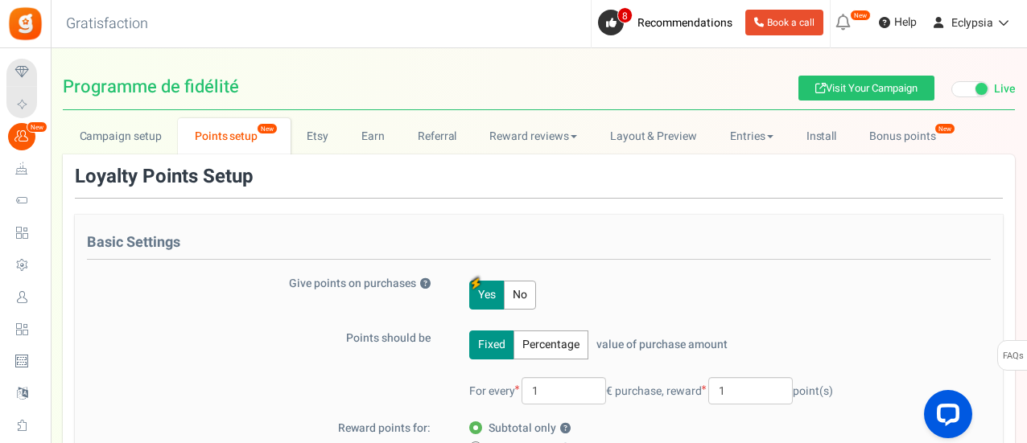
click at [613, 245] on h4 "Basic Settings" at bounding box center [539, 247] width 904 height 25
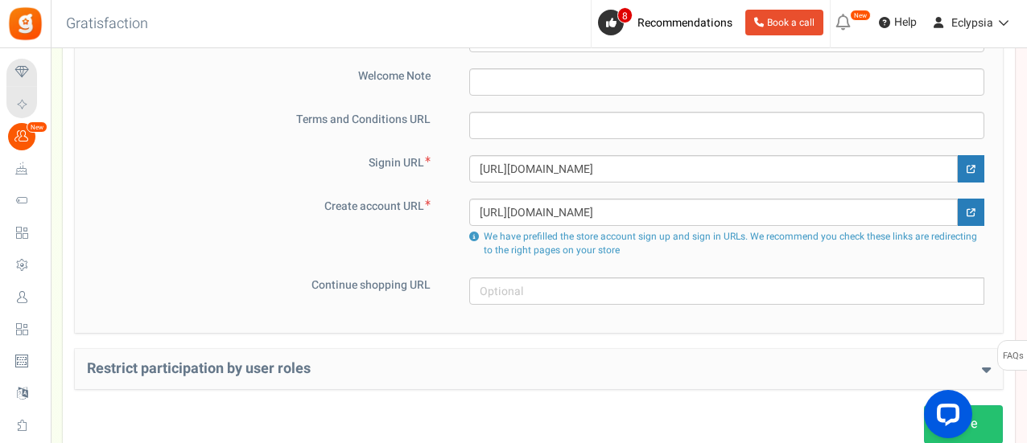
scroll to position [1257, 0]
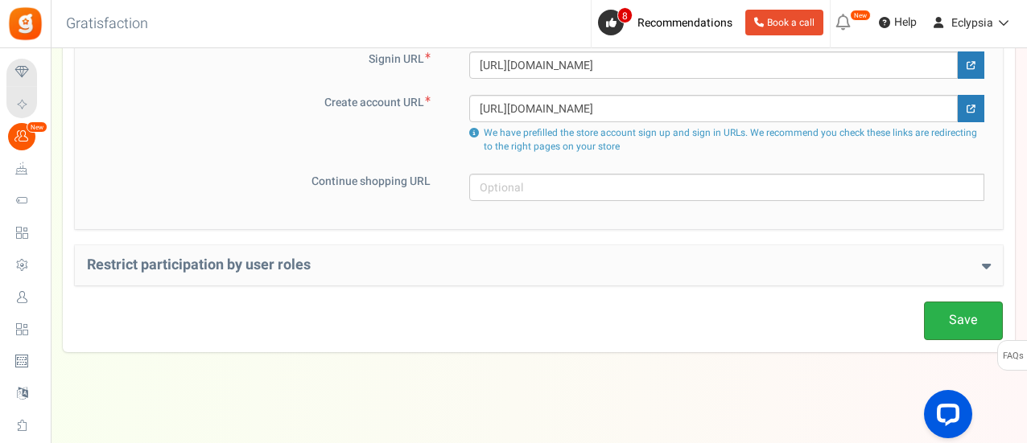
click at [974, 316] on link "Save" at bounding box center [963, 321] width 79 height 38
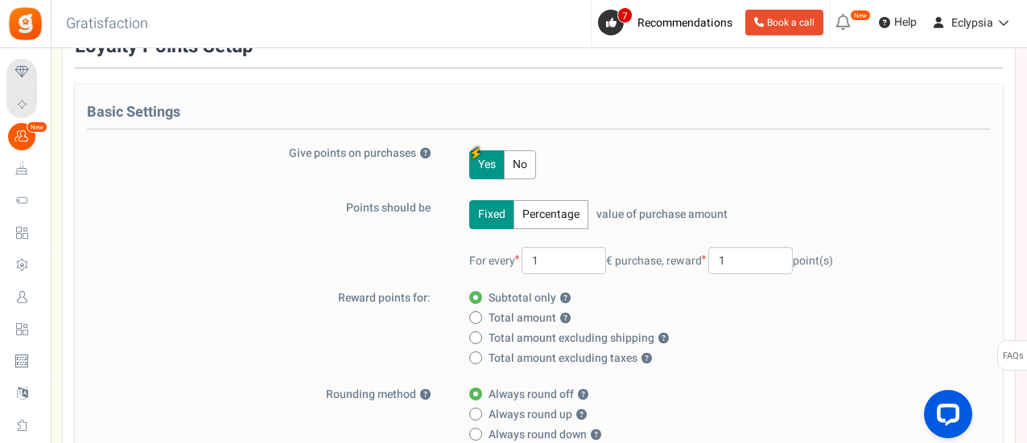
scroll to position [0, 0]
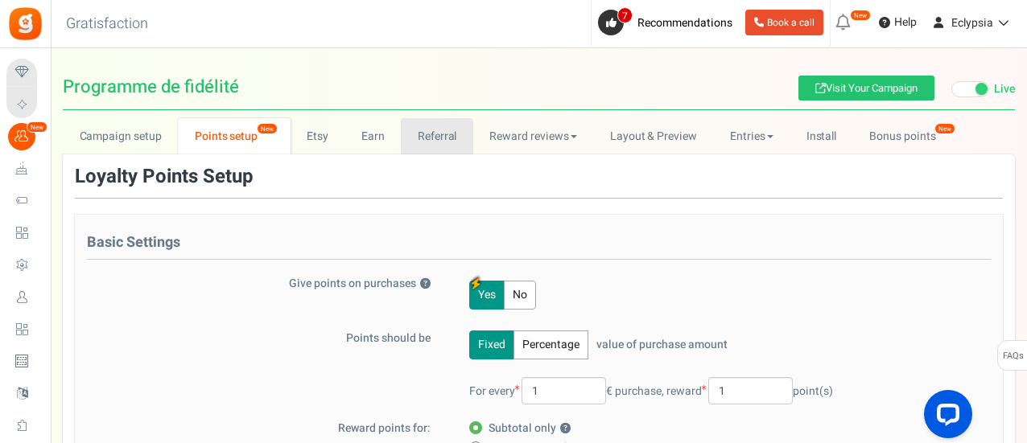
click at [430, 135] on link "Referral" at bounding box center [437, 136] width 72 height 36
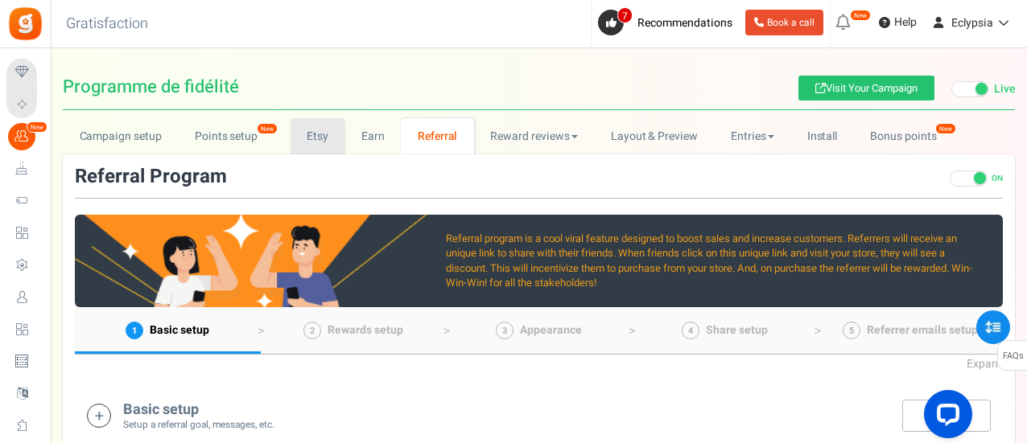
click at [331, 138] on link "Etsy" at bounding box center [317, 136] width 55 height 36
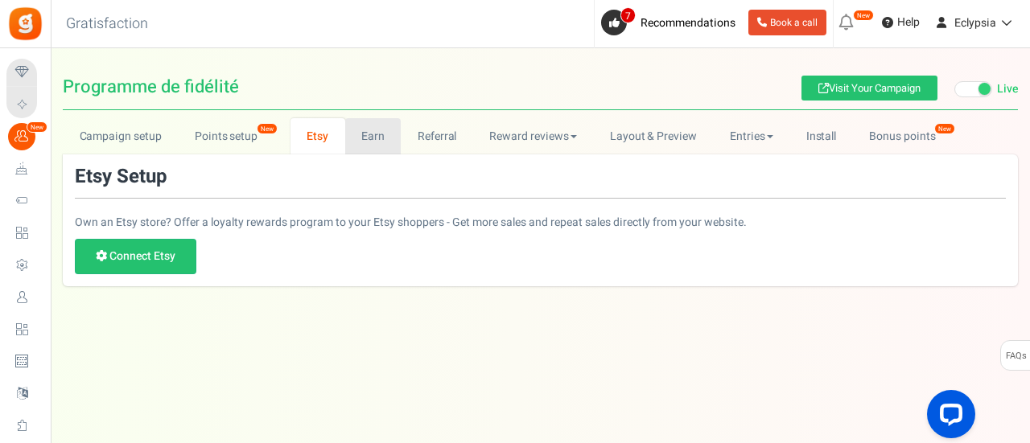
click at [381, 141] on link "Earn" at bounding box center [373, 136] width 56 height 36
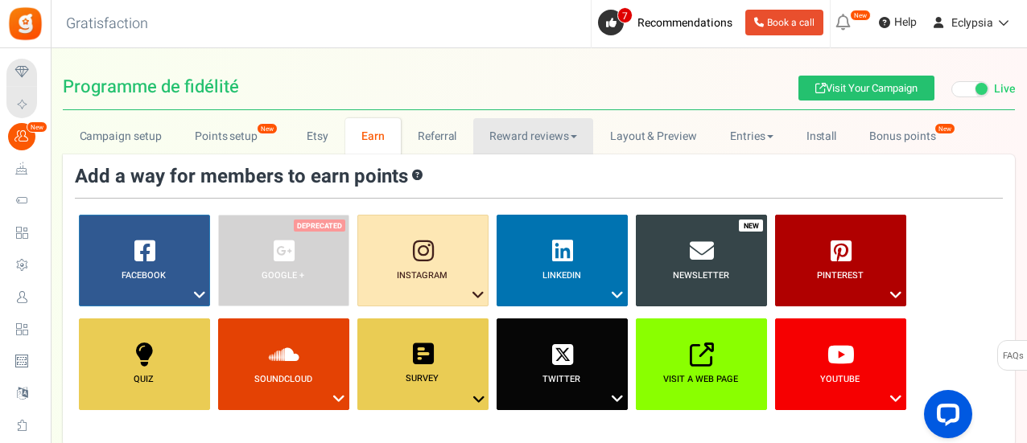
click at [562, 134] on link "Reward reviews" at bounding box center [533, 136] width 120 height 36
click at [563, 134] on link "Reward reviews" at bounding box center [533, 136] width 120 height 36
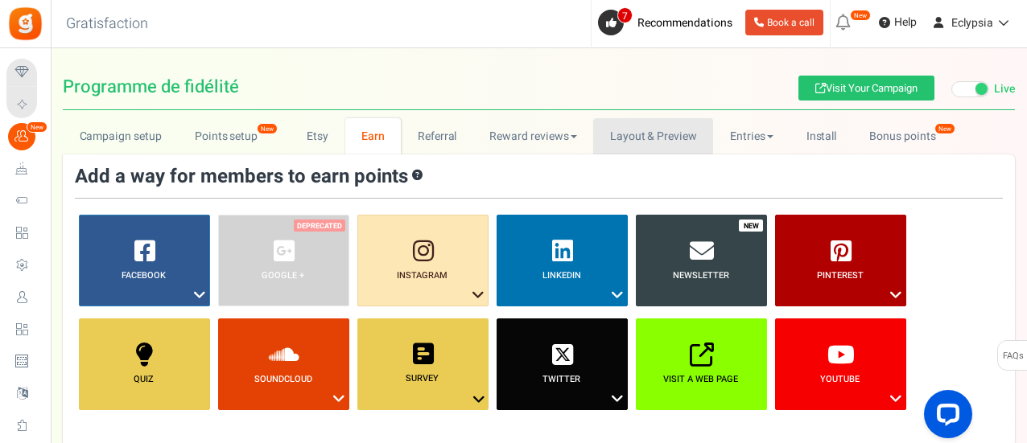
click at [623, 134] on link "Layout & Preview" at bounding box center [653, 136] width 120 height 36
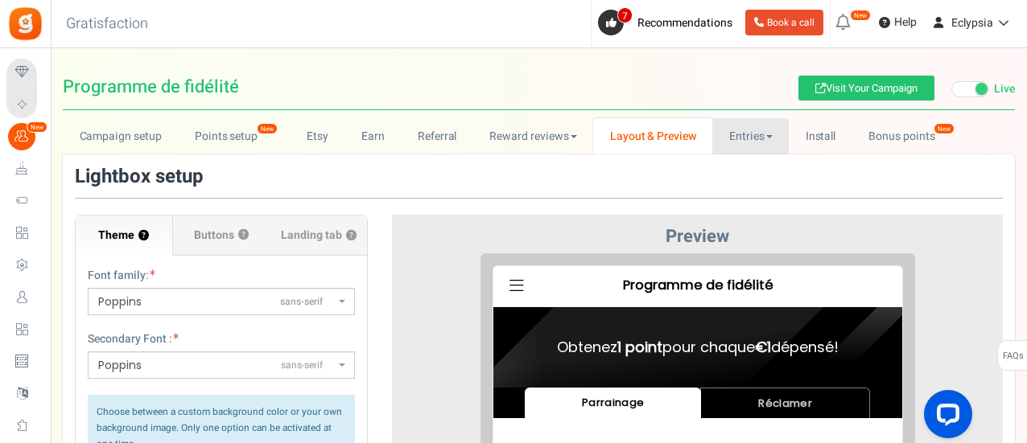
click at [751, 134] on link "Entries" at bounding box center [750, 136] width 76 height 36
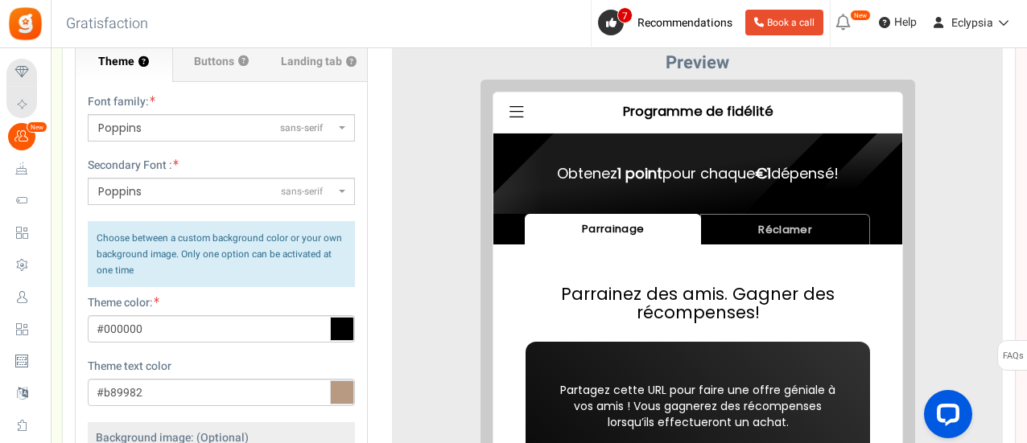
scroll to position [80, 0]
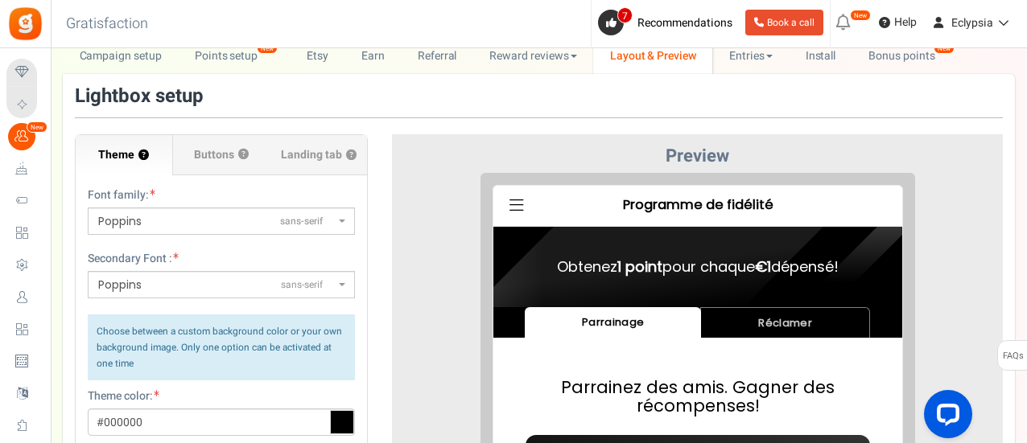
click at [165, 239] on div "Font family: ABeeZeesans-serif [PERSON_NAME] Displaydisplay AR One Sanssans-ser…" at bounding box center [221, 371] width 291 height 393
click at [166, 229] on span "Poppins sans-serif" at bounding box center [216, 221] width 237 height 17
click at [88, 208] on select "ABeeZeesans-serif [PERSON_NAME] Displaydisplay AR One Sanssans-serif Abelsans-s…" at bounding box center [87, 207] width 1 height 1
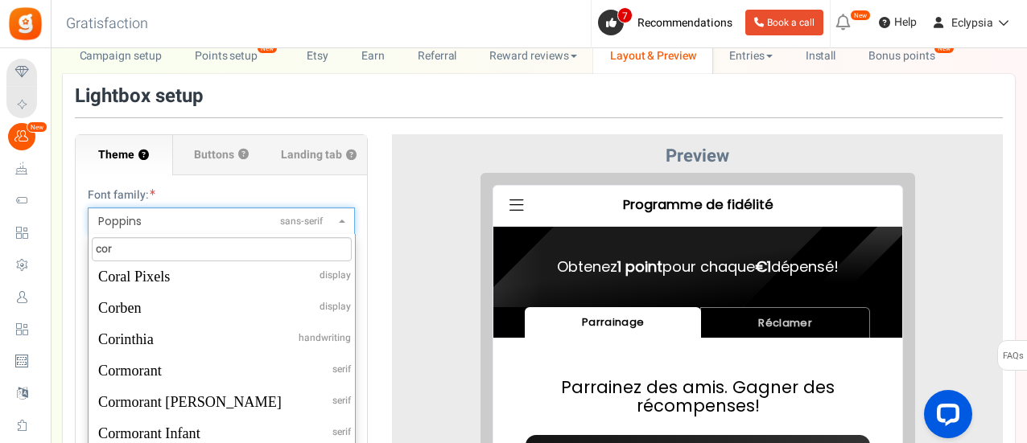
scroll to position [0, 0]
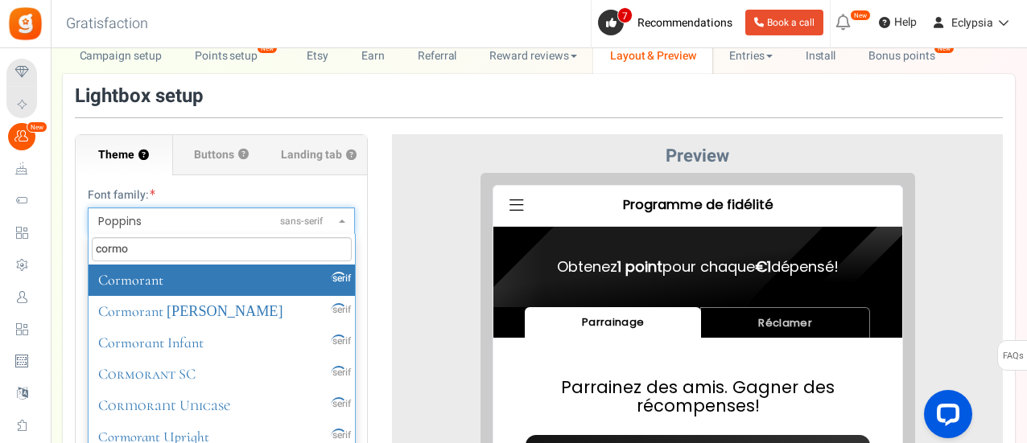
type input "cormor"
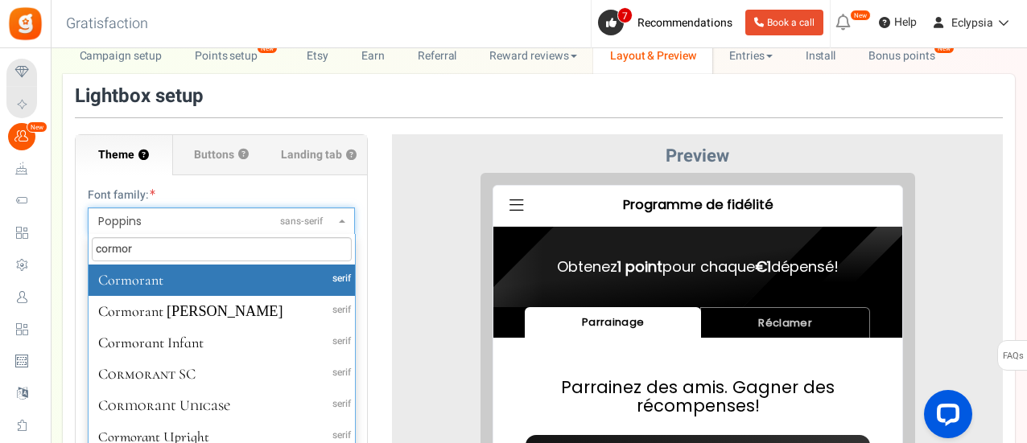
select select "353"
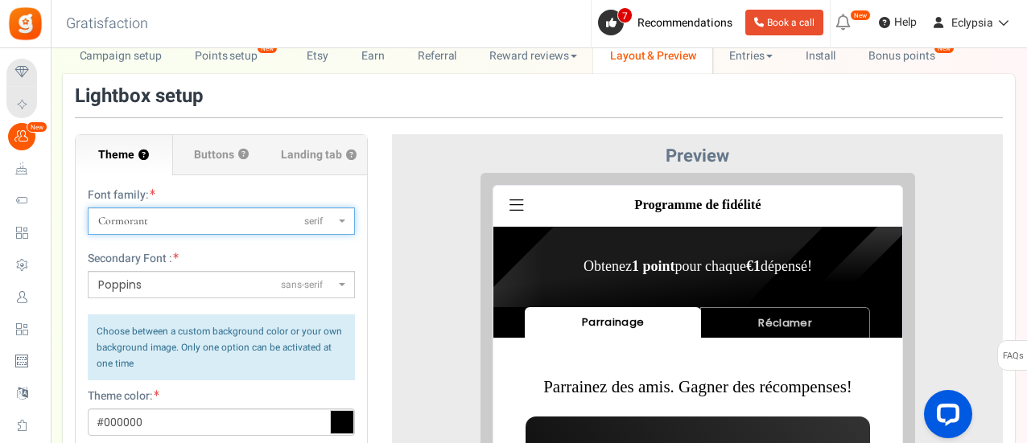
click at [229, 286] on span "Poppins sans-serif" at bounding box center [216, 285] width 237 height 17
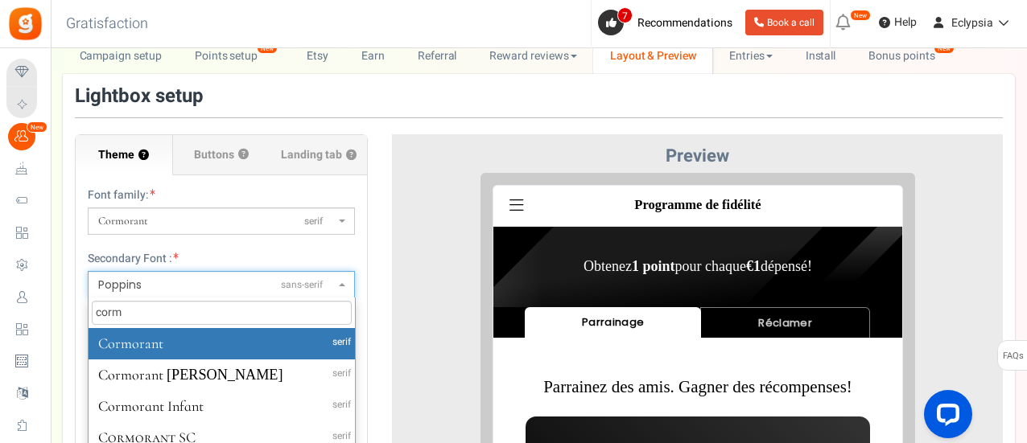
type input "corm"
select select "353"
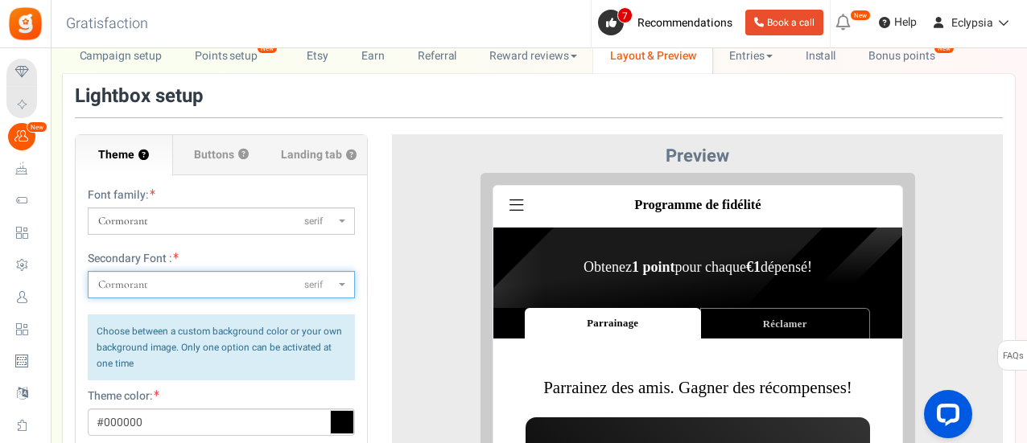
scroll to position [402, 0]
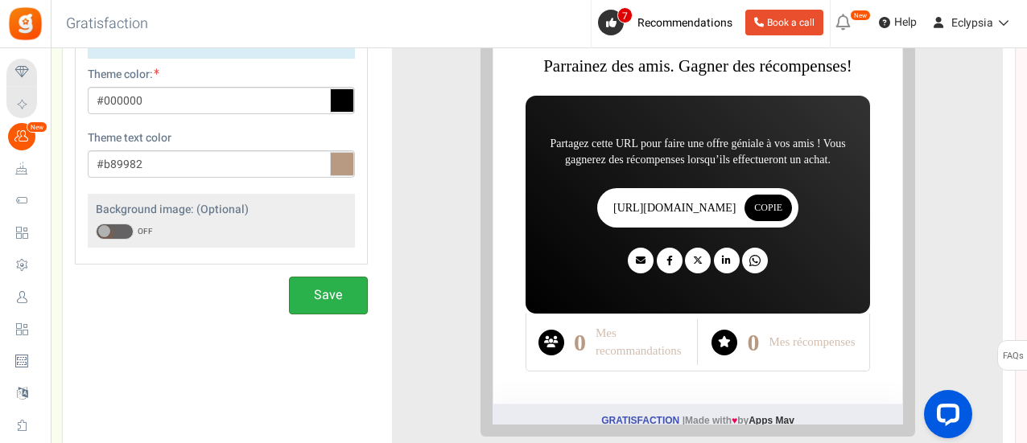
click at [317, 299] on button "Save" at bounding box center [328, 296] width 79 height 38
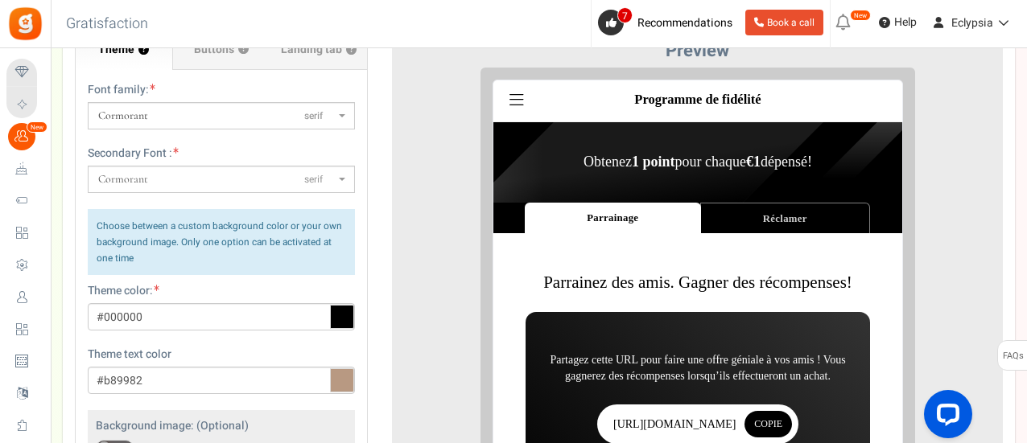
scroll to position [161, 0]
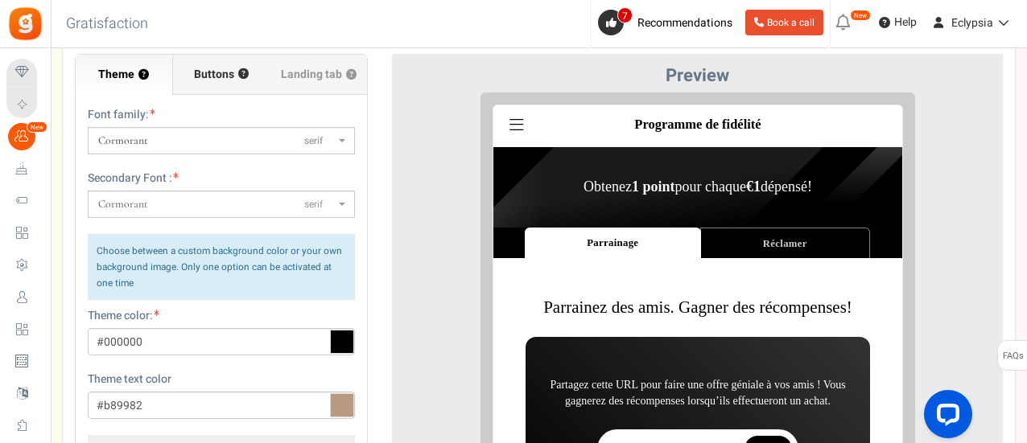
click at [222, 77] on span "Buttons" at bounding box center [214, 75] width 40 height 16
click at [0, 0] on input "Buttons ?" at bounding box center [0, 0] width 0 height 0
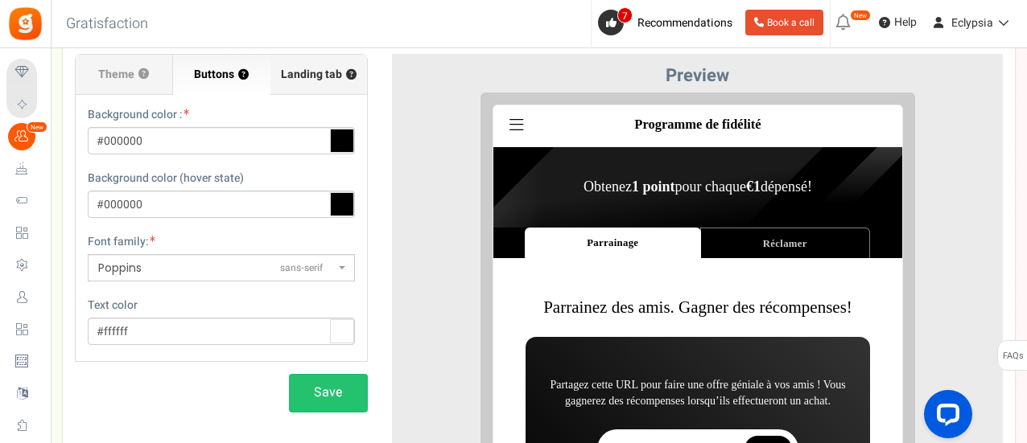
click at [301, 82] on label "Landing tab ?" at bounding box center [318, 75] width 97 height 40
click at [0, 0] on input "Landing tab ?" at bounding box center [0, 0] width 0 height 0
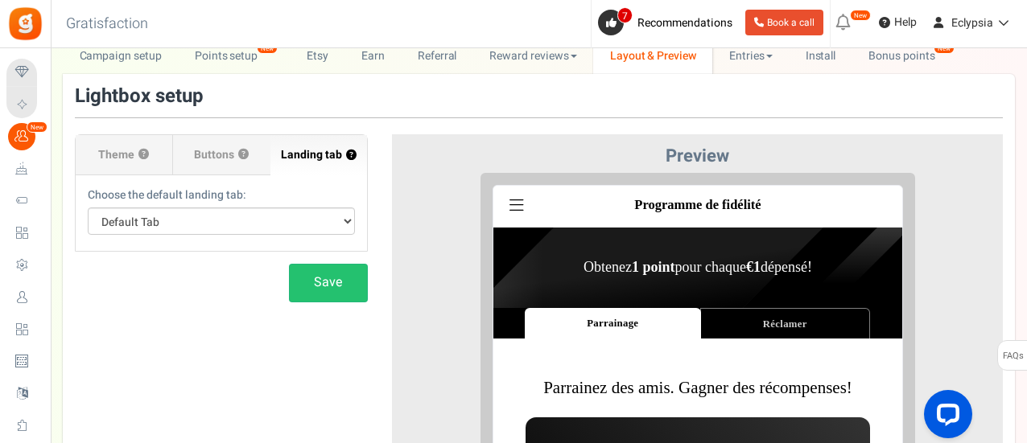
scroll to position [0, 0]
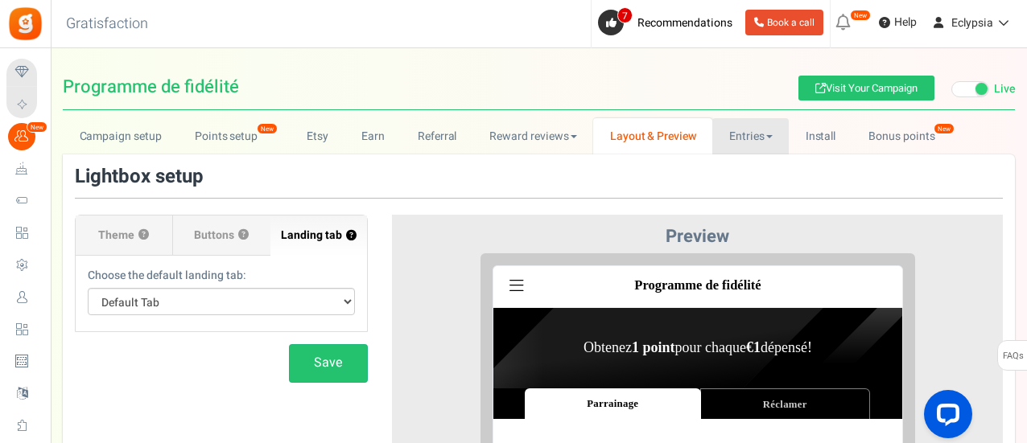
click at [769, 141] on link "Entries" at bounding box center [750, 136] width 76 height 36
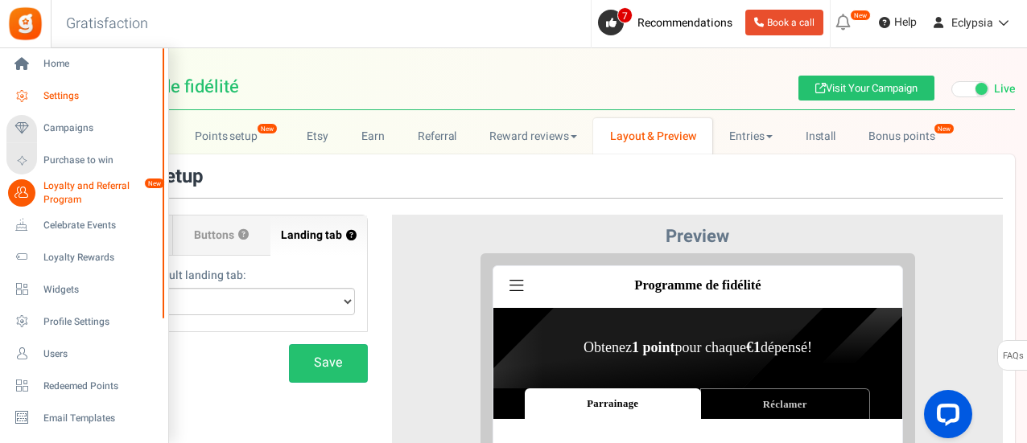
click at [80, 97] on span "Settings" at bounding box center [99, 96] width 113 height 14
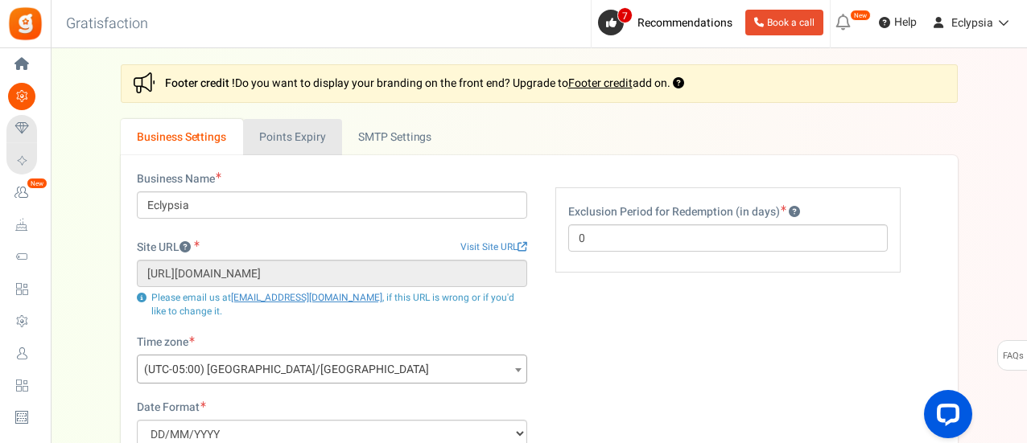
click at [294, 146] on link "Points Expiry" at bounding box center [292, 137] width 99 height 36
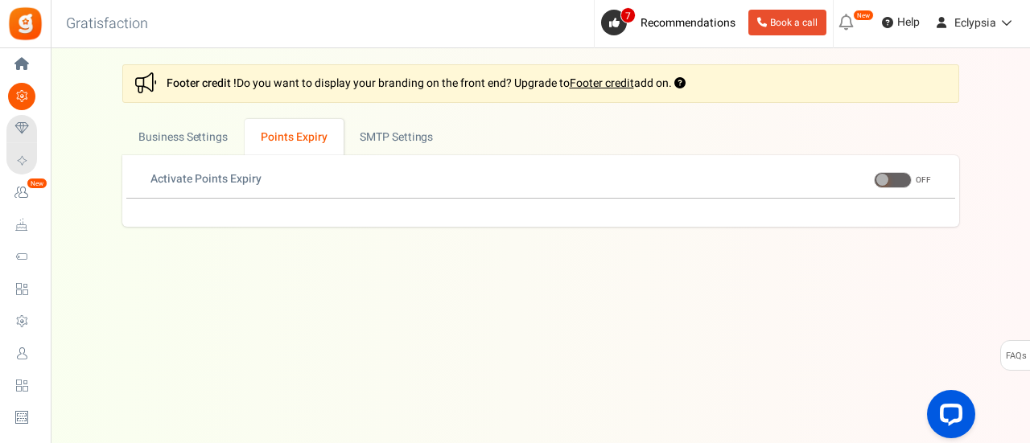
click at [283, 185] on div "Activate Points Expiry" at bounding box center [339, 181] width 402 height 20
click at [883, 176] on span at bounding box center [882, 180] width 12 height 12
click at [874, 176] on input "ON OFF" at bounding box center [874, 180] width 0 height 10
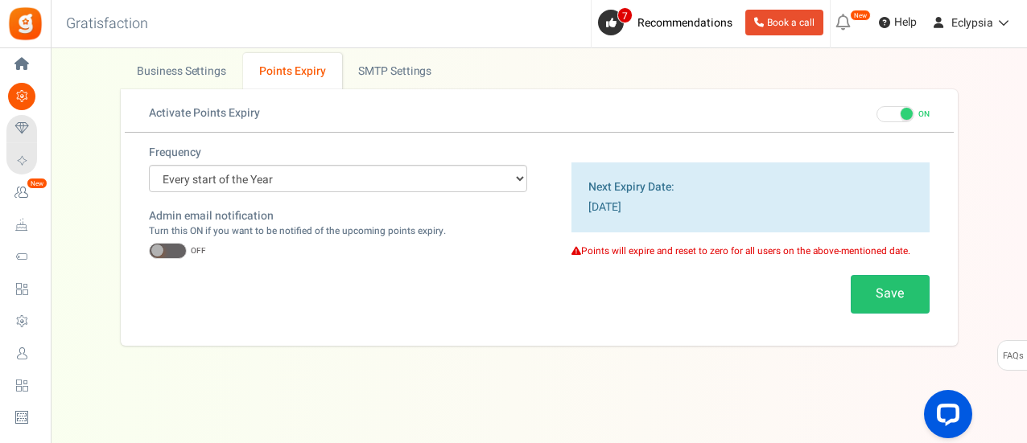
scroll to position [64, 0]
click at [170, 245] on span at bounding box center [168, 253] width 38 height 16
click at [149, 248] on input "ON OFF" at bounding box center [149, 253] width 0 height 10
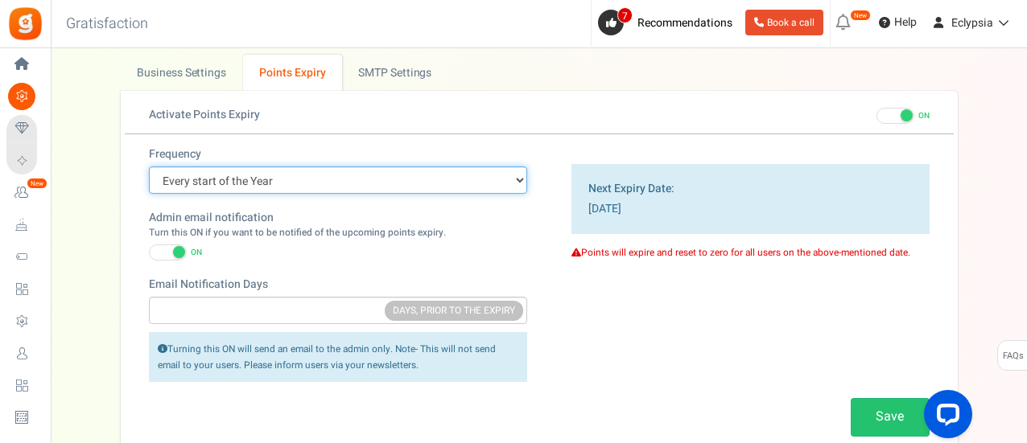
click at [236, 186] on select "Every start of the Year Every start of the Month Exact Date (one Time)" at bounding box center [338, 180] width 378 height 27
click at [276, 183] on select "Every start of the Year Every start of the Month Exact Date (one Time)" at bounding box center [338, 180] width 378 height 27
click at [282, 184] on select "Every start of the Year Every start of the Month Exact Date (one Time)" at bounding box center [338, 180] width 378 height 27
click at [149, 167] on select "Every start of the Year Every start of the Month Exact Date (one Time)" at bounding box center [338, 180] width 378 height 27
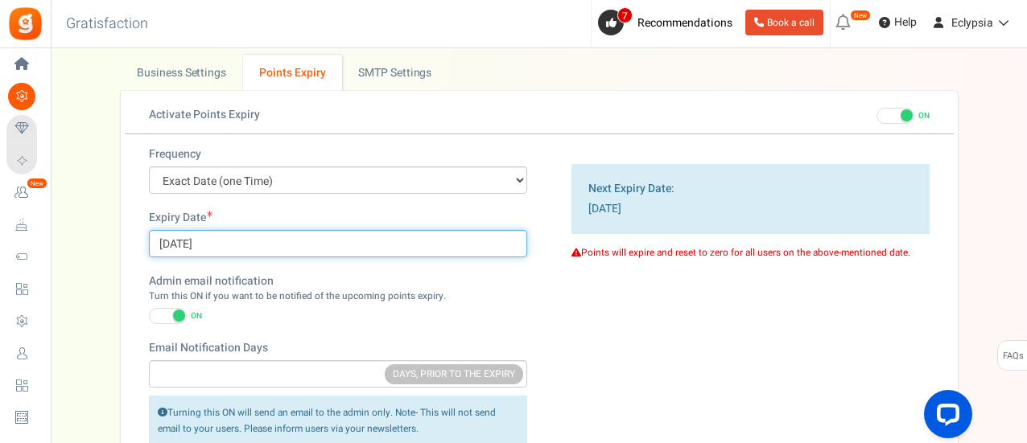
click at [253, 241] on div "Expiry Date [DATE]" at bounding box center [338, 233] width 378 height 47
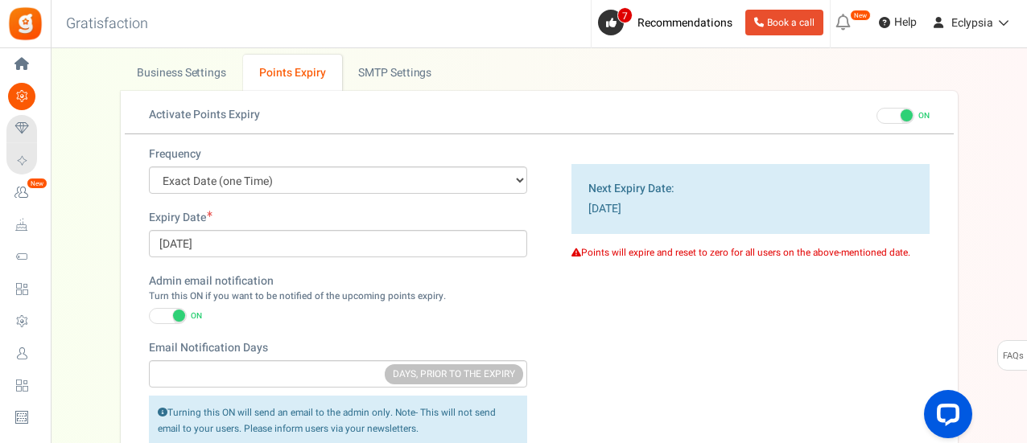
click at [468, 302] on div "Admin email notification Turn this ON if you want to be notified of the upcomin…" at bounding box center [338, 299] width 378 height 51
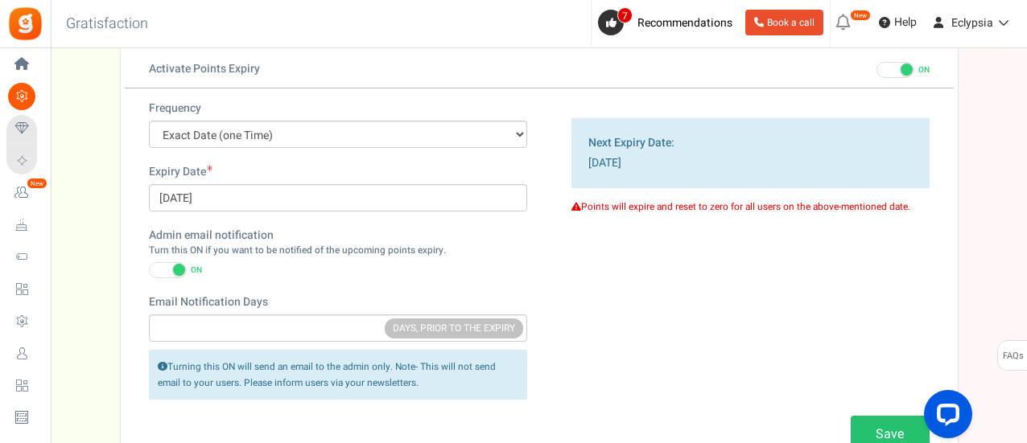
scroll to position [145, 0]
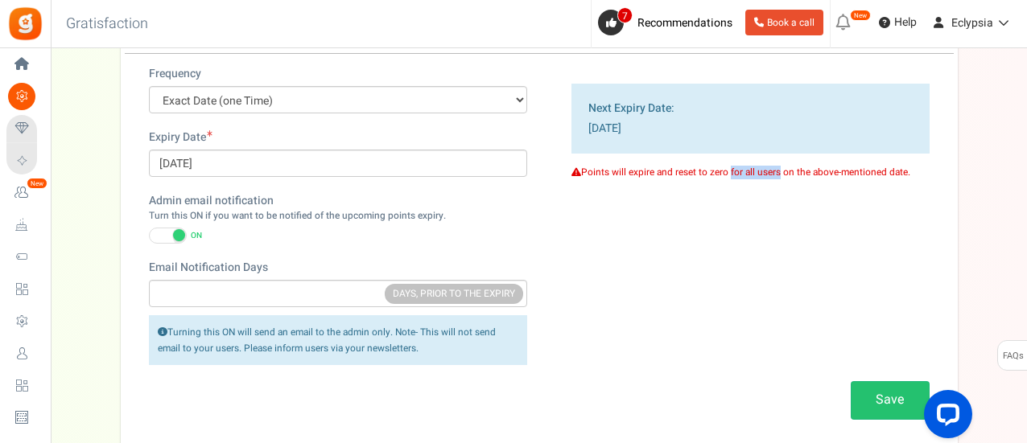
drag, startPoint x: 726, startPoint y: 174, endPoint x: 773, endPoint y: 173, distance: 47.5
click at [771, 173] on p "Points will expire and reset to zero for all users on the above-mentioned date." at bounding box center [750, 173] width 358 height 14
click at [774, 173] on p "Points will expire and reset to zero for all users on the above-mentioned date." at bounding box center [750, 173] width 358 height 14
click at [798, 171] on p "Points will expire and reset to zero for all users on the above-mentioned date." at bounding box center [750, 173] width 358 height 14
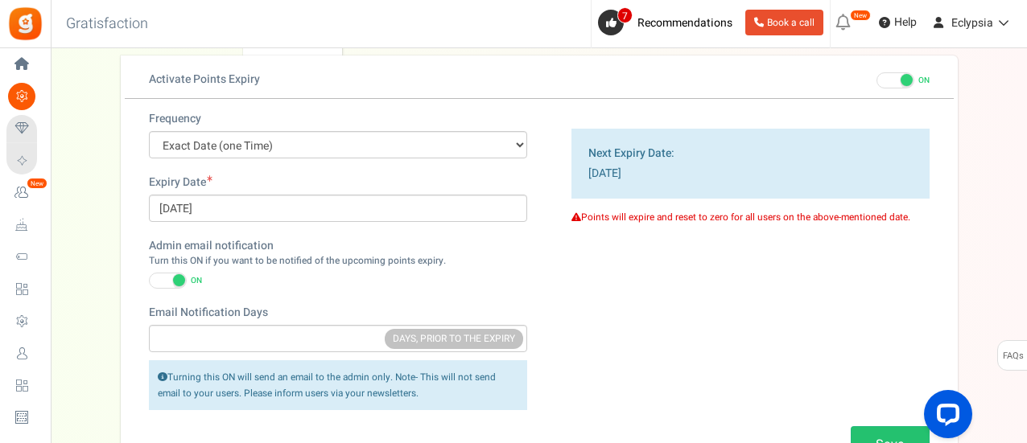
scroll to position [64, 0]
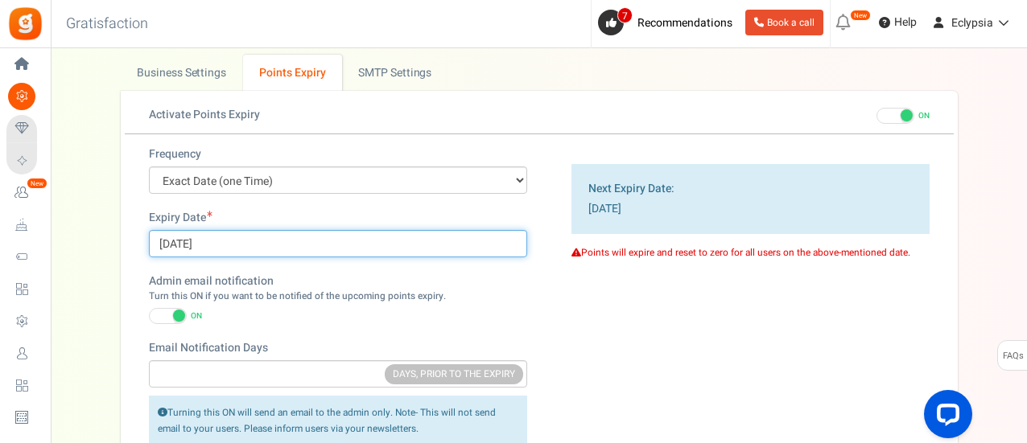
click at [280, 246] on div "Expiry Date [DATE]" at bounding box center [338, 233] width 378 height 47
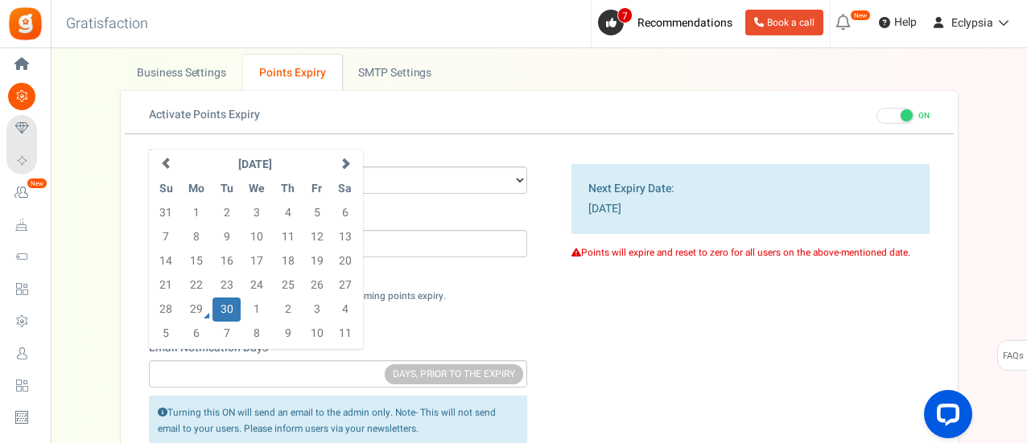
click at [451, 200] on div "Frequency Every start of the Year Every start of the Month Exact Date (one Time…" at bounding box center [338, 303] width 402 height 315
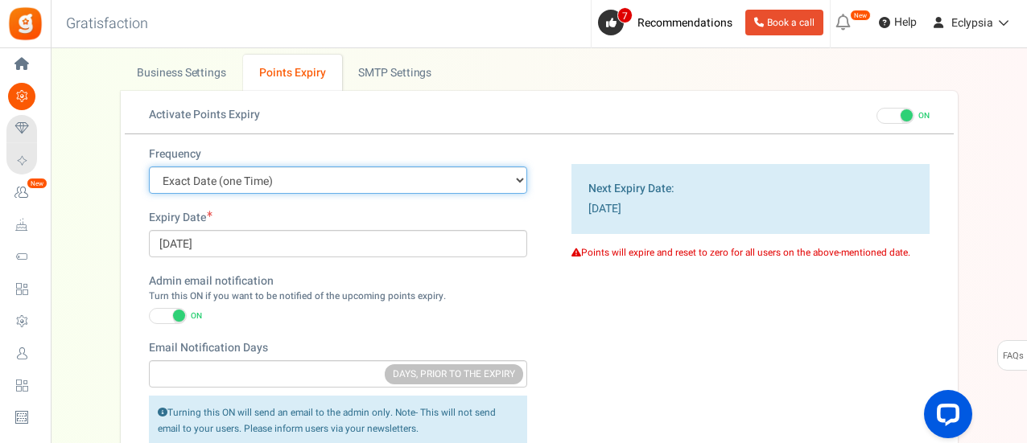
click at [441, 175] on select "Every start of the Year Every start of the Month Exact Date (one Time)" at bounding box center [338, 180] width 378 height 27
select select "1"
click at [149, 167] on select "Every start of the Year Every start of the Month Exact Date (one Time)" at bounding box center [338, 180] width 378 height 27
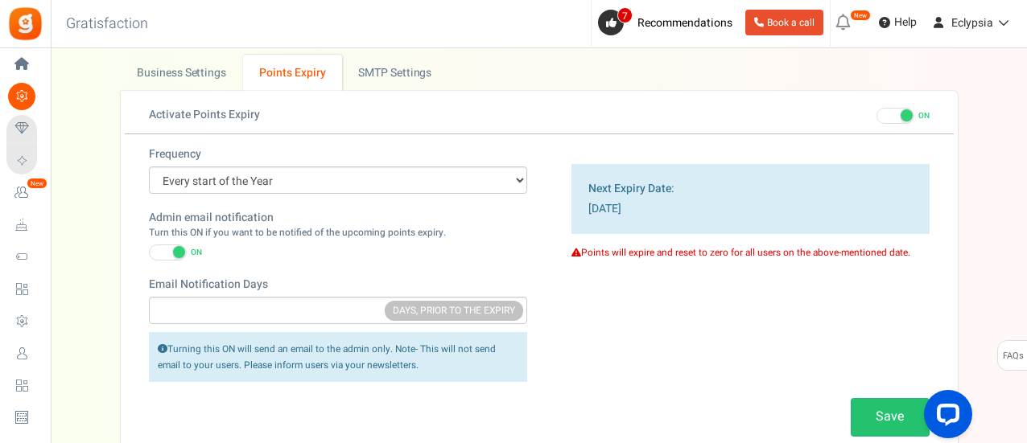
click at [333, 206] on div "Frequency Every start of the Year Every start of the Month Exact Date (one Time…" at bounding box center [338, 272] width 402 height 252
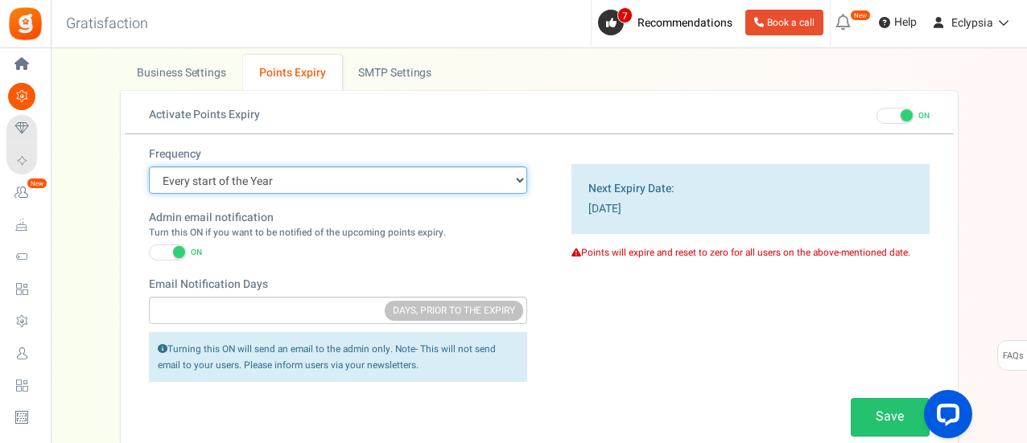
click at [339, 181] on select "Every start of the Year Every start of the Month Exact Date (one Time)" at bounding box center [338, 180] width 378 height 27
click at [344, 175] on select "Every start of the Year Every start of the Month Exact Date (one Time)" at bounding box center [338, 180] width 378 height 27
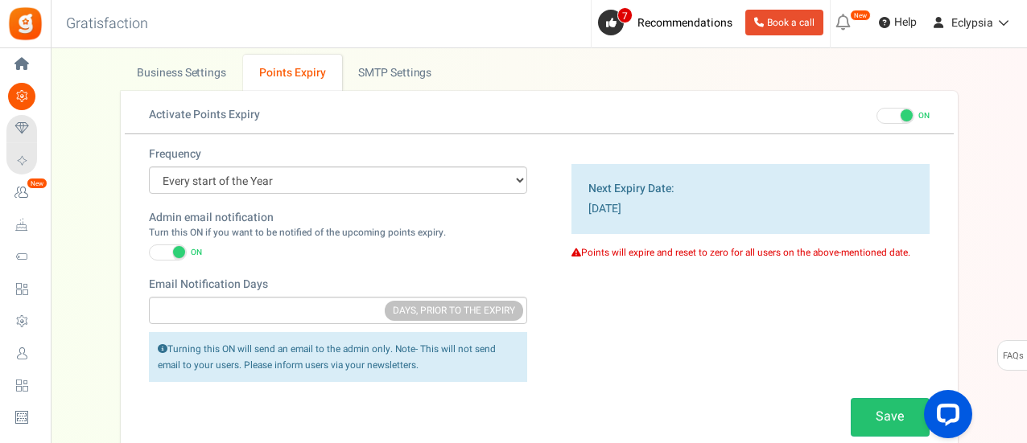
click at [343, 231] on p "Turn this ON if you want to be notified of the upcoming points expiry." at bounding box center [297, 233] width 297 height 14
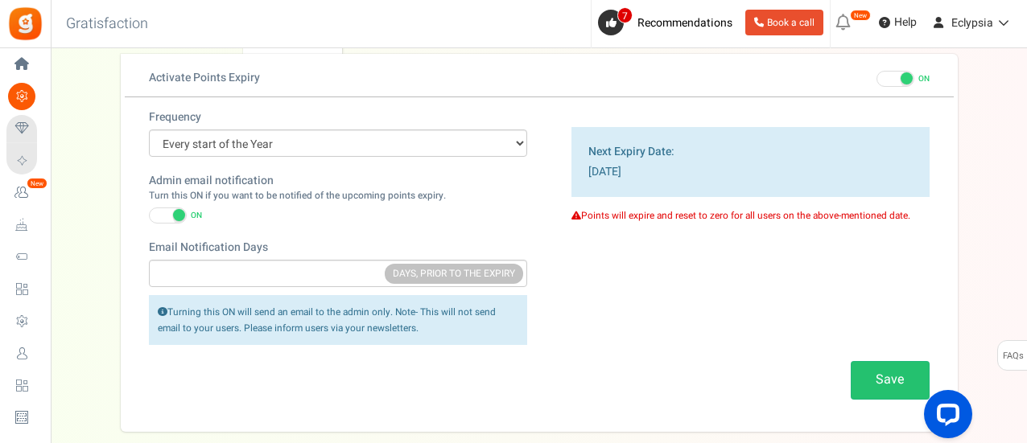
scroll to position [185, 0]
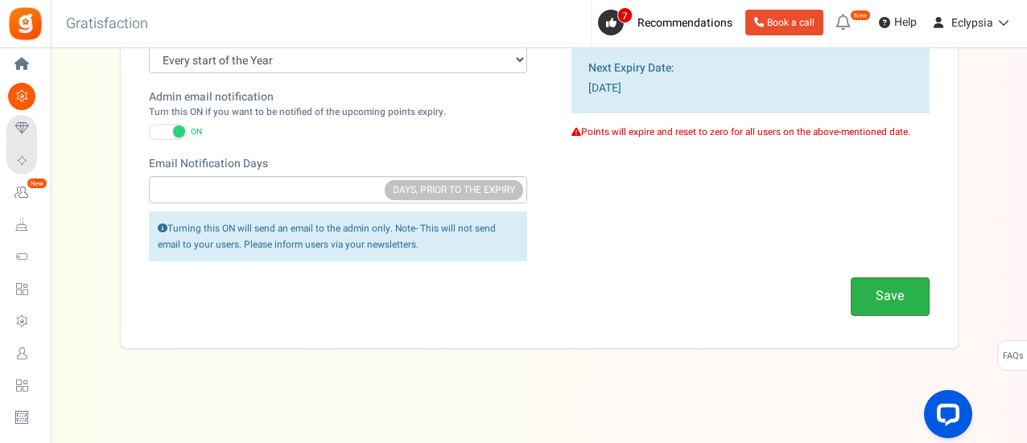
click at [893, 285] on button "Save" at bounding box center [889, 297] width 79 height 38
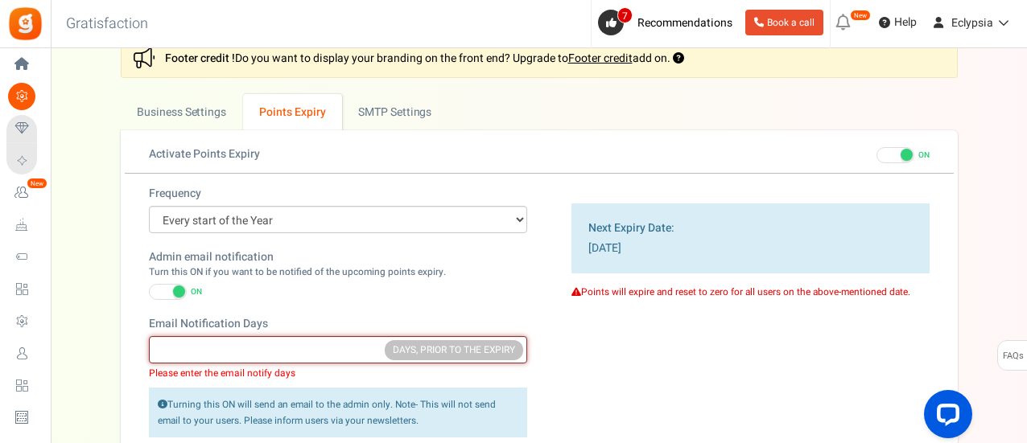
scroll to position [24, 0]
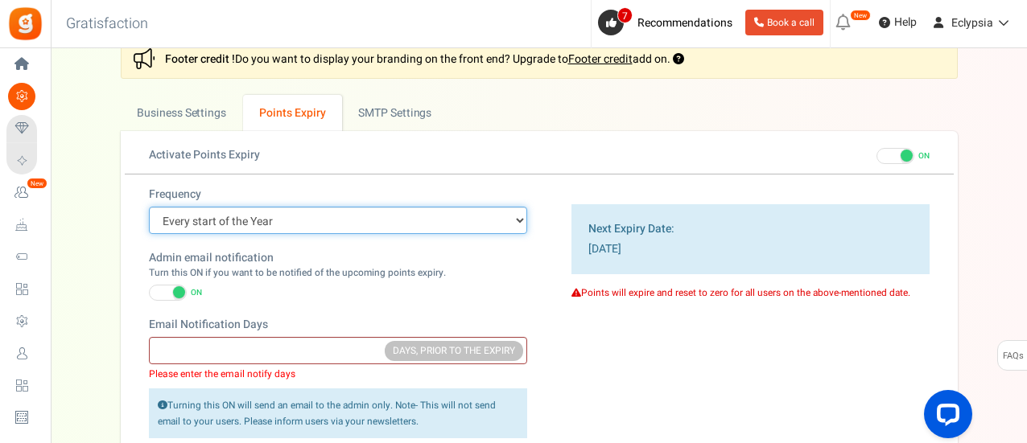
click at [217, 219] on select "Every start of the Year Every start of the Month Exact Date (one Time)" at bounding box center [338, 220] width 378 height 27
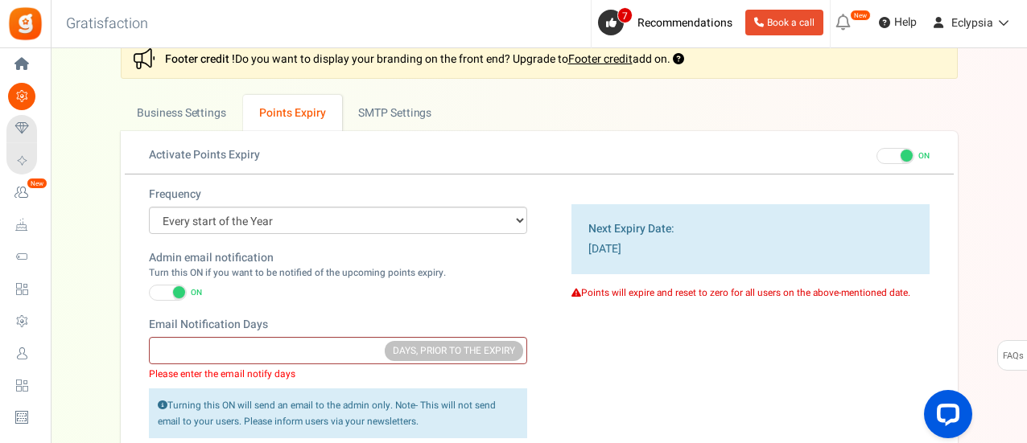
click at [324, 200] on div "Frequency Every start of the Year Every start of the Month Exact Date (one Time)" at bounding box center [338, 210] width 378 height 47
click at [175, 290] on span at bounding box center [179, 292] width 12 height 12
click at [149, 290] on input "ON OFF" at bounding box center [149, 293] width 0 height 10
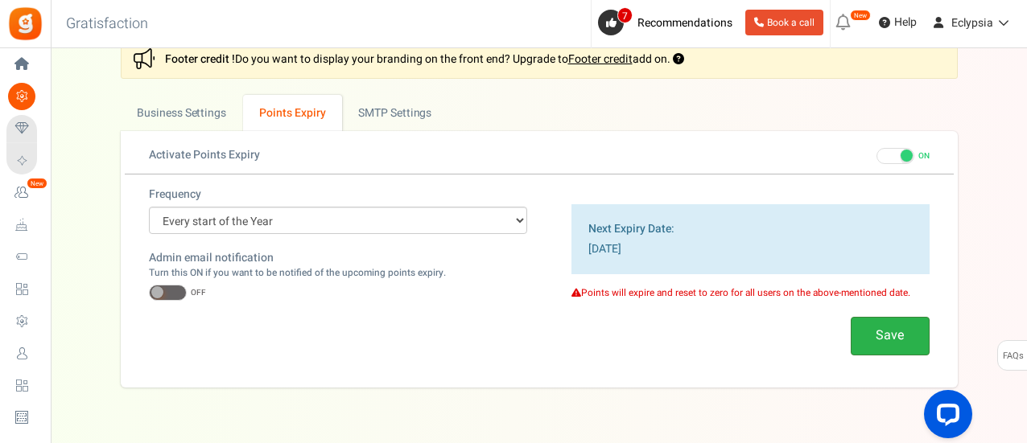
click at [912, 345] on button "Save" at bounding box center [889, 336] width 79 height 38
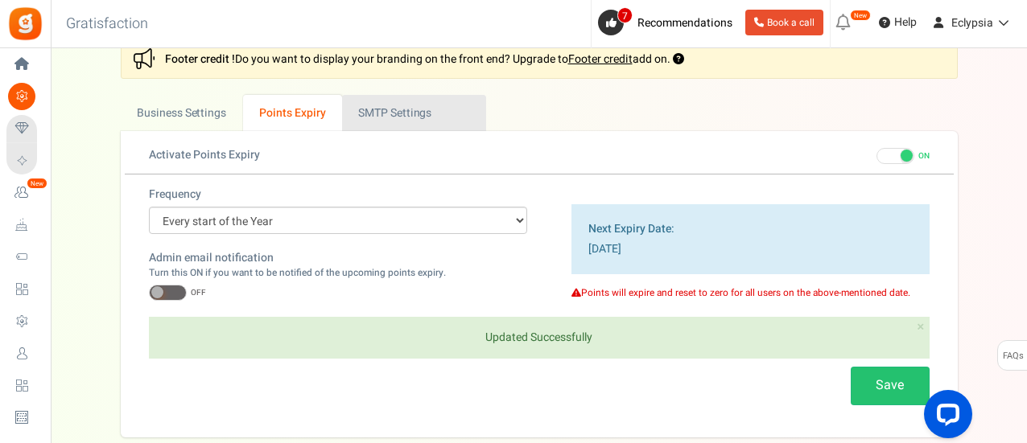
click at [423, 111] on link "Active SMTP Settings" at bounding box center [414, 113] width 144 height 36
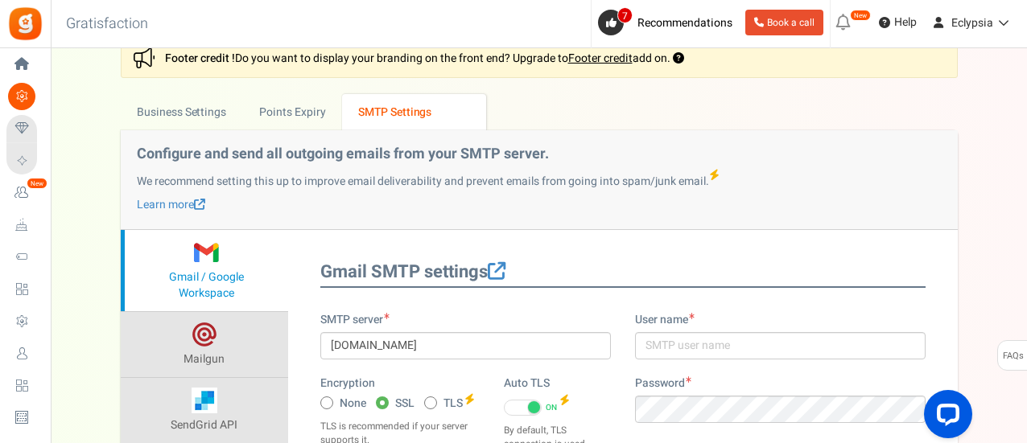
scroll to position [0, 0]
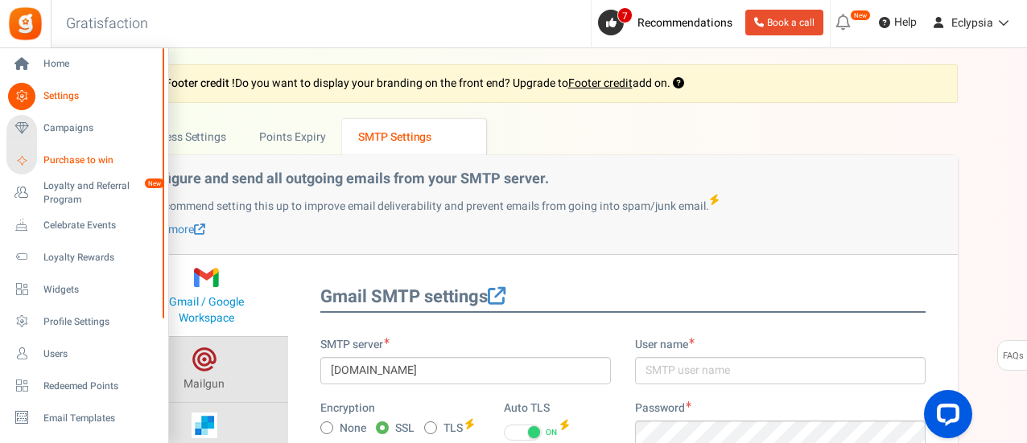
click at [60, 163] on span "Purchase to win" at bounding box center [99, 161] width 113 height 14
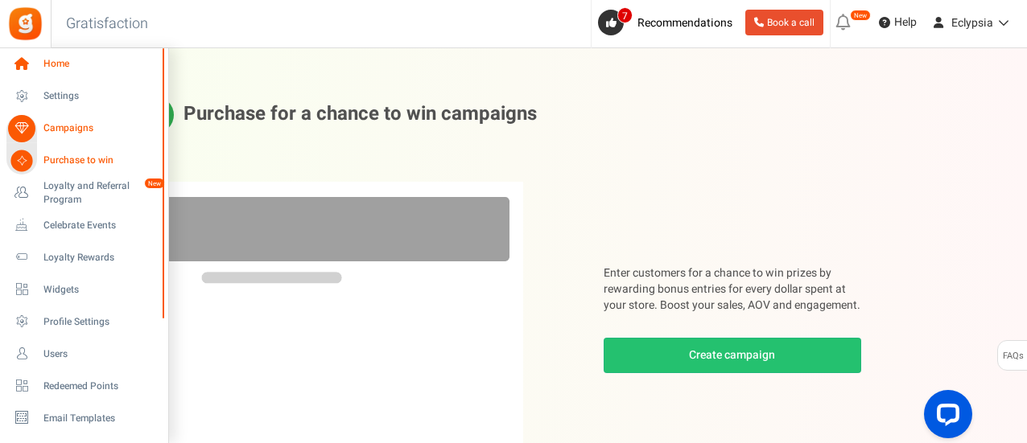
click at [60, 57] on span "Home" at bounding box center [99, 64] width 113 height 14
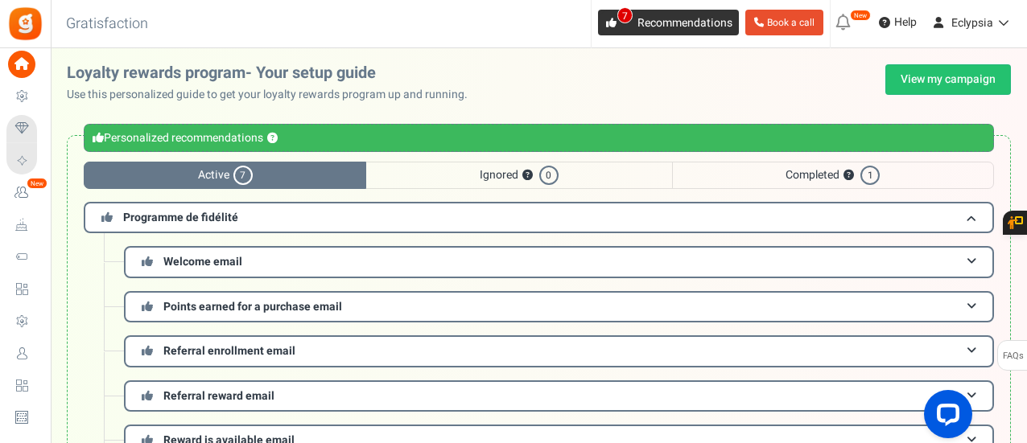
click at [627, 22] on span "7" at bounding box center [624, 15] width 15 height 16
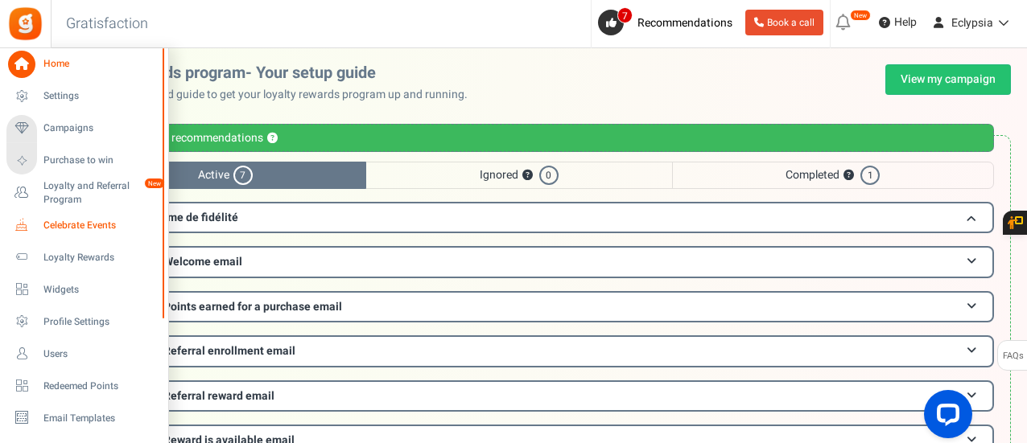
click at [47, 224] on span "Celebrate Events" at bounding box center [99, 226] width 113 height 14
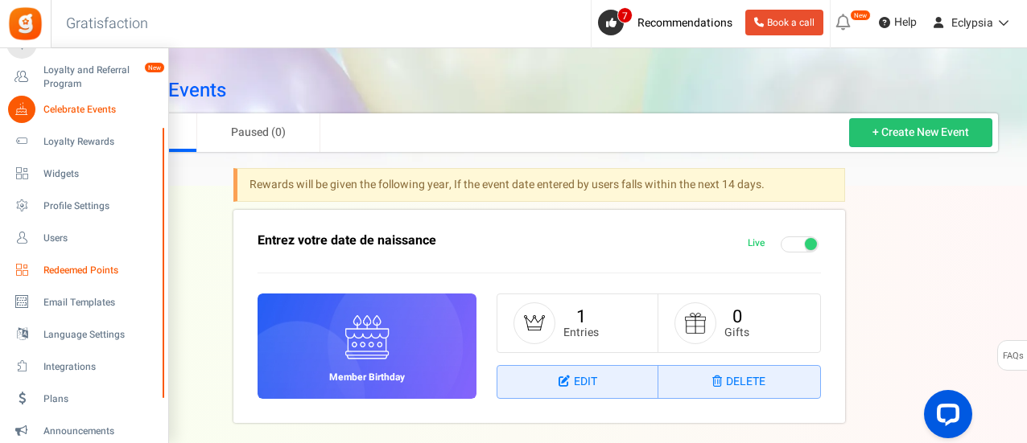
click at [60, 261] on link "Redeemed Points" at bounding box center [83, 270] width 154 height 27
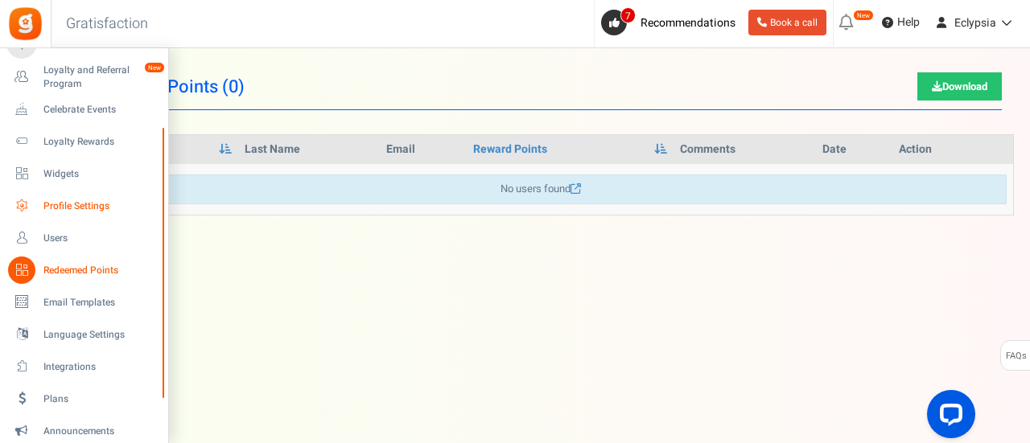
click at [41, 204] on link "Profile Settings" at bounding box center [83, 205] width 154 height 27
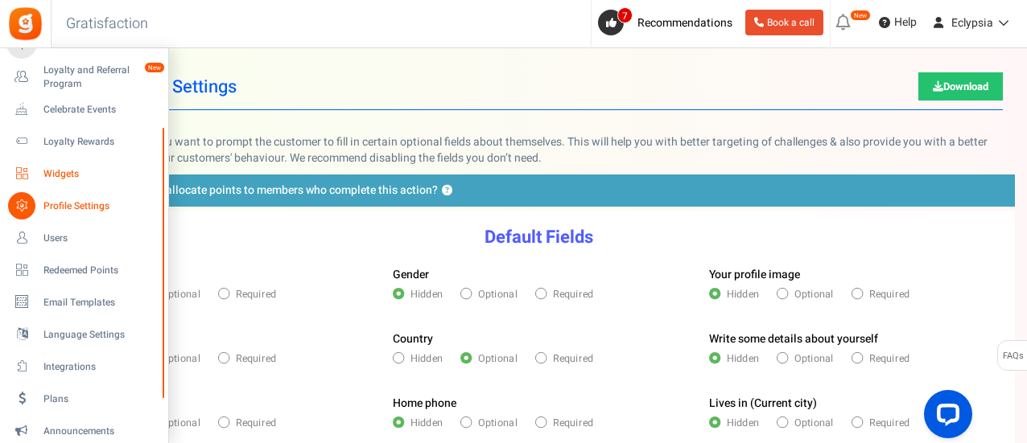
click at [51, 179] on span "Widgets" at bounding box center [99, 174] width 113 height 14
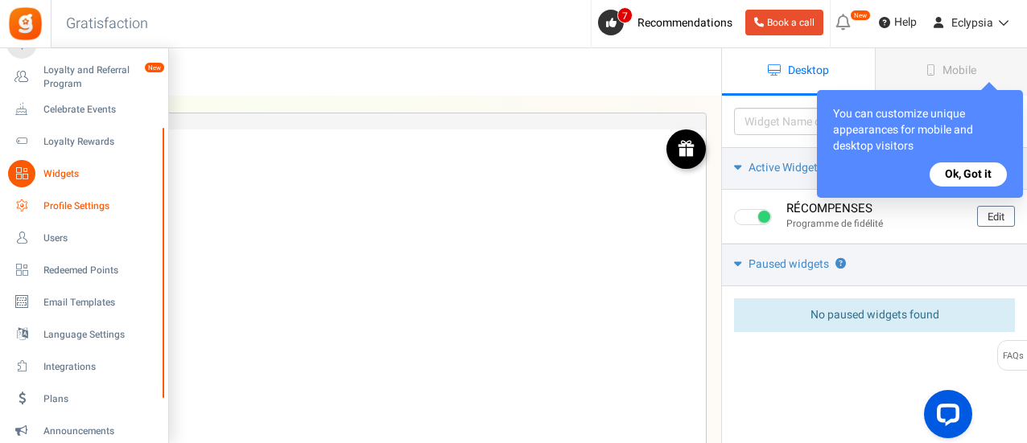
click at [46, 205] on span "Profile Settings" at bounding box center [99, 207] width 113 height 14
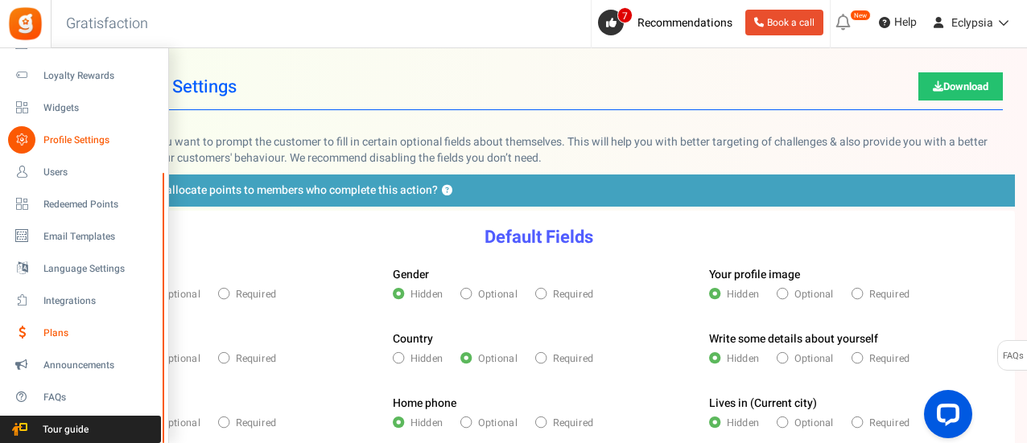
click at [55, 336] on span "Plans" at bounding box center [99, 334] width 113 height 14
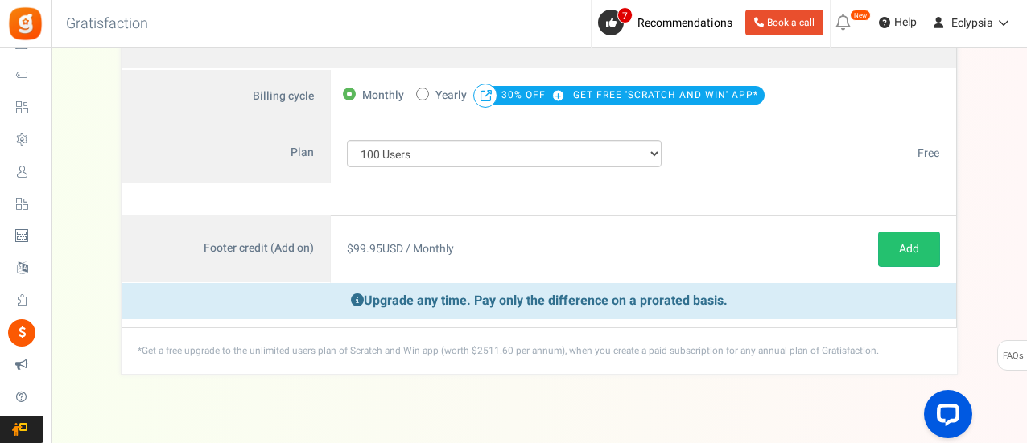
scroll to position [186, 0]
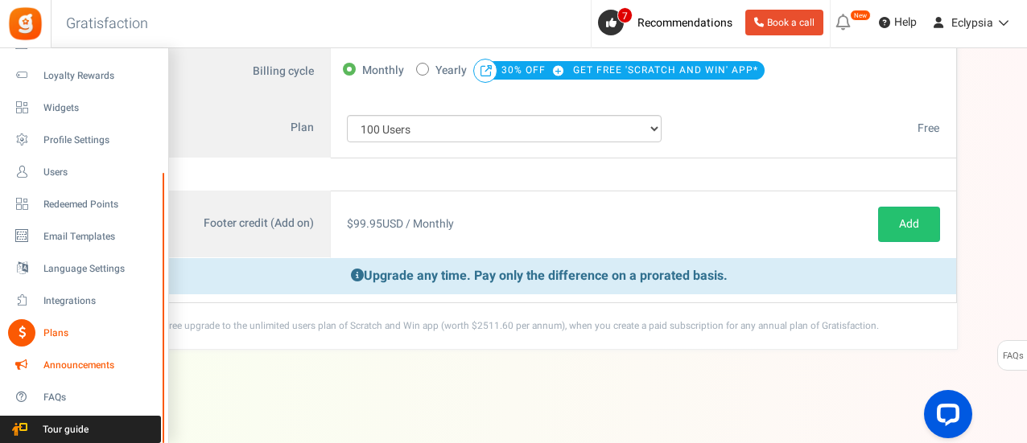
click at [70, 364] on span "Announcements" at bounding box center [99, 366] width 113 height 14
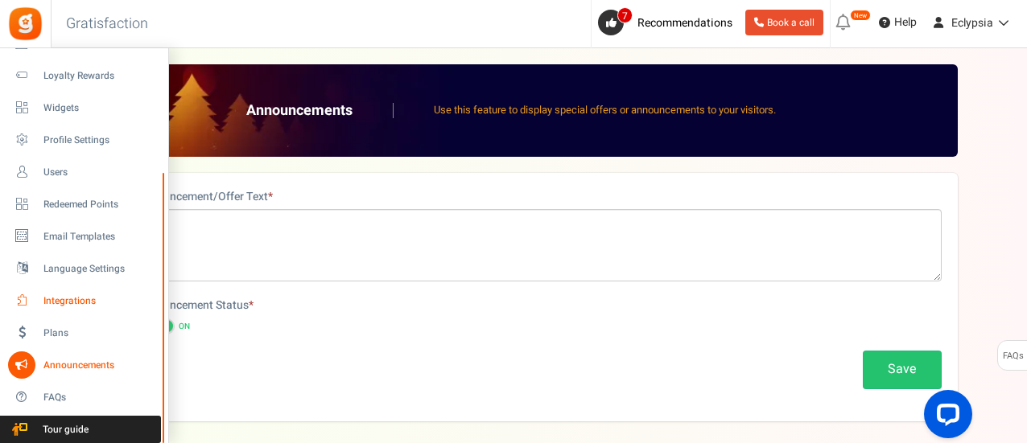
click at [56, 303] on span "Integrations" at bounding box center [99, 301] width 113 height 14
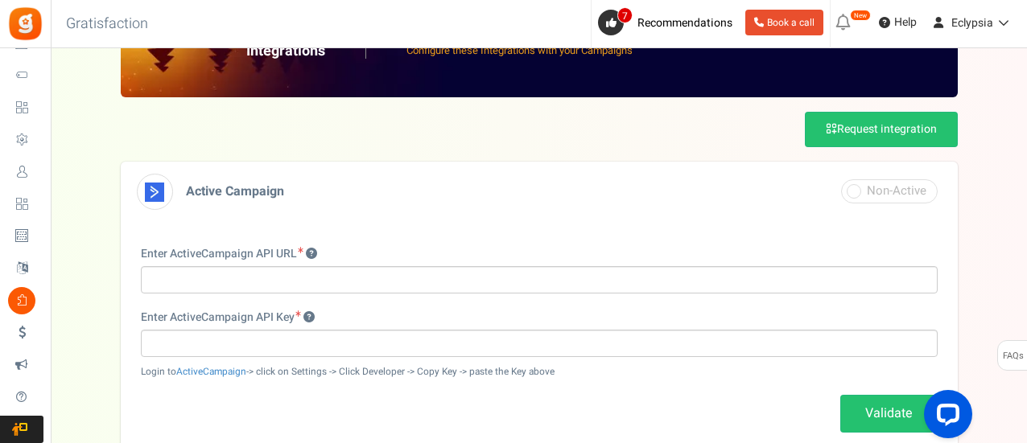
scroll to position [241, 0]
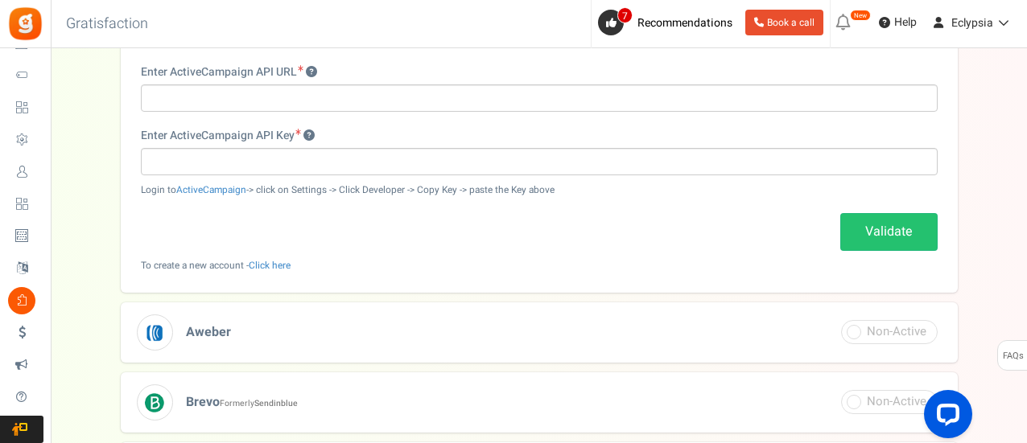
click at [0, 0] on span "Language Settings" at bounding box center [0, 0] width 0 height 0
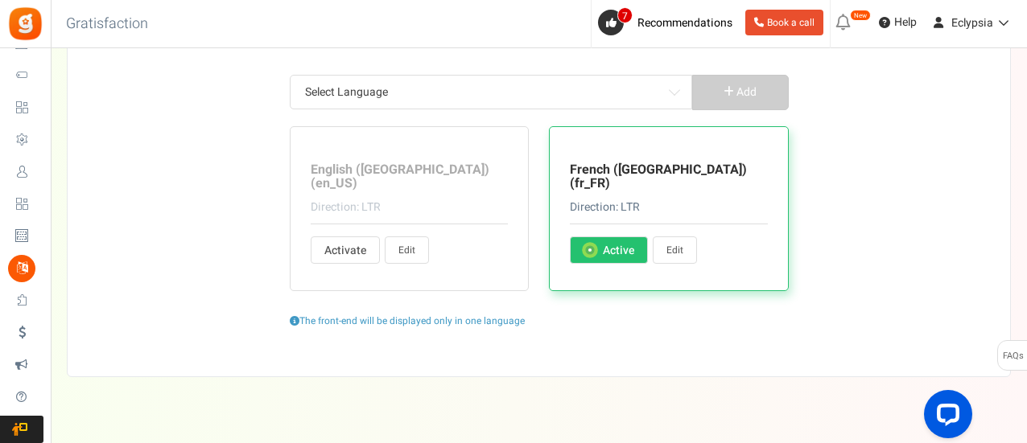
scroll to position [158, 0]
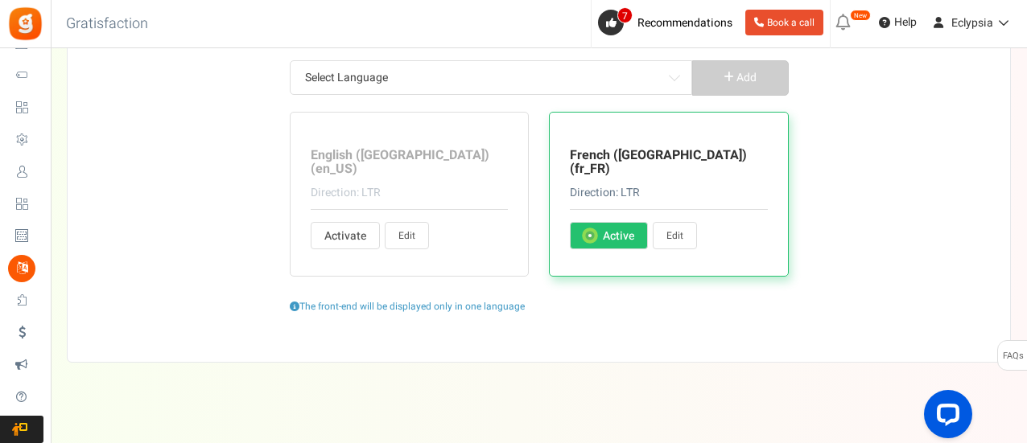
click at [643, 222] on label "Activate Active" at bounding box center [609, 235] width 78 height 27
click at [594, 232] on input "Activate Active" at bounding box center [588, 237] width 10 height 10
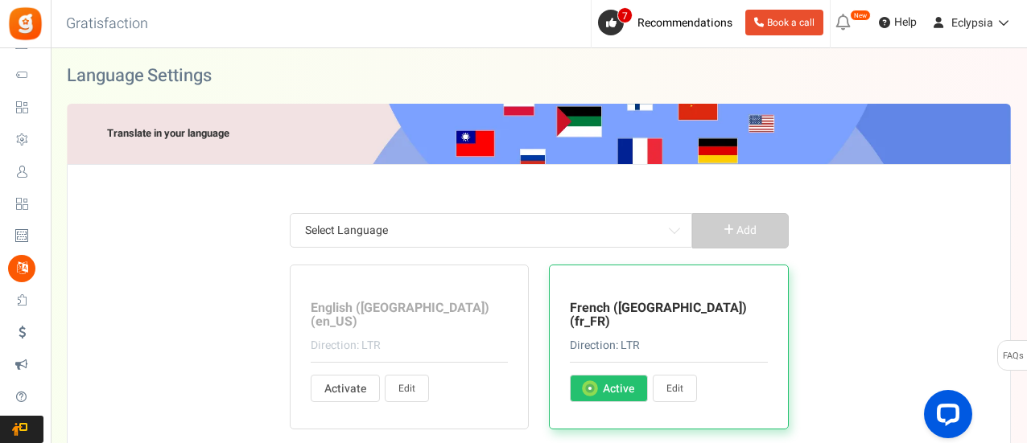
scroll to position [0, 0]
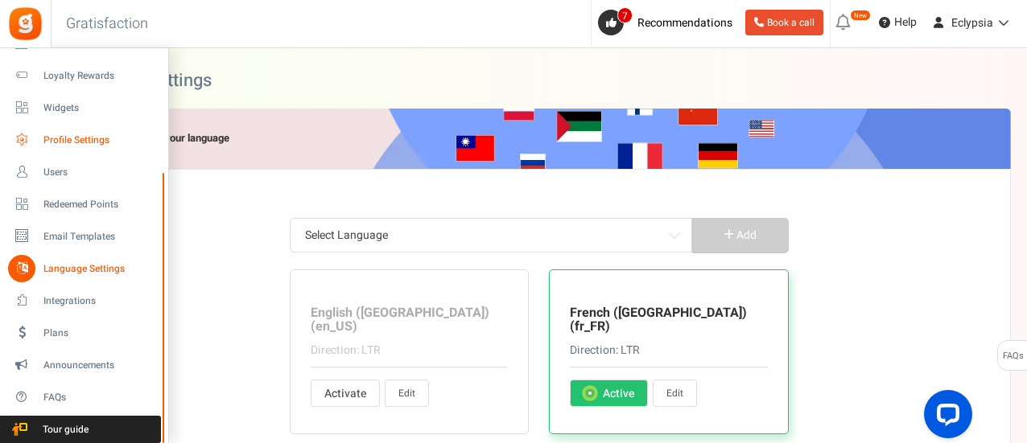
click at [69, 136] on span "Profile Settings" at bounding box center [99, 141] width 113 height 14
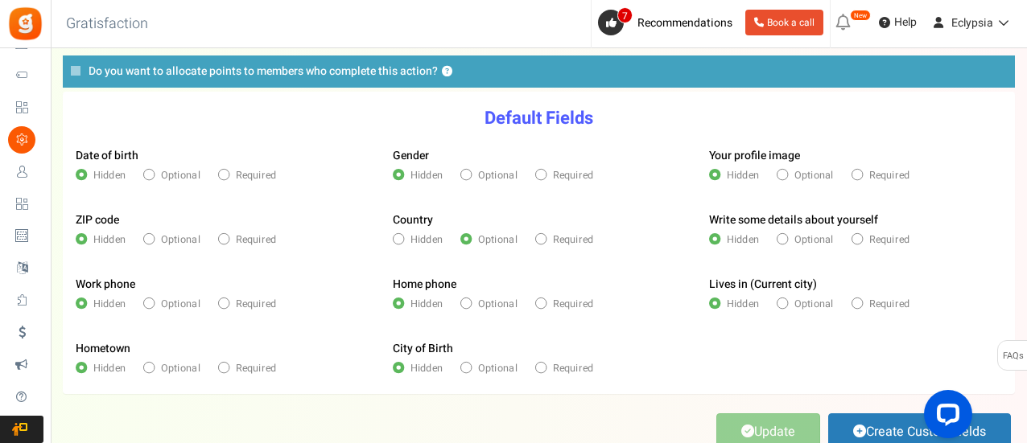
scroll to position [227, 0]
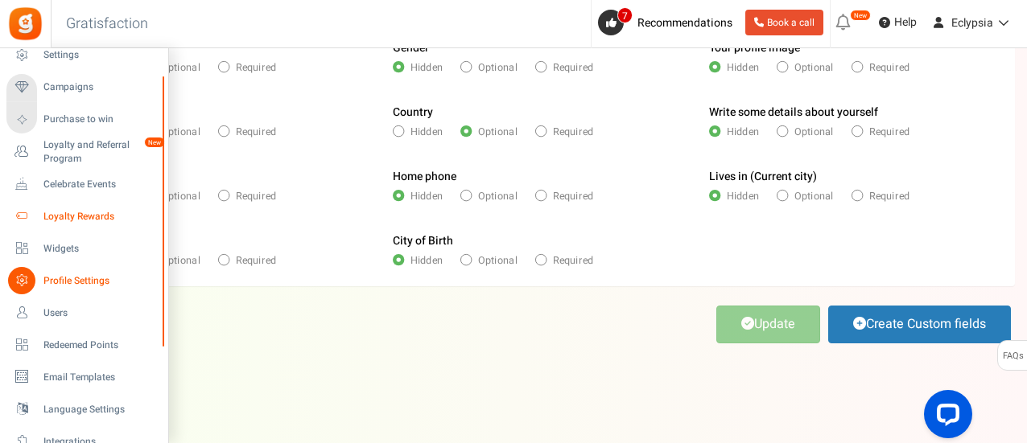
click at [86, 210] on span "Loyalty Rewards" at bounding box center [99, 217] width 113 height 14
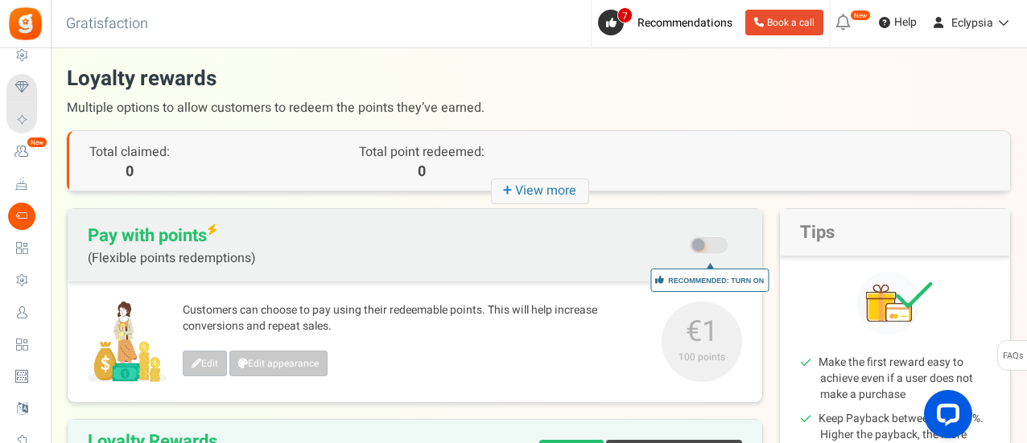
scroll to position [80, 0]
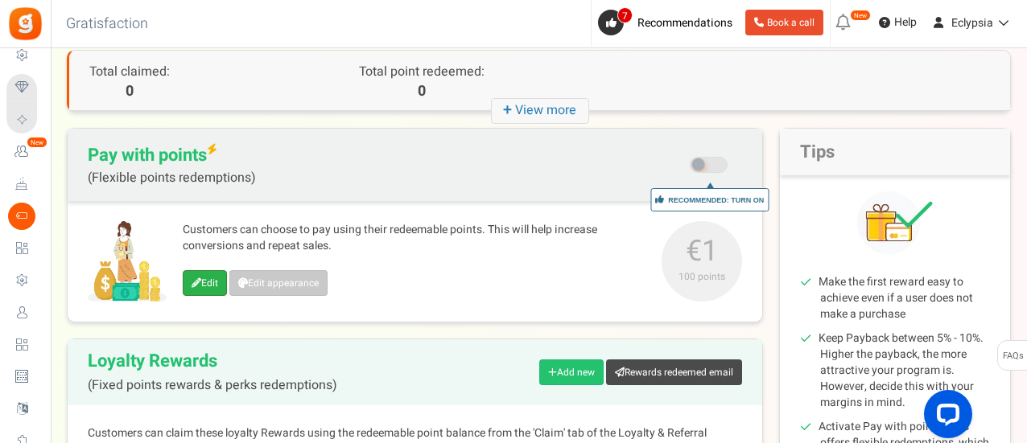
click at [208, 277] on link "Edit" at bounding box center [205, 283] width 44 height 26
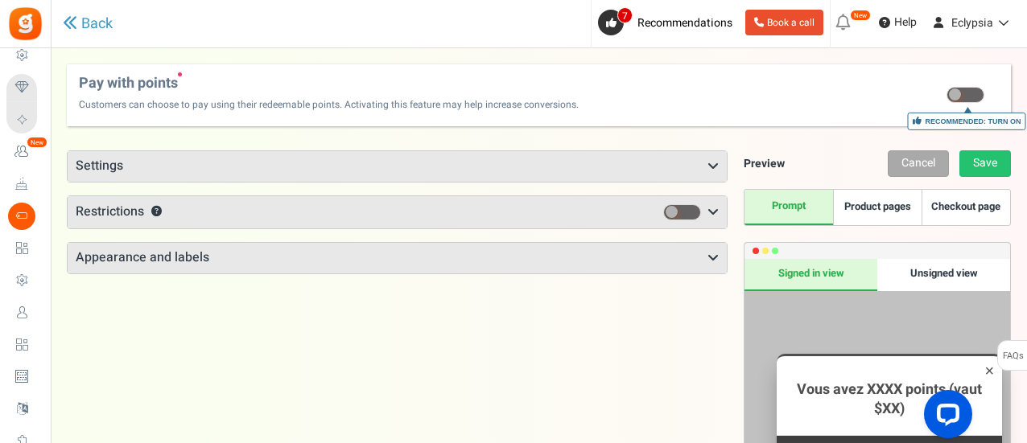
click at [216, 168] on h3 "Settings" at bounding box center [397, 166] width 659 height 31
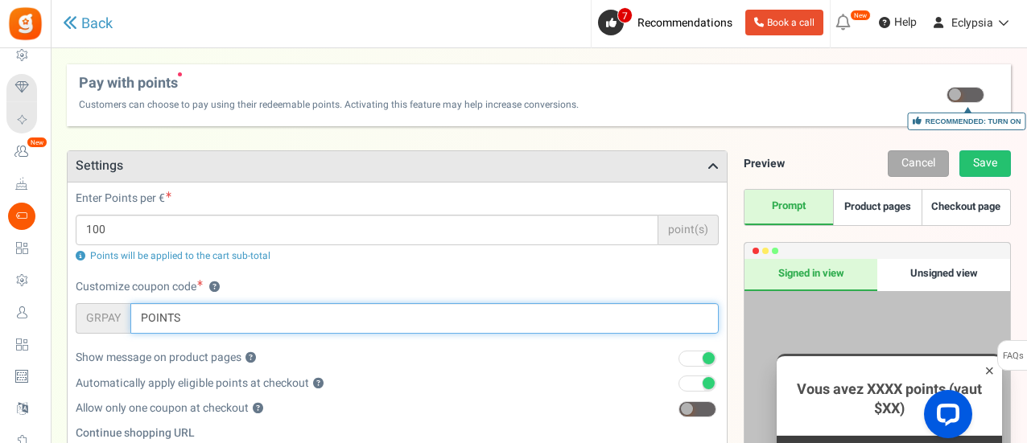
click at [211, 311] on input "POINTS" at bounding box center [424, 318] width 588 height 31
click at [211, 312] on input "POINTS" at bounding box center [424, 318] width 588 height 31
type input "f"
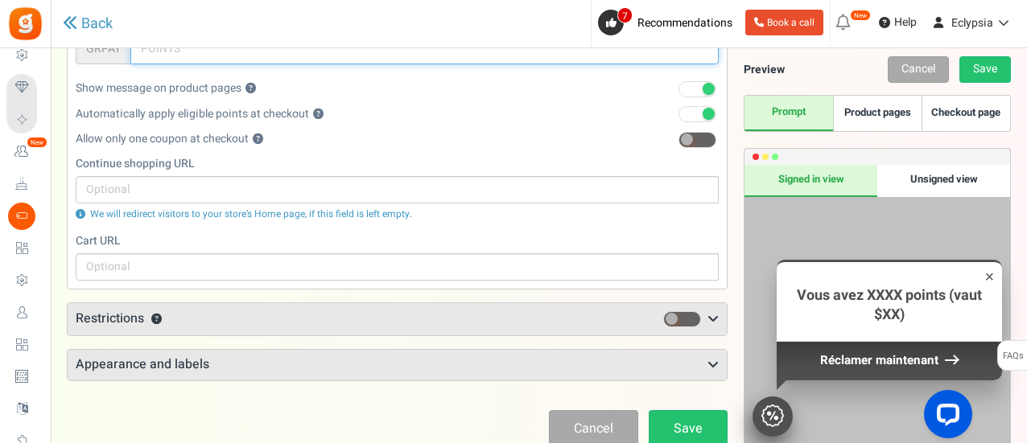
scroll to position [322, 0]
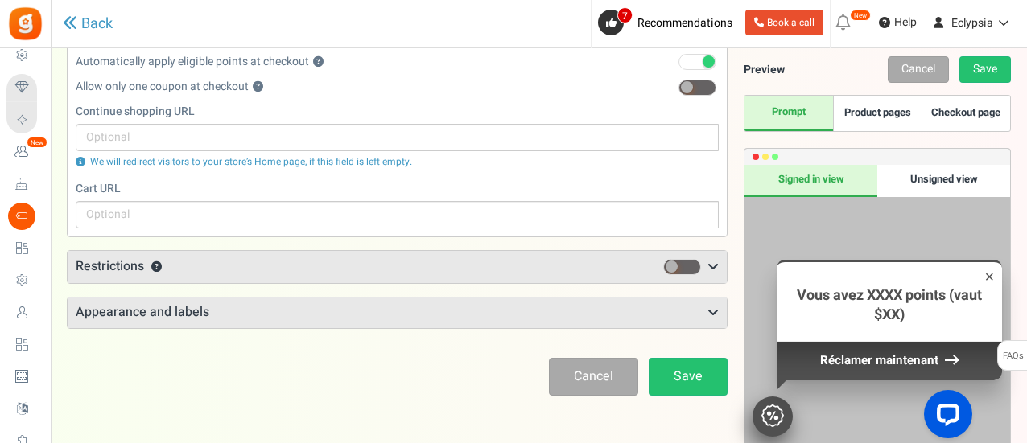
click at [245, 307] on h3 "Appearance and labels" at bounding box center [397, 313] width 659 height 31
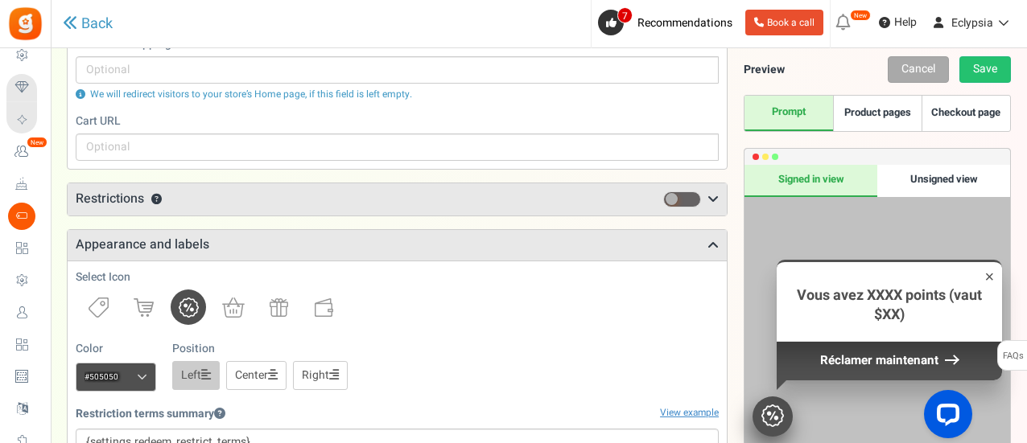
scroll to position [483, 0]
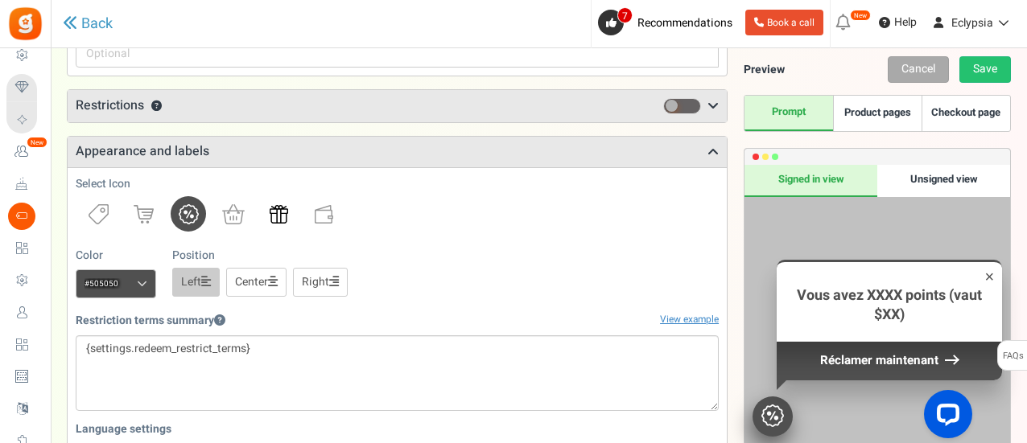
click at [277, 212] on img at bounding box center [279, 214] width 19 height 19
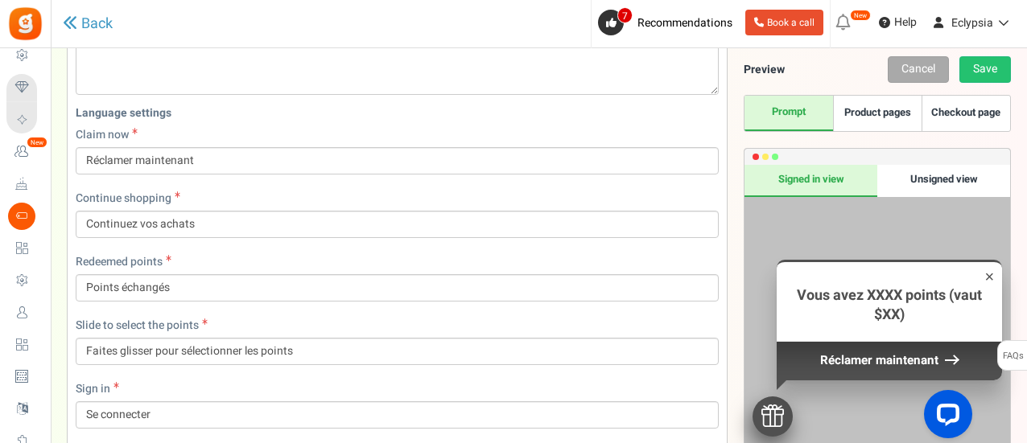
scroll to position [805, 0]
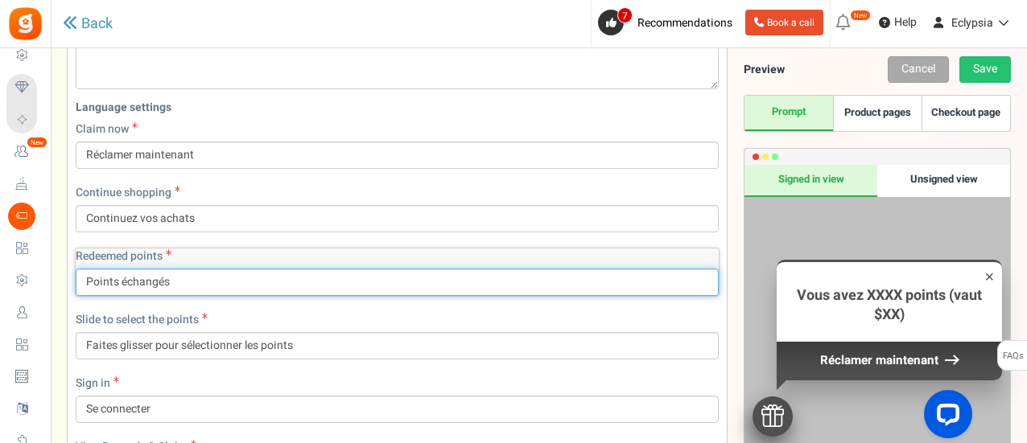
drag, startPoint x: 114, startPoint y: 275, endPoint x: 63, endPoint y: 276, distance: 51.5
click at [63, 276] on div "There is a new version of the Gratisfaction plugin. Once you've updated the plu…" at bounding box center [539, 49] width 976 height 1578
click at [77, 286] on input "Points échangés" at bounding box center [397, 282] width 643 height 27
click at [97, 278] on input "Points échangés" at bounding box center [397, 282] width 643 height 27
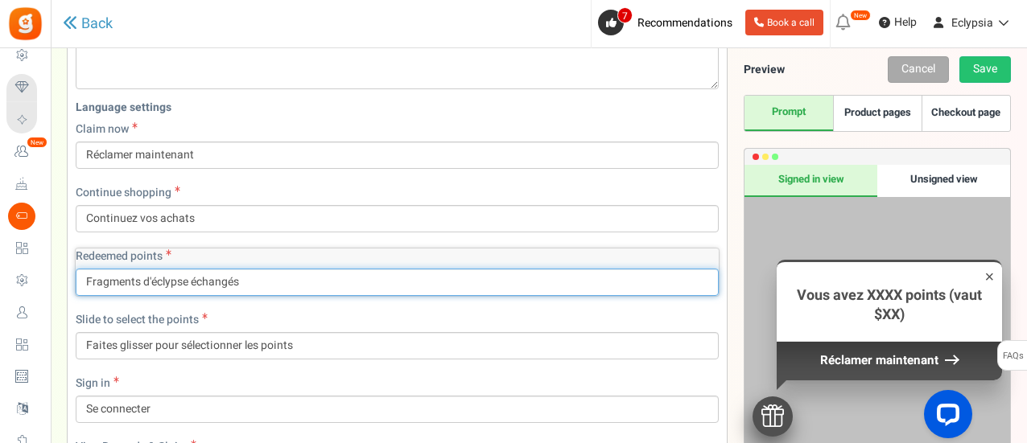
scroll to position [724, 0]
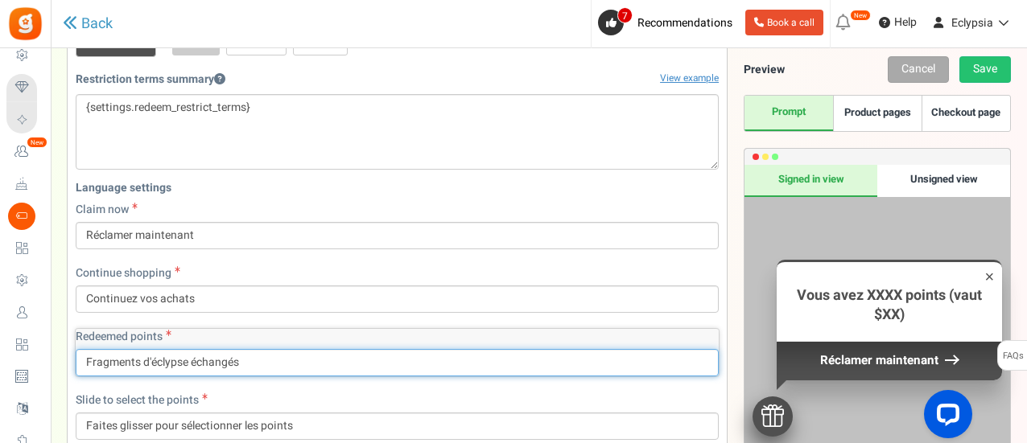
drag, startPoint x: 189, startPoint y: 359, endPoint x: 69, endPoint y: 359, distance: 119.9
click at [181, 361] on input "Fragments d'éclypse échangés" at bounding box center [397, 362] width 643 height 27
drag, startPoint x: 187, startPoint y: 361, endPoint x: 80, endPoint y: 348, distance: 107.8
click at [80, 349] on input "Fragments d'éclipse échangés" at bounding box center [397, 362] width 643 height 27
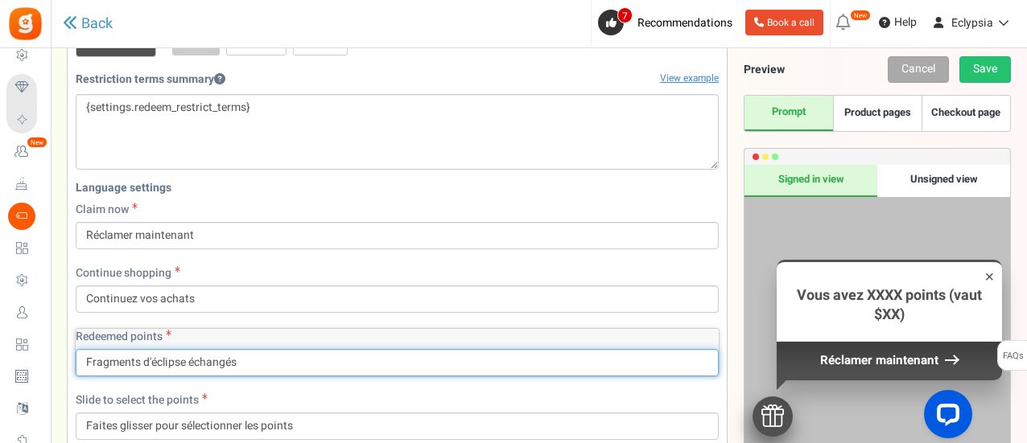
click at [261, 362] on input "Fragments d'éclipse échangés" at bounding box center [397, 362] width 643 height 27
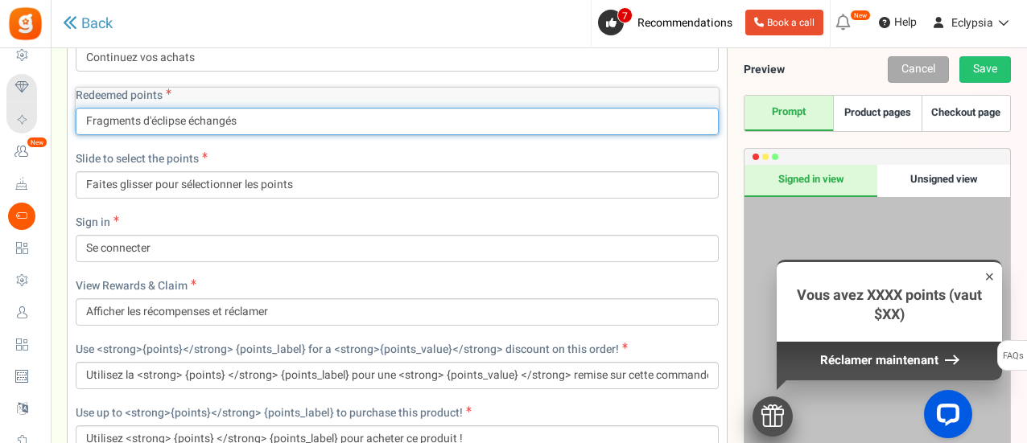
scroll to position [1126, 0]
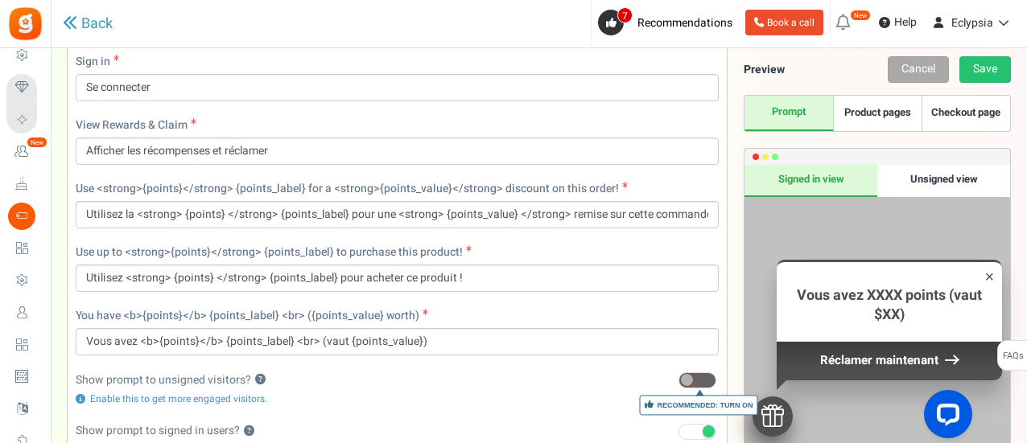
type input "Fragments d'éclipse échangés"
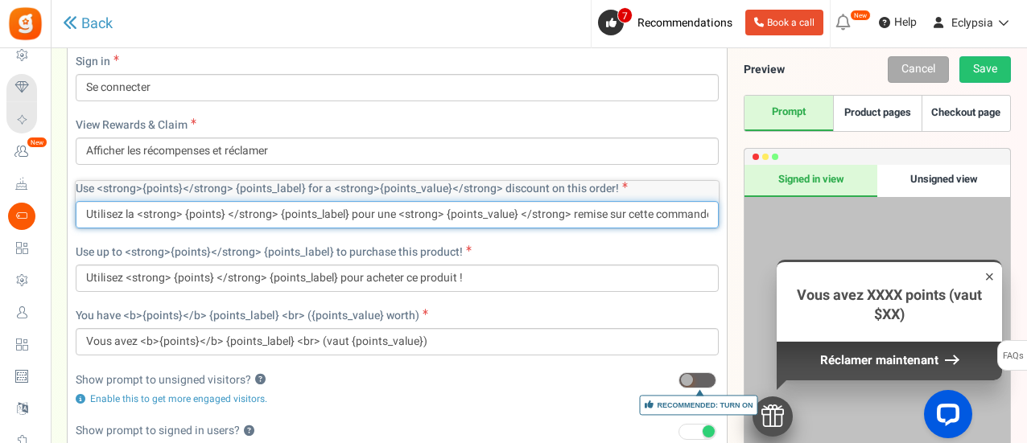
click at [200, 212] on input "Utilisez la <strong> {points} </strong> {points_label} pour une <strong> {point…" at bounding box center [397, 214] width 643 height 27
drag, startPoint x: 188, startPoint y: 211, endPoint x: 218, endPoint y: 214, distance: 29.9
click at [218, 214] on input "Utilisez la <strong> {points} </strong> {points_label} pour une <strong> {point…" at bounding box center [397, 214] width 643 height 27
paste input "F"
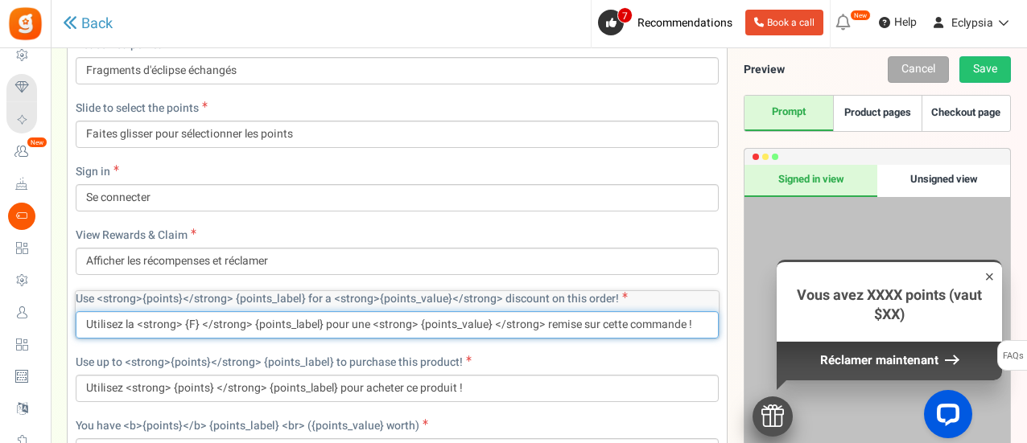
scroll to position [966, 0]
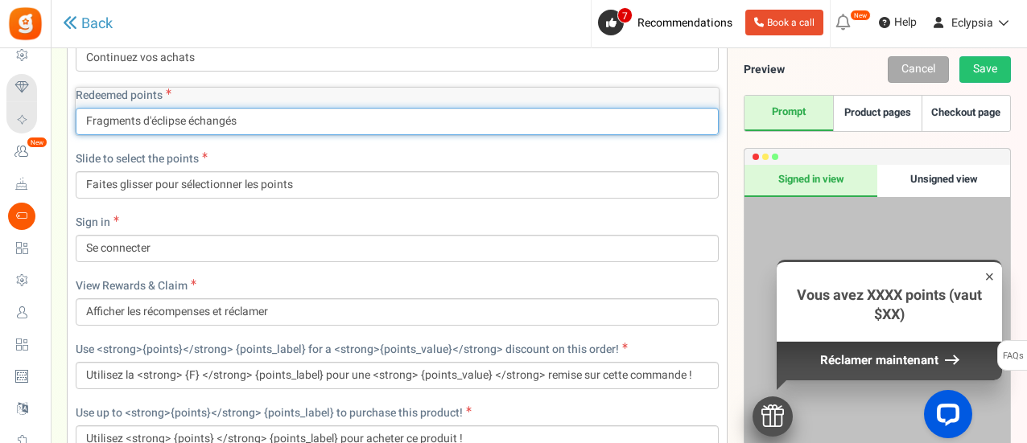
drag, startPoint x: 186, startPoint y: 123, endPoint x: 59, endPoint y: 121, distance: 127.1
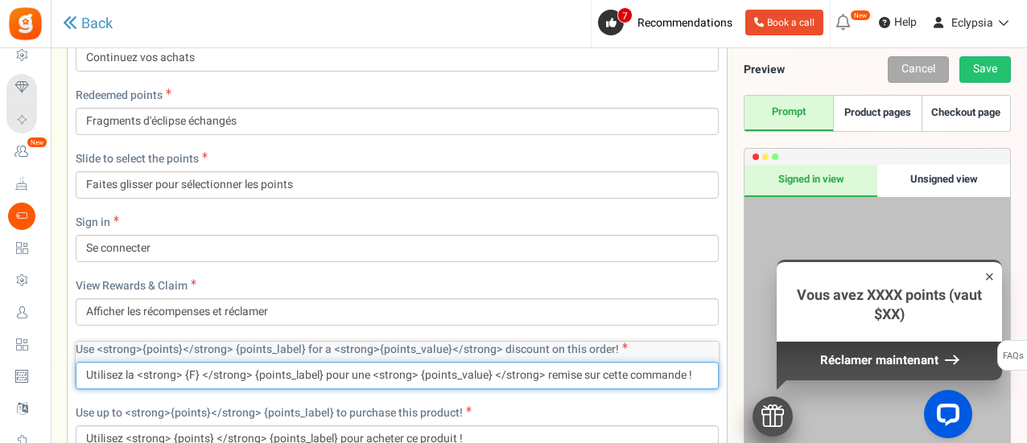
click at [187, 363] on input "Utilisez la <strong> {F} </strong> {points_label} pour une <strong> {points_val…" at bounding box center [397, 375] width 643 height 27
paste input "text"
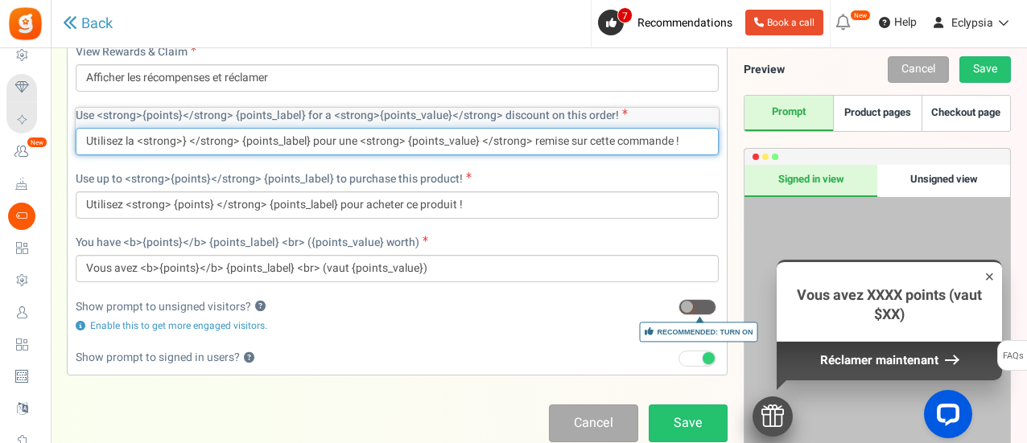
scroll to position [1292, 0]
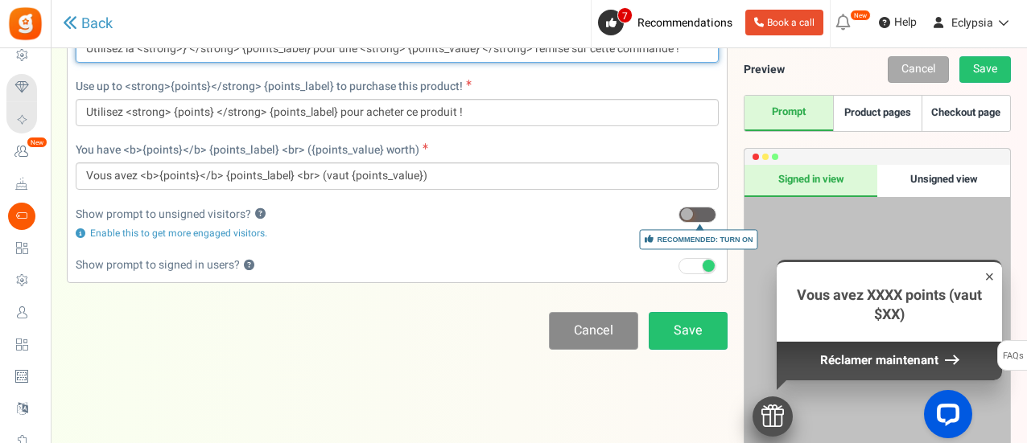
type input "Utilisez la <strong>} </strong> {points_label} pour une <strong> {points_value}…"
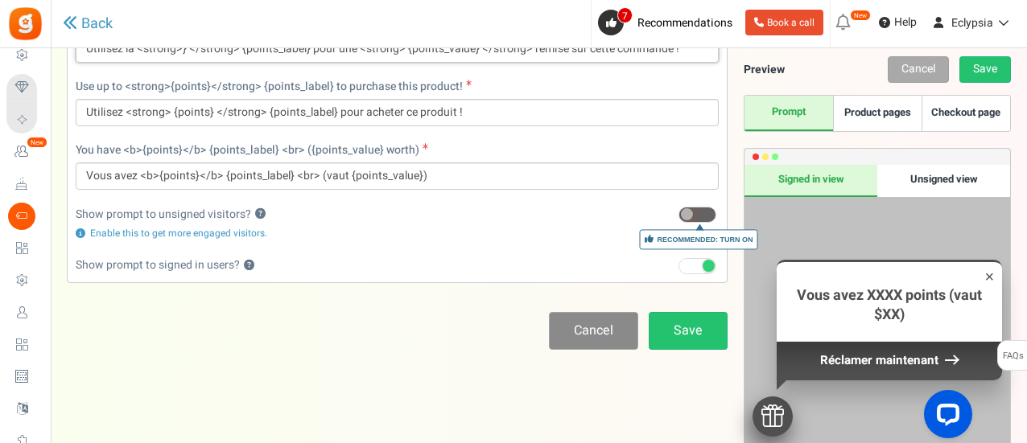
click at [576, 322] on link "Cancel" at bounding box center [593, 331] width 89 height 38
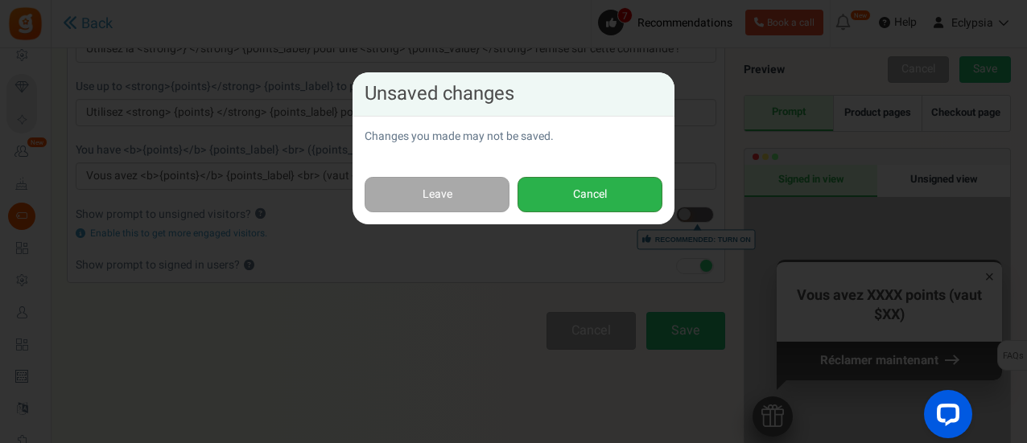
click at [555, 189] on button "Cancel" at bounding box center [589, 195] width 145 height 36
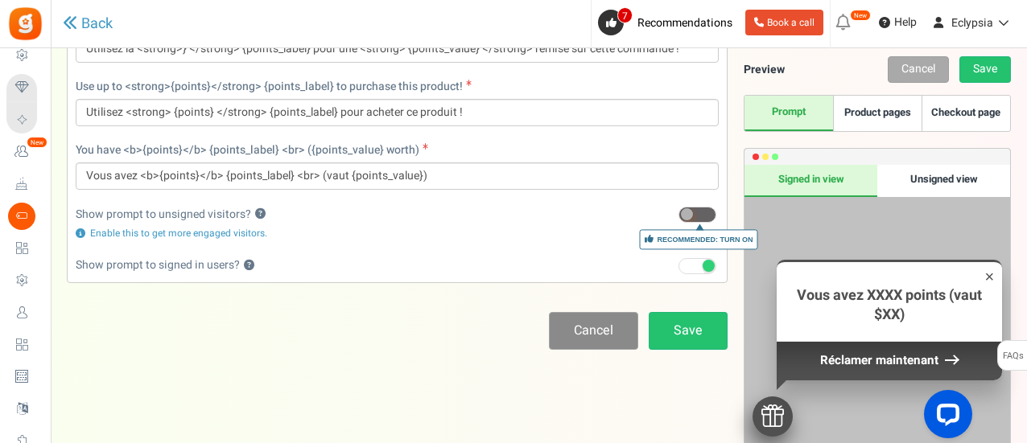
click at [581, 323] on link "Cancel" at bounding box center [593, 331] width 89 height 38
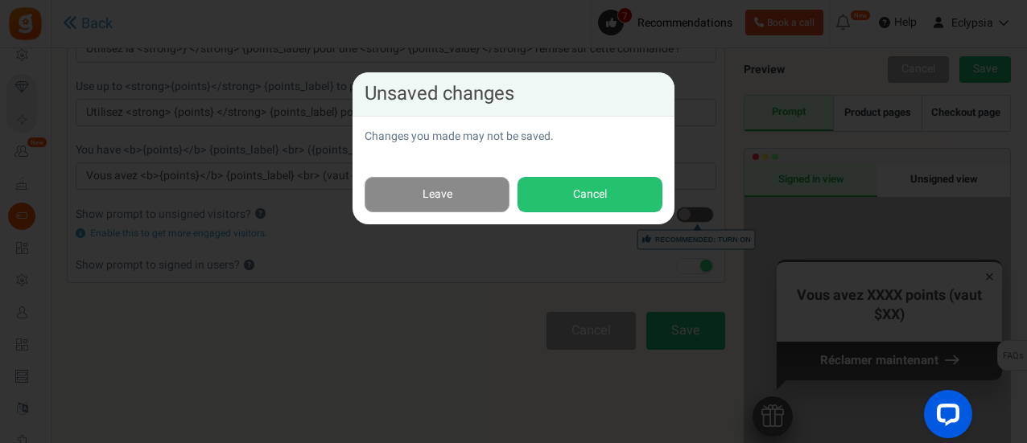
click at [420, 187] on link "Leave" at bounding box center [436, 195] width 145 height 36
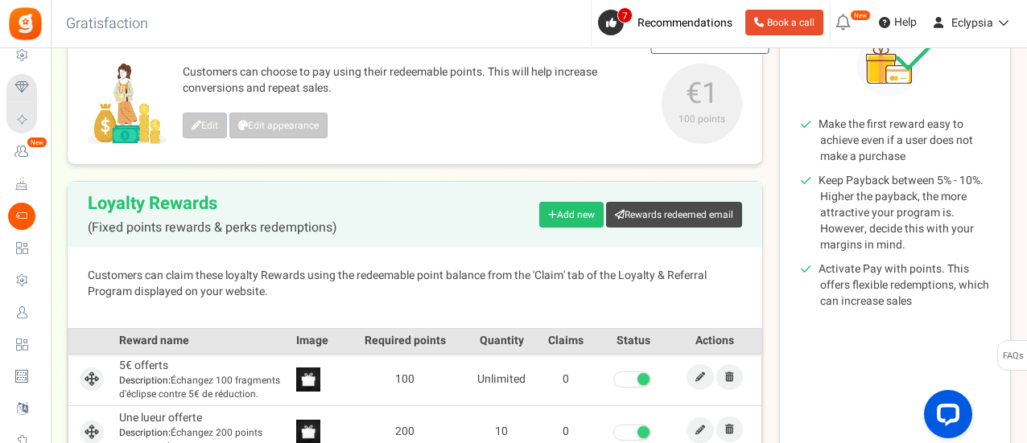
scroll to position [241, 0]
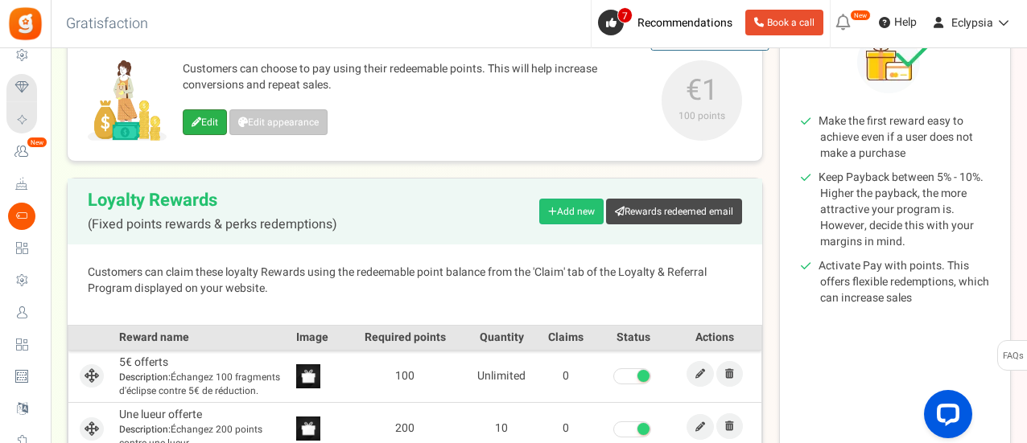
click at [215, 117] on link "Edit" at bounding box center [205, 122] width 44 height 26
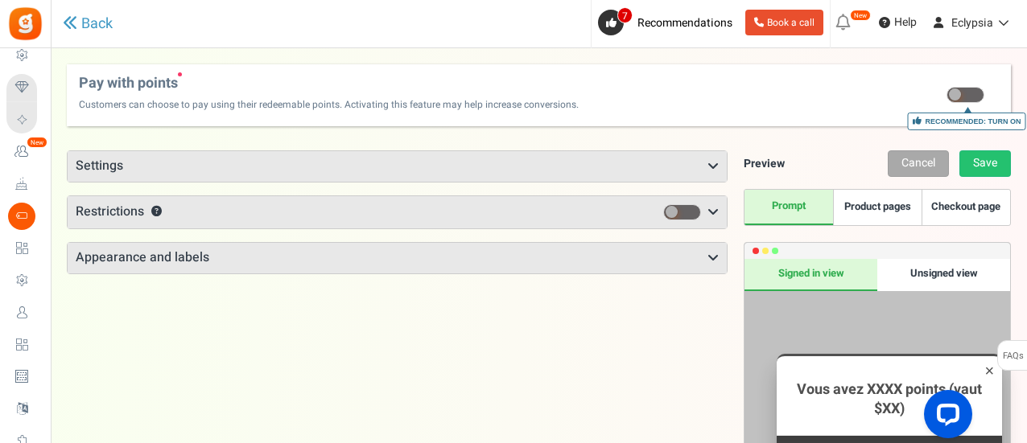
click at [146, 167] on h3 "Settings" at bounding box center [397, 166] width 659 height 31
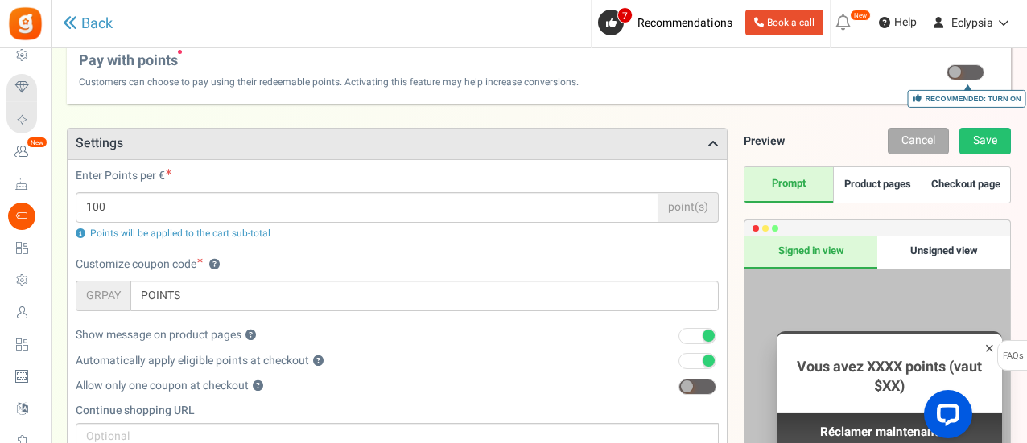
scroll to position [161, 0]
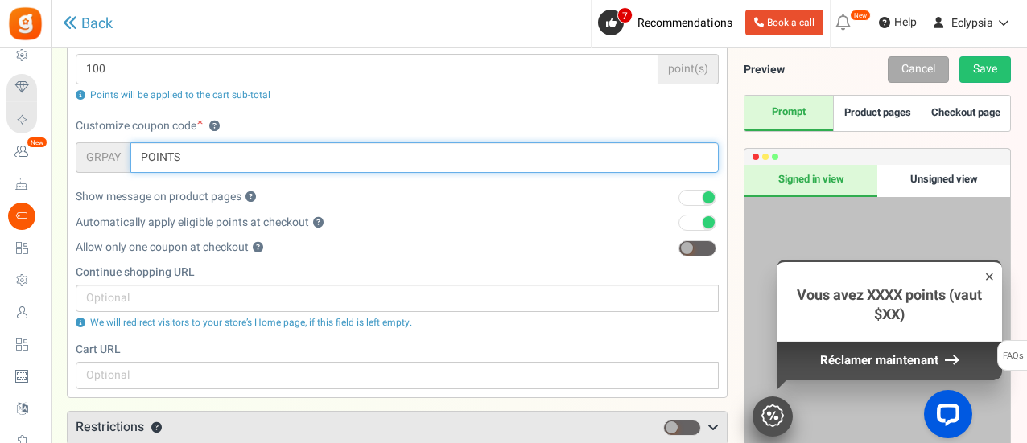
click at [204, 154] on input "POINTS" at bounding box center [424, 157] width 588 height 31
paste input "Fragments d'écl"
type input "Fragments d'écl"
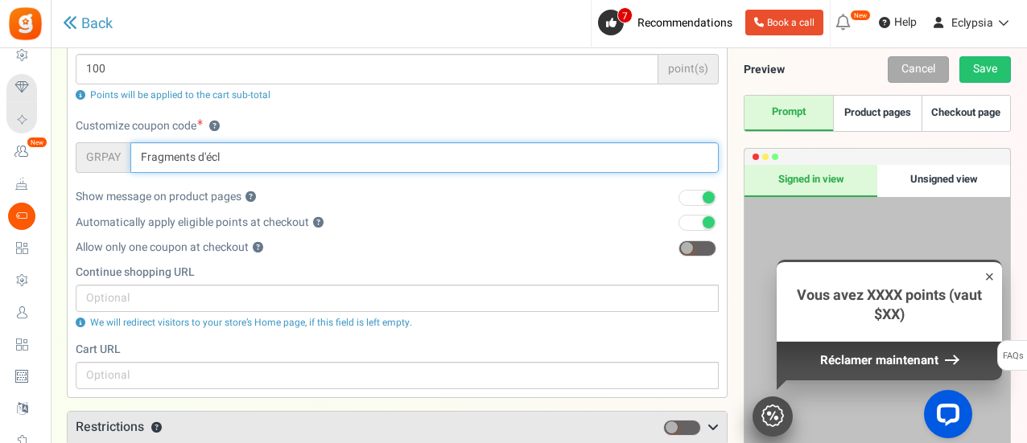
click at [240, 159] on input "Fragments d'écl" at bounding box center [424, 157] width 588 height 31
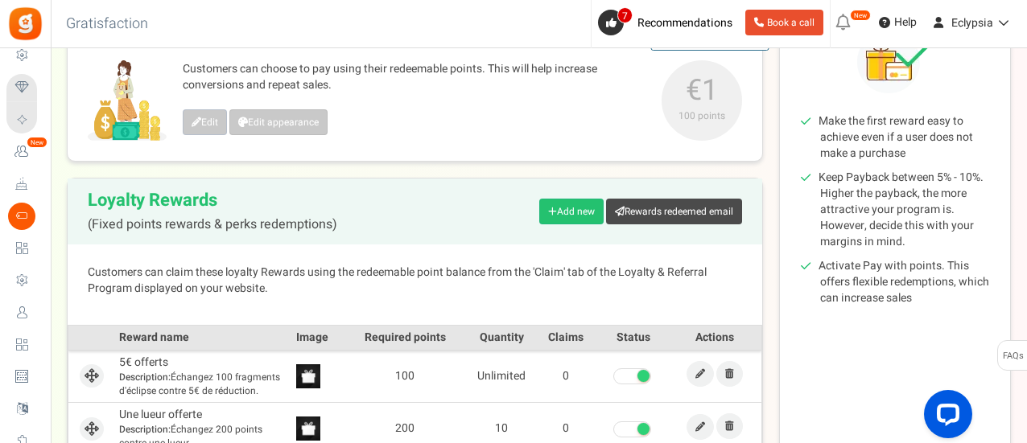
scroll to position [80, 0]
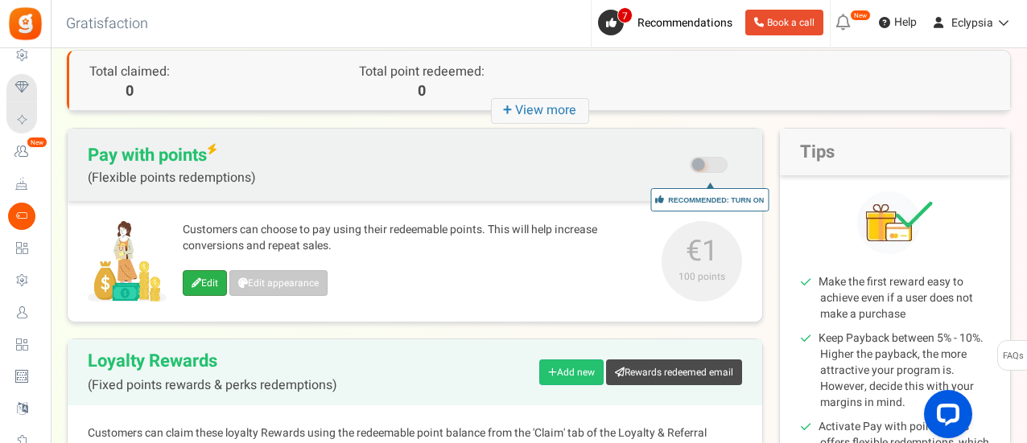
click at [187, 278] on link "Edit" at bounding box center [205, 283] width 44 height 26
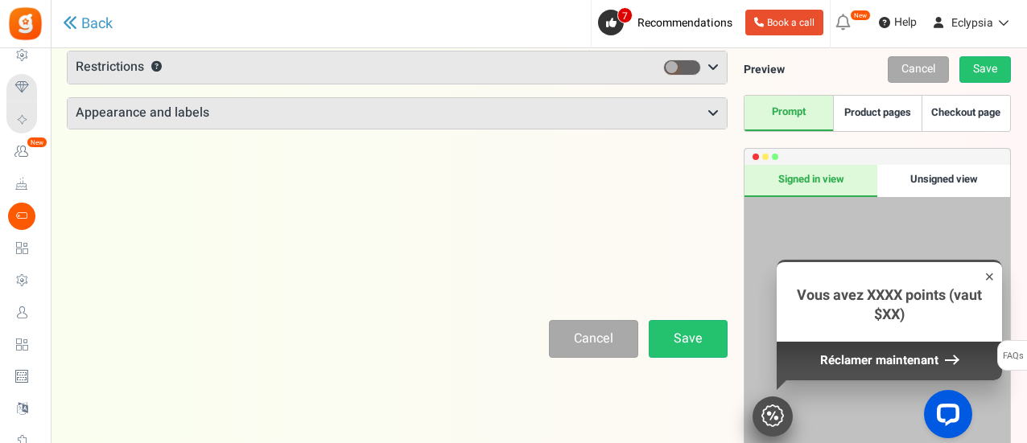
scroll to position [76, 0]
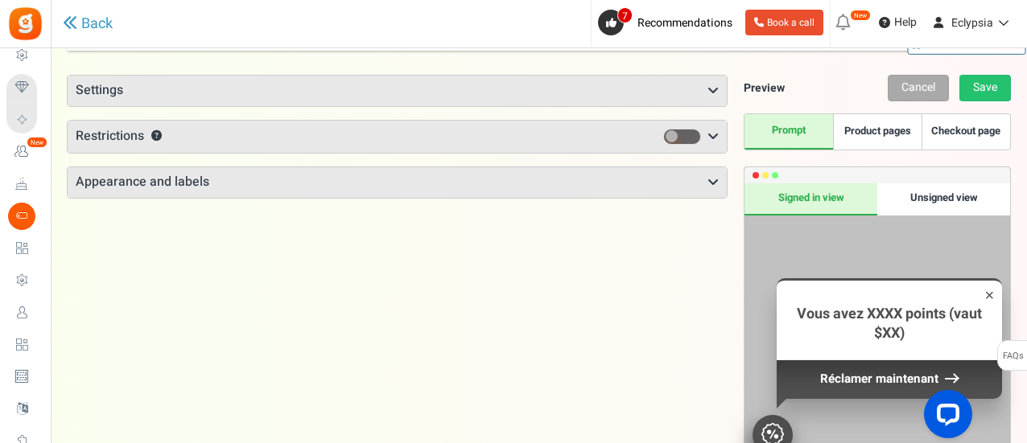
click at [168, 93] on h3 "Settings" at bounding box center [397, 91] width 659 height 31
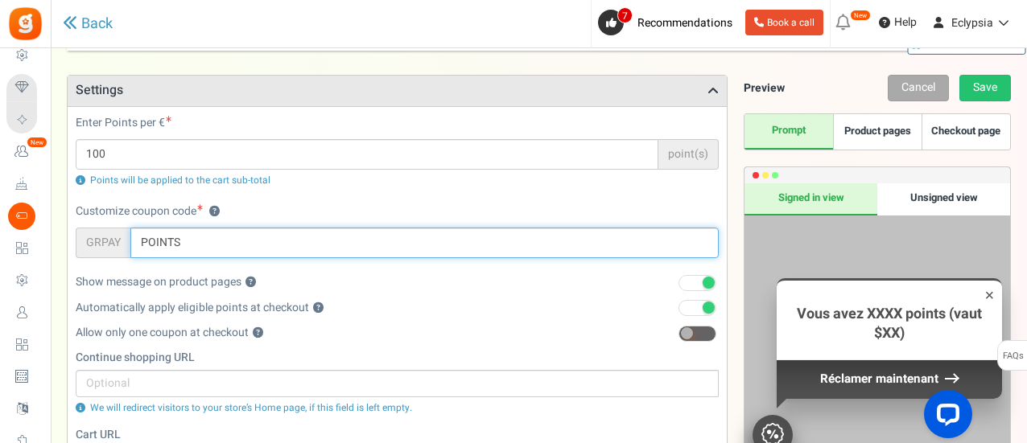
click at [180, 239] on input "POINTS" at bounding box center [424, 243] width 588 height 31
type input "fra"
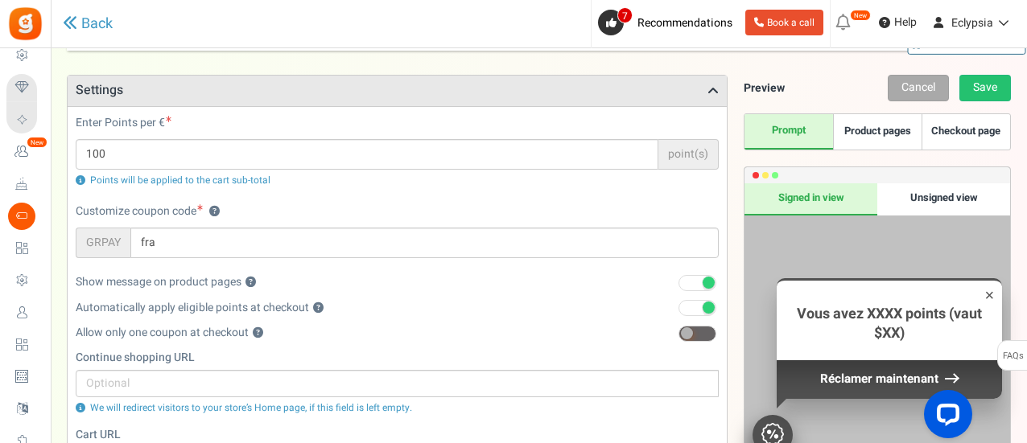
click at [183, 259] on div "Customize coupon code ? GRPAY fra Please update the plugin to use this feature.…" at bounding box center [397, 239] width 667 height 71
click at [923, 202] on div "Unsigned view" at bounding box center [943, 199] width 133 height 32
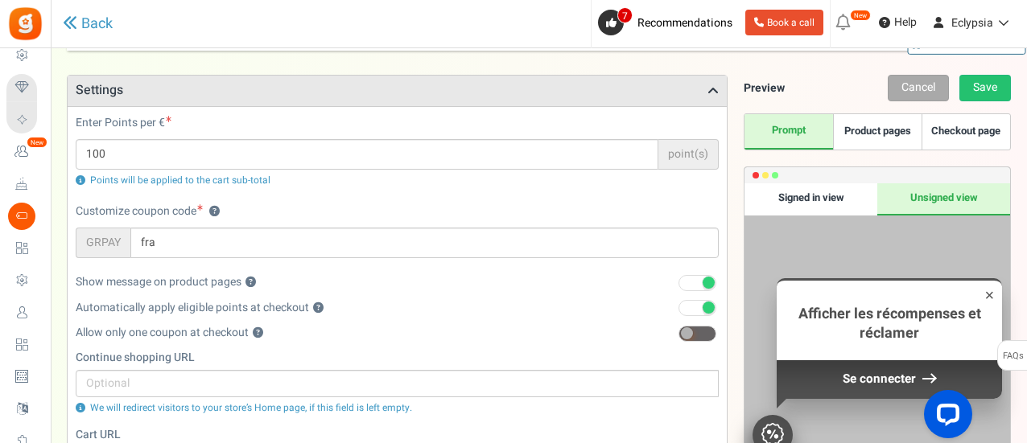
click at [813, 196] on div "Signed in view" at bounding box center [810, 199] width 133 height 32
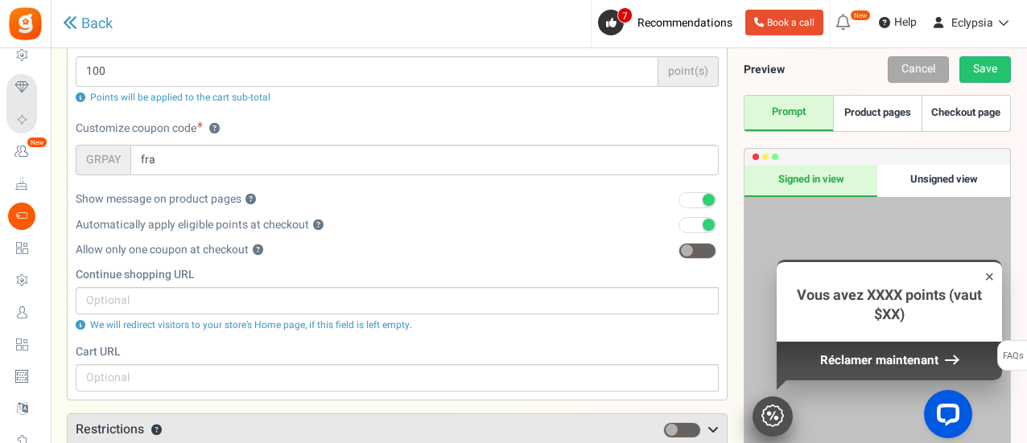
scroll to position [161, 0]
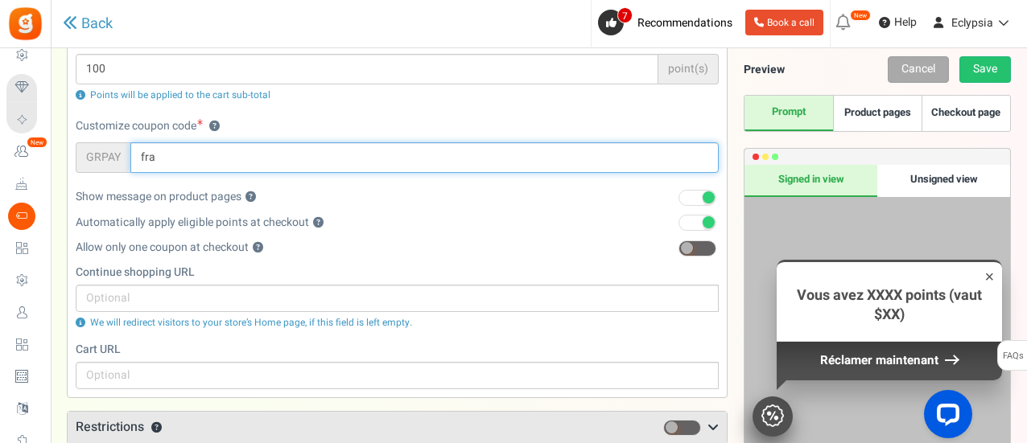
click at [229, 154] on input "fra" at bounding box center [424, 157] width 588 height 31
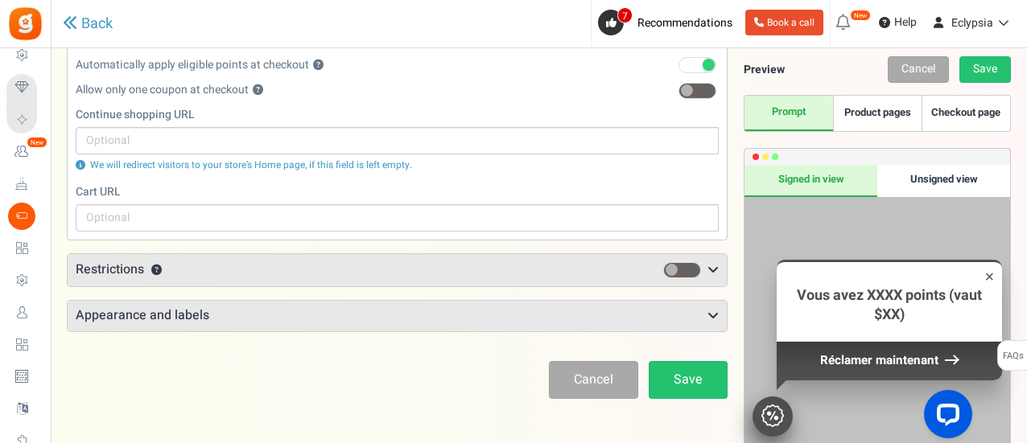
scroll to position [322, 0]
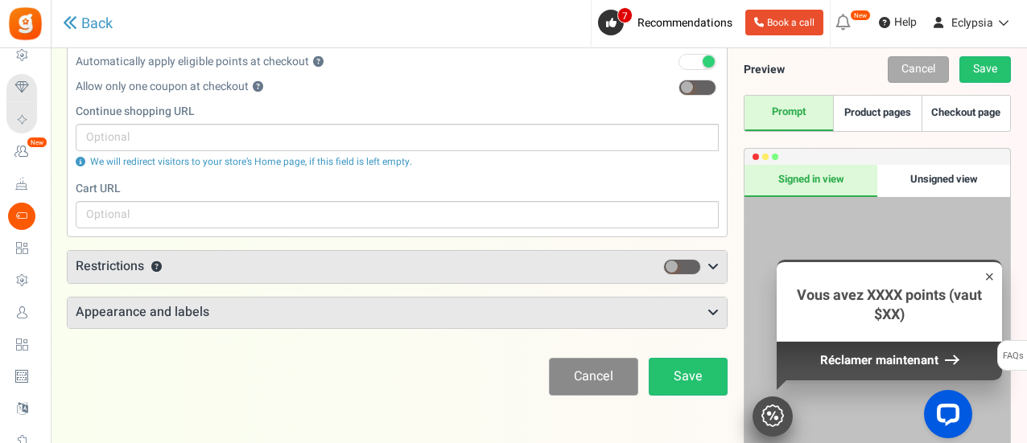
click at [612, 371] on link "Cancel" at bounding box center [593, 377] width 89 height 38
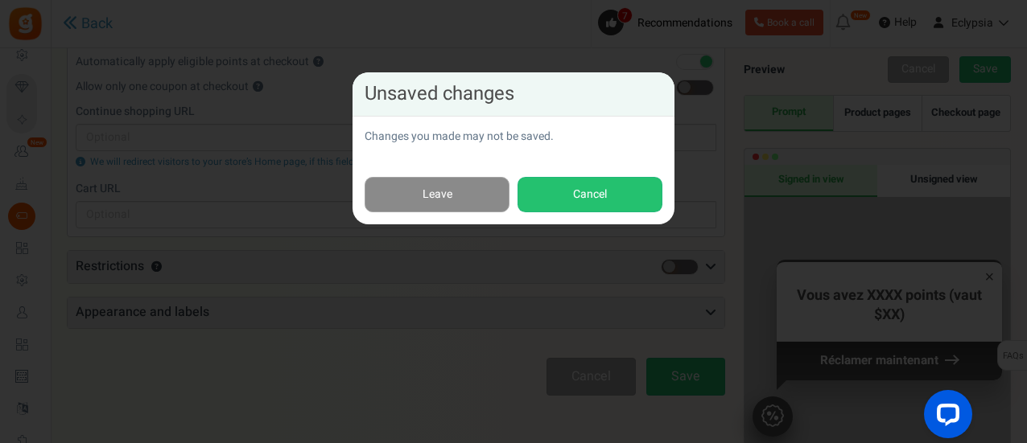
click at [456, 187] on link "Leave" at bounding box center [436, 195] width 145 height 36
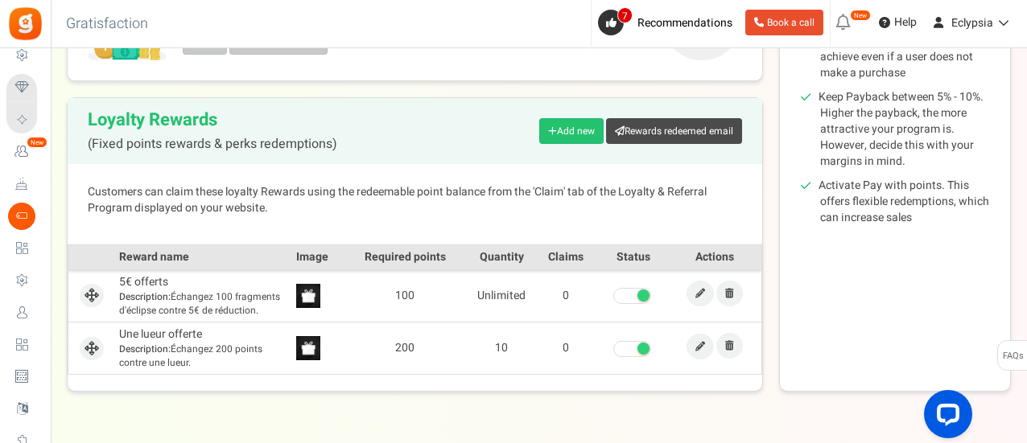
scroll to position [364, 0]
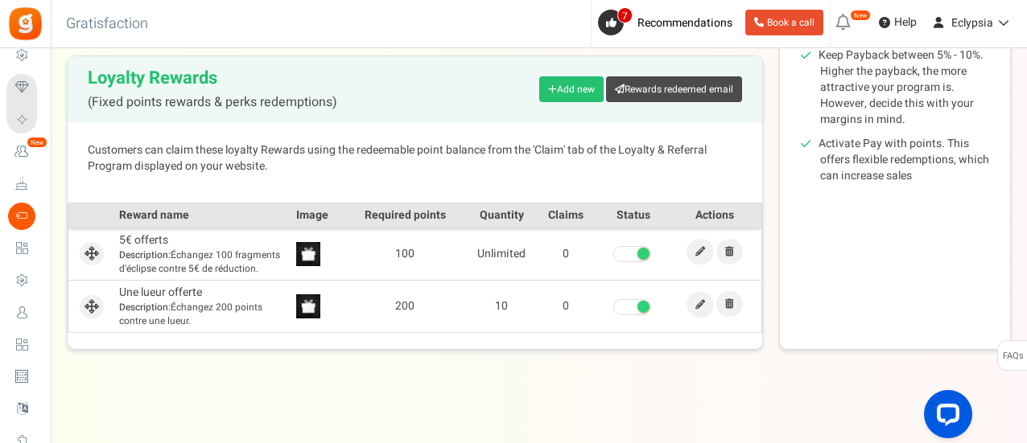
click at [406, 440] on div "View less View more × [NEW!] Include taxes and shipping when rewarding points f…" at bounding box center [513, 66] width 1027 height 762
click at [307, 397] on div "View less View more × [NEW!] Include taxes and shipping when rewarding points f…" at bounding box center [513, 66] width 1027 height 762
